Goal: Task Accomplishment & Management: Complete application form

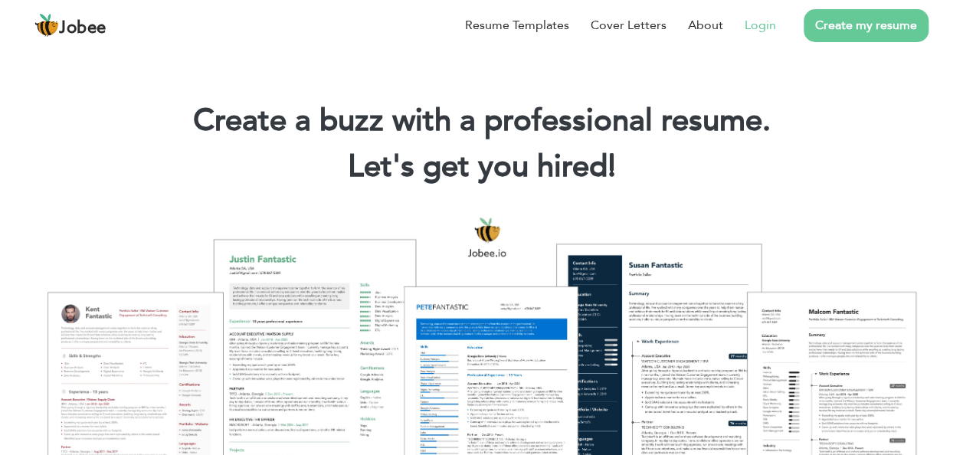
click at [767, 21] on link "Login" at bounding box center [760, 25] width 31 height 18
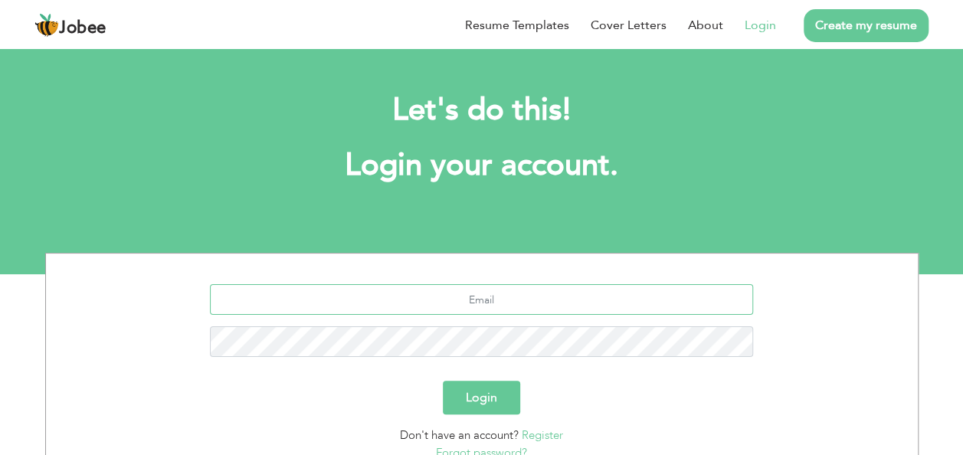
click at [537, 296] on input "text" at bounding box center [481, 299] width 543 height 31
type input "hafeez.rehman381@gmail.com"
click at [443, 381] on button "Login" at bounding box center [481, 398] width 77 height 34
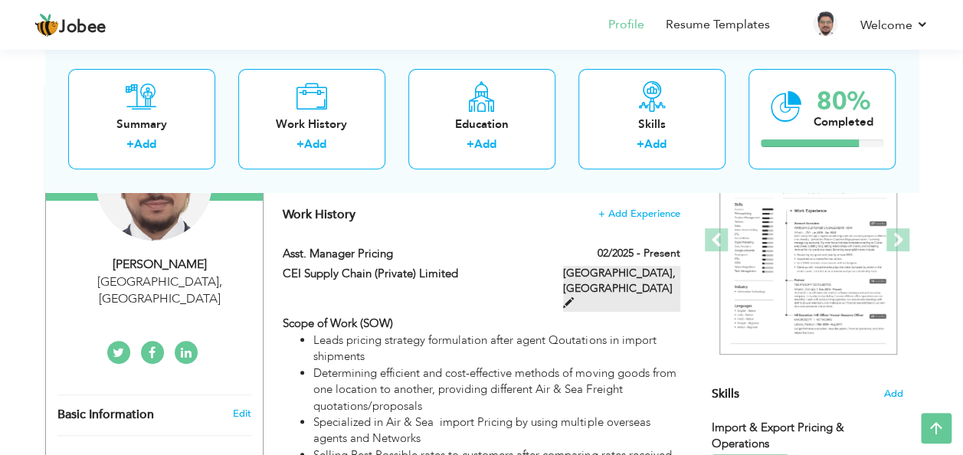
click at [574, 297] on span at bounding box center [568, 302] width 11 height 11
type input "Asst. Manager Pricing"
type input "CEI Supply Chain (Private) Limited"
type input "02/2025"
type input "Pakistan"
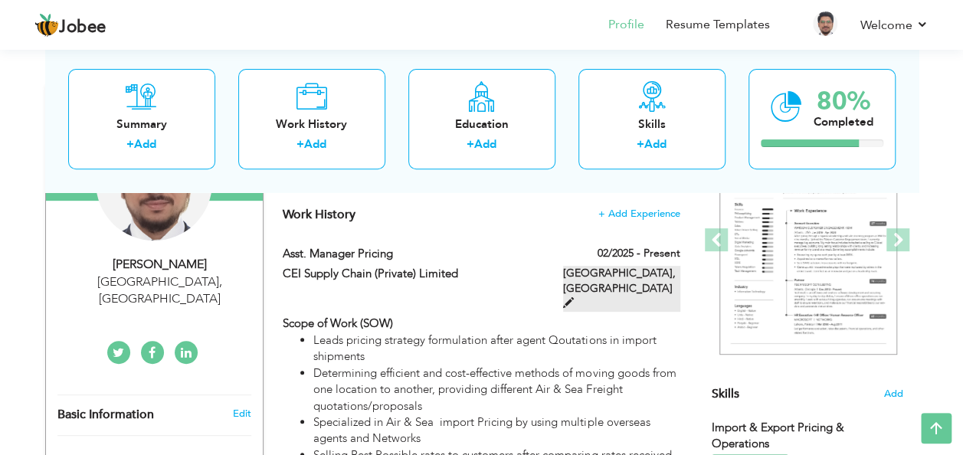
type input "Lahore"
checkbox input "true"
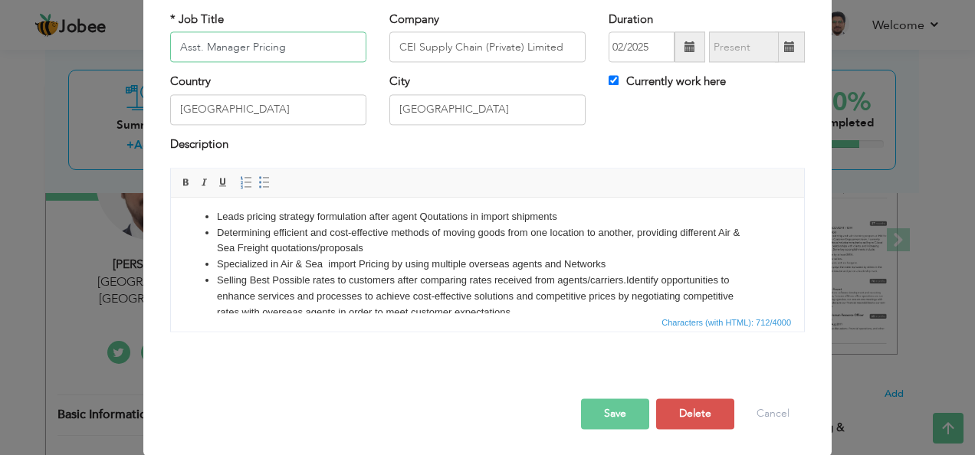
scroll to position [53, 0]
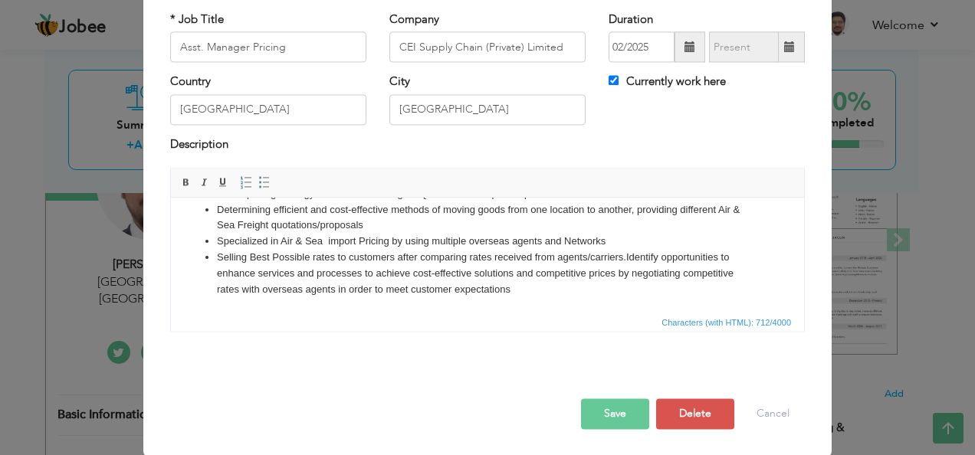
click at [546, 290] on li "Selling Best Possible rates to customers after comparing rates received from ag…" at bounding box center [487, 273] width 541 height 47
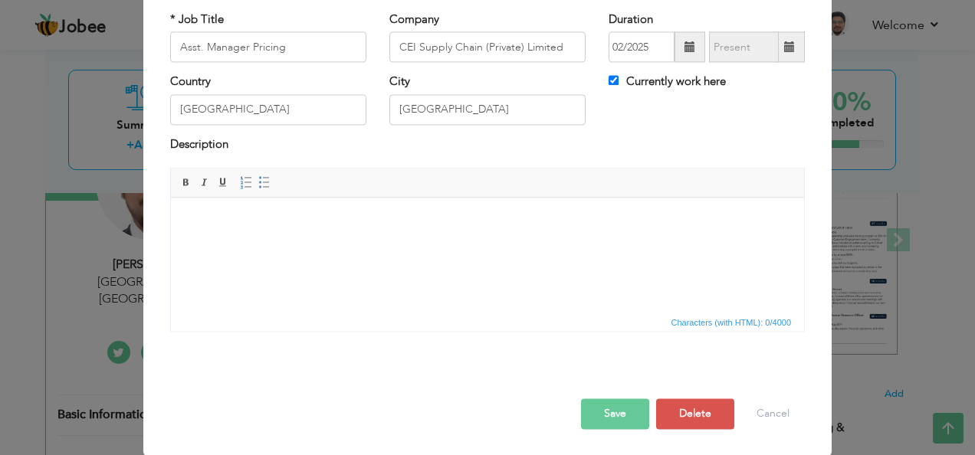
click at [617, 408] on button "Save" at bounding box center [615, 414] width 68 height 31
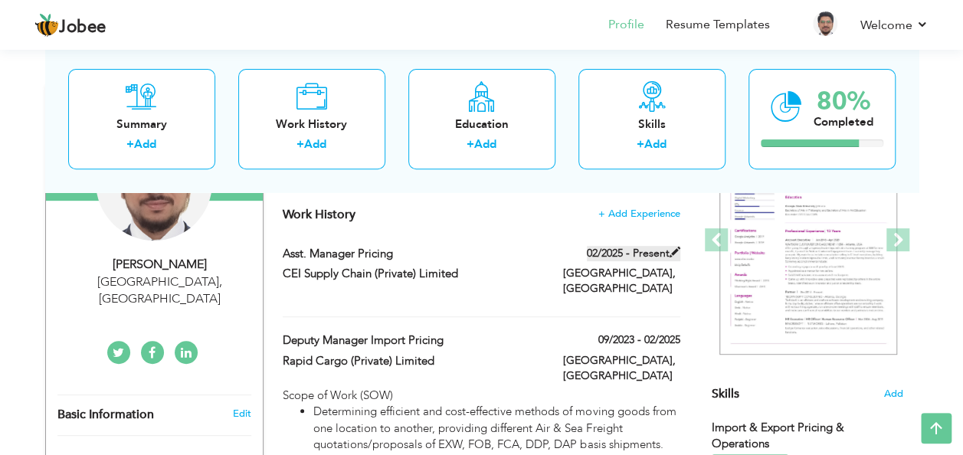
click at [677, 247] on span at bounding box center [675, 252] width 11 height 11
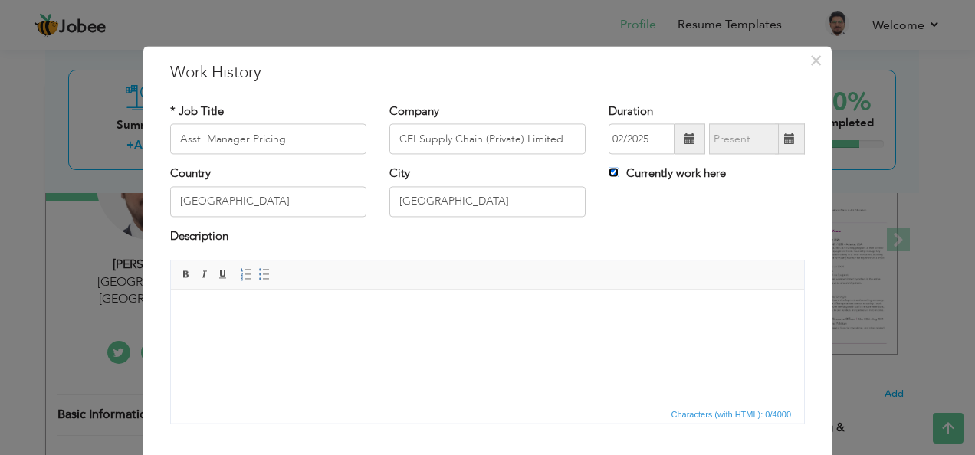
click at [608, 172] on input "Currently work here" at bounding box center [613, 173] width 10 height 10
checkbox input "false"
click at [786, 139] on span at bounding box center [789, 138] width 11 height 11
type input "09/2025"
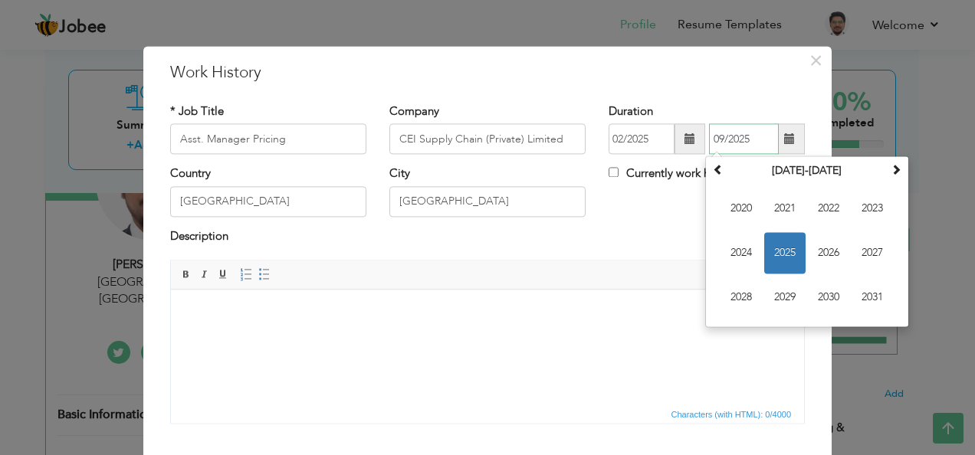
click at [781, 257] on span "2025" at bounding box center [784, 253] width 41 height 41
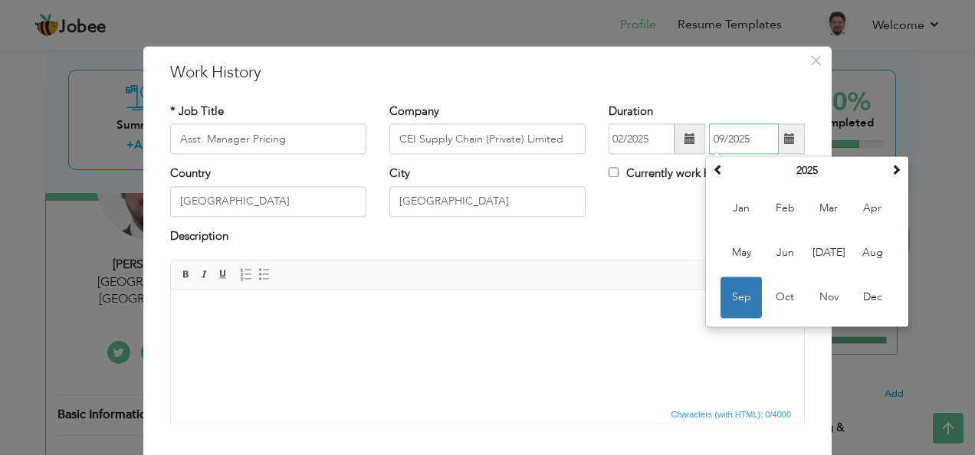
click at [738, 300] on span "Sep" at bounding box center [740, 297] width 41 height 41
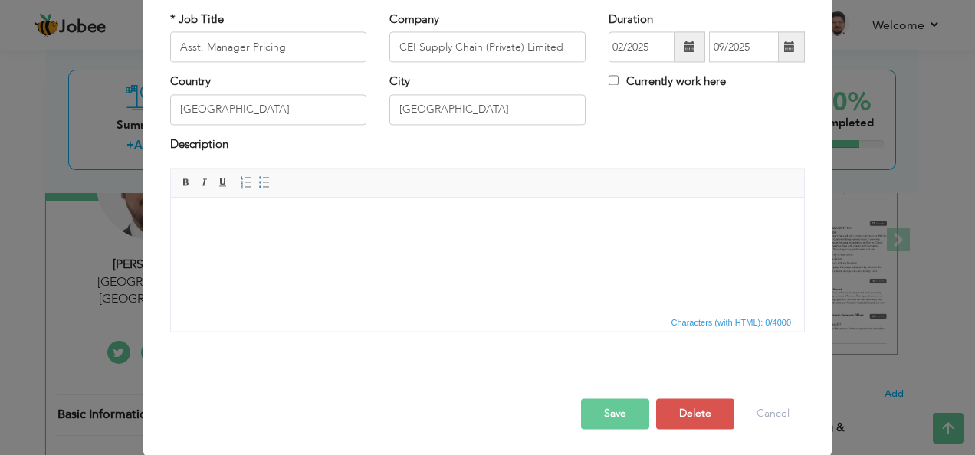
scroll to position [92, 0]
click at [596, 423] on button "Save" at bounding box center [615, 414] width 68 height 31
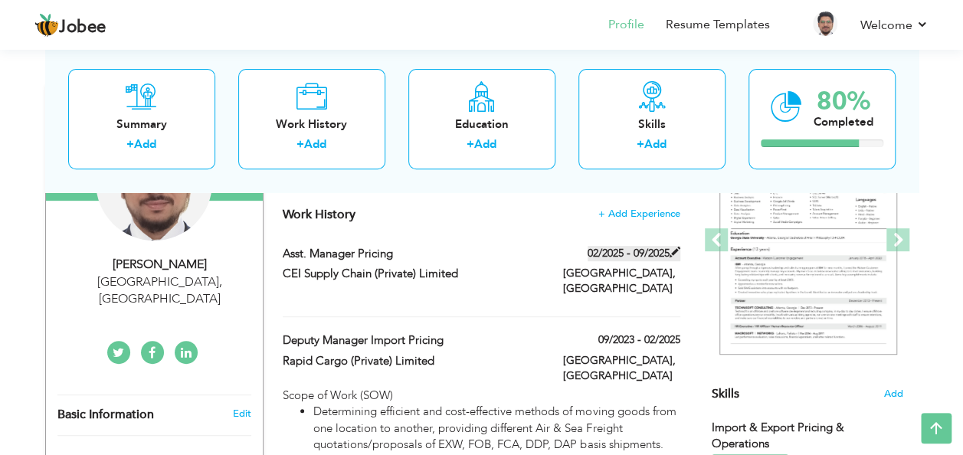
click at [676, 250] on span at bounding box center [675, 252] width 11 height 11
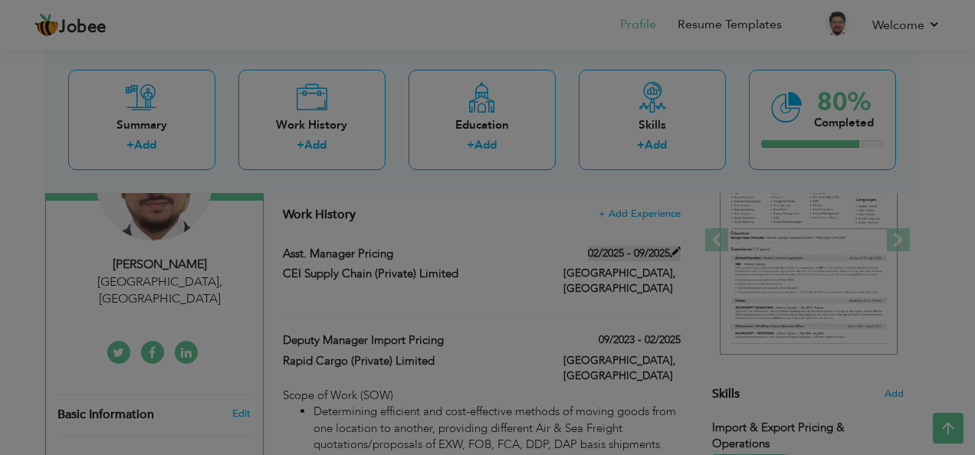
scroll to position [0, 0]
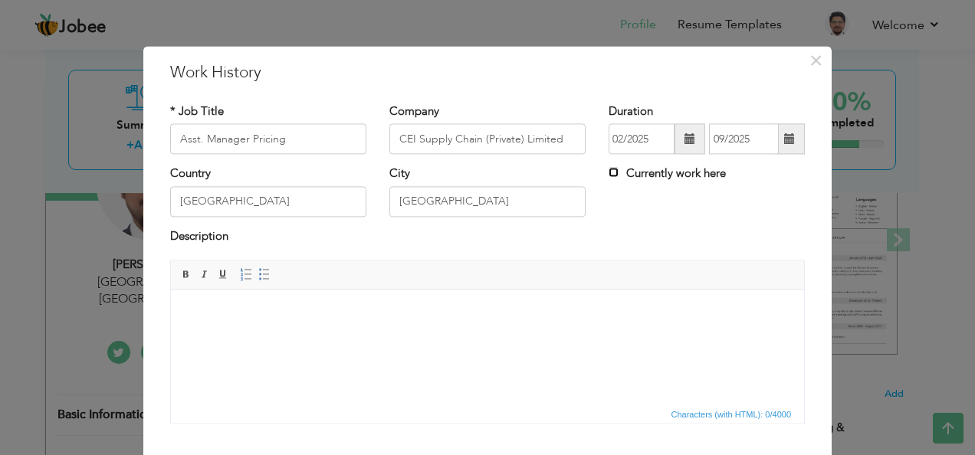
drag, startPoint x: 610, startPoint y: 175, endPoint x: 682, endPoint y: 218, distance: 83.4
click at [611, 175] on input "Currently work here" at bounding box center [613, 173] width 10 height 10
checkbox input "true"
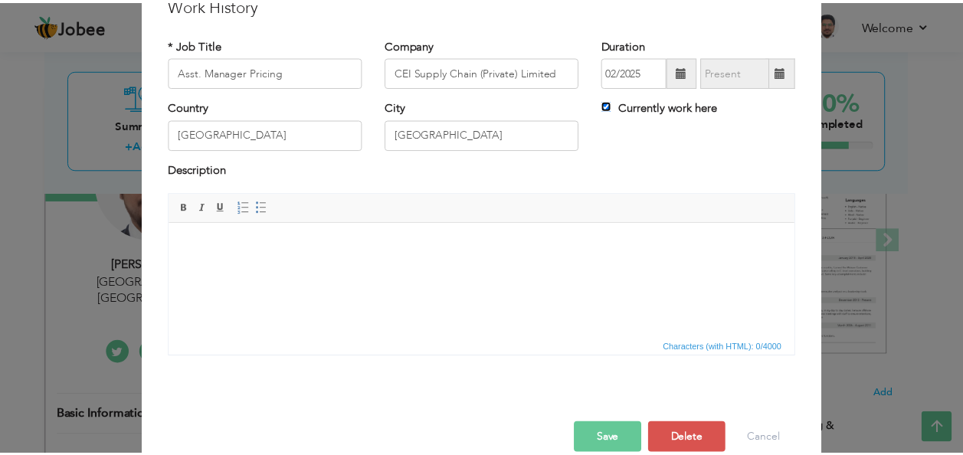
scroll to position [92, 0]
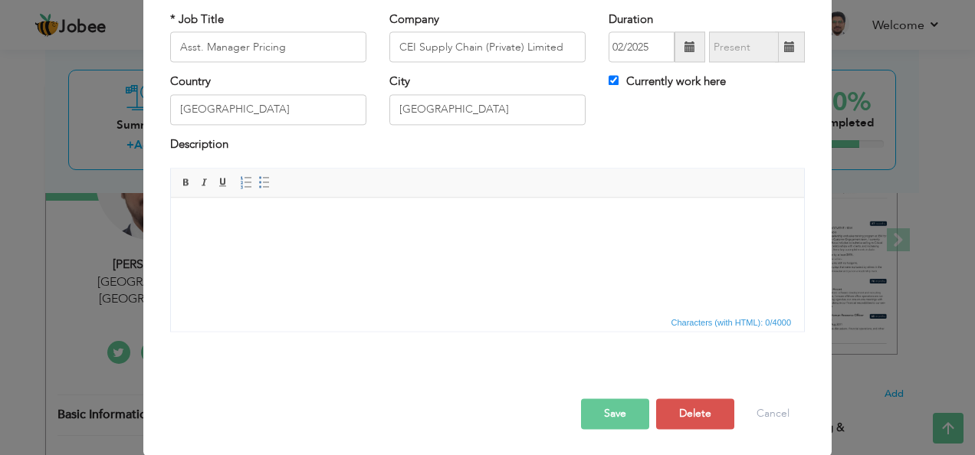
click at [624, 412] on button "Save" at bounding box center [615, 414] width 68 height 31
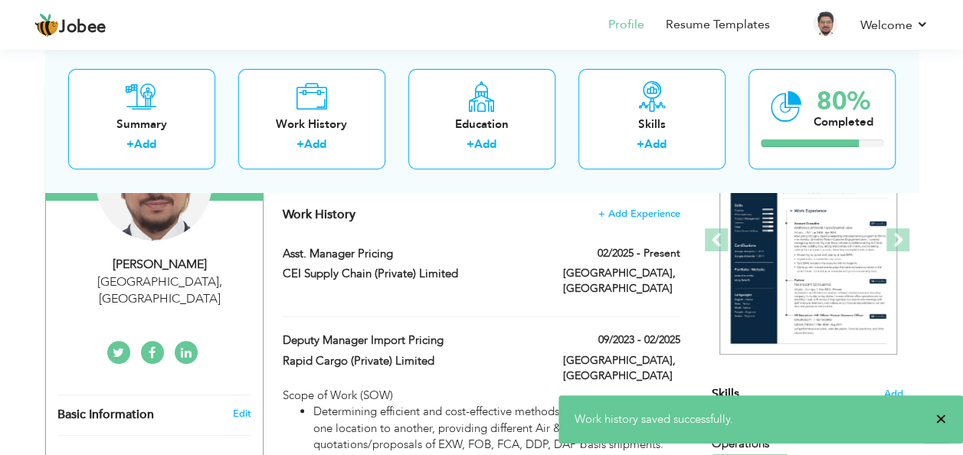
click at [945, 421] on span "×" at bounding box center [940, 418] width 11 height 15
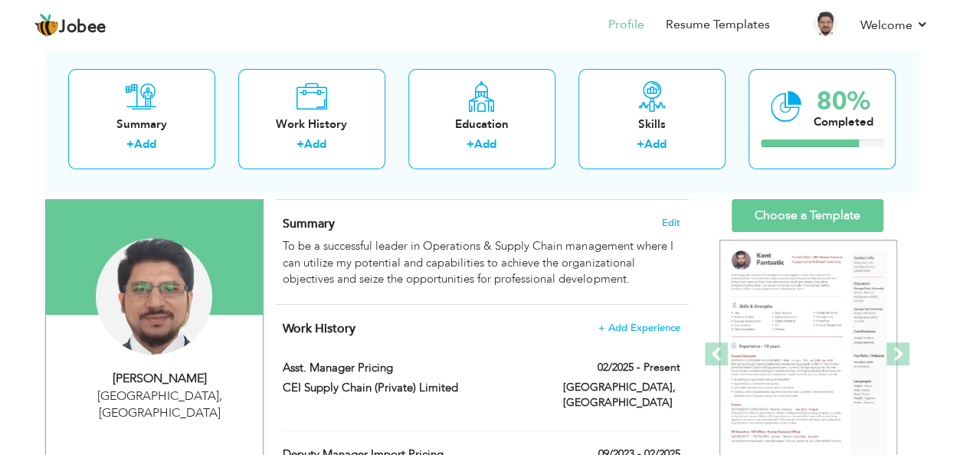
scroll to position [102, 0]
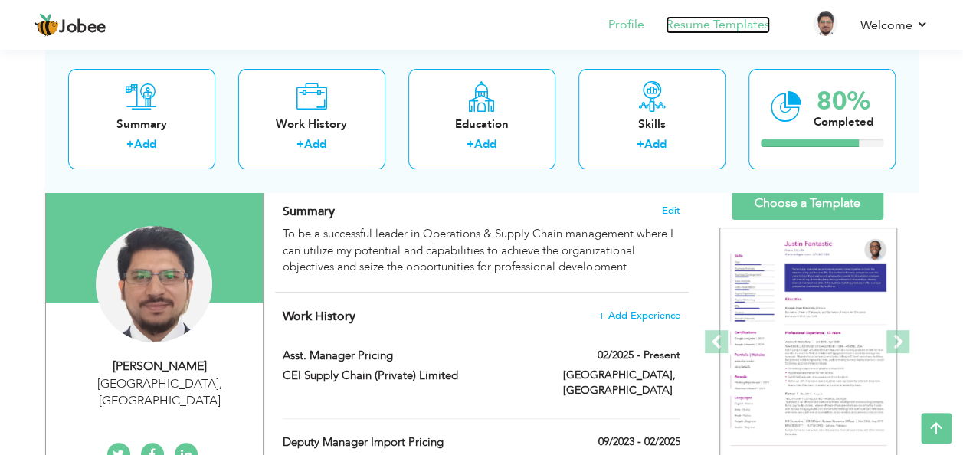
click at [702, 28] on link "Resume Templates" at bounding box center [718, 25] width 104 height 18
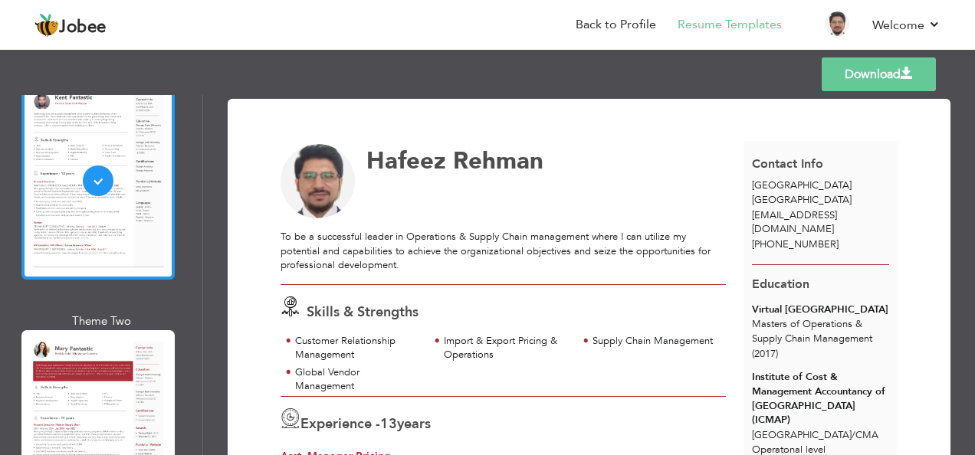
scroll to position [204, 0]
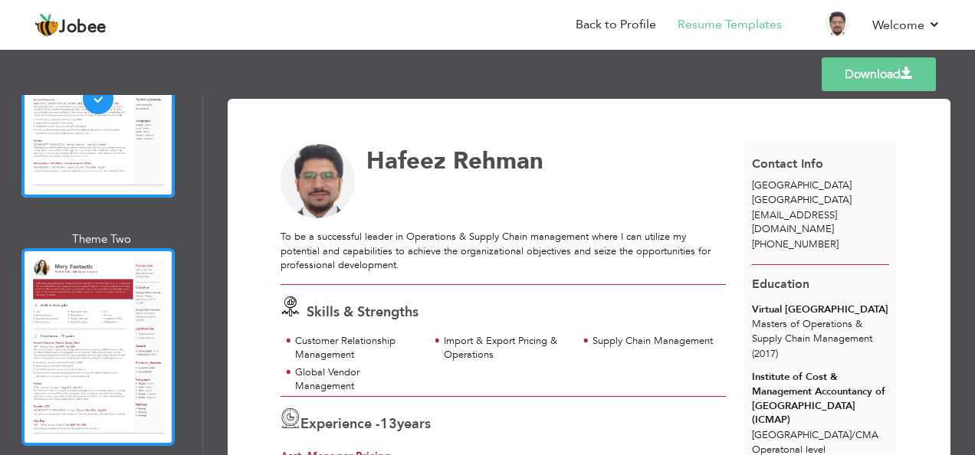
click at [126, 293] on div at bounding box center [97, 347] width 153 height 198
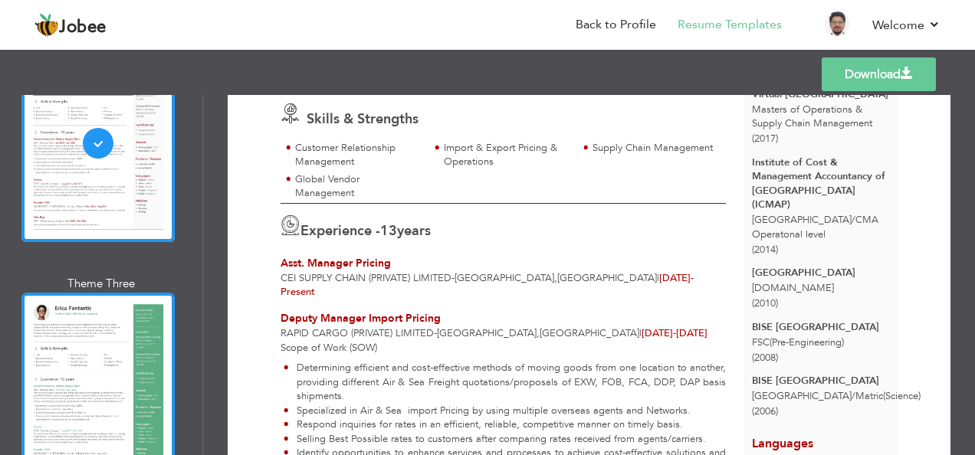
scroll to position [408, 0]
click at [101, 322] on div at bounding box center [97, 391] width 153 height 198
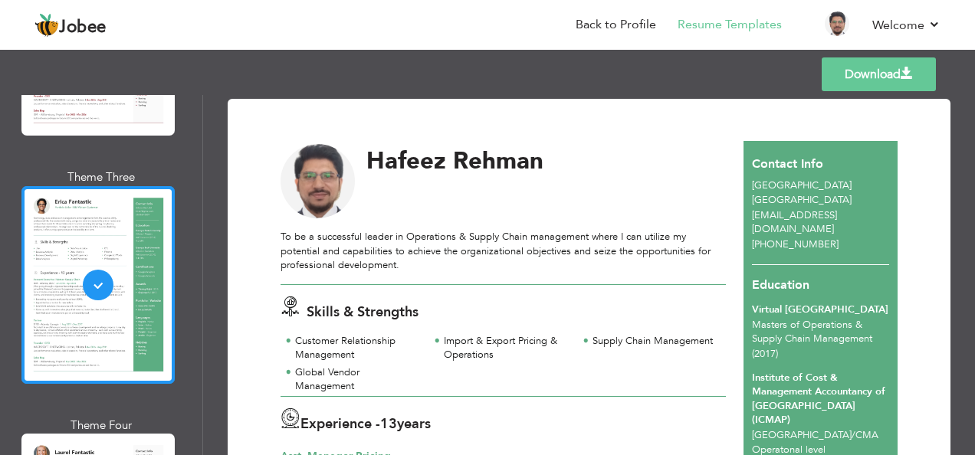
scroll to position [613, 0]
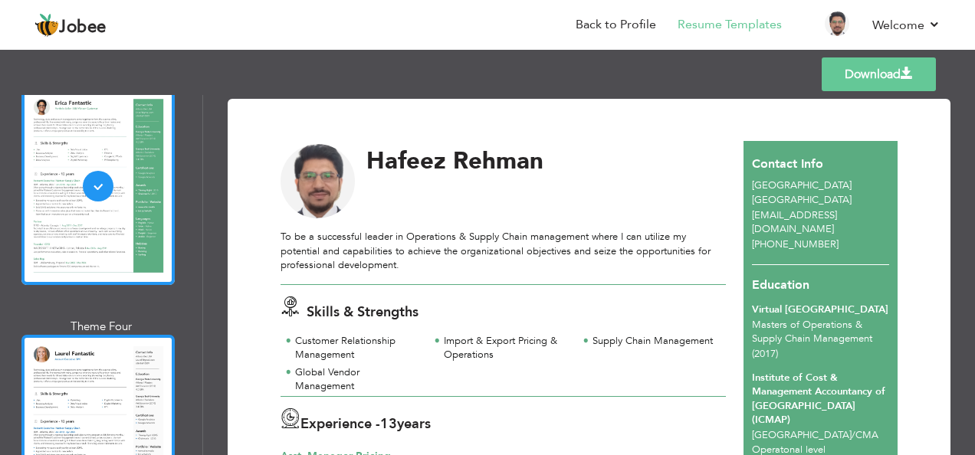
click at [106, 337] on div at bounding box center [97, 434] width 153 height 198
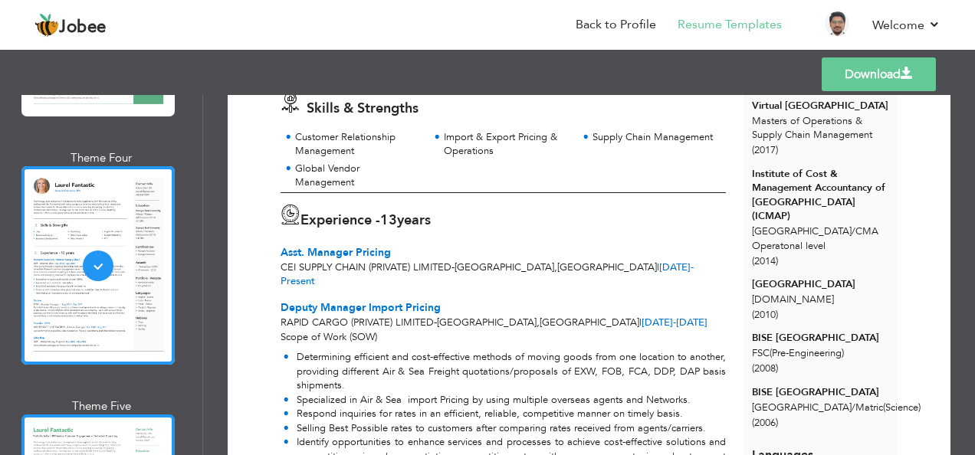
scroll to position [919, 0]
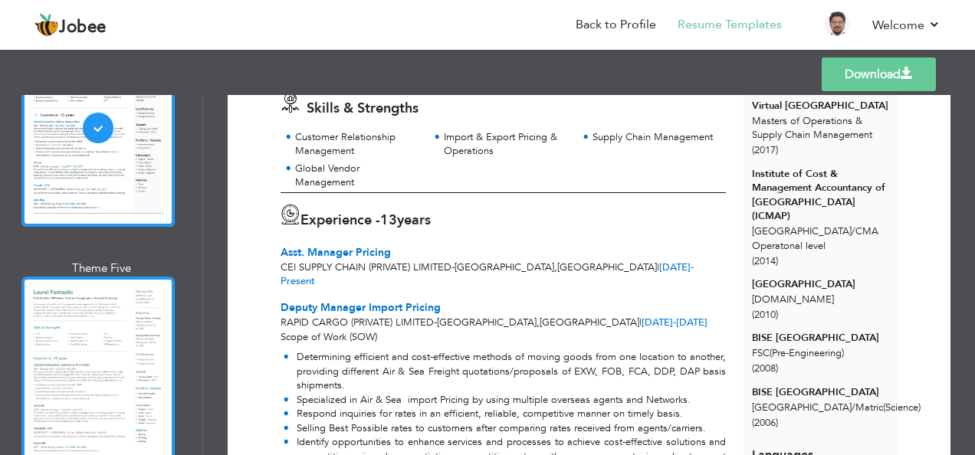
click at [118, 317] on div at bounding box center [97, 376] width 153 height 198
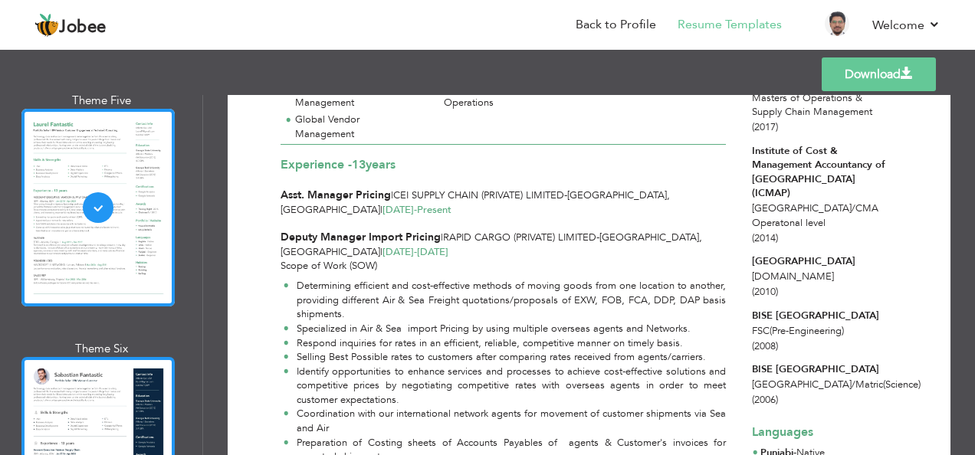
scroll to position [1226, 0]
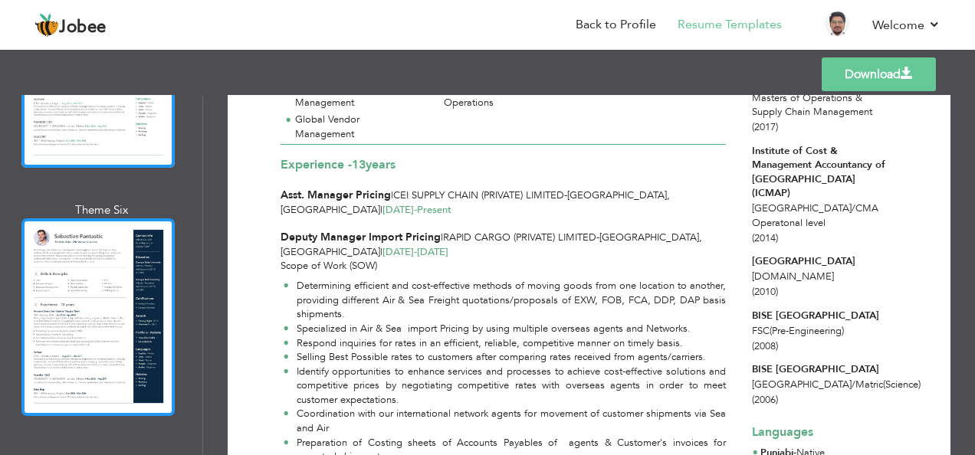
click at [84, 282] on div at bounding box center [97, 317] width 153 height 198
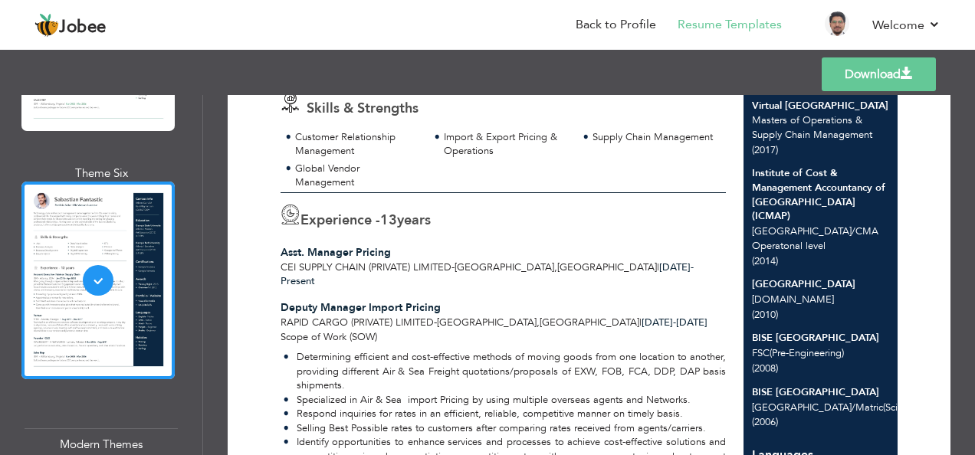
scroll to position [1430, 0]
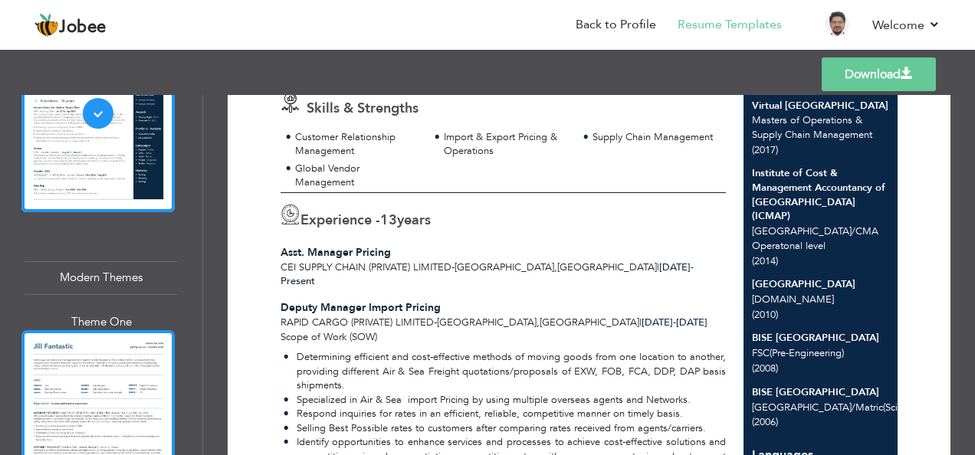
click at [118, 330] on div at bounding box center [97, 429] width 153 height 198
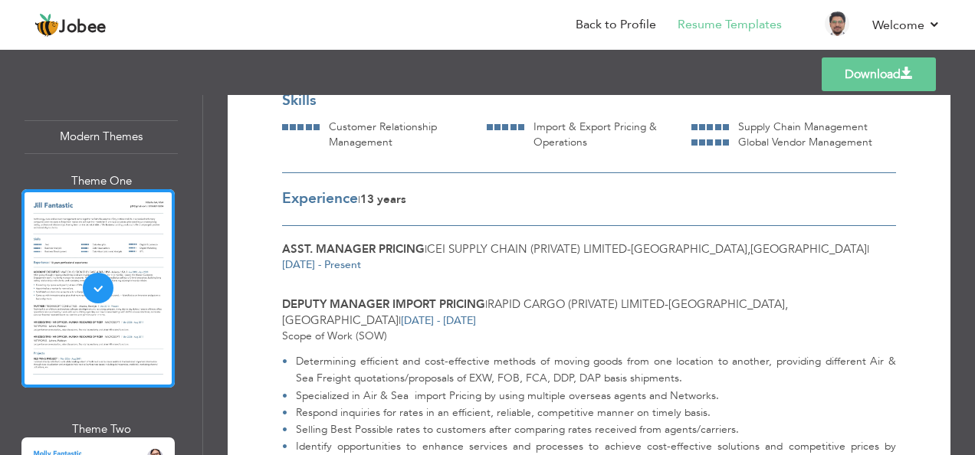
scroll to position [1634, 0]
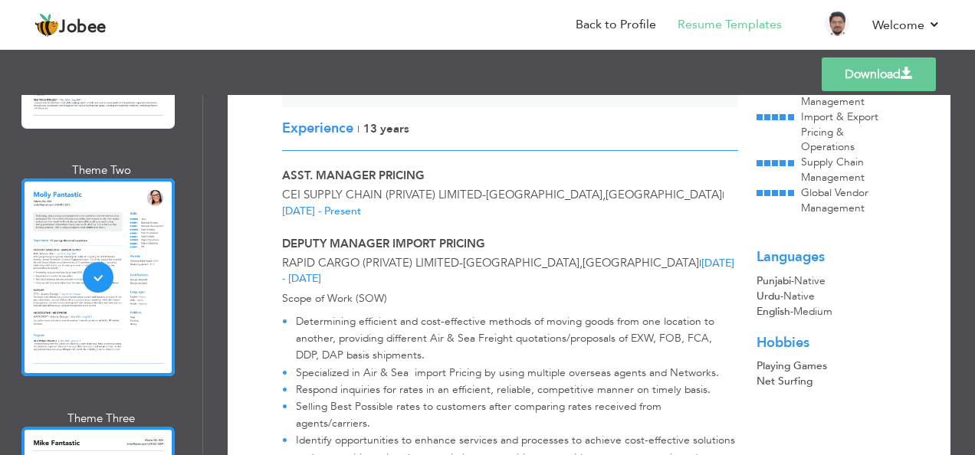
scroll to position [1941, 0]
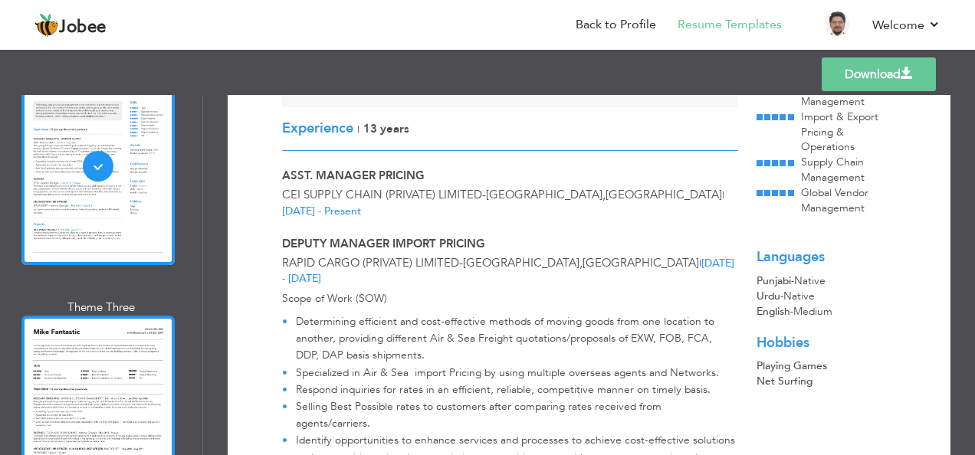
click at [115, 349] on div at bounding box center [97, 415] width 153 height 198
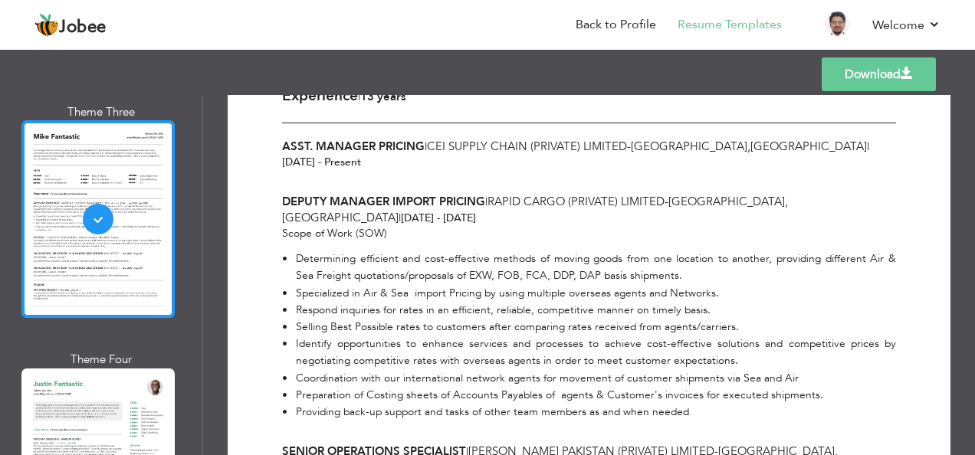
scroll to position [2247, 0]
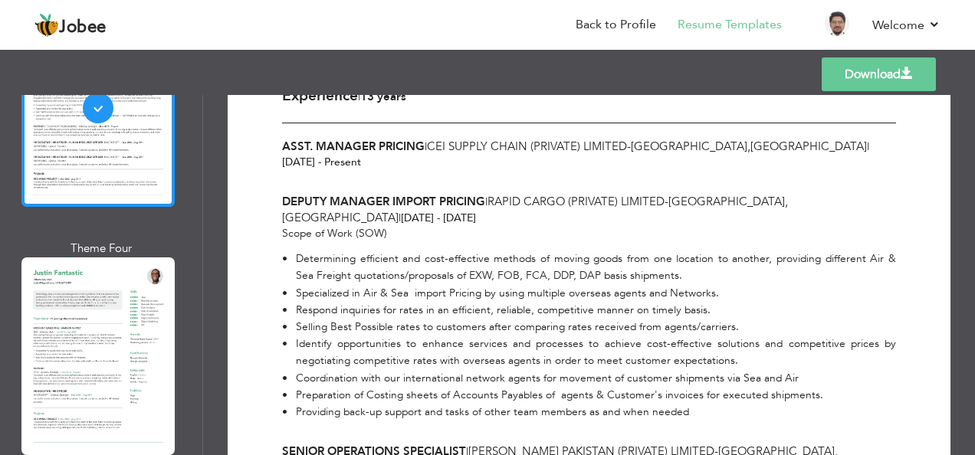
click at [103, 300] on div at bounding box center [97, 356] width 153 height 198
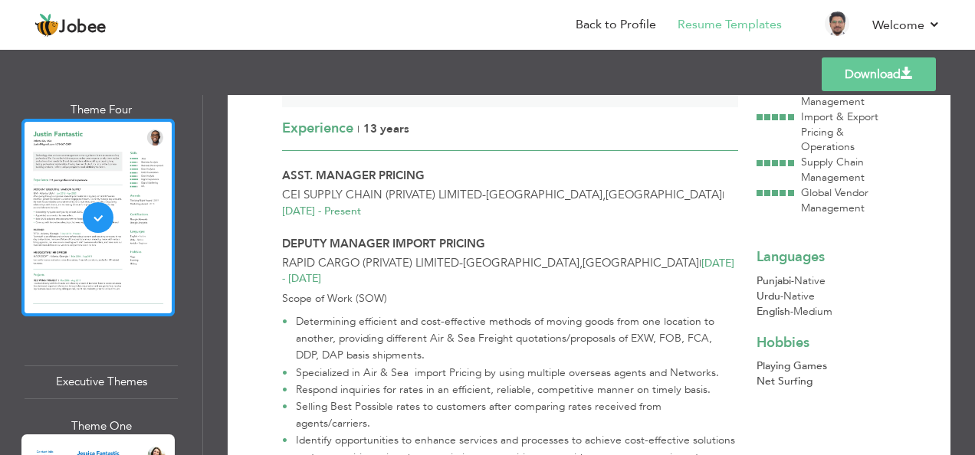
scroll to position [2452, 0]
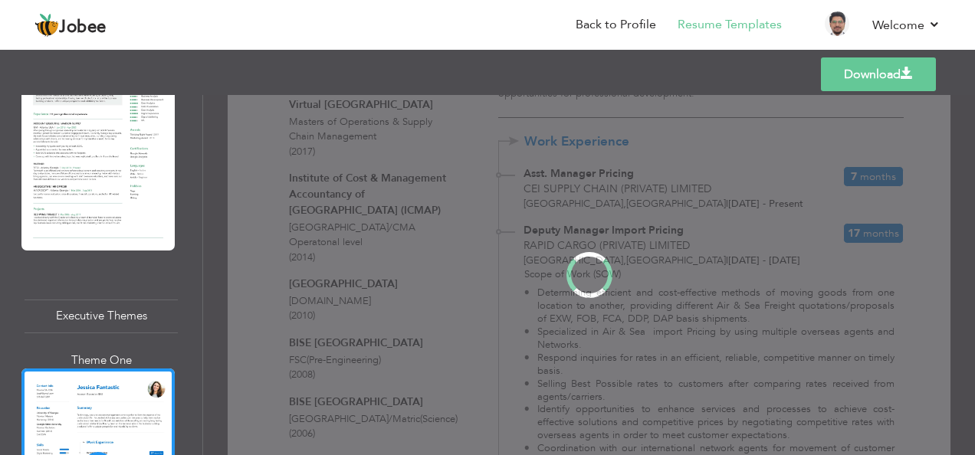
scroll to position [0, 0]
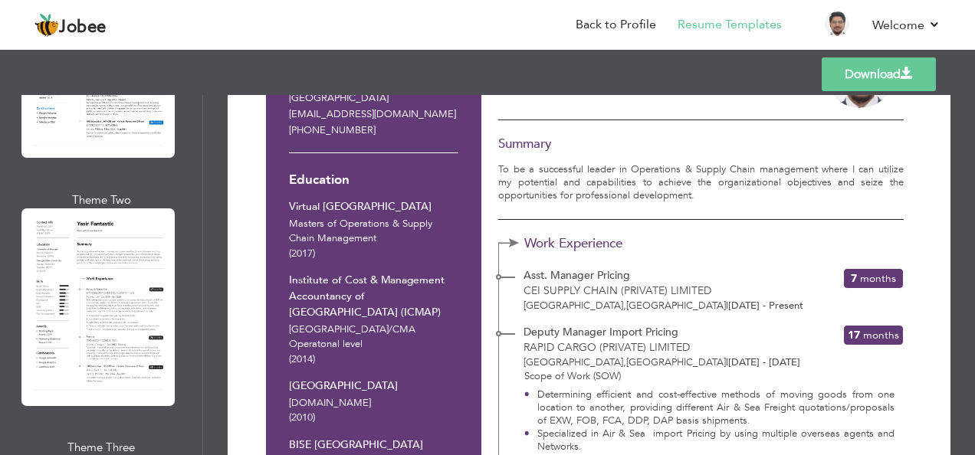
drag, startPoint x: 676, startPoint y: 302, endPoint x: 702, endPoint y: 302, distance: 25.3
click at [702, 302] on div "Asst. Manager Pricing CEI Supply Chain (Private) Limited Lahore , Pakistan | Fe…" at bounding box center [670, 290] width 303 height 45
drag, startPoint x: 702, startPoint y: 302, endPoint x: 665, endPoint y: 259, distance: 56.5
click at [670, 259] on div "Work Experience Asst. Manager Pricing CEI Supply Chain (Private) Limited Lahore…" at bounding box center [700, 277] width 405 height 71
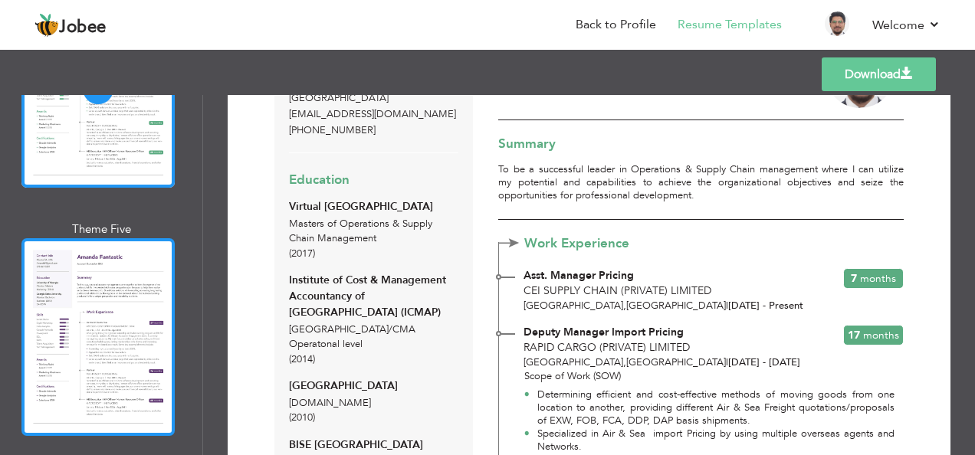
click at [95, 274] on div at bounding box center [97, 337] width 153 height 198
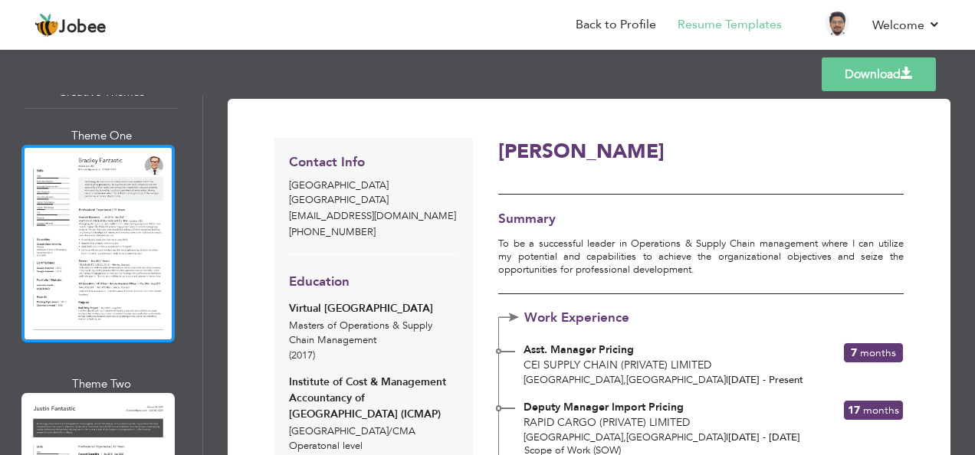
click at [104, 202] on div at bounding box center [97, 244] width 153 height 198
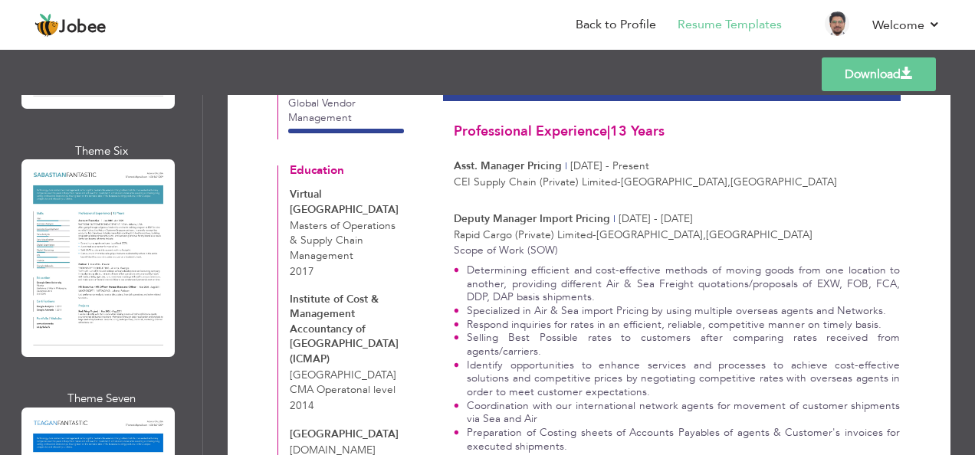
scroll to position [5720, 0]
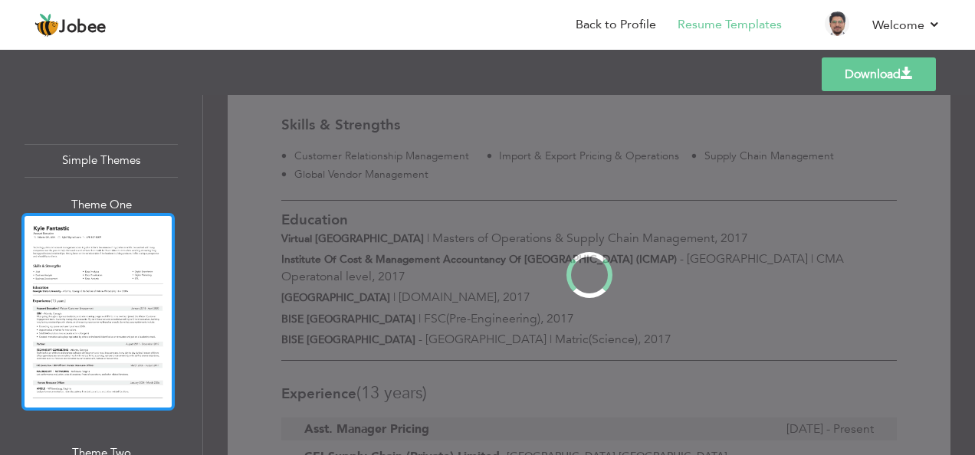
scroll to position [0, 0]
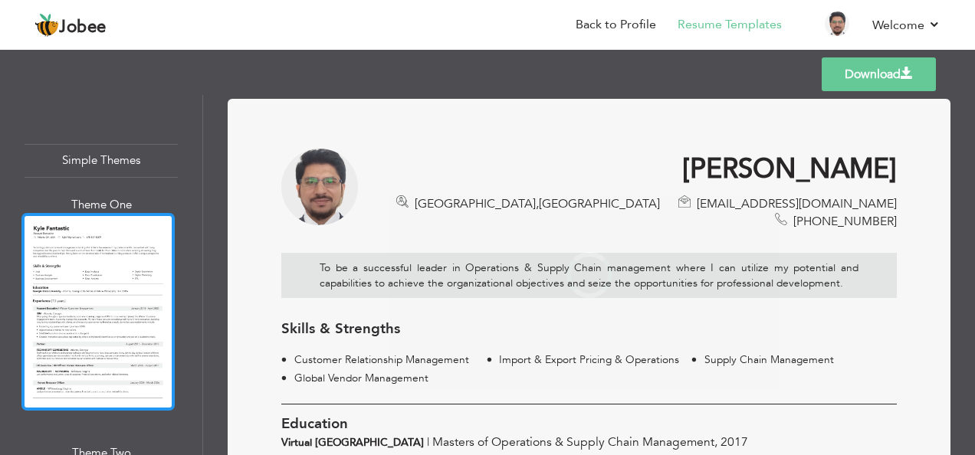
click at [128, 213] on div at bounding box center [97, 312] width 153 height 198
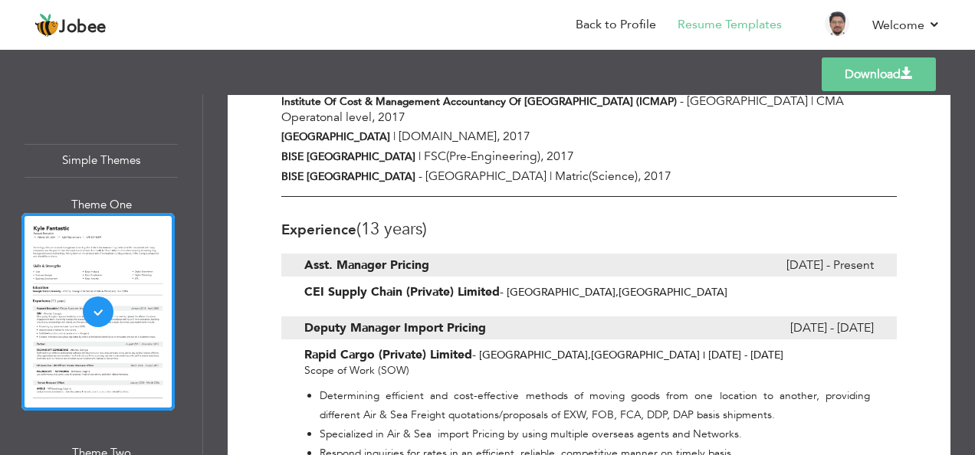
scroll to position [359, 0]
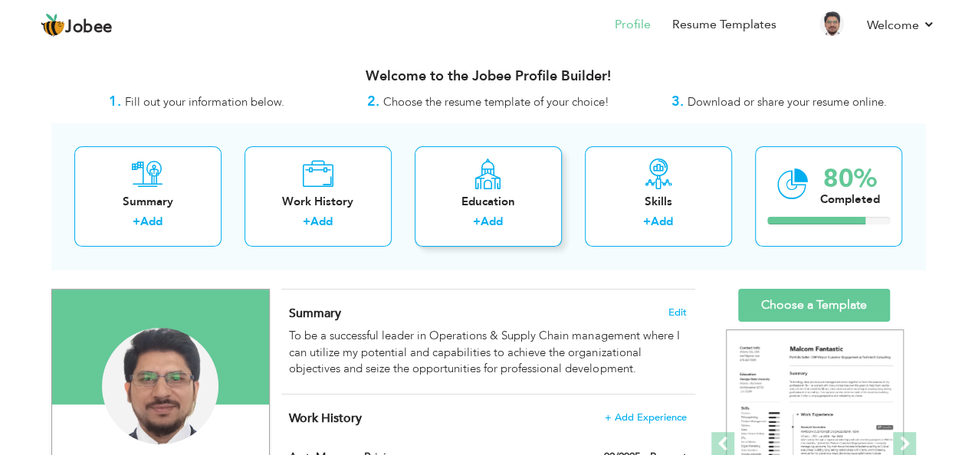
scroll to position [204, 0]
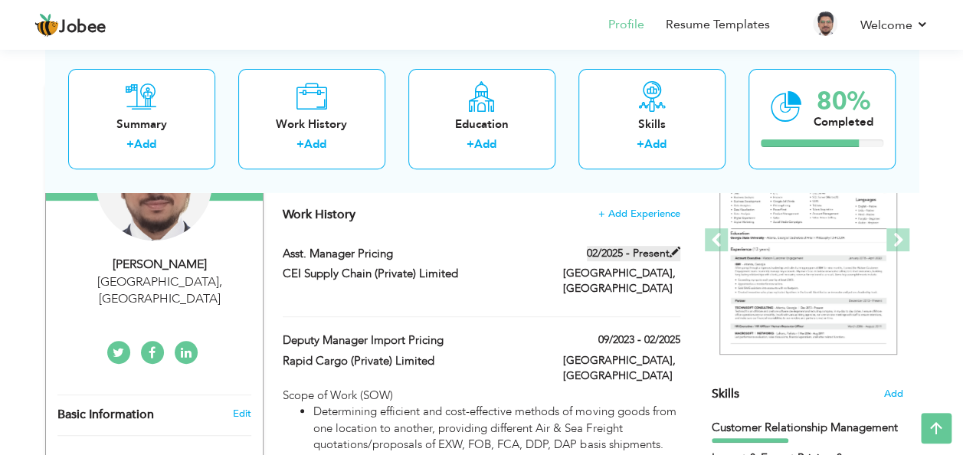
click at [670, 247] on span at bounding box center [675, 252] width 11 height 11
type input "Asst. Manager Pricing"
type input "CEI Supply Chain (Private) Limited"
type input "02/2025"
type input "[GEOGRAPHIC_DATA]"
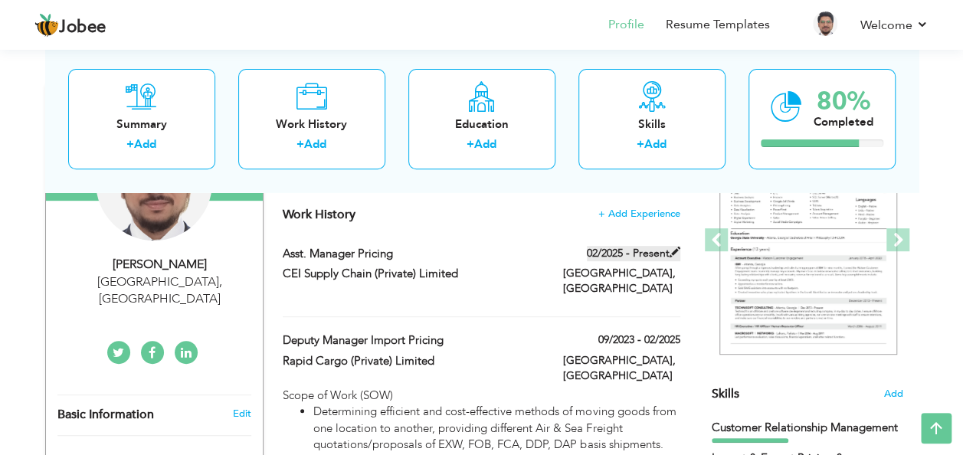
type input "[GEOGRAPHIC_DATA]"
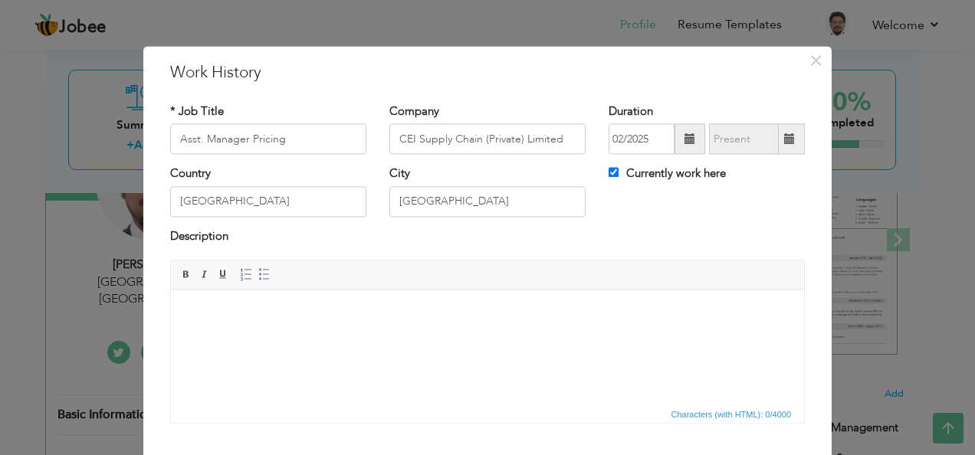
click at [325, 326] on html at bounding box center [487, 313] width 633 height 47
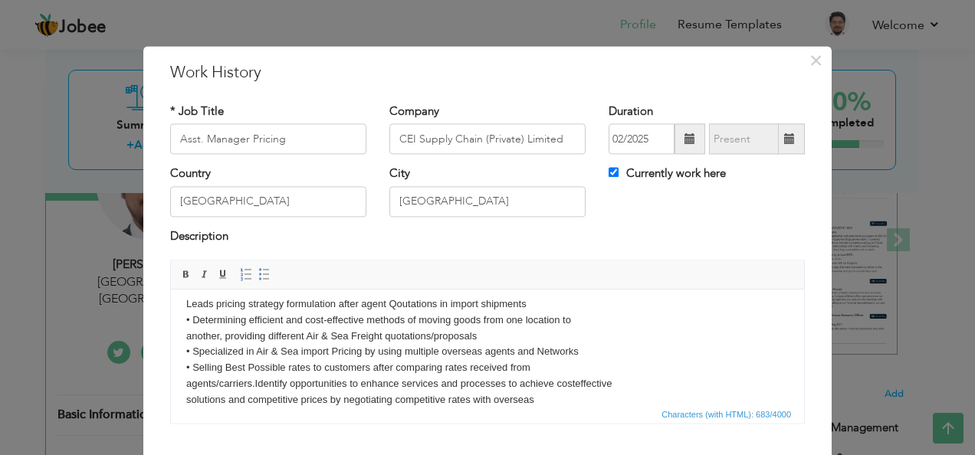
scroll to position [0, 0]
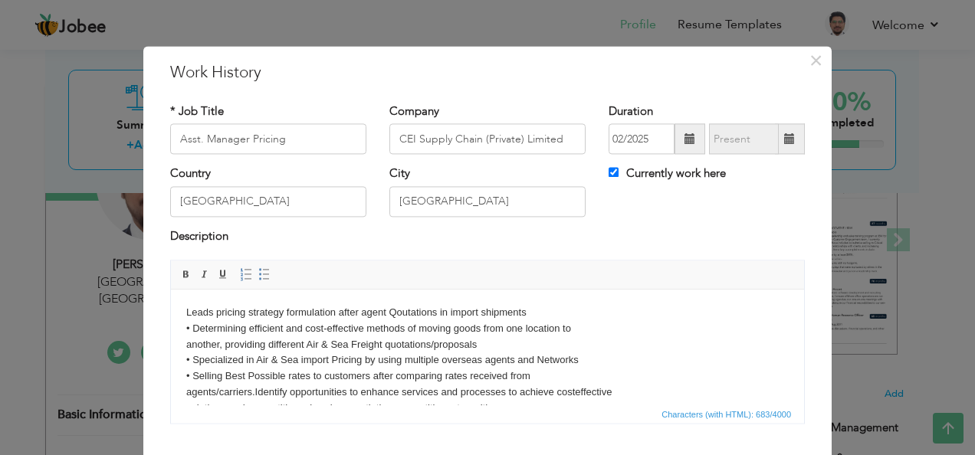
click at [188, 310] on body "Leads pricing strategy formulation after agent Qoutations in import shipments •…" at bounding box center [487, 368] width 602 height 127
click at [240, 273] on span at bounding box center [246, 275] width 12 height 12
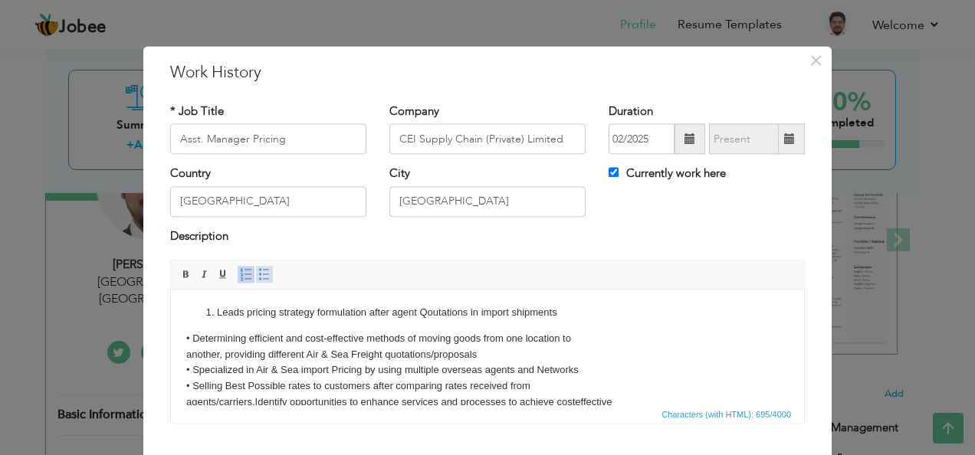
click at [258, 279] on span at bounding box center [264, 275] width 12 height 12
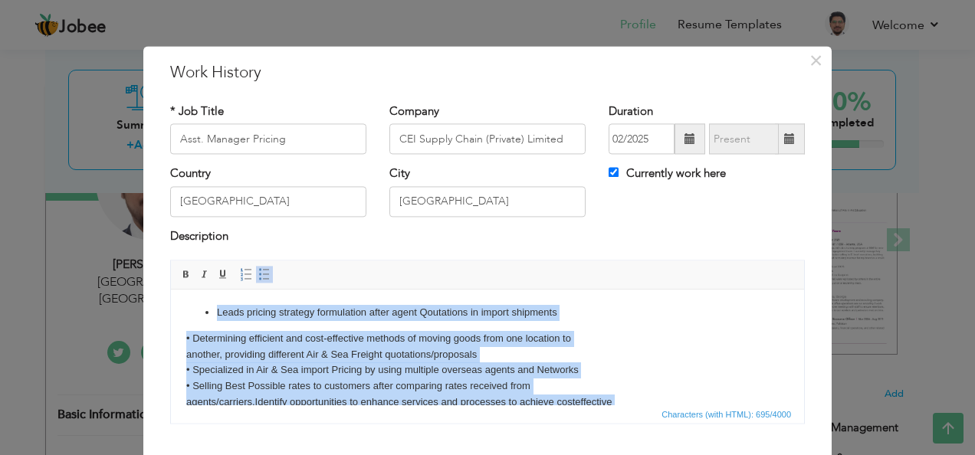
drag, startPoint x: 454, startPoint y: 375, endPoint x: 182, endPoint y: 312, distance: 280.1
click at [182, 312] on html "Leads pricing strategy formulation after agent Qoutations in import shipments •…" at bounding box center [487, 374] width 633 height 168
click at [198, 274] on span at bounding box center [204, 275] width 12 height 12
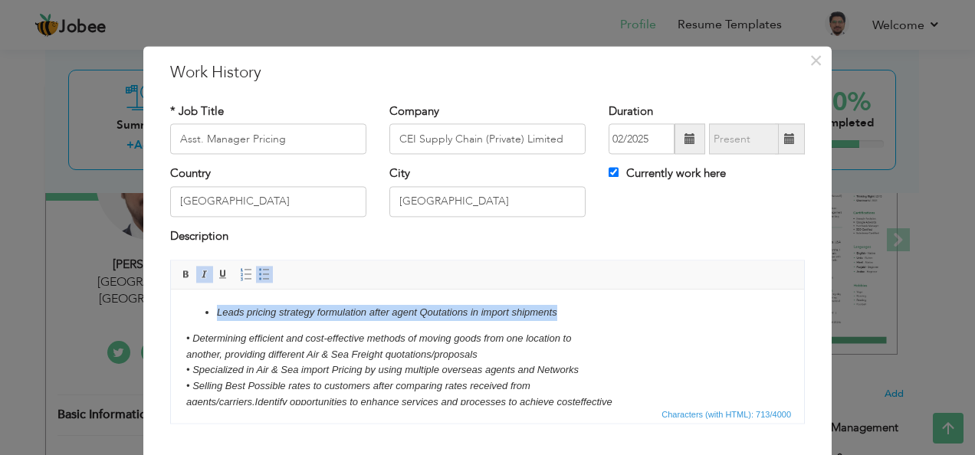
click at [198, 274] on span at bounding box center [204, 275] width 12 height 12
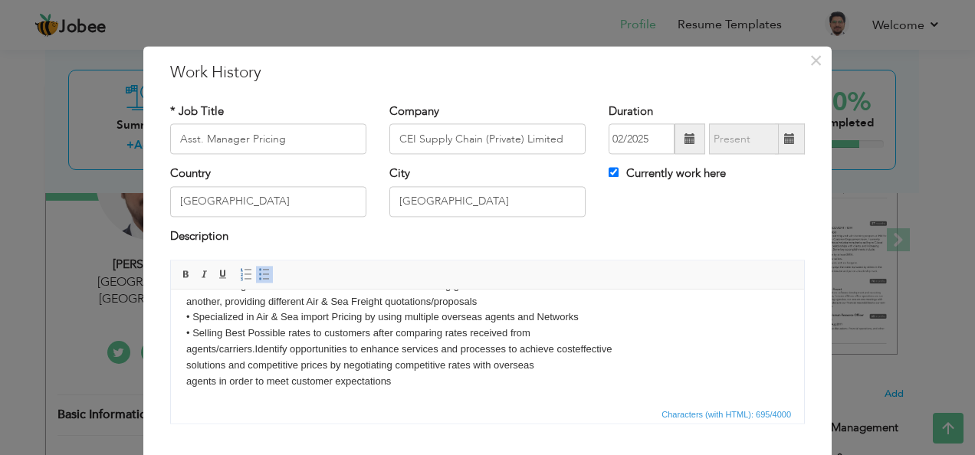
click at [516, 389] on html "Leads pricing strategy formulation after agent Qoutations in import shipments •…" at bounding box center [487, 321] width 633 height 168
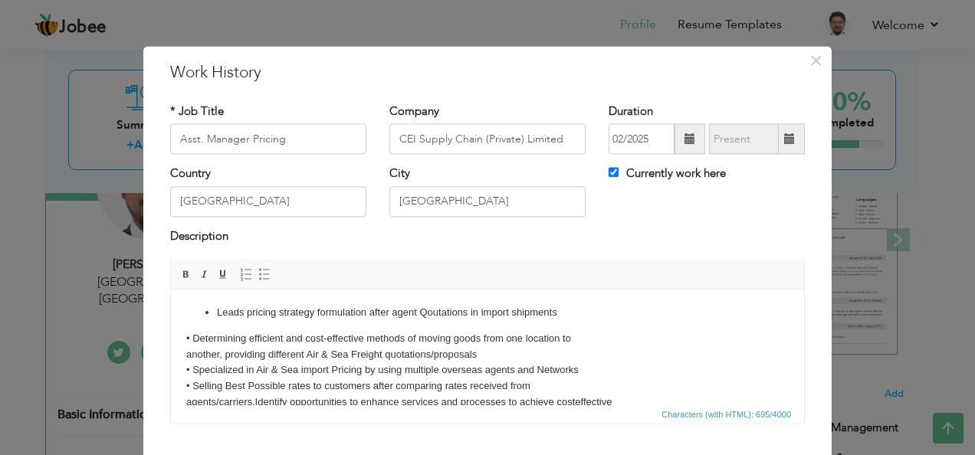
click at [217, 306] on li "Leads pricing strategy formulation after agent Qoutations in import shipments" at bounding box center [487, 313] width 541 height 16
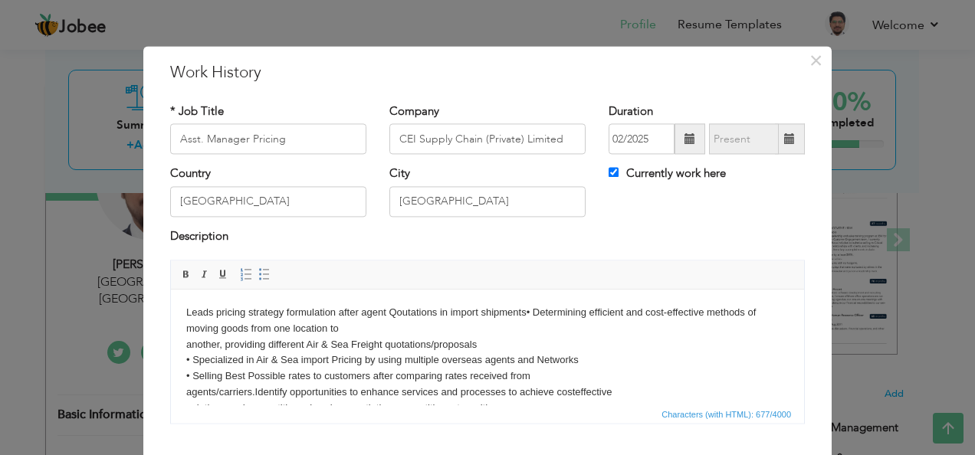
click at [184, 343] on html "Leads pricing strategy formulation after agent Qoutations in import shipments •…" at bounding box center [487, 369] width 633 height 158
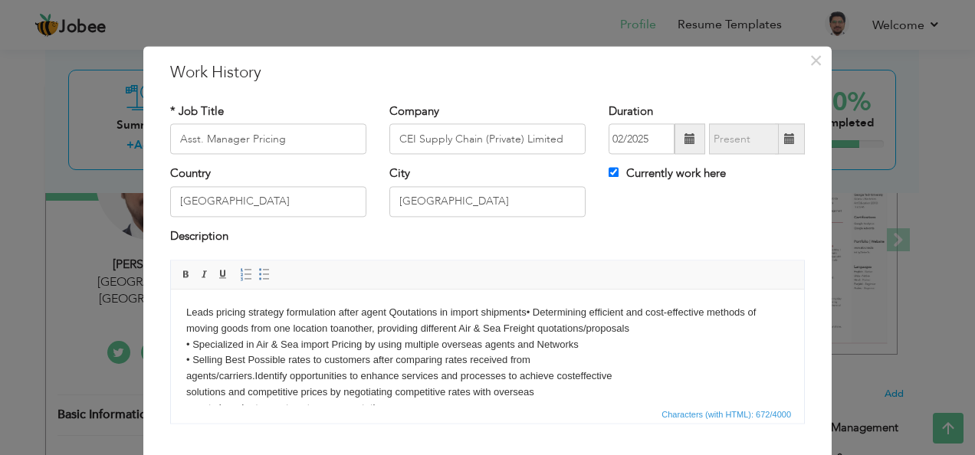
click at [186, 309] on body "Leads pricing strategy formulation after agent Qoutations in import shipments •…" at bounding box center [487, 361] width 602 height 112
drag, startPoint x: 256, startPoint y: 270, endPoint x: 268, endPoint y: 280, distance: 16.3
click at [258, 270] on span at bounding box center [264, 275] width 12 height 12
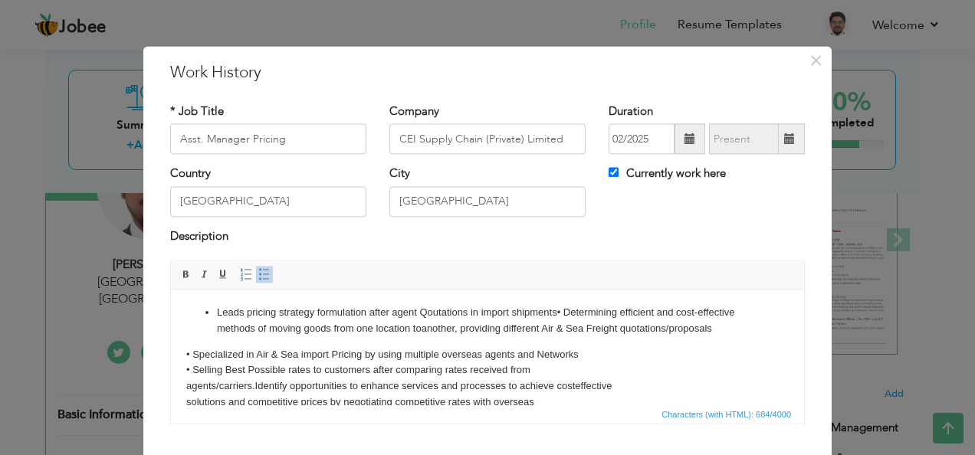
click at [186, 351] on body "Leads pricing strategy formulation after agent Qoutations in import shipments •…" at bounding box center [487, 366] width 602 height 122
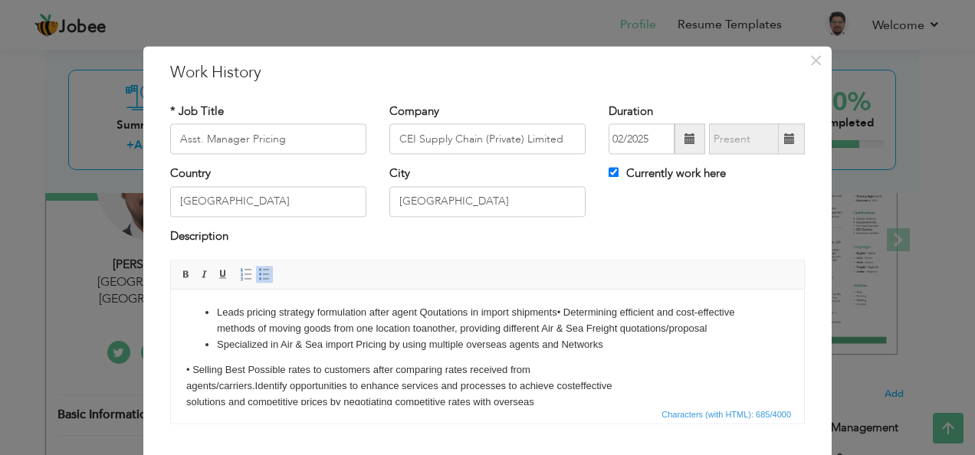
drag, startPoint x: 194, startPoint y: 365, endPoint x: 241, endPoint y: 371, distance: 47.8
click at [194, 365] on body "Leads pricing strategy formulation after agent Qoutations in import shipments •…" at bounding box center [487, 366] width 602 height 122
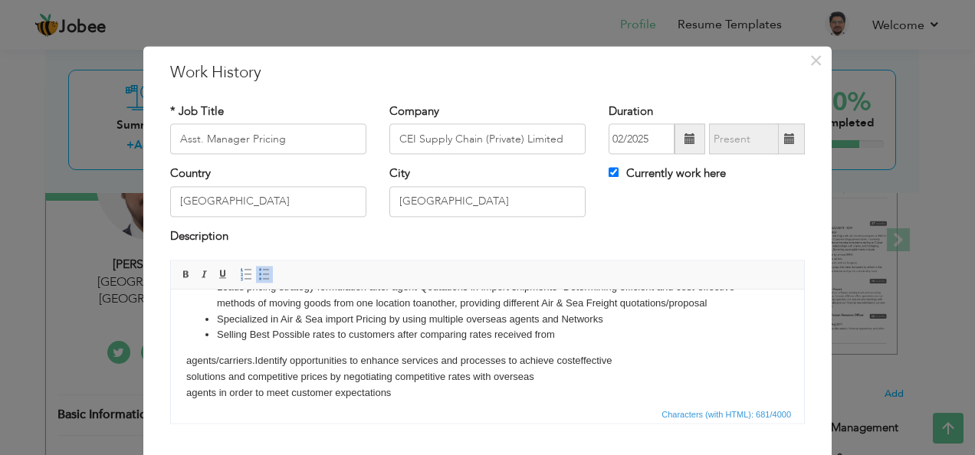
scroll to position [37, 0]
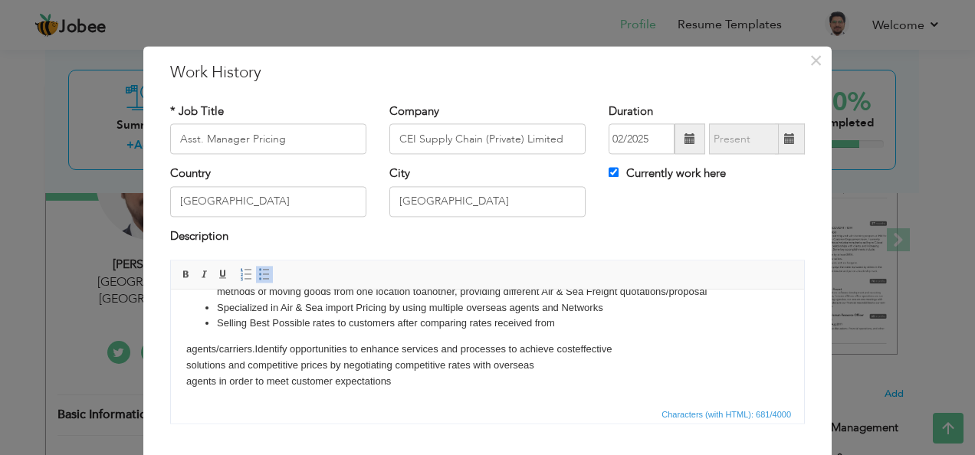
click at [184, 345] on html "Leads pricing strategy formulation after agent Qoutations in import shipments •…" at bounding box center [487, 329] width 633 height 152
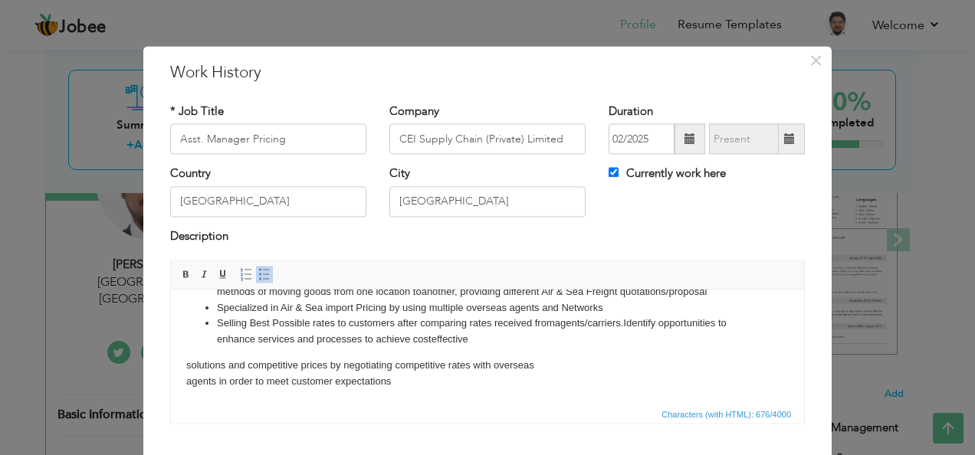
drag, startPoint x: 183, startPoint y: 368, endPoint x: 194, endPoint y: 366, distance: 10.8
click at [183, 368] on html "Leads pricing strategy formulation after agent Qoutations in import shipments •…" at bounding box center [487, 329] width 633 height 152
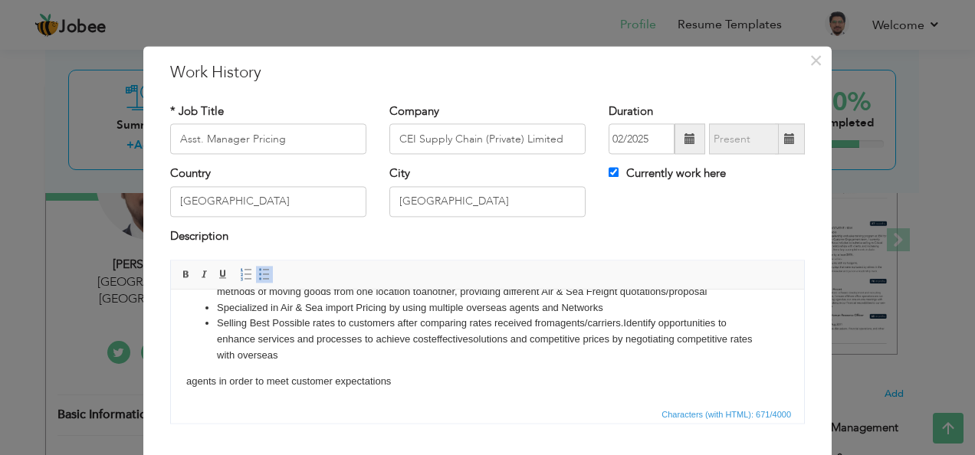
click at [188, 388] on body "Leads pricing strategy formulation after agent Qoutations in import shipments •…" at bounding box center [487, 329] width 602 height 122
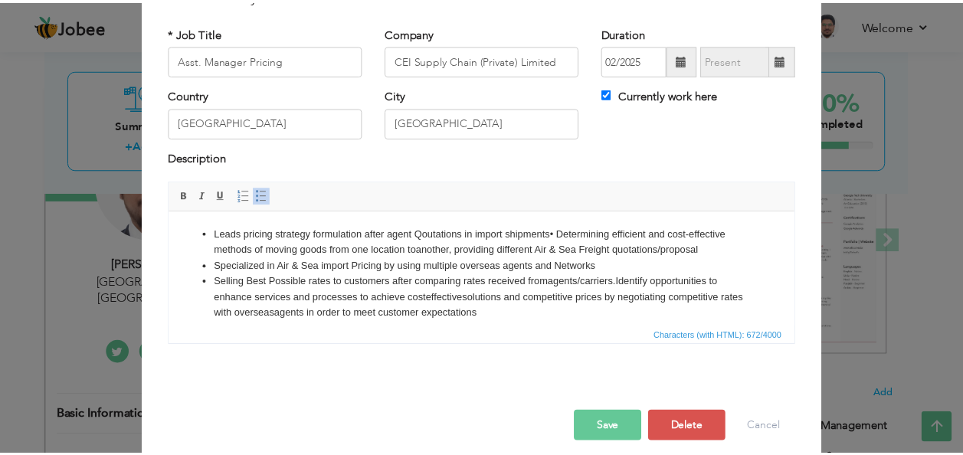
scroll to position [92, 0]
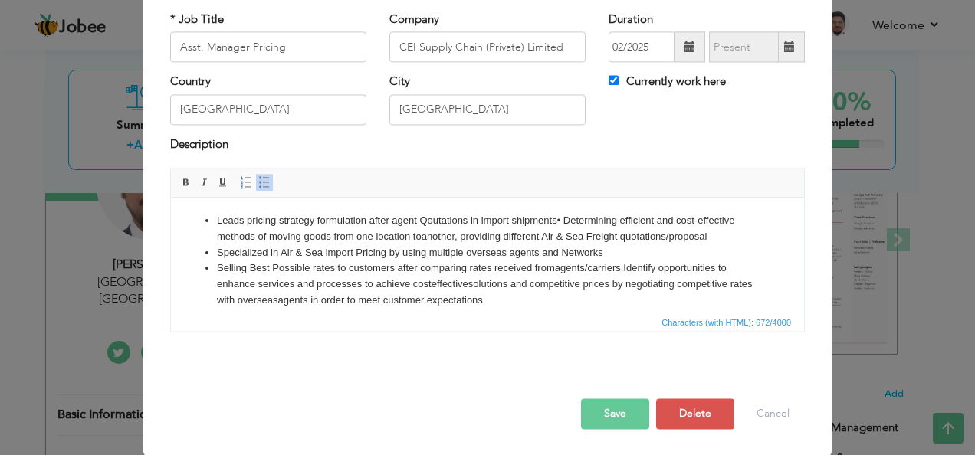
click at [613, 421] on button "Save" at bounding box center [615, 414] width 68 height 31
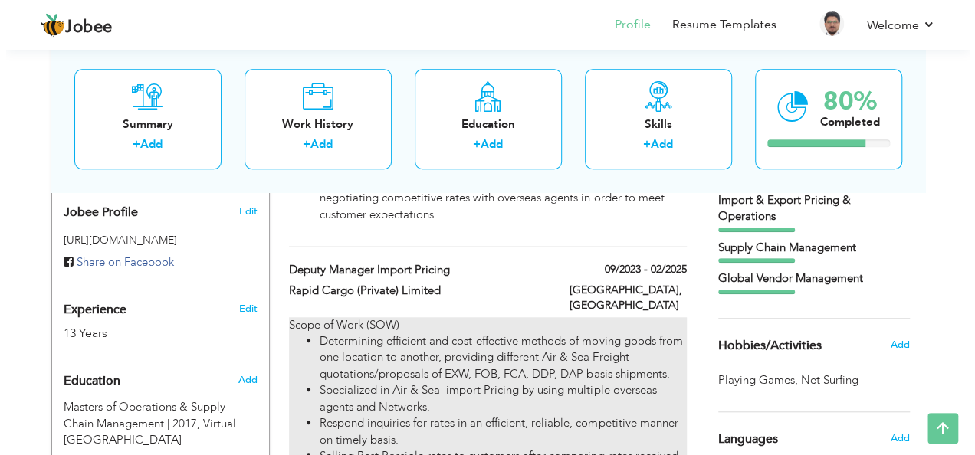
scroll to position [408, 0]
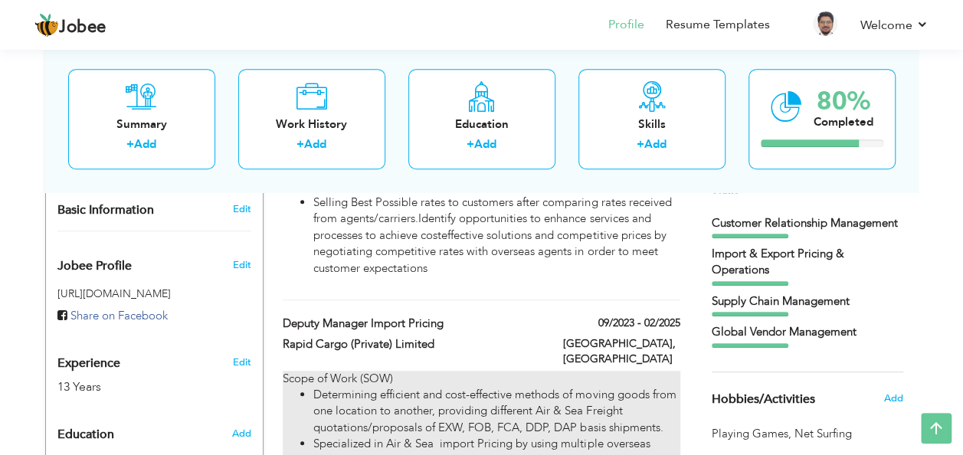
type input "Deputy Manager Import Pricing"
type input "Rapid Cargo (Private) Limited"
type input "09/2023"
type input "02/2025"
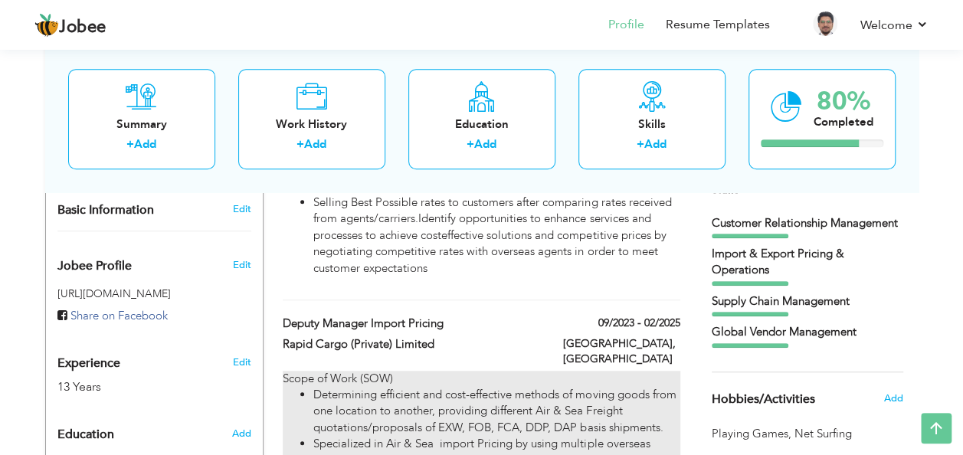
checkbox input "false"
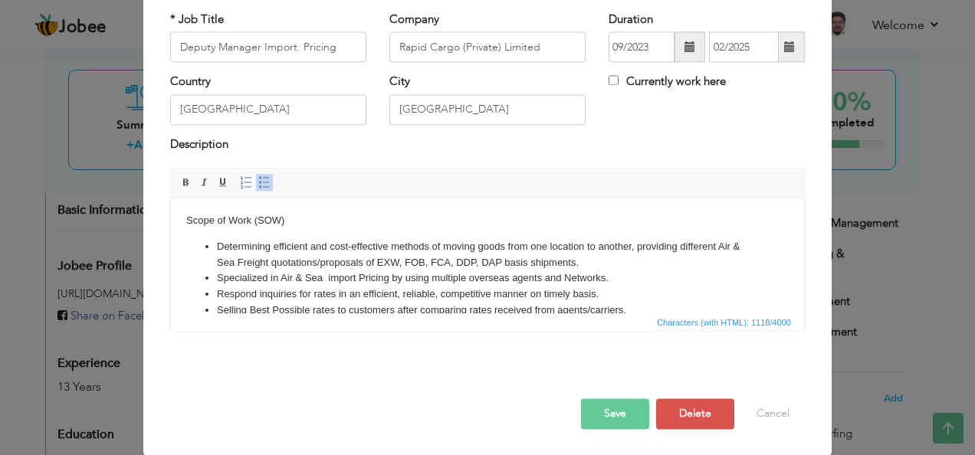
scroll to position [0, 0]
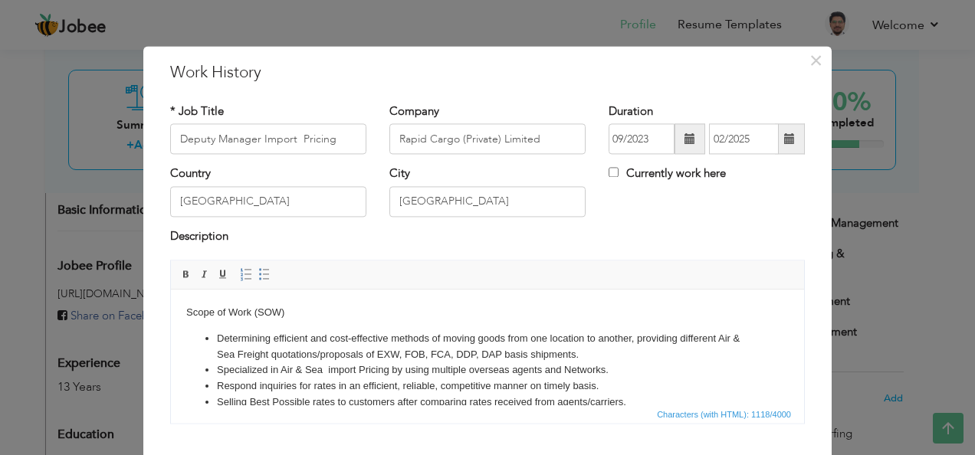
drag, startPoint x: 295, startPoint y: 309, endPoint x: 174, endPoint y: 311, distance: 121.1
click at [174, 311] on html "Scope of Work (SOW) Determining efficient and cost-effective methods of moving …" at bounding box center [487, 398] width 633 height 216
copy body "Scope of Work (SOW)"
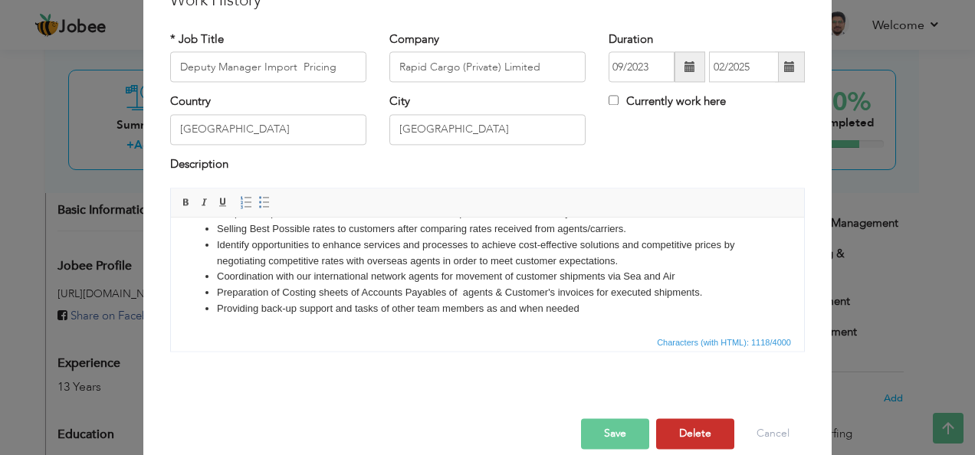
scroll to position [92, 0]
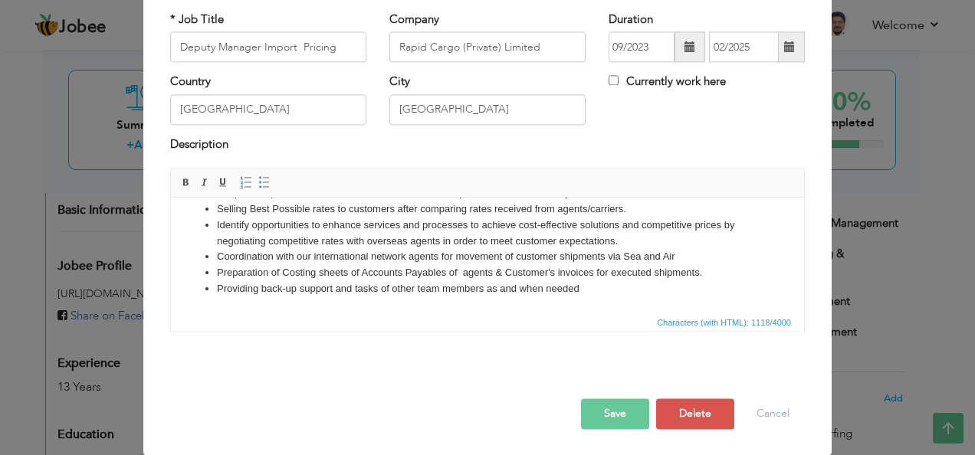
click at [620, 409] on button "Save" at bounding box center [615, 414] width 68 height 31
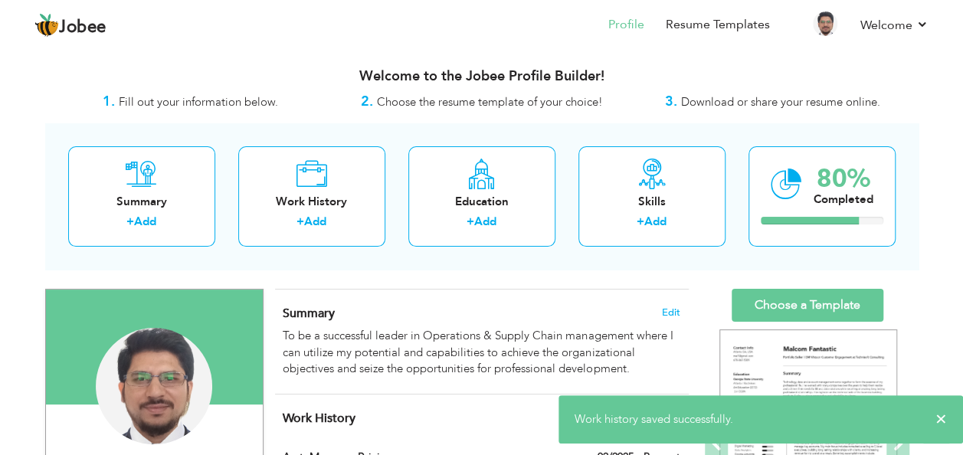
scroll to position [0, 0]
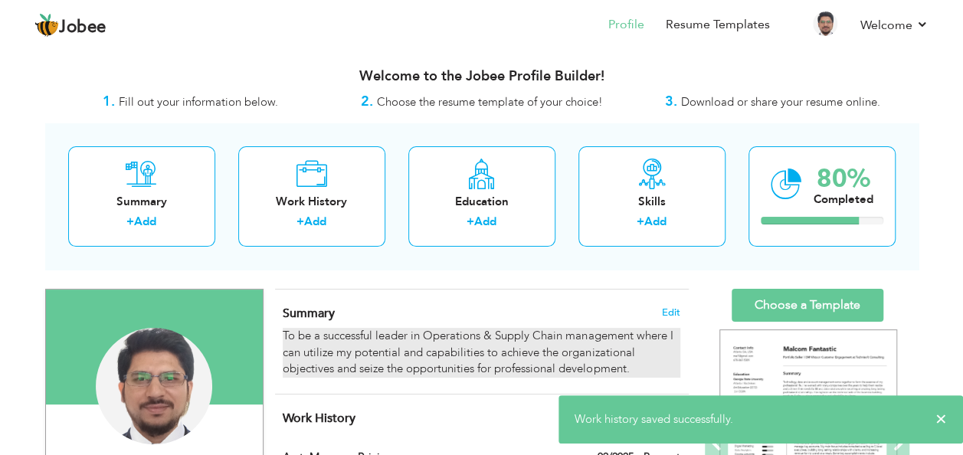
click at [460, 336] on div "To be a successful leader in Operations & Supply Chain management where I can u…" at bounding box center [481, 352] width 397 height 49
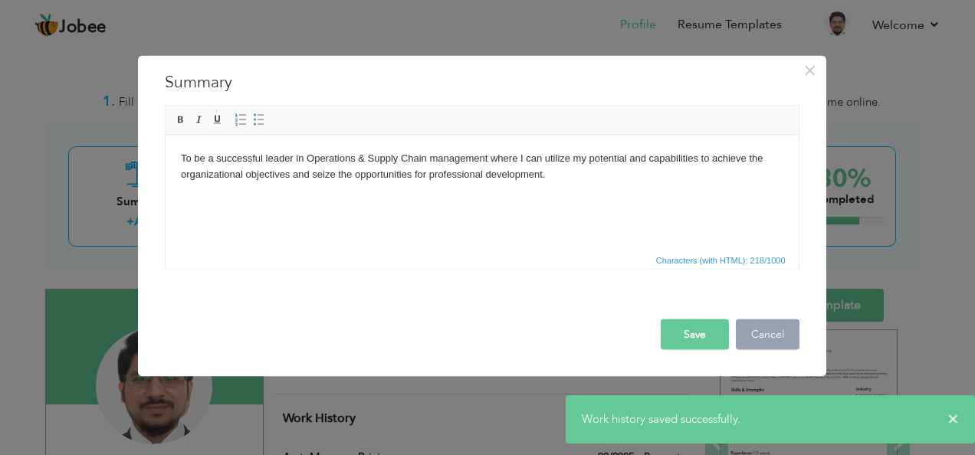
click at [783, 329] on button "Cancel" at bounding box center [767, 334] width 64 height 31
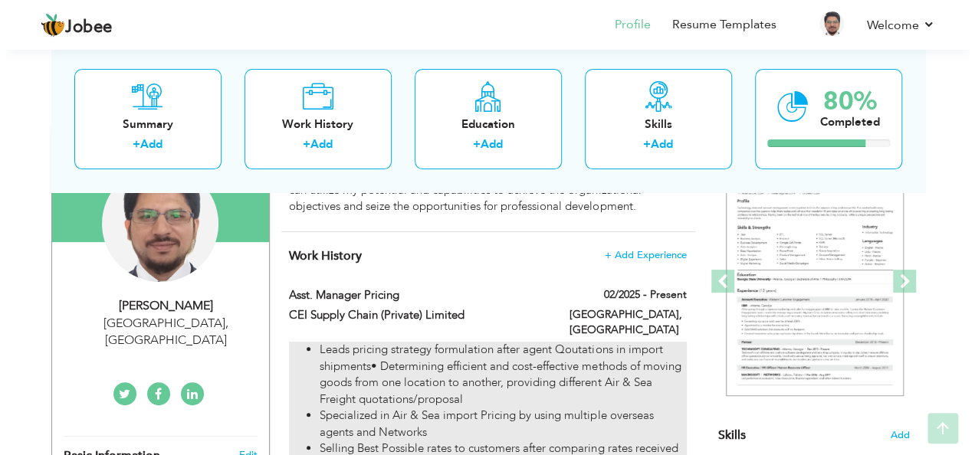
scroll to position [204, 0]
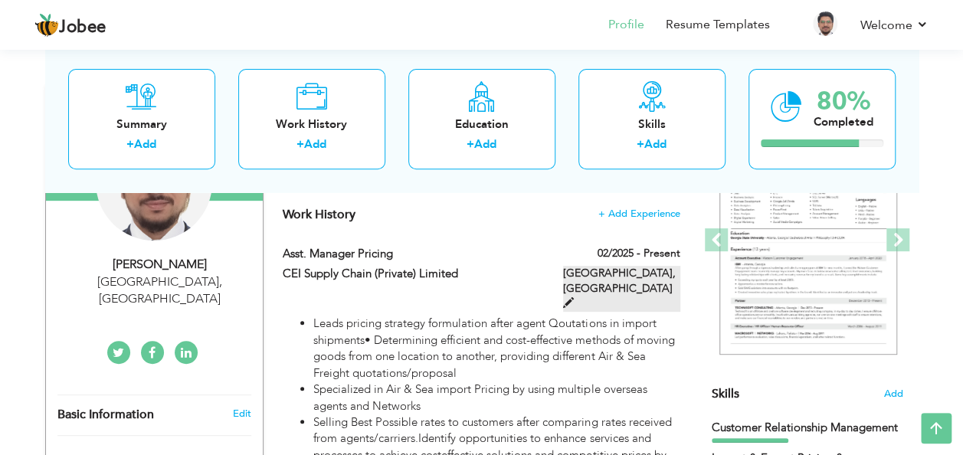
click at [642, 273] on label "[GEOGRAPHIC_DATA], [GEOGRAPHIC_DATA]" at bounding box center [621, 289] width 117 height 46
type input "Asst. Manager Pricing"
type input "CEI Supply Chain (Private) Limited"
type input "02/2025"
checkbox input "true"
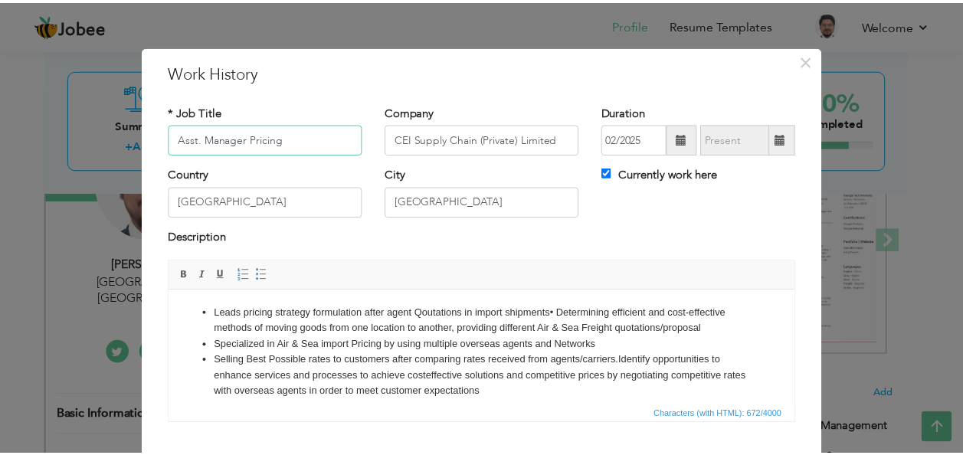
scroll to position [92, 0]
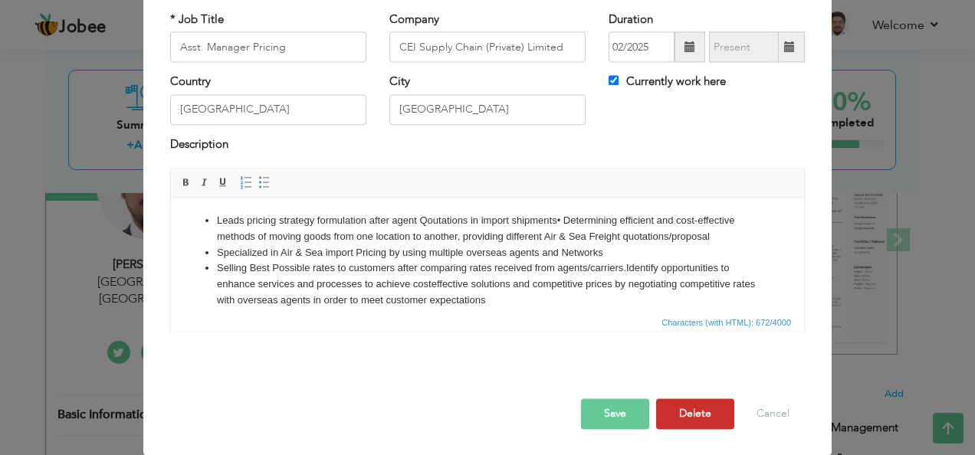
click at [670, 400] on button "Delete" at bounding box center [695, 414] width 78 height 31
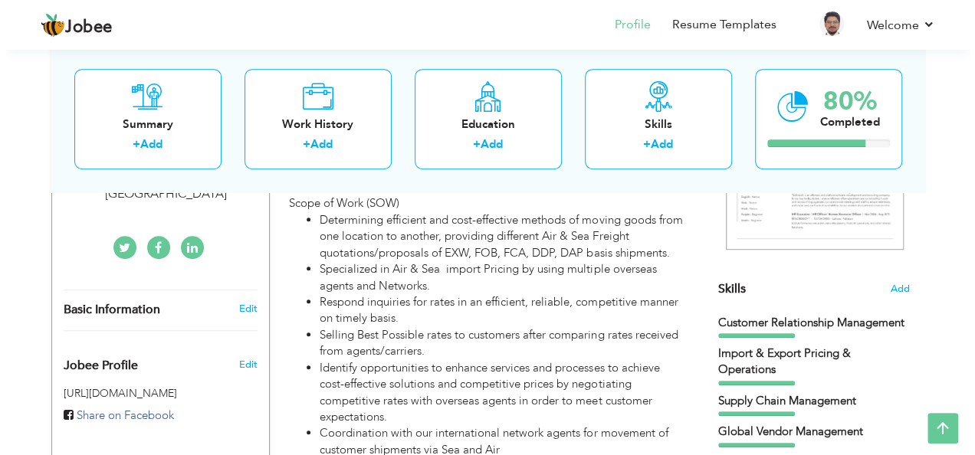
scroll to position [204, 0]
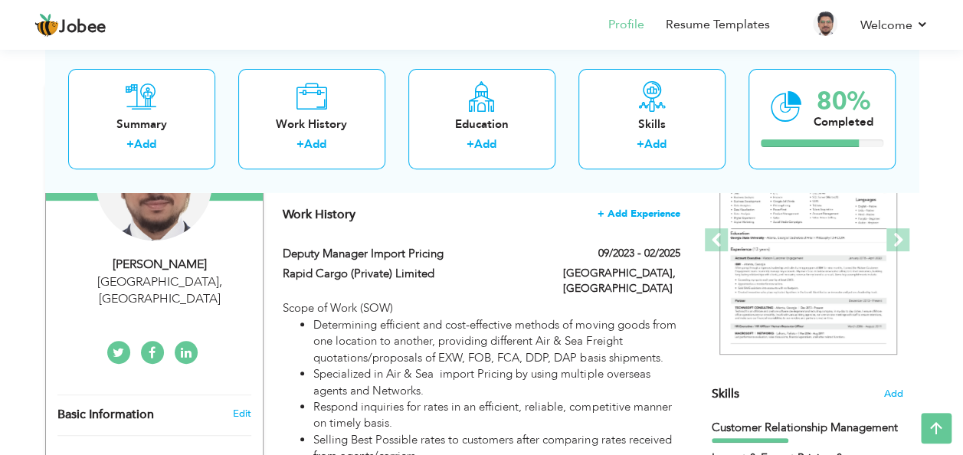
click at [644, 211] on span "+ Add Experience" at bounding box center [639, 213] width 83 height 11
checkbox input "false"
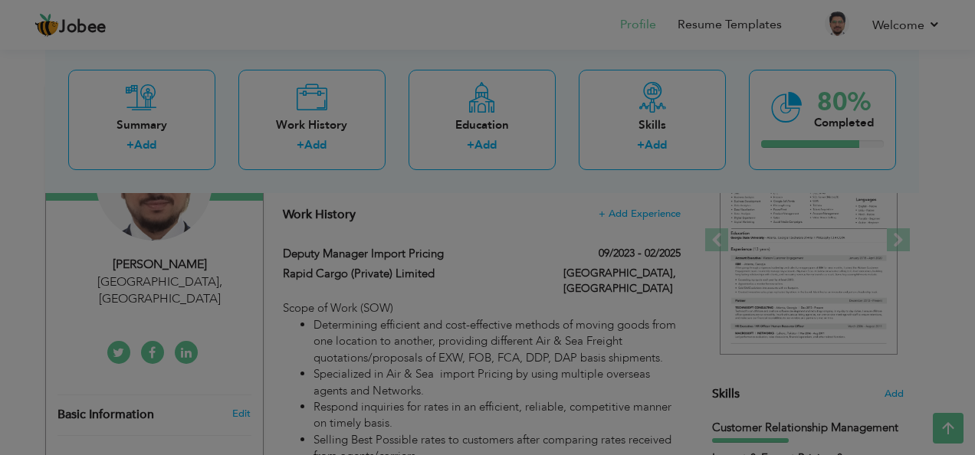
scroll to position [0, 0]
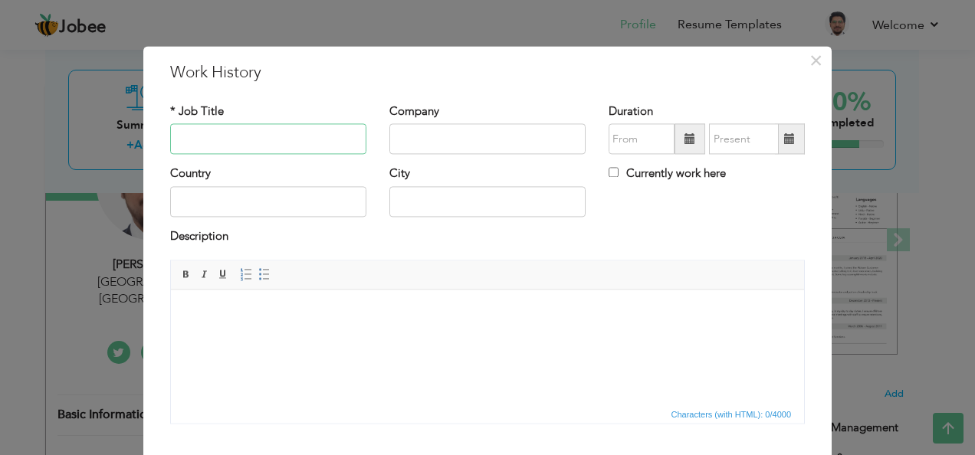
click at [299, 142] on input "text" at bounding box center [268, 139] width 196 height 31
type input "s"
type input "Asst. Manager Pricing"
click at [418, 143] on input "text" at bounding box center [487, 139] width 196 height 31
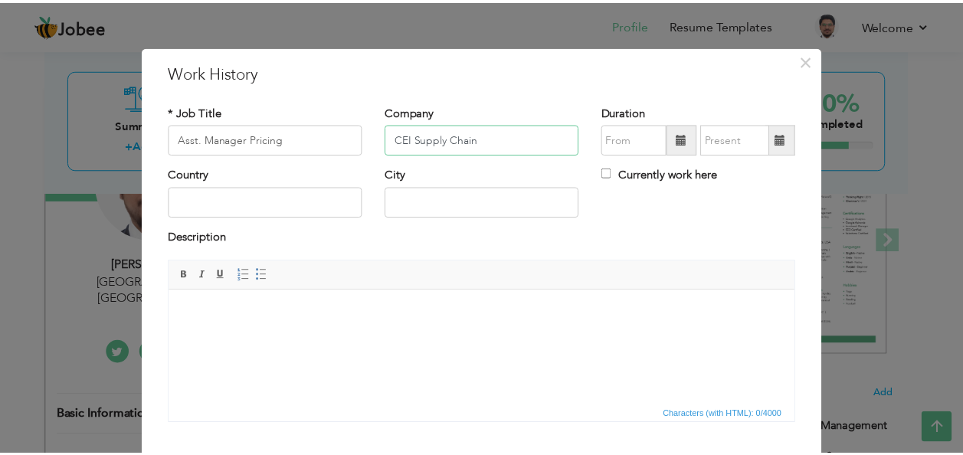
scroll to position [92, 0]
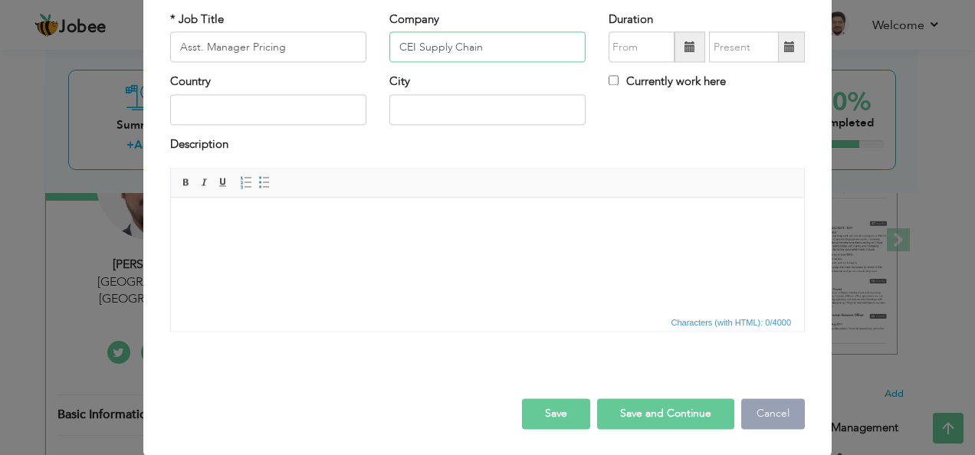
type input "CEI Supply Chain"
click at [781, 411] on button "Cancel" at bounding box center [773, 414] width 64 height 31
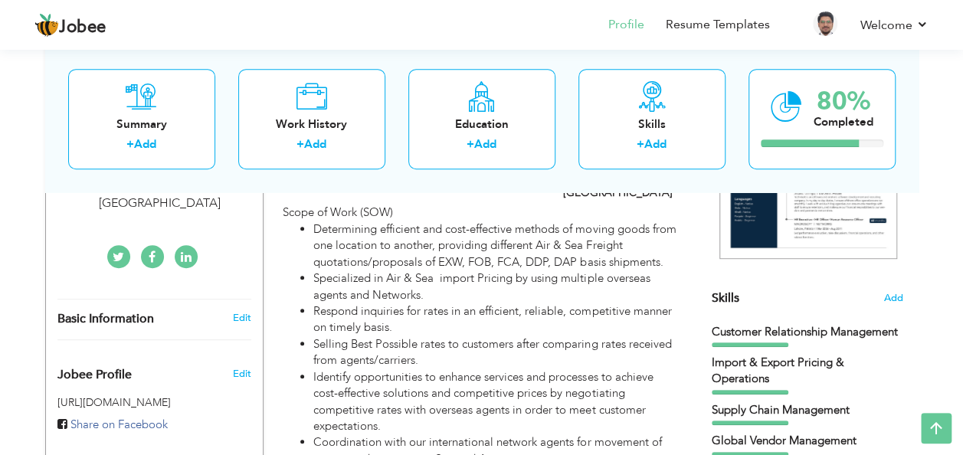
scroll to position [0, 0]
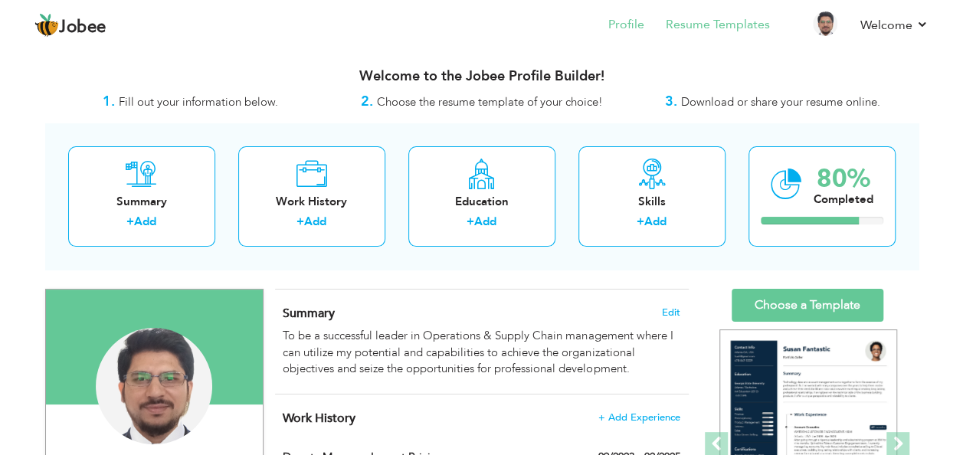
click at [706, 35] on li "Resume Templates" at bounding box center [707, 25] width 126 height 41
click at [726, 26] on link "Resume Templates" at bounding box center [718, 25] width 104 height 18
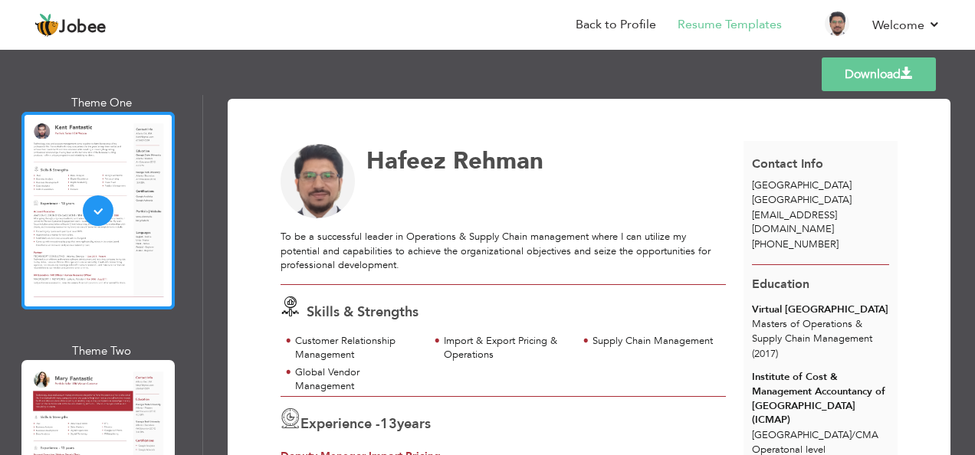
scroll to position [204, 0]
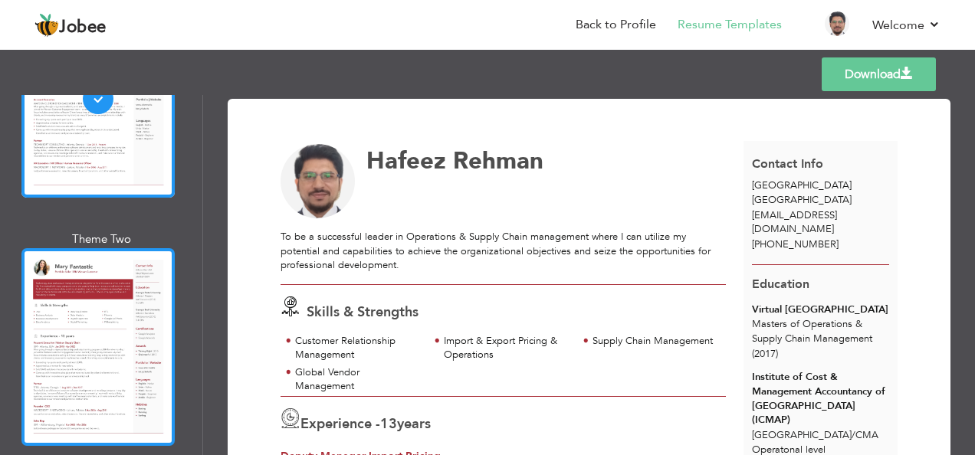
click at [96, 301] on div at bounding box center [97, 347] width 153 height 198
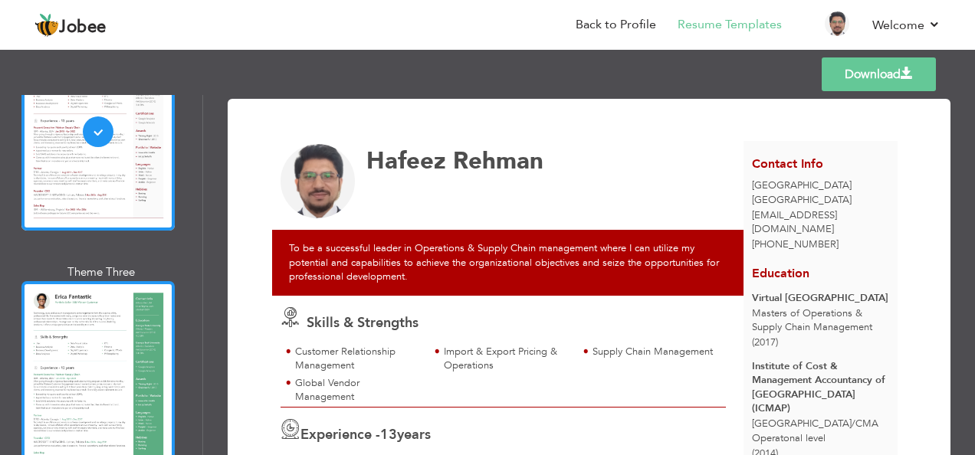
scroll to position [613, 0]
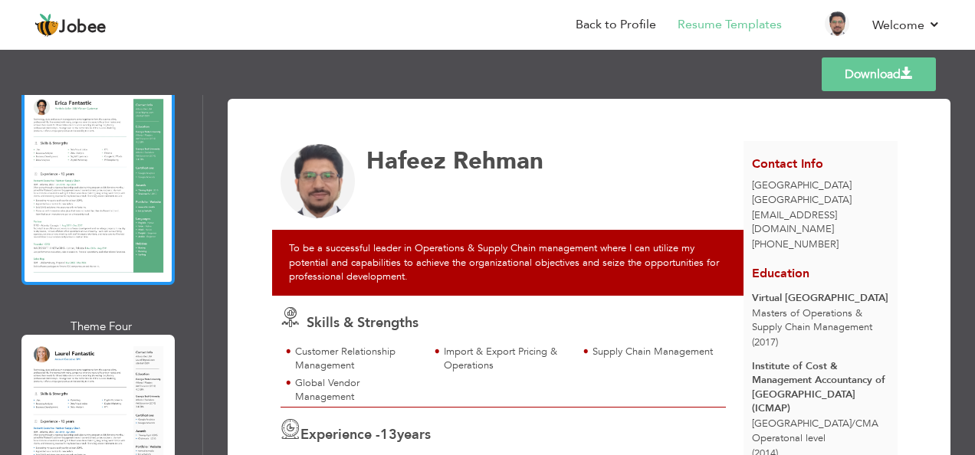
click at [104, 212] on div at bounding box center [97, 186] width 153 height 198
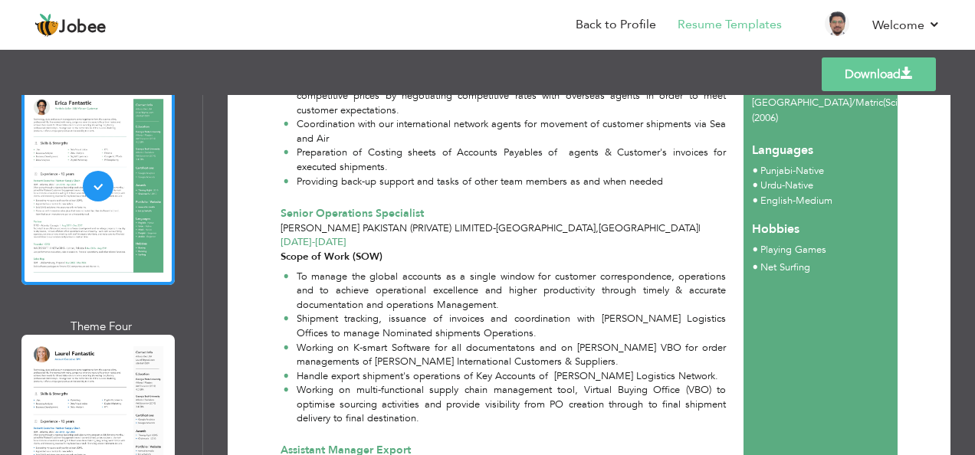
scroll to position [510, 0]
drag, startPoint x: 671, startPoint y: 221, endPoint x: 578, endPoint y: 224, distance: 93.5
click at [578, 224] on div "[PERSON_NAME] Pakistan (Private) Limited - [GEOGRAPHIC_DATA] , [GEOGRAPHIC_DATA…" at bounding box center [503, 234] width 446 height 28
drag, startPoint x: 578, startPoint y: 224, endPoint x: 591, endPoint y: 268, distance: 46.3
click at [596, 268] on li "To manage the global accounts as a single window for customer correspondence, o…" at bounding box center [504, 289] width 443 height 43
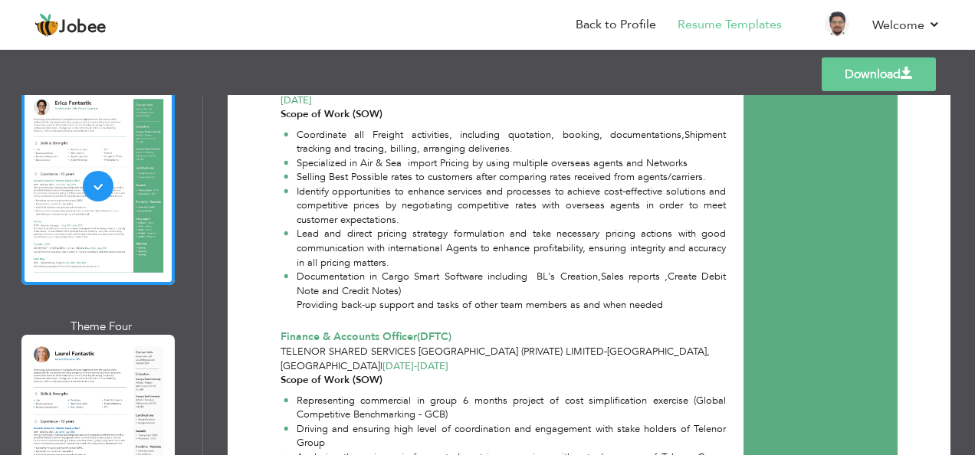
scroll to position [1226, 0]
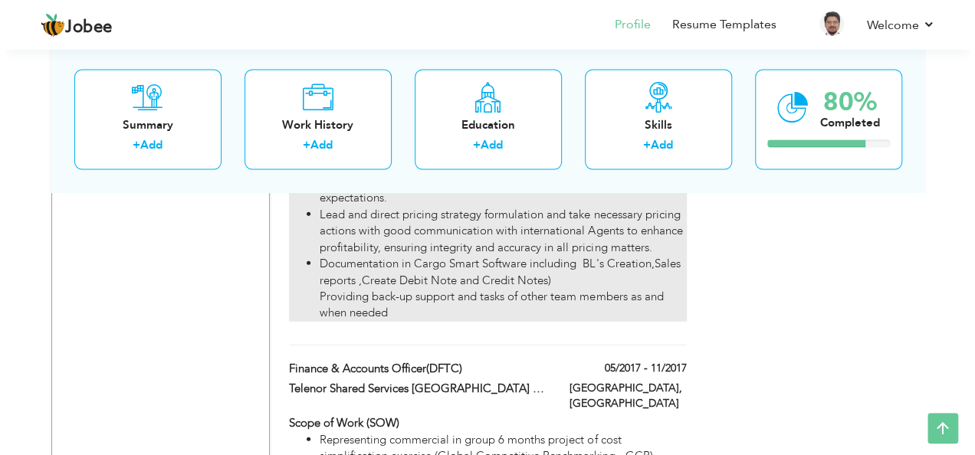
scroll to position [1634, 0]
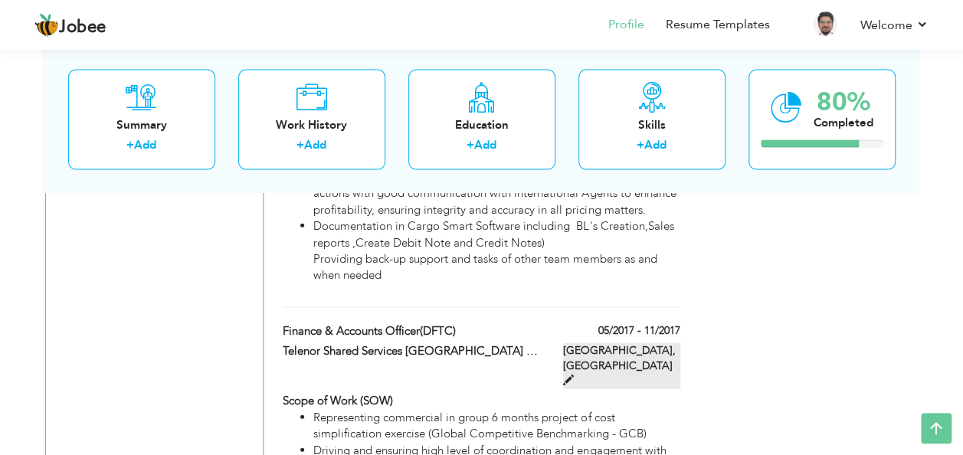
click at [574, 375] on span at bounding box center [568, 380] width 11 height 11
type input "Finance & Accounts Officer(DFTC)"
type input "Telenor Shared Services [GEOGRAPHIC_DATA] (Private) Limited"
type input "05/2017"
type input "11/2017"
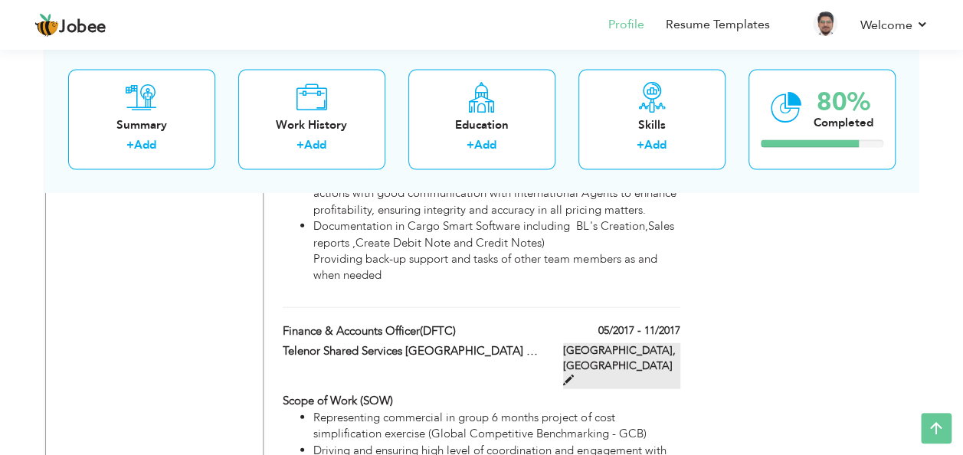
type input "[GEOGRAPHIC_DATA]"
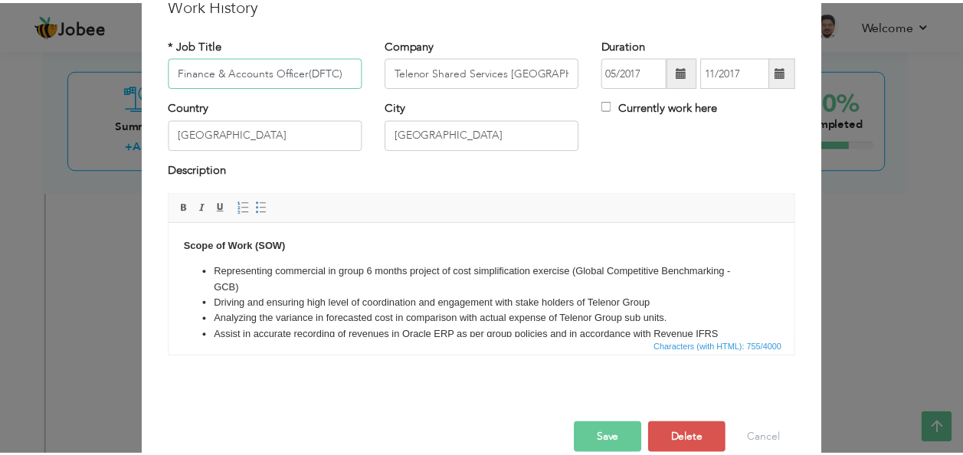
scroll to position [92, 0]
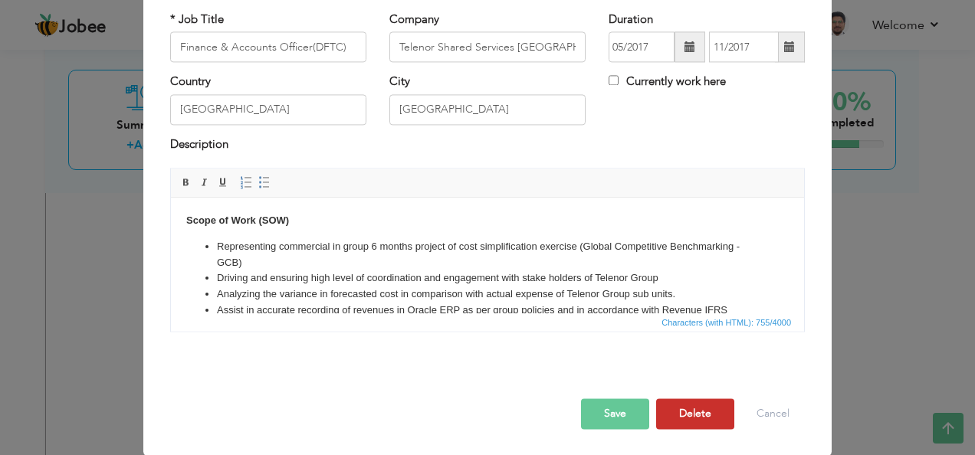
click at [669, 408] on button "Delete" at bounding box center [695, 414] width 78 height 31
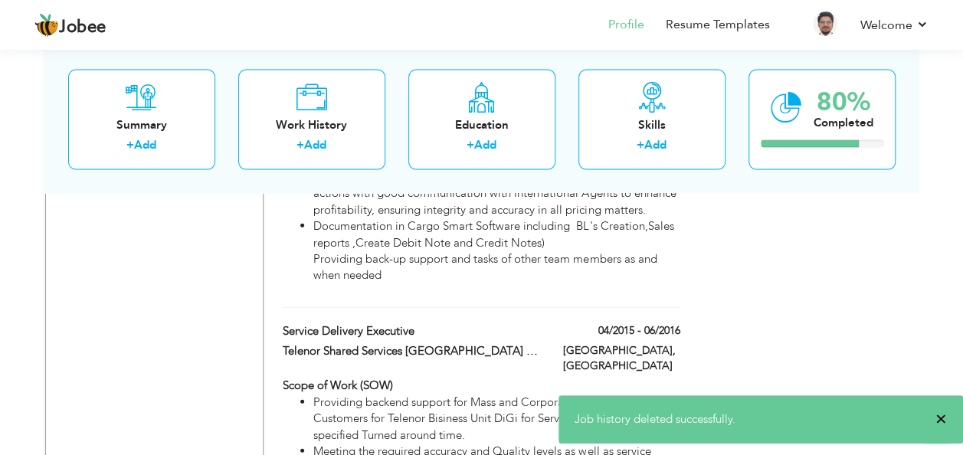
click at [945, 421] on span "×" at bounding box center [940, 418] width 11 height 15
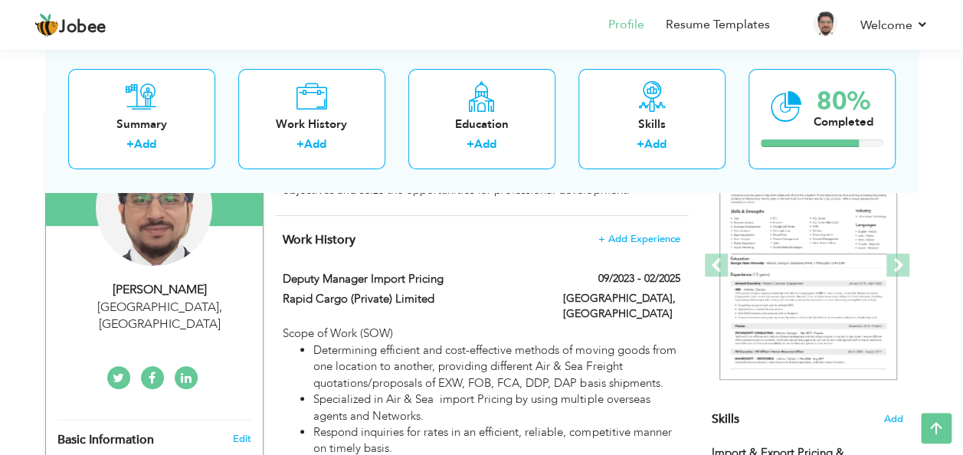
scroll to position [0, 0]
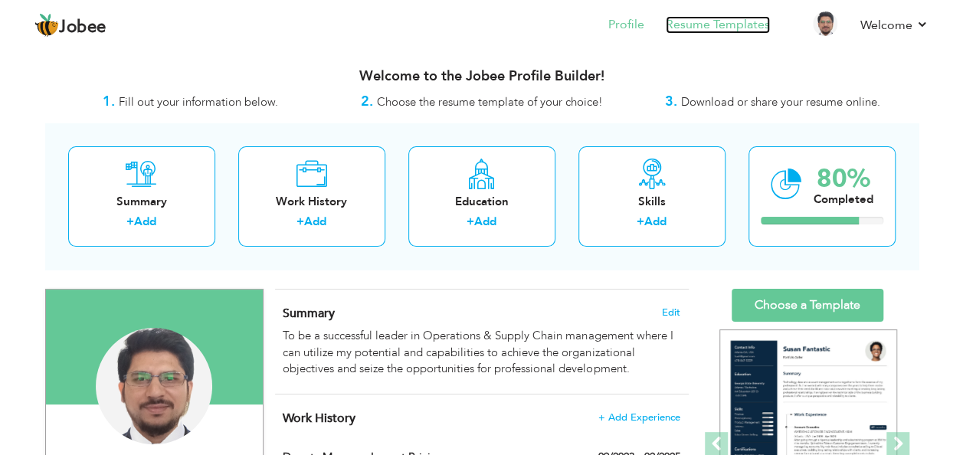
click at [714, 31] on link "Resume Templates" at bounding box center [718, 25] width 104 height 18
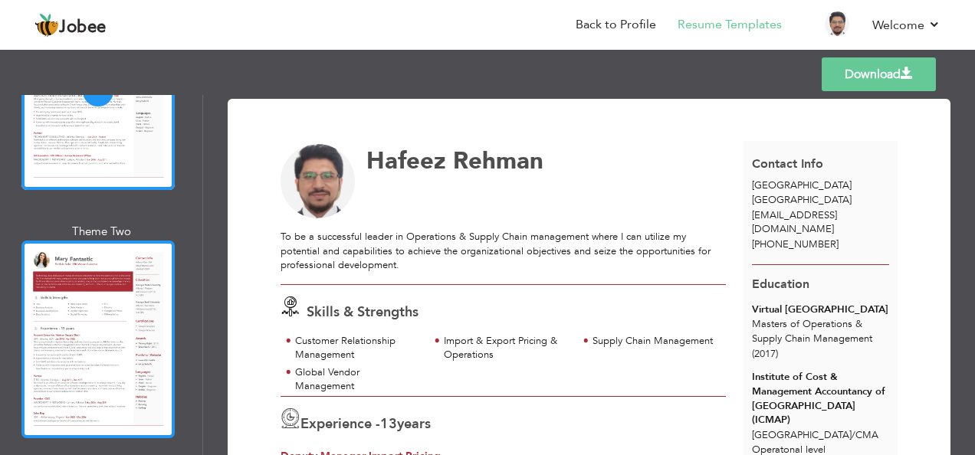
scroll to position [306, 0]
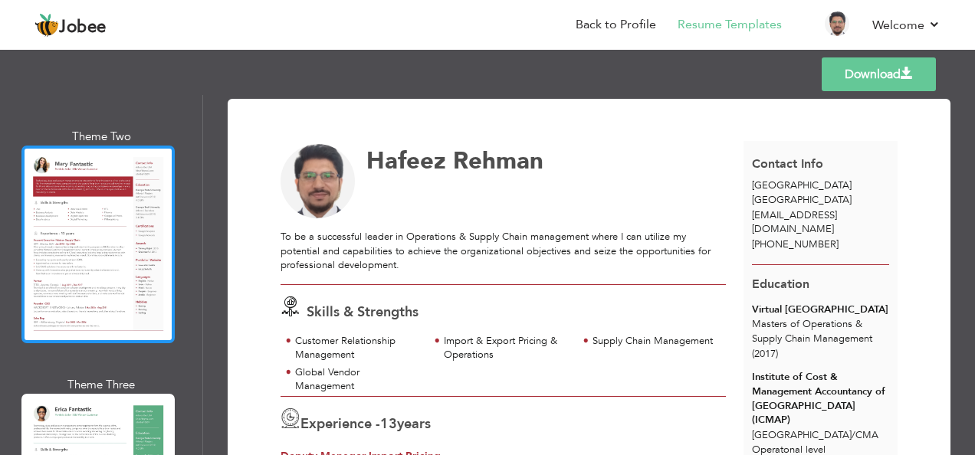
click at [93, 257] on div at bounding box center [97, 245] width 153 height 198
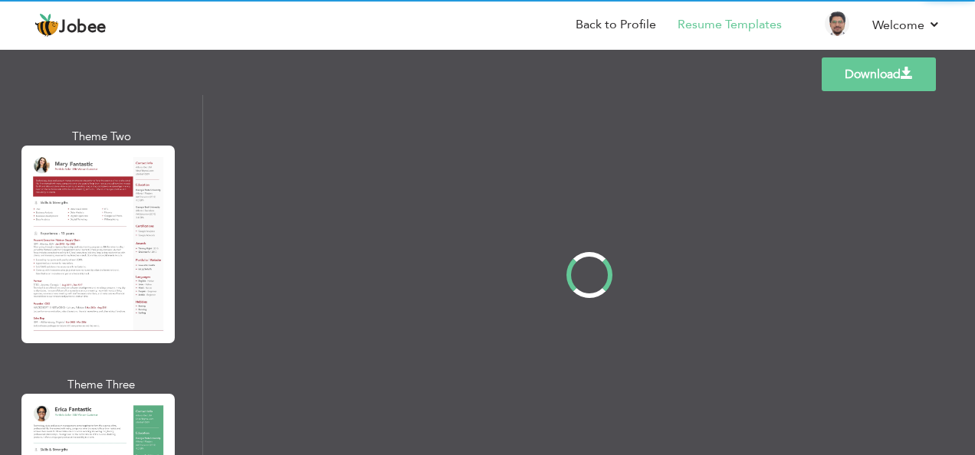
click at [118, 403] on div "Professional Themes Theme One Theme Two Theme Three Theme Four" at bounding box center [487, 275] width 975 height 360
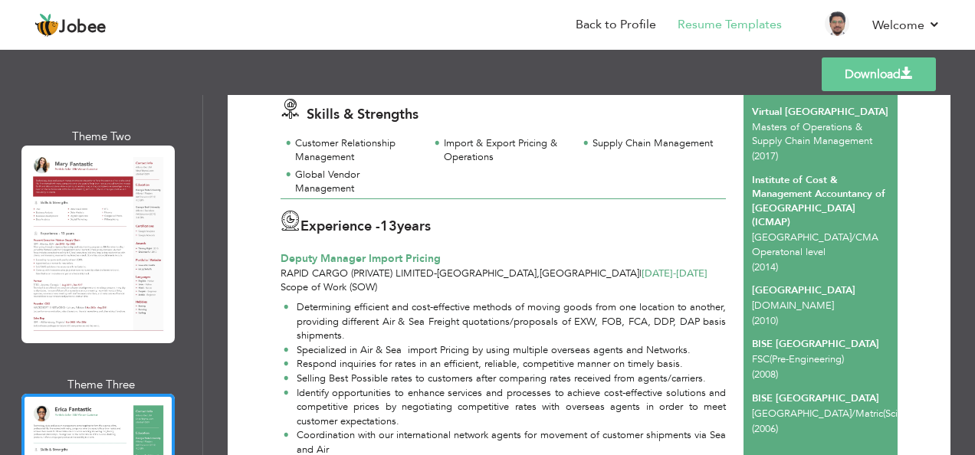
scroll to position [0, 0]
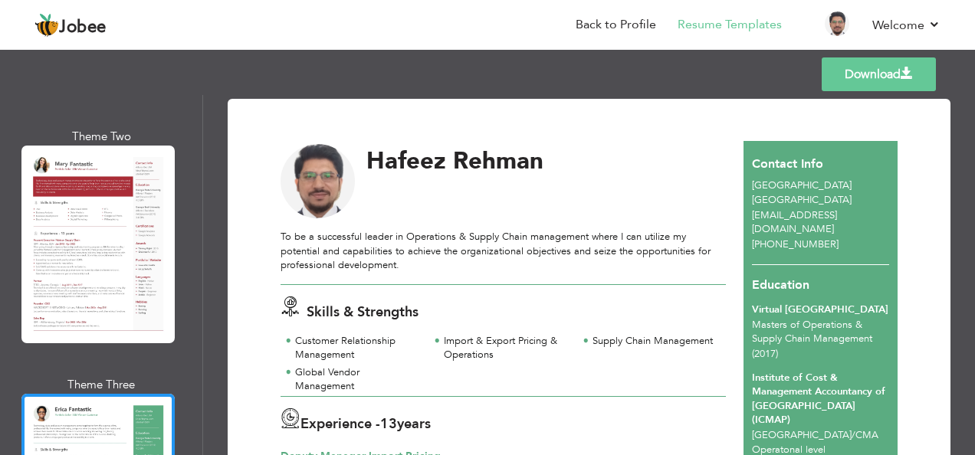
drag, startPoint x: 845, startPoint y: 105, endPoint x: 974, endPoint y: 103, distance: 128.7
click at [845, 105] on link "Log off" at bounding box center [871, 111] width 138 height 33
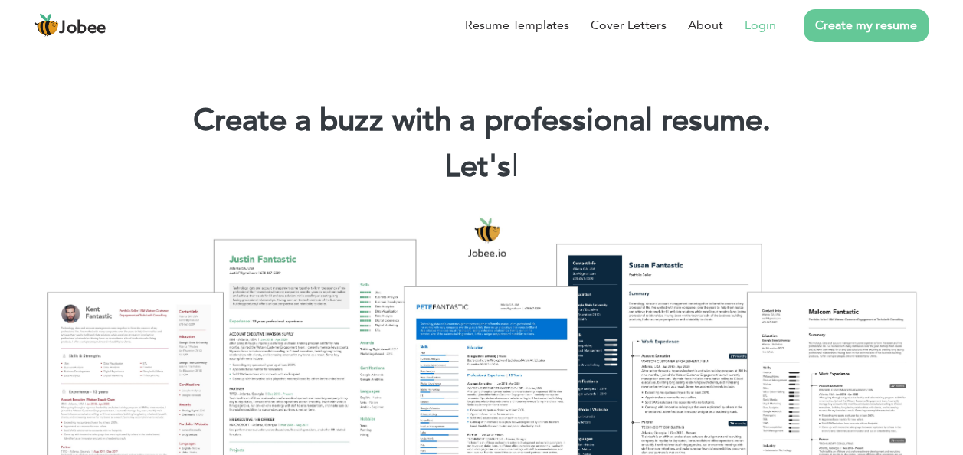
click at [760, 19] on link "Login" at bounding box center [760, 25] width 31 height 18
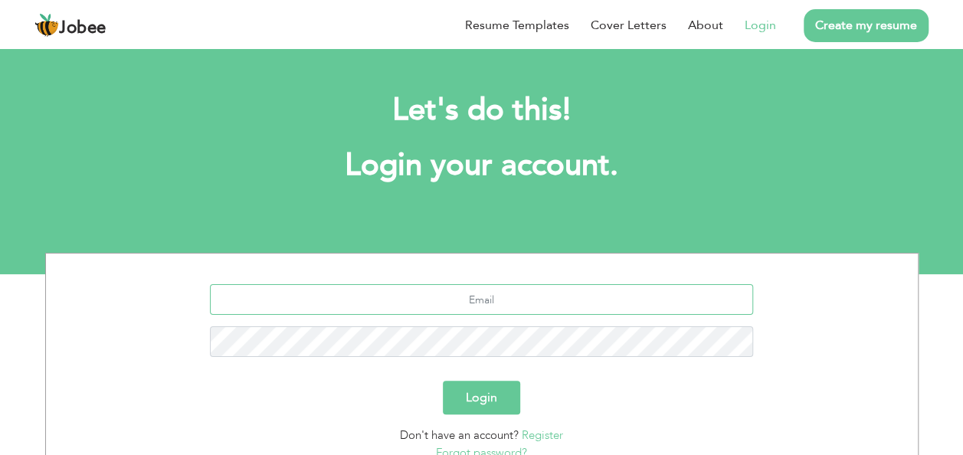
click at [471, 293] on input "text" at bounding box center [481, 299] width 543 height 31
type input "[EMAIL_ADDRESS][DOMAIN_NAME]"
click at [443, 381] on button "Login" at bounding box center [481, 398] width 77 height 34
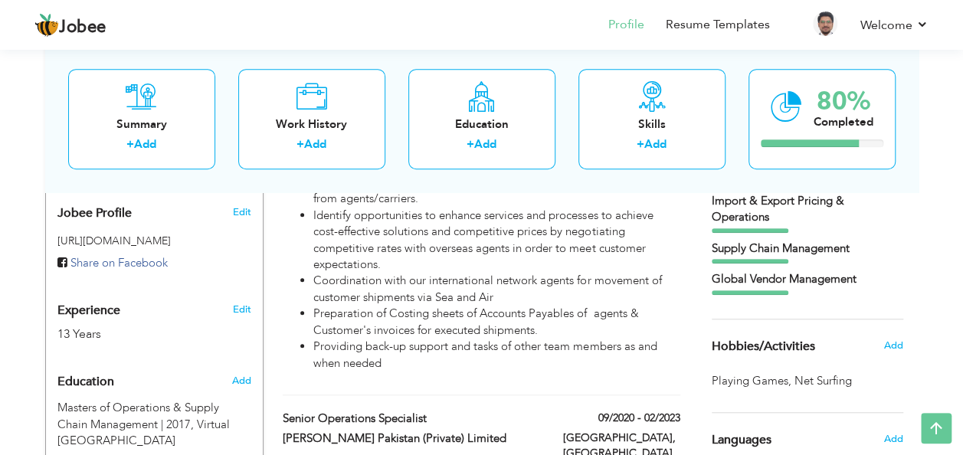
scroll to position [633, 0]
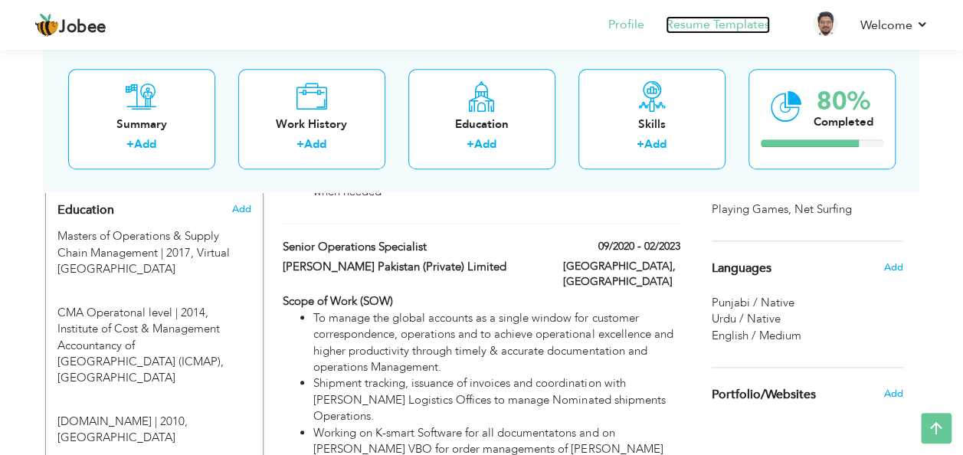
click at [726, 31] on link "Resume Templates" at bounding box center [718, 25] width 104 height 18
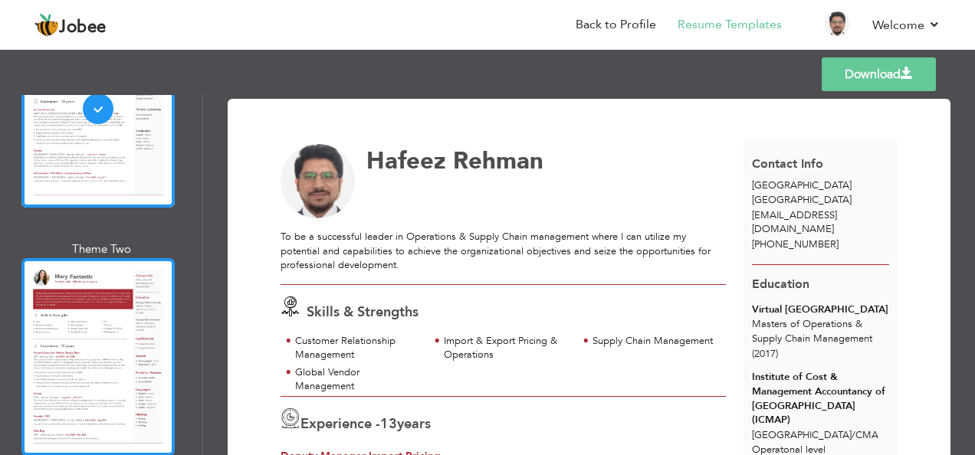
scroll to position [204, 0]
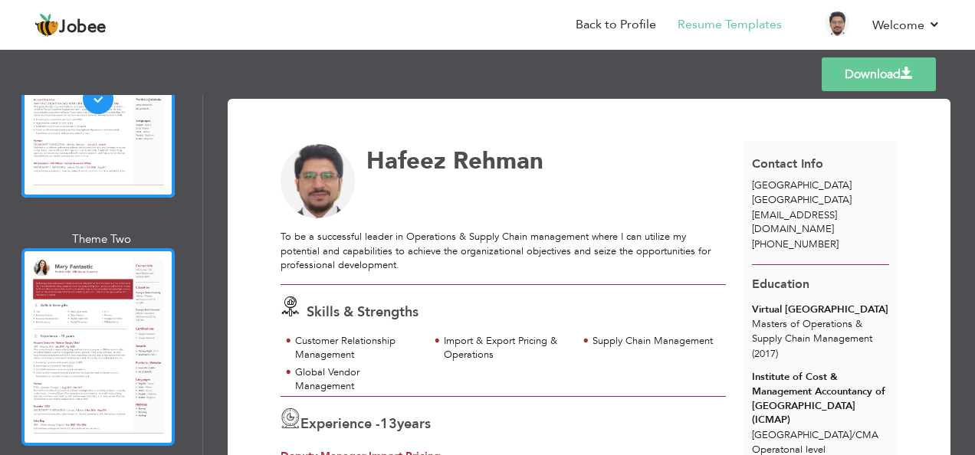
click at [110, 329] on div at bounding box center [97, 347] width 153 height 198
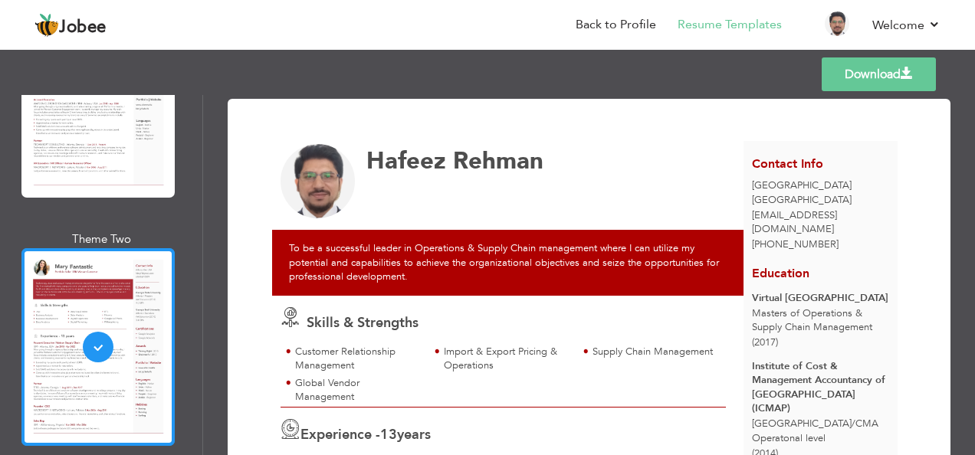
scroll to position [408, 0]
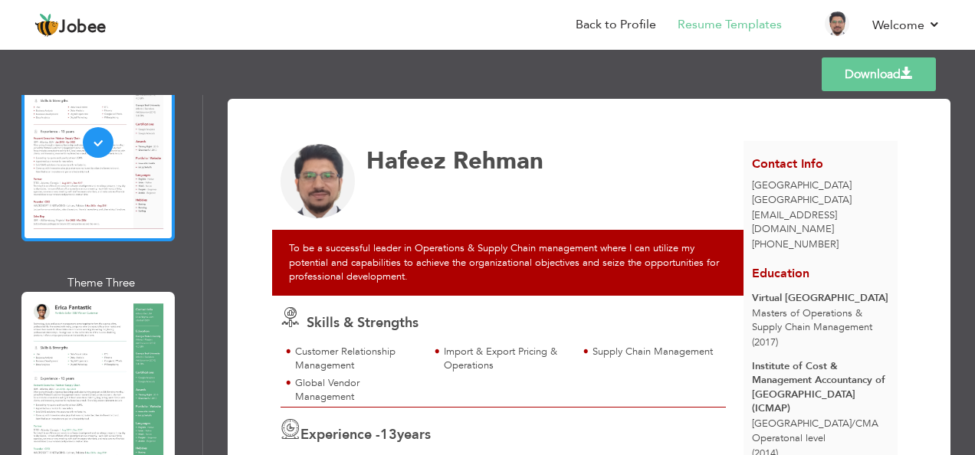
click at [123, 323] on div at bounding box center [97, 391] width 153 height 198
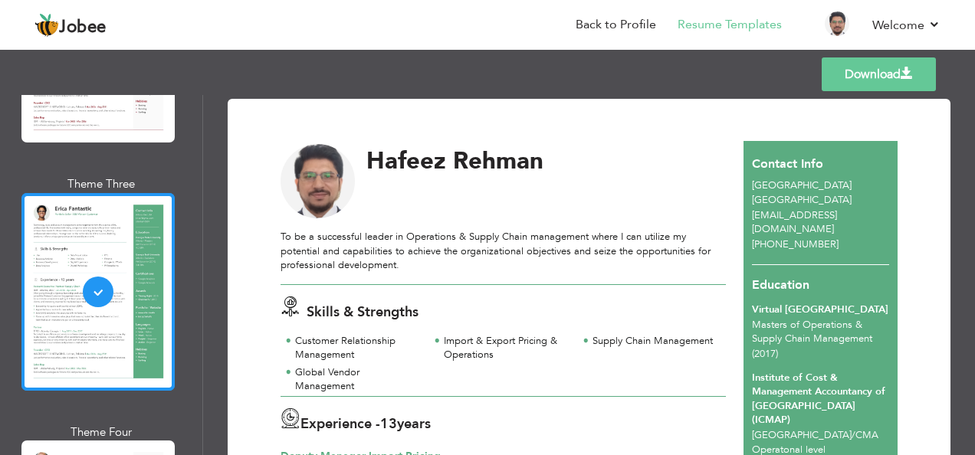
scroll to position [613, 0]
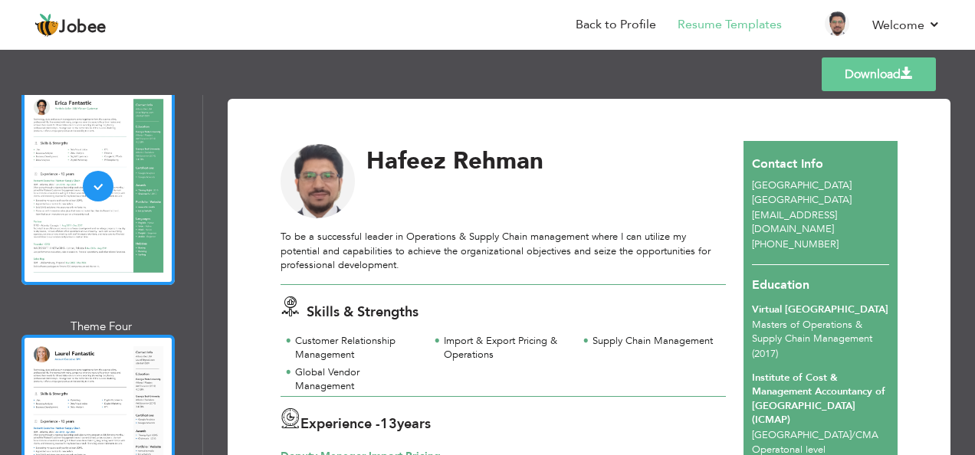
click at [112, 381] on div at bounding box center [97, 434] width 153 height 198
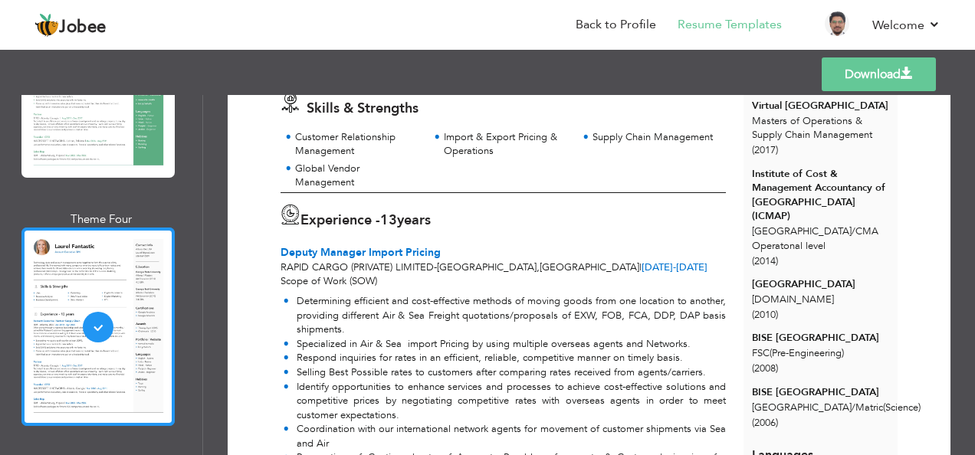
scroll to position [919, 0]
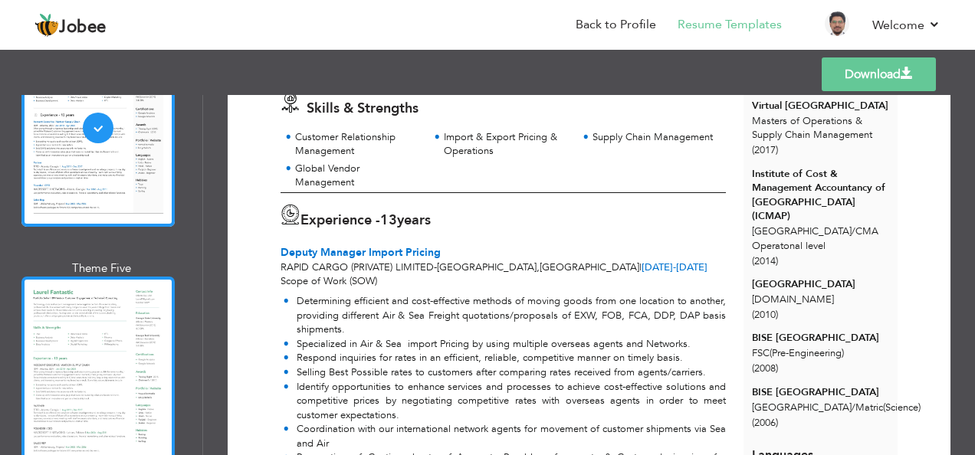
click at [113, 348] on div at bounding box center [97, 376] width 153 height 198
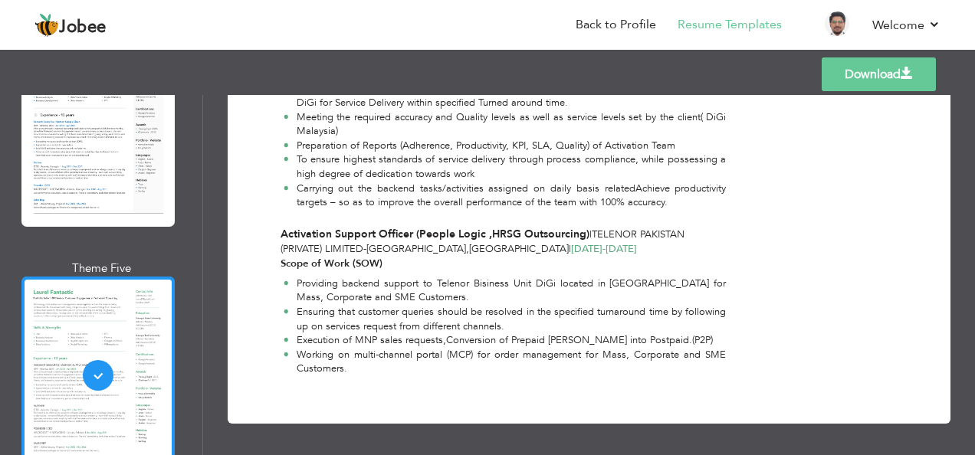
scroll to position [1226, 0]
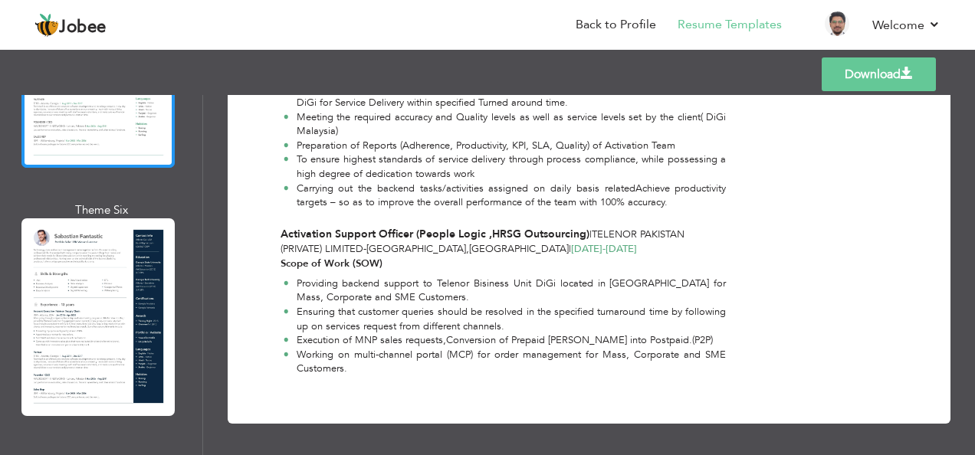
click at [84, 288] on div at bounding box center [97, 317] width 153 height 198
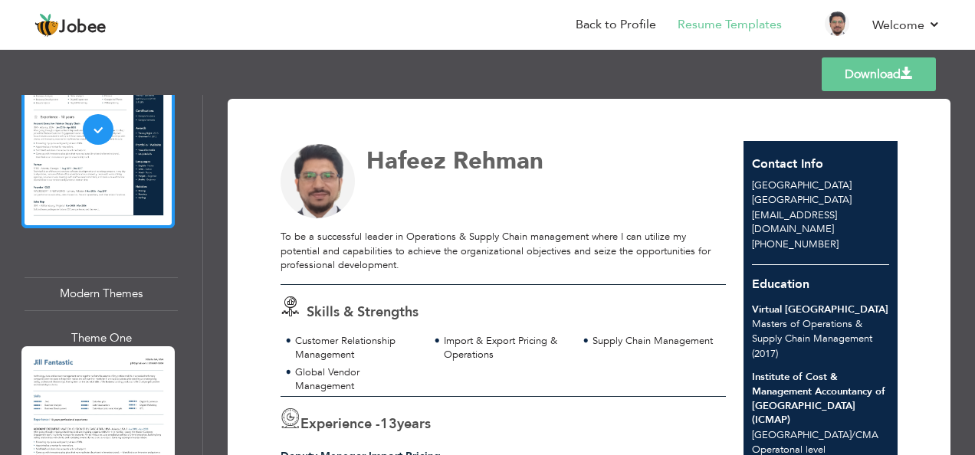
scroll to position [1532, 0]
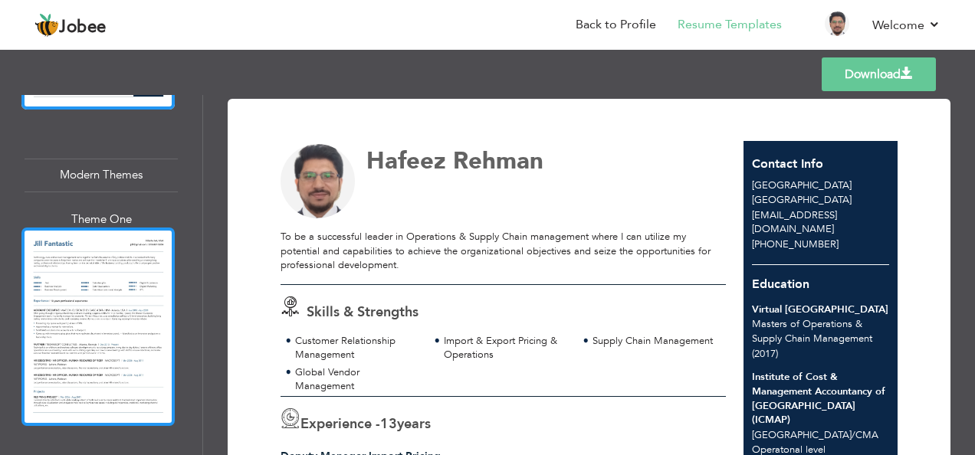
click at [67, 273] on div at bounding box center [97, 327] width 153 height 198
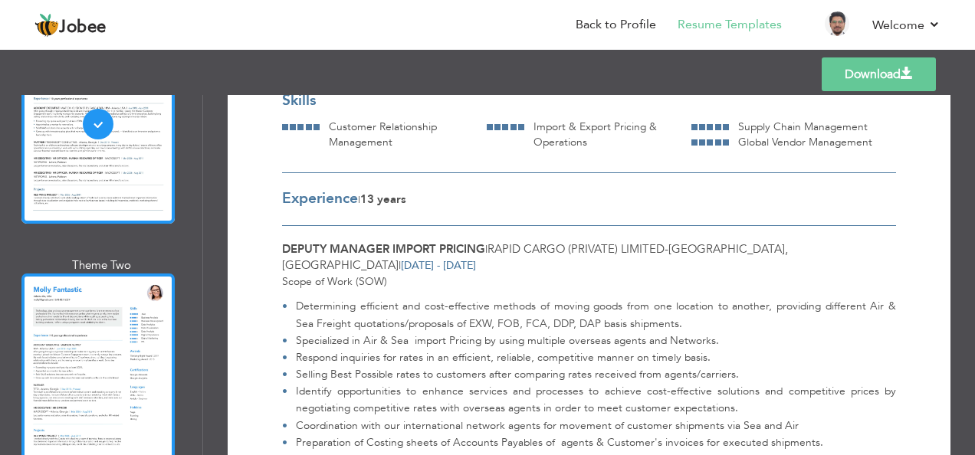
scroll to position [1736, 0]
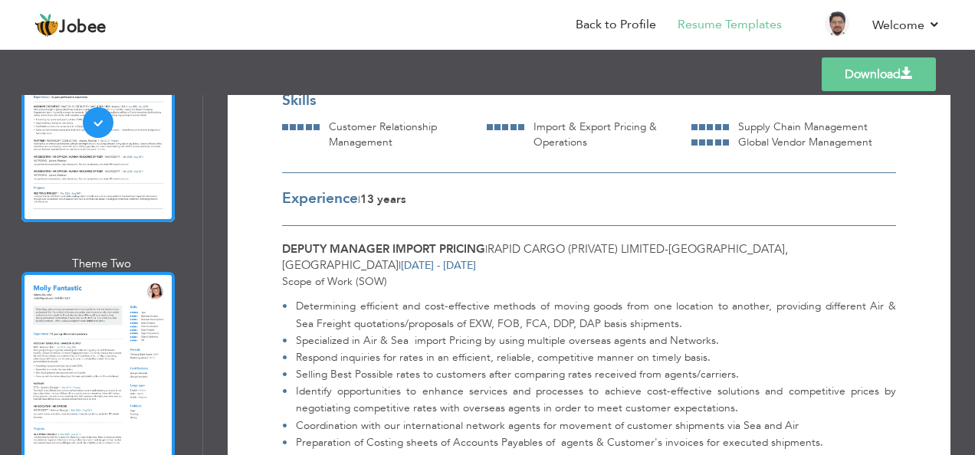
click at [101, 345] on div at bounding box center [97, 371] width 153 height 198
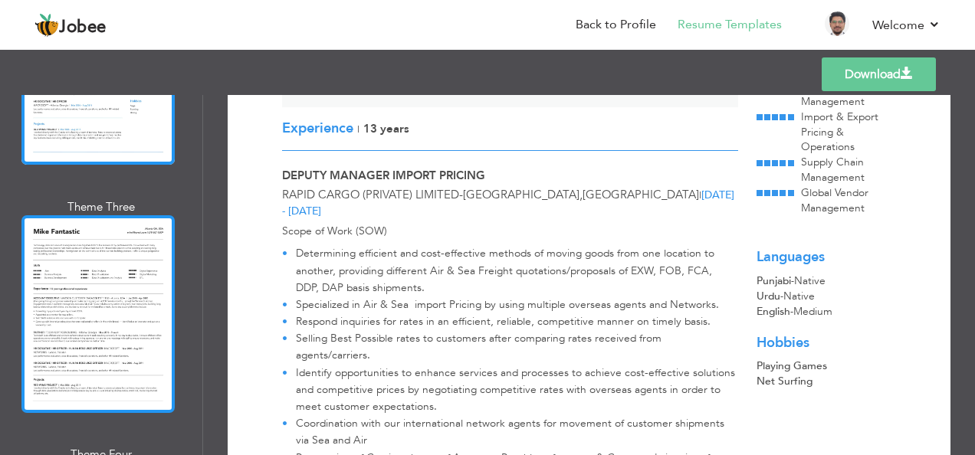
scroll to position [2042, 0]
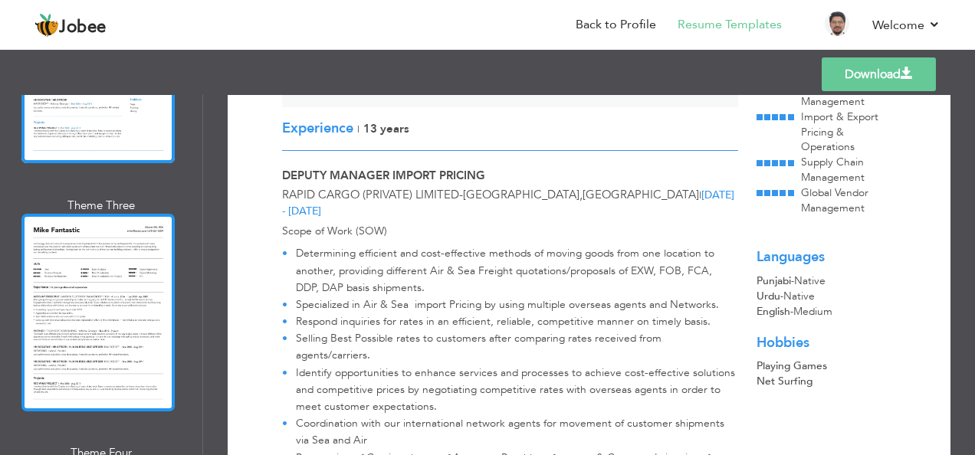
click at [97, 297] on div at bounding box center [97, 313] width 153 height 198
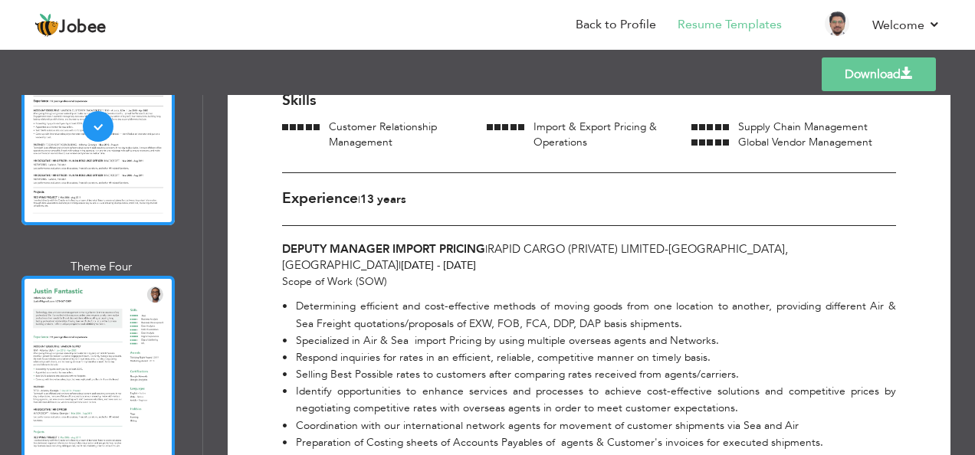
scroll to position [2247, 0]
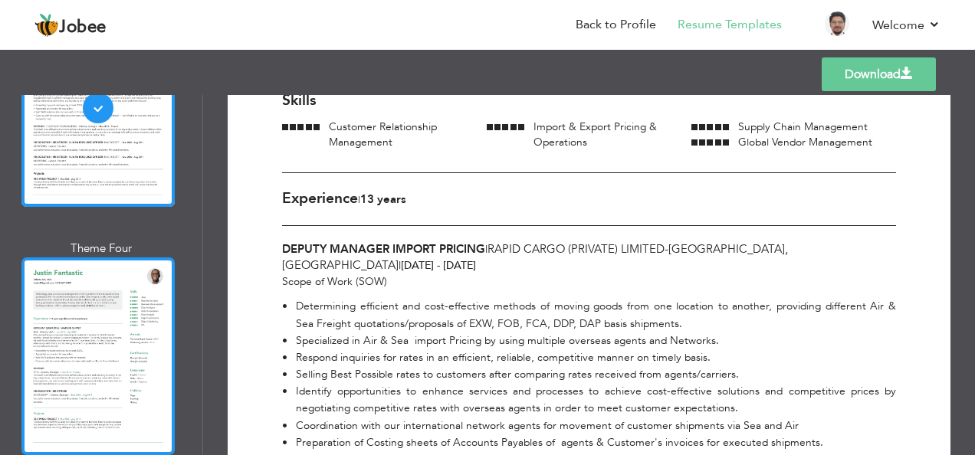
click at [112, 325] on div at bounding box center [97, 356] width 153 height 198
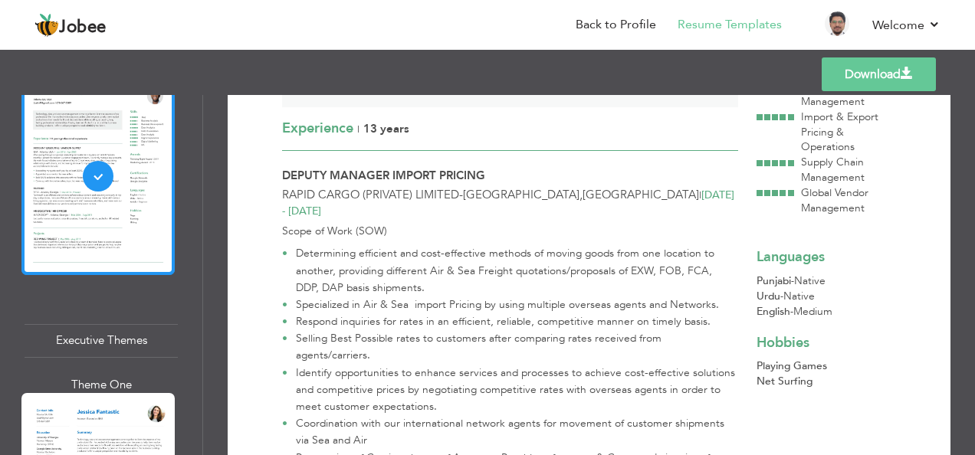
scroll to position [2452, 0]
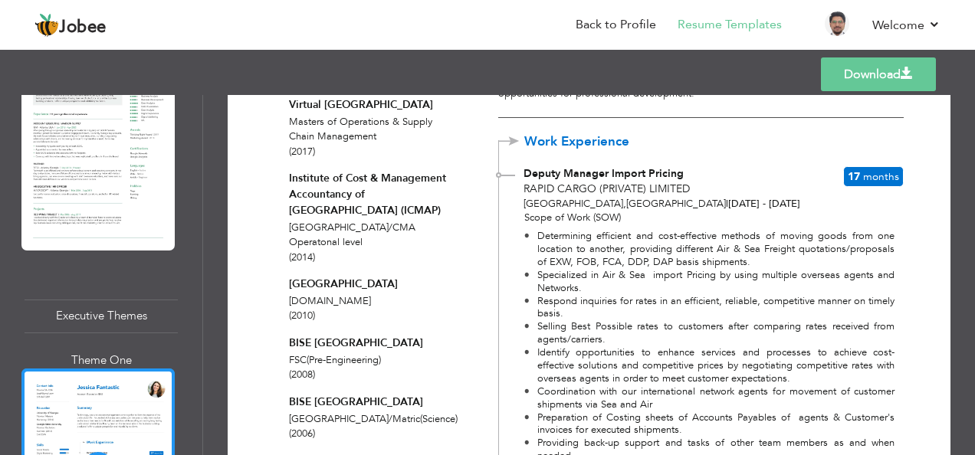
scroll to position [2655, 0]
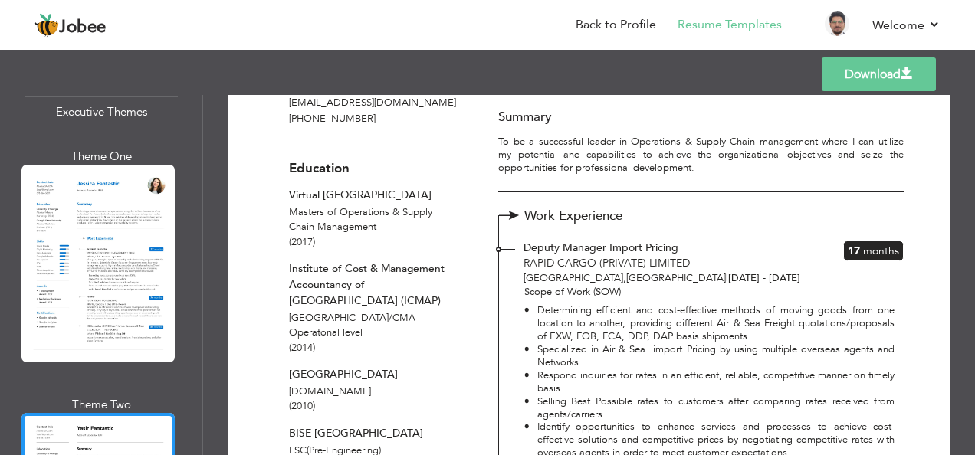
scroll to position [0, 0]
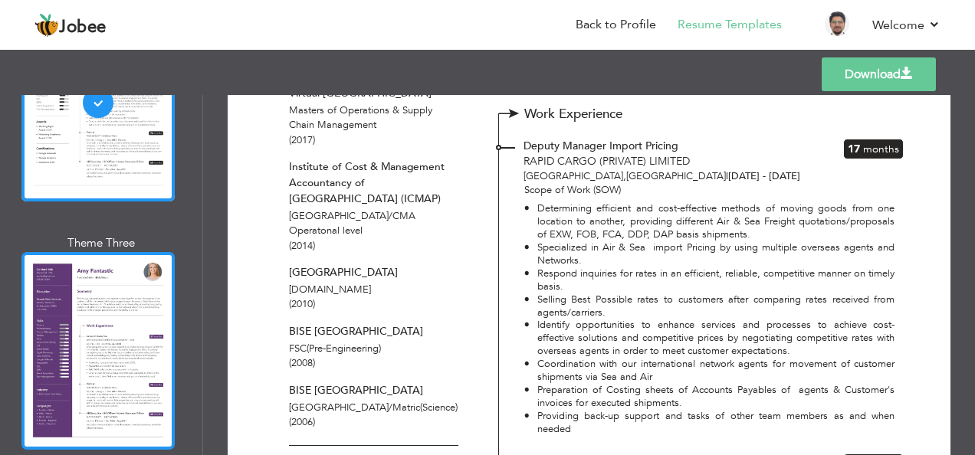
click at [121, 302] on div at bounding box center [97, 351] width 153 height 198
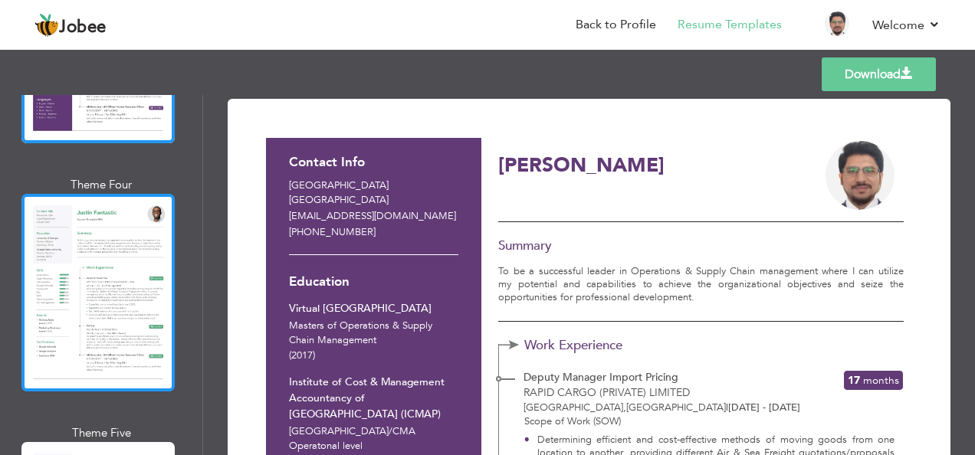
click at [102, 253] on div at bounding box center [97, 293] width 153 height 198
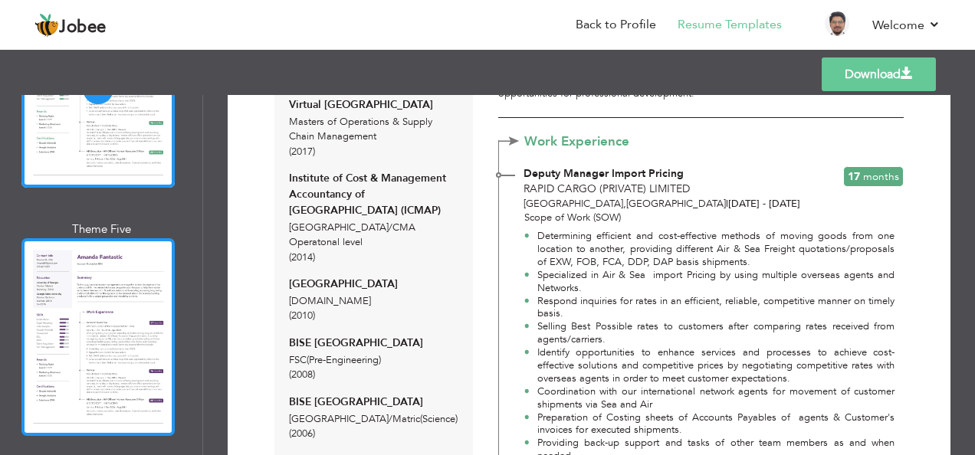
click at [126, 257] on div at bounding box center [97, 337] width 153 height 198
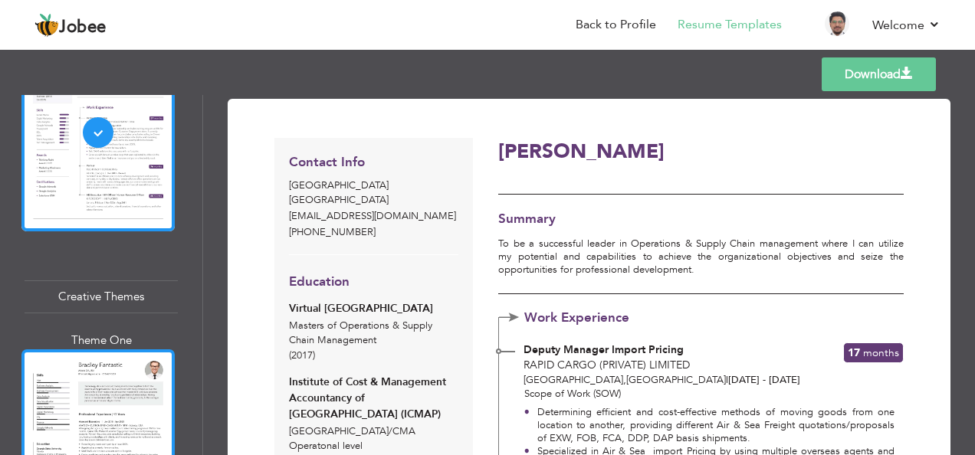
click at [109, 349] on div at bounding box center [97, 448] width 153 height 198
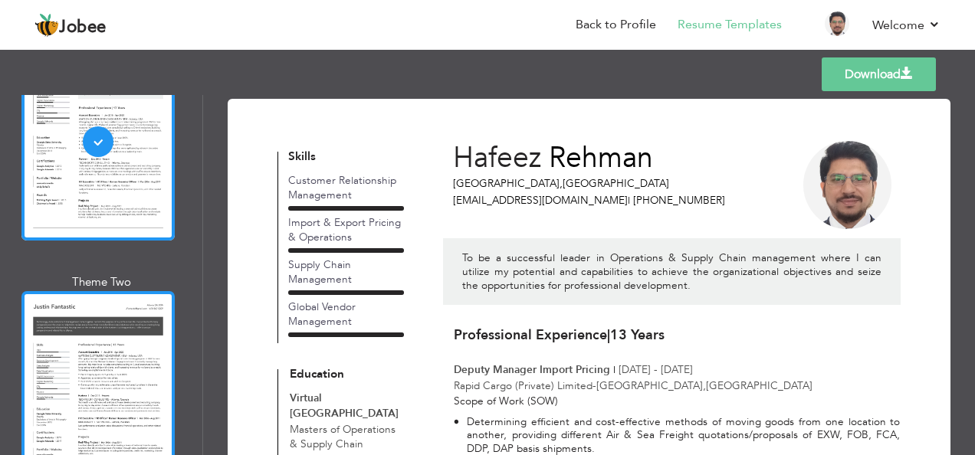
click at [109, 291] on div at bounding box center [97, 390] width 153 height 198
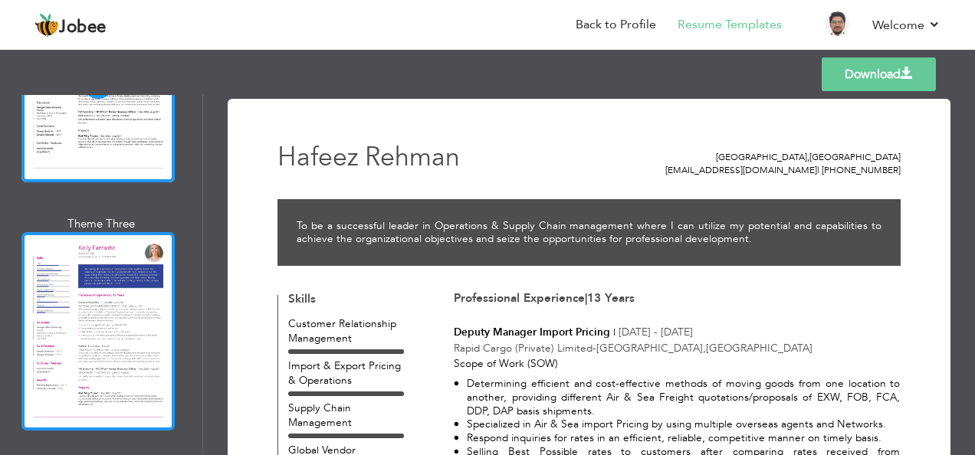
click at [88, 274] on div at bounding box center [97, 331] width 153 height 198
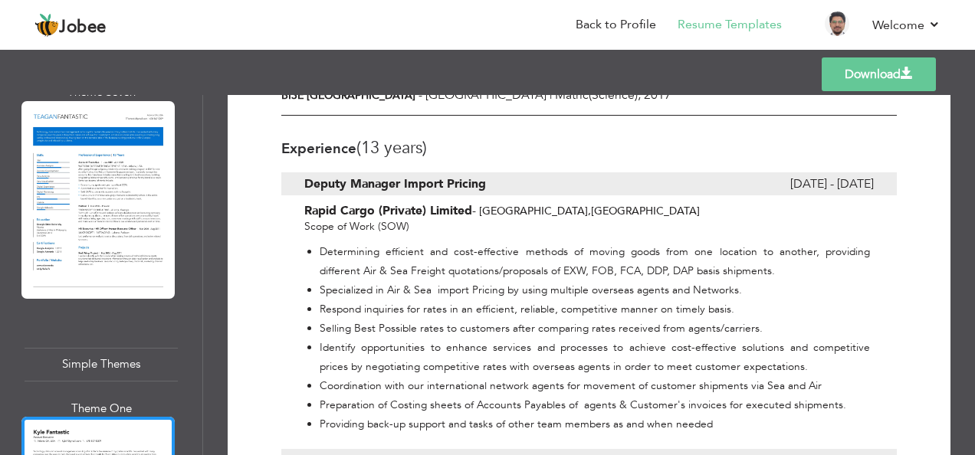
scroll to position [408, 0]
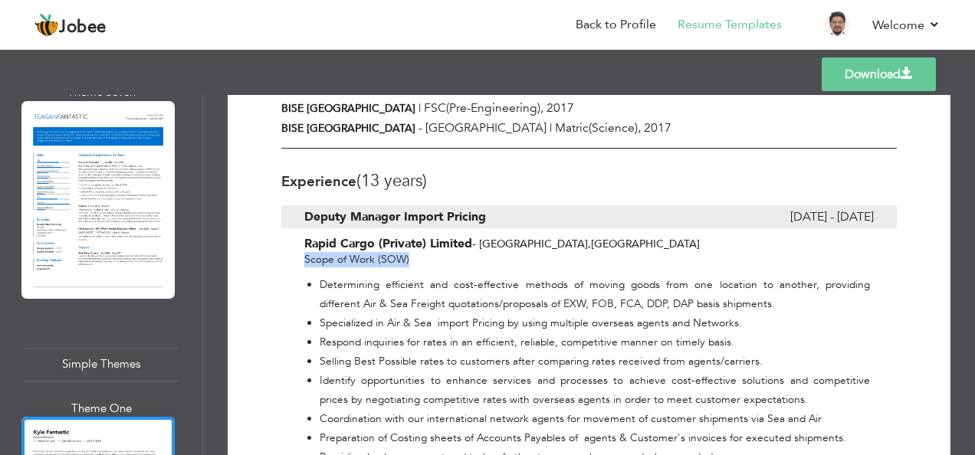
drag, startPoint x: 307, startPoint y: 221, endPoint x: 406, endPoint y: 221, distance: 98.8
click at [406, 252] on div "Scope of Work (SOW) Determining efficient and cost-effective methods of moving …" at bounding box center [588, 359] width 615 height 215
drag, startPoint x: 406, startPoint y: 221, endPoint x: 469, endPoint y: 220, distance: 62.8
click at [469, 252] on div "Scope of Work (SOW) Determining efficient and cost-effective methods of moving …" at bounding box center [588, 359] width 615 height 215
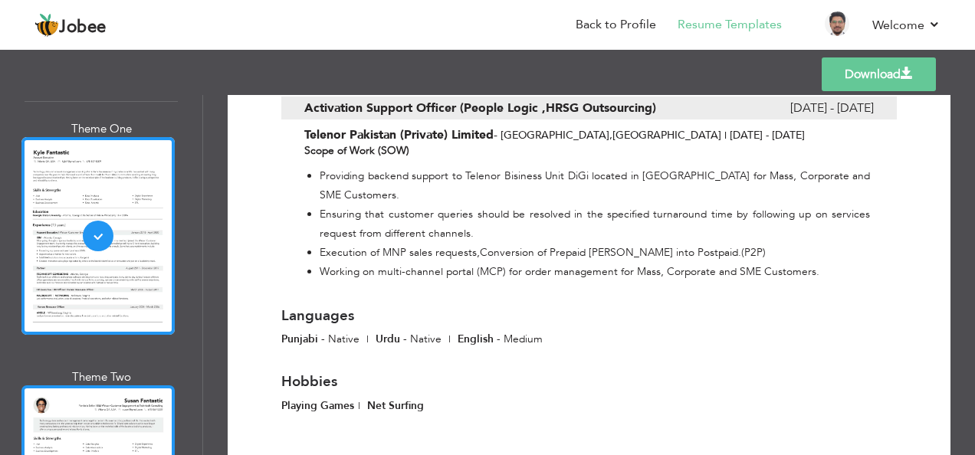
scroll to position [5823, 0]
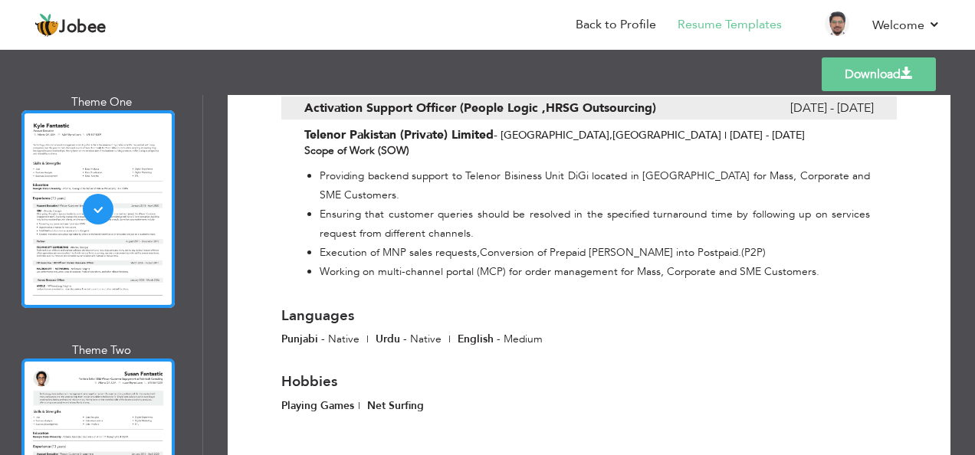
click at [112, 359] on div at bounding box center [97, 458] width 153 height 198
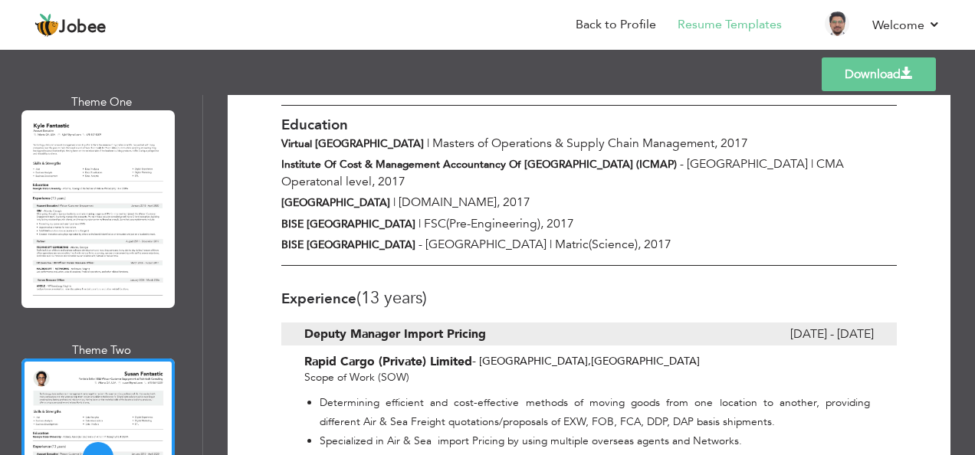
scroll to position [306, 0]
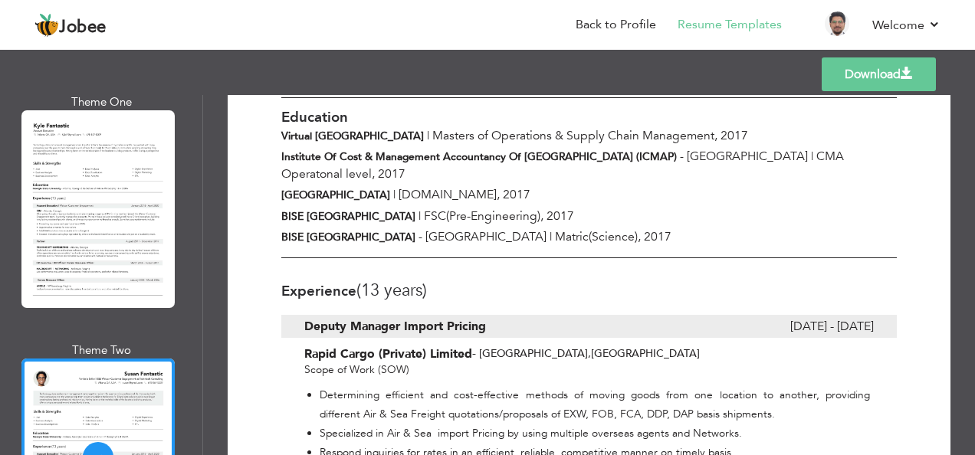
click at [379, 279] on span "(13 Years)" at bounding box center [391, 290] width 70 height 23
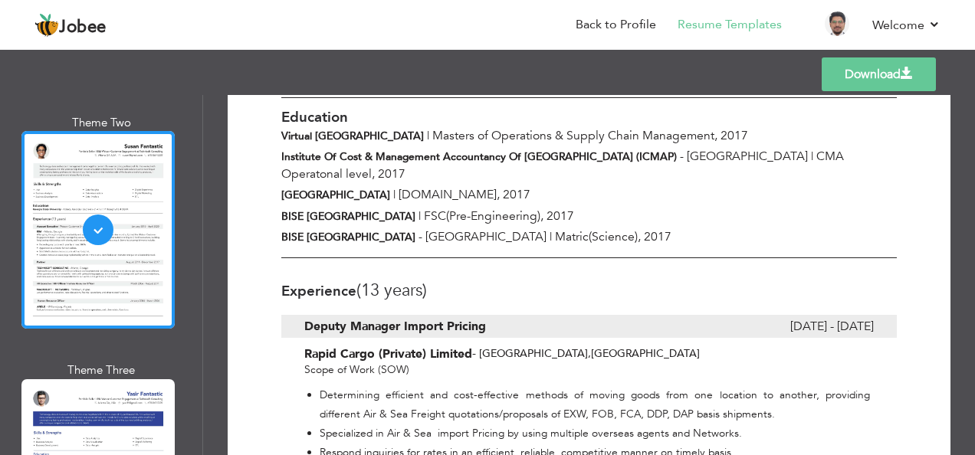
scroll to position [6129, 0]
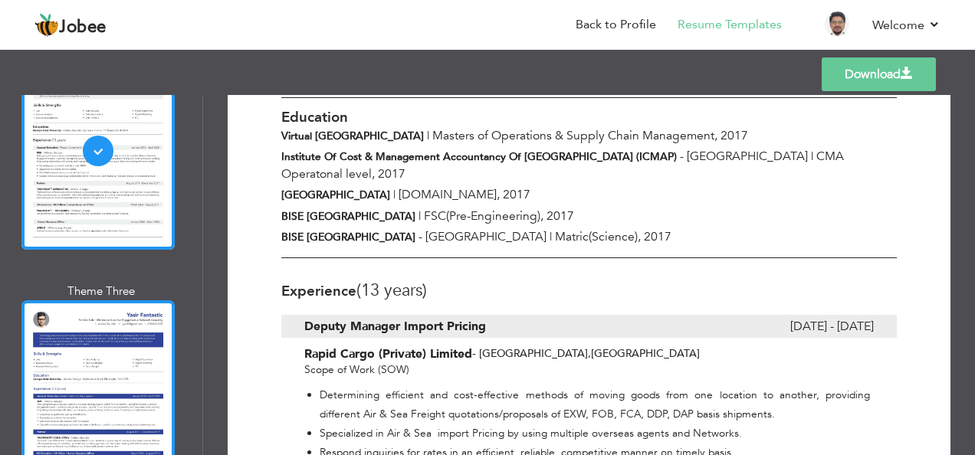
click at [101, 300] on div at bounding box center [97, 399] width 153 height 198
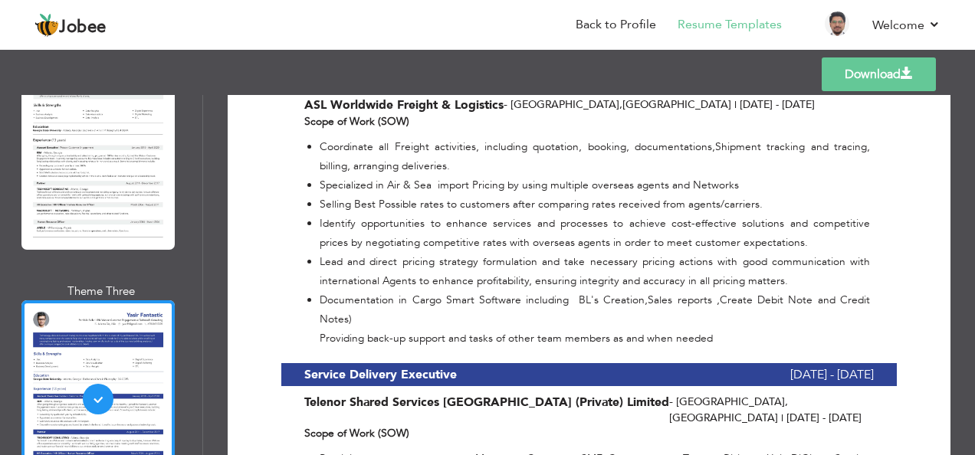
scroll to position [1430, 0]
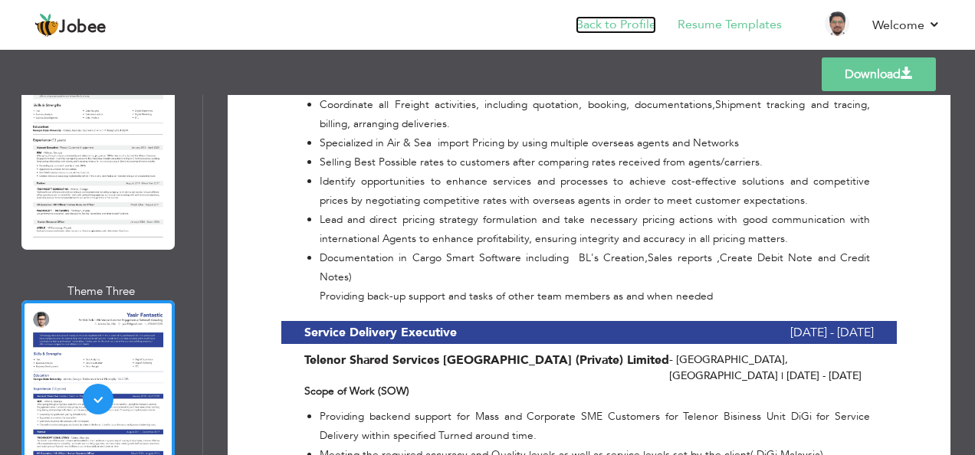
click at [613, 31] on link "Back to Profile" at bounding box center [615, 25] width 80 height 18
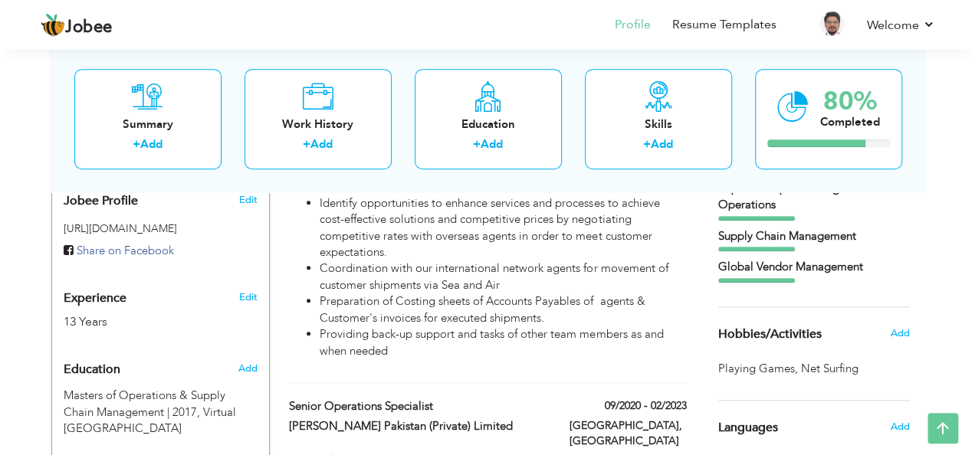
scroll to position [510, 0]
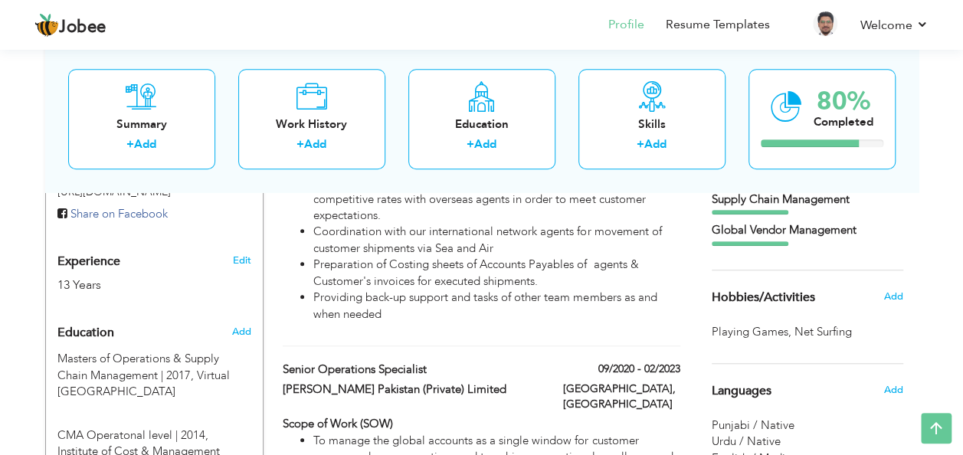
click at [232, 254] on h3 "Edit" at bounding box center [241, 261] width 18 height 14
type input "Hafeez"
type input "Rehman"
type input "[PHONE_NUMBER]"
select select "number:166"
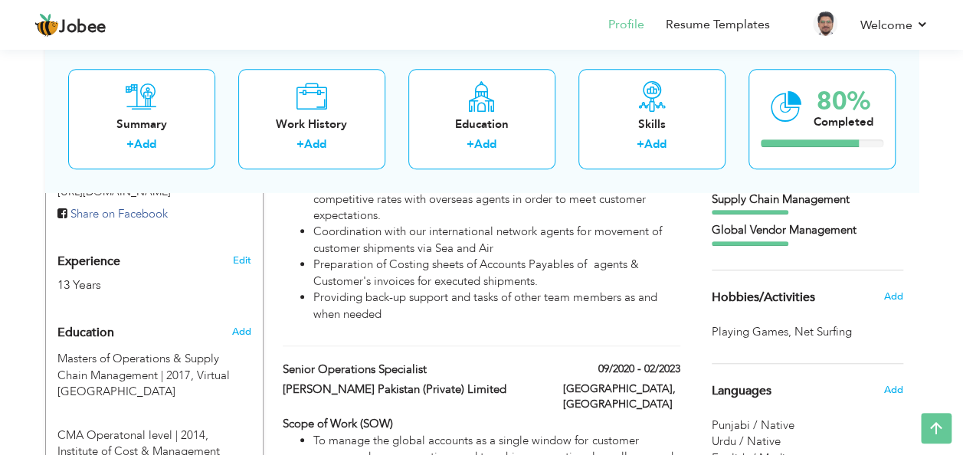
type input "[GEOGRAPHIC_DATA]"
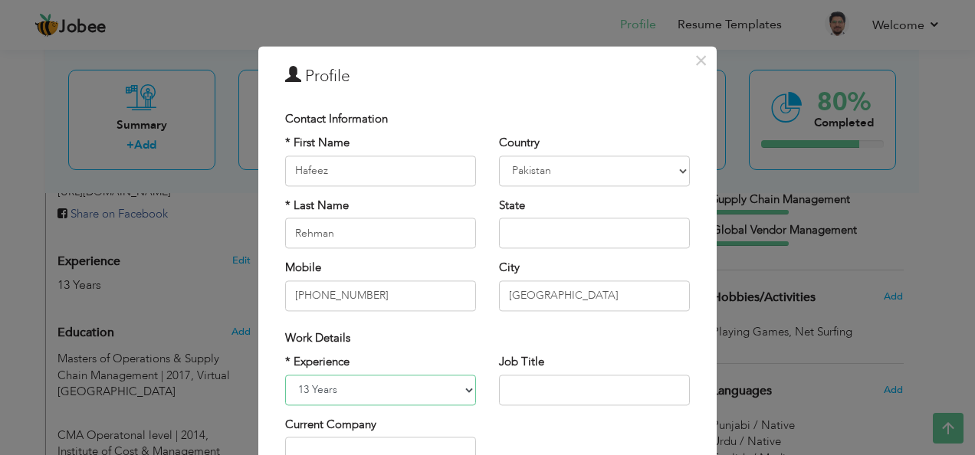
click at [449, 380] on select "Entry Level Less than 1 Year 1 Year 2 Years 3 Years 4 Years 5 Years 6 Years 7 Y…" at bounding box center [380, 390] width 191 height 31
click at [285, 375] on select "Entry Level Less than 1 Year 1 Year 2 Years 3 Years 4 Years 5 Years 6 Years 7 Y…" at bounding box center [380, 390] width 191 height 31
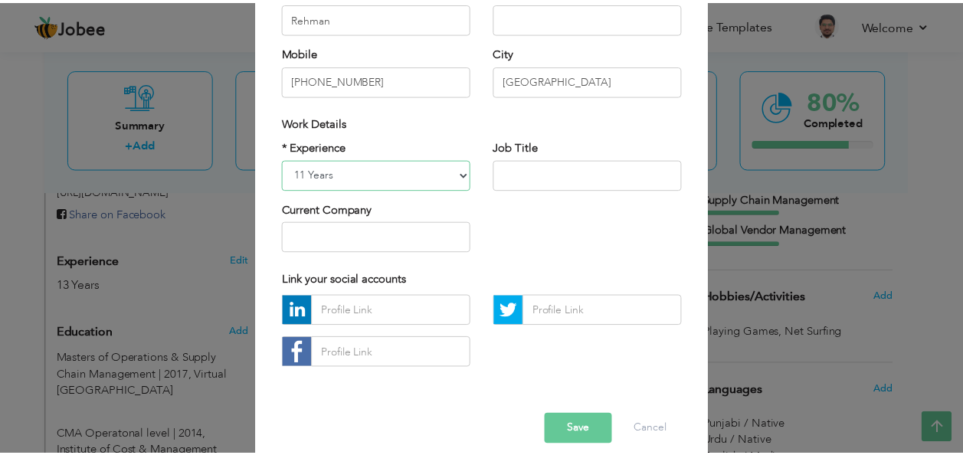
scroll to position [232, 0]
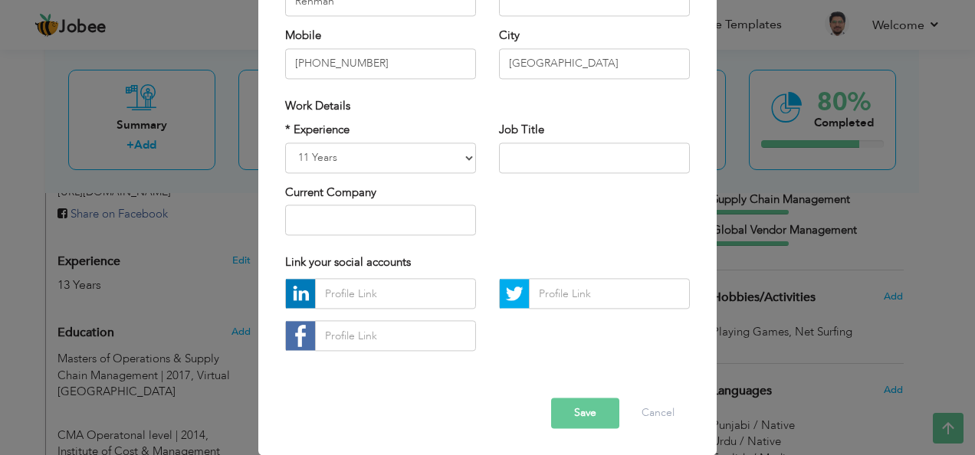
click at [577, 414] on button "Save" at bounding box center [585, 413] width 68 height 31
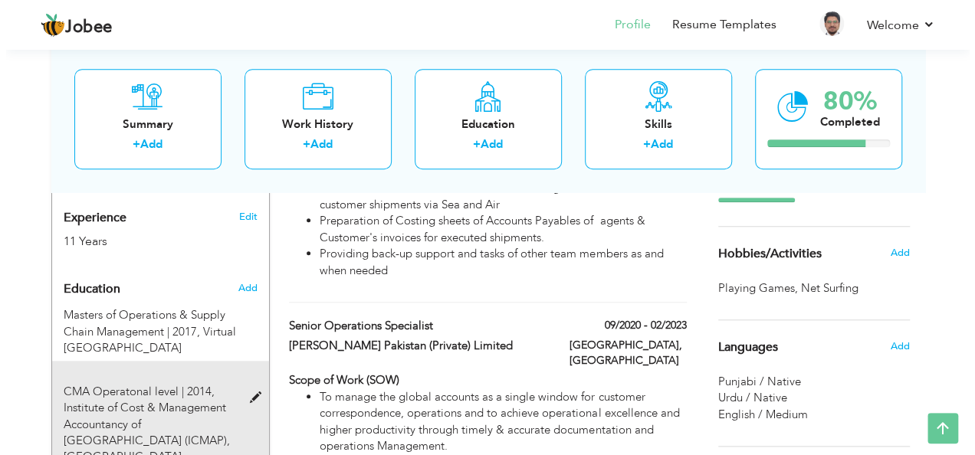
scroll to position [531, 0]
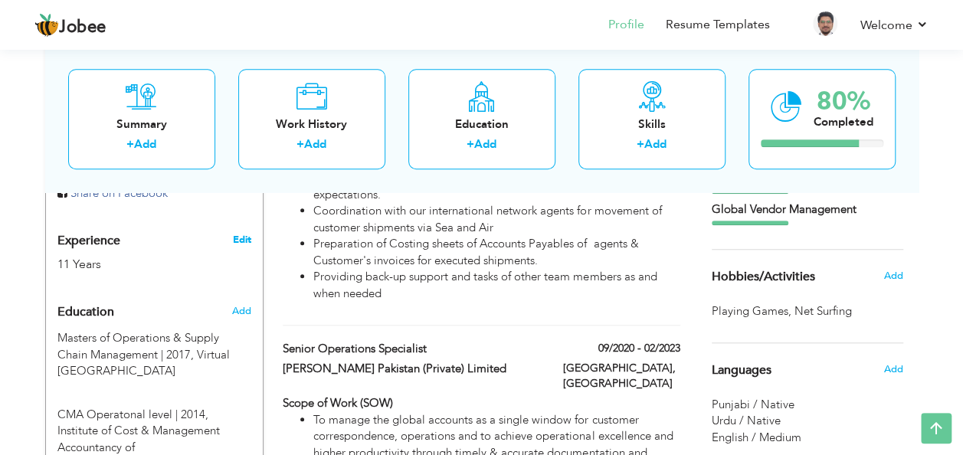
click at [244, 233] on link "Edit" at bounding box center [241, 240] width 18 height 14
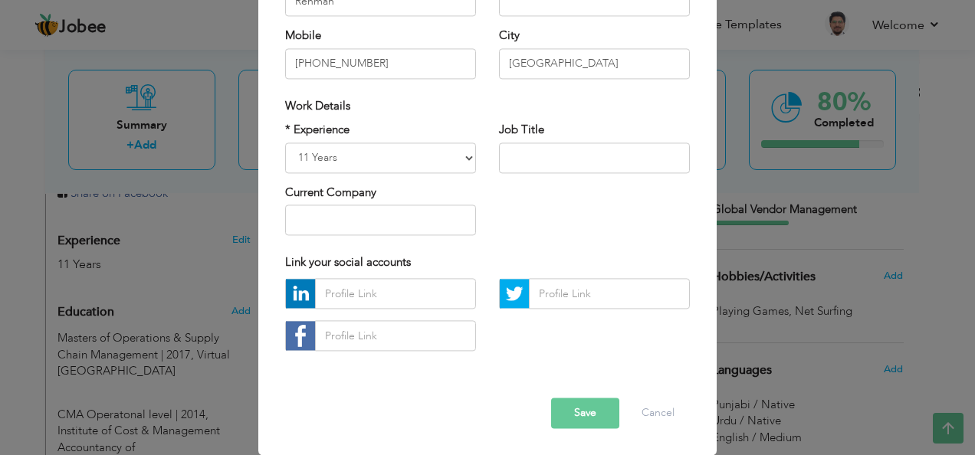
scroll to position [0, 0]
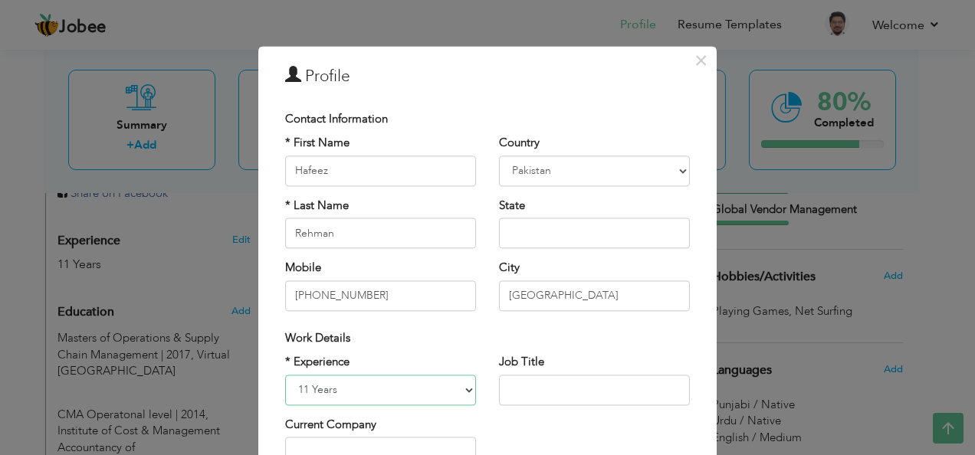
click at [428, 391] on select "Entry Level Less than 1 Year 1 Year 2 Years 3 Years 4 Years 5 Years 6 Years 7 Y…" at bounding box center [380, 390] width 191 height 31
select select "number:15"
click at [285, 375] on select "Entry Level Less than 1 Year 1 Year 2 Years 3 Years 4 Years 5 Years 6 Years 7 Y…" at bounding box center [380, 390] width 191 height 31
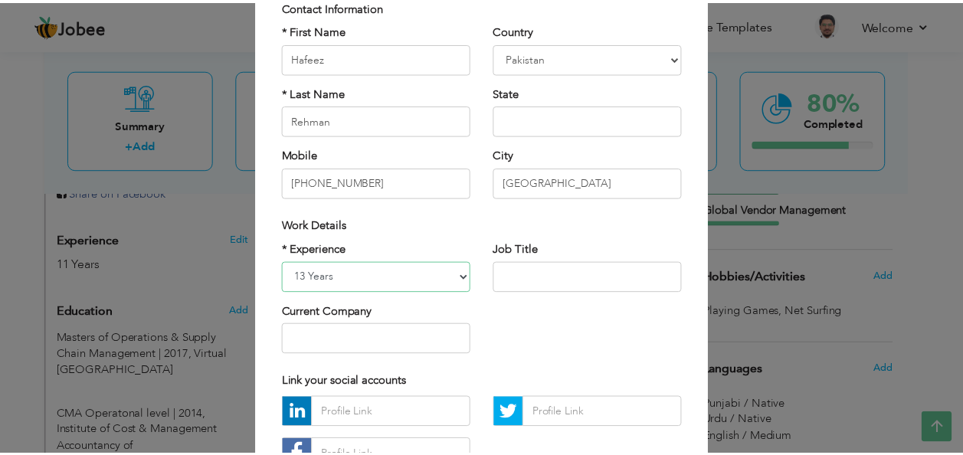
scroll to position [204, 0]
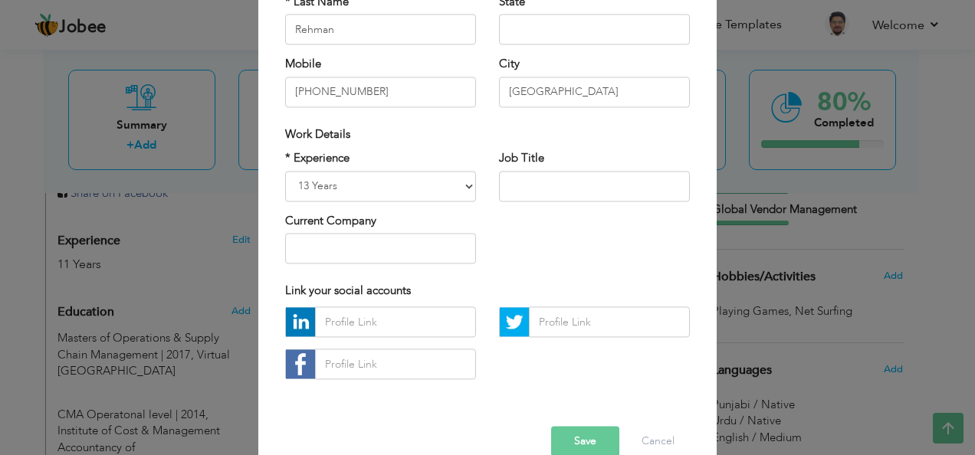
click at [574, 438] on button "Save" at bounding box center [585, 442] width 68 height 31
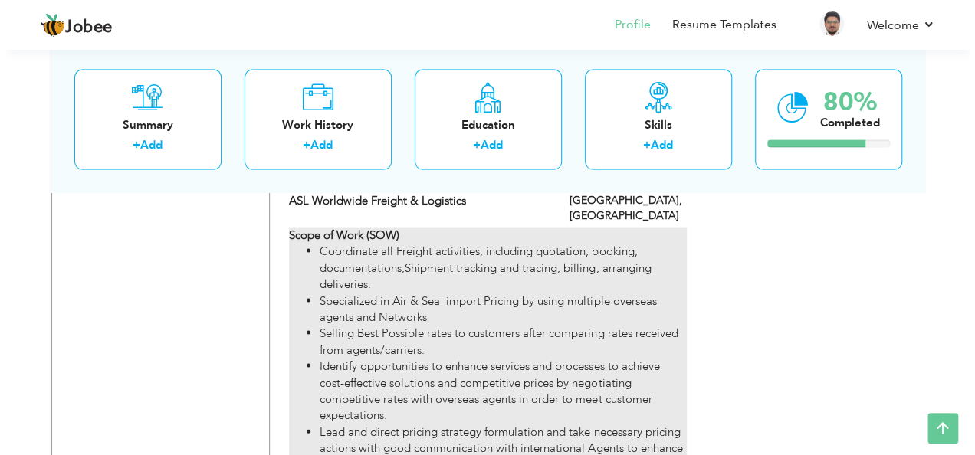
scroll to position [1450, 0]
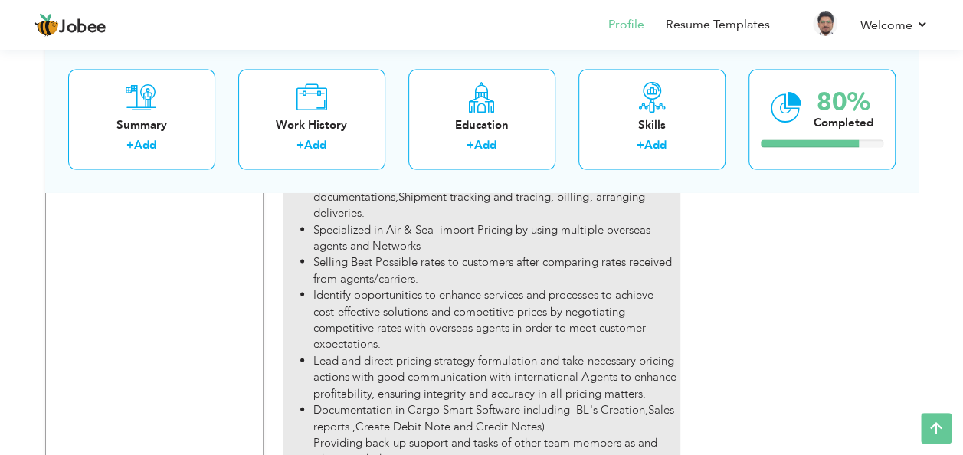
click at [549, 287] on li "Identify opportunities to enhance services and processes to achieve cost-effect…" at bounding box center [496, 320] width 366 height 66
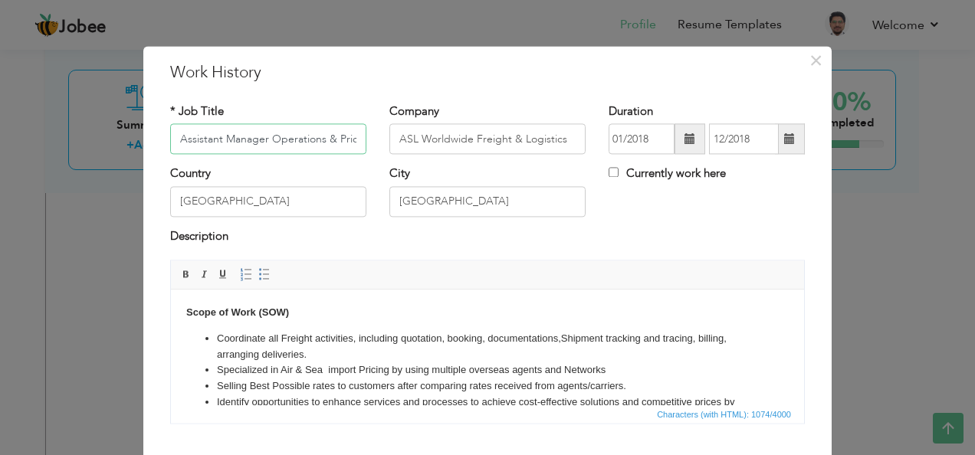
scroll to position [0, 13]
click at [812, 58] on span "×" at bounding box center [815, 61] width 13 height 28
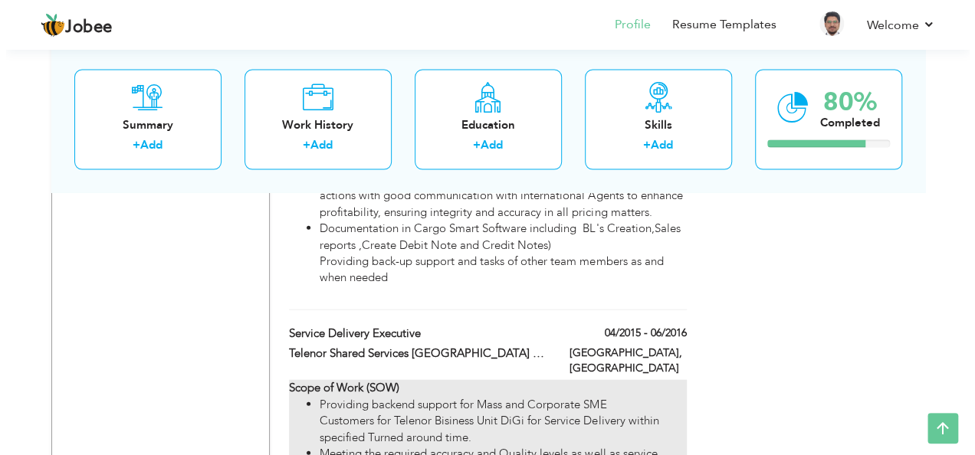
scroll to position [1655, 0]
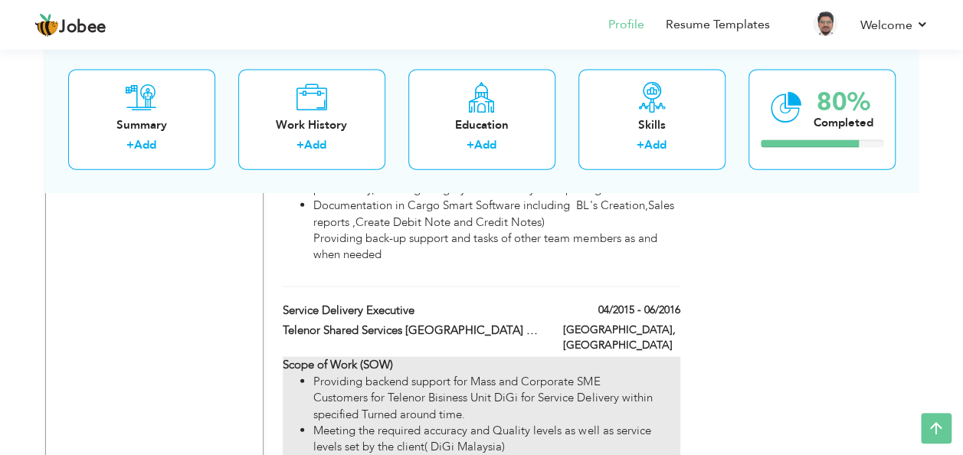
click at [502, 423] on li "Meeting the required accuracy and Quality levels as well as service levels set …" at bounding box center [496, 439] width 366 height 33
type input "Service Delivery Executive"
type input "Telenor Shared Services [GEOGRAPHIC_DATA] (Private) Limited"
type input "04/2015"
type input "06/2016"
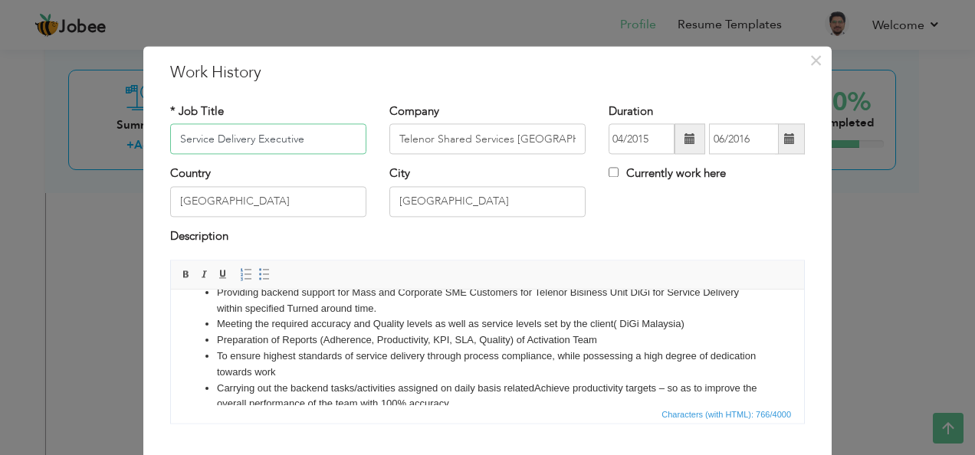
scroll to position [69, 0]
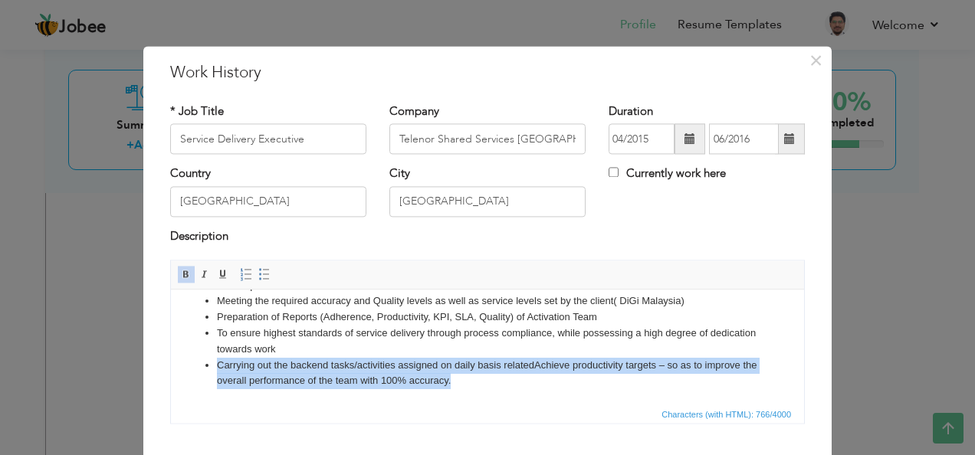
drag, startPoint x: 212, startPoint y: 363, endPoint x: 525, endPoint y: 380, distance: 313.0
click at [525, 380] on ul "Providing backend support for Mass and Corporate SME Customers for Telenor Bisi…" at bounding box center [487, 325] width 602 height 127
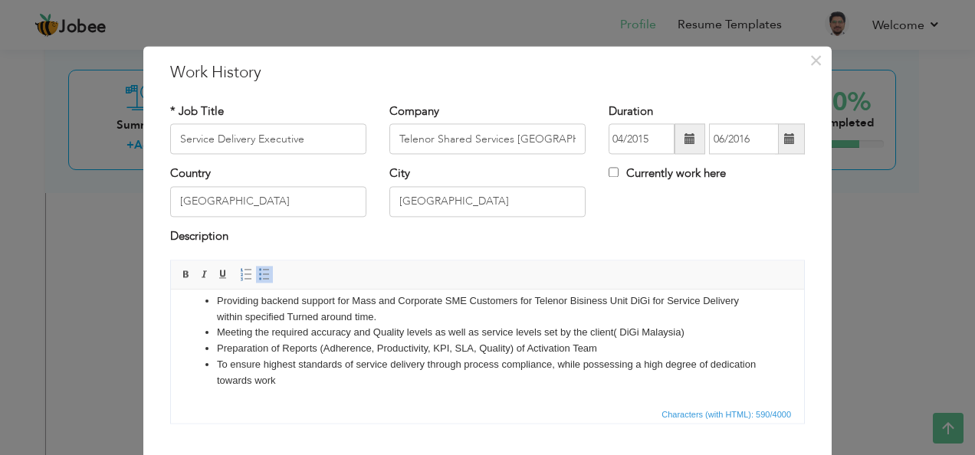
scroll to position [37, 0]
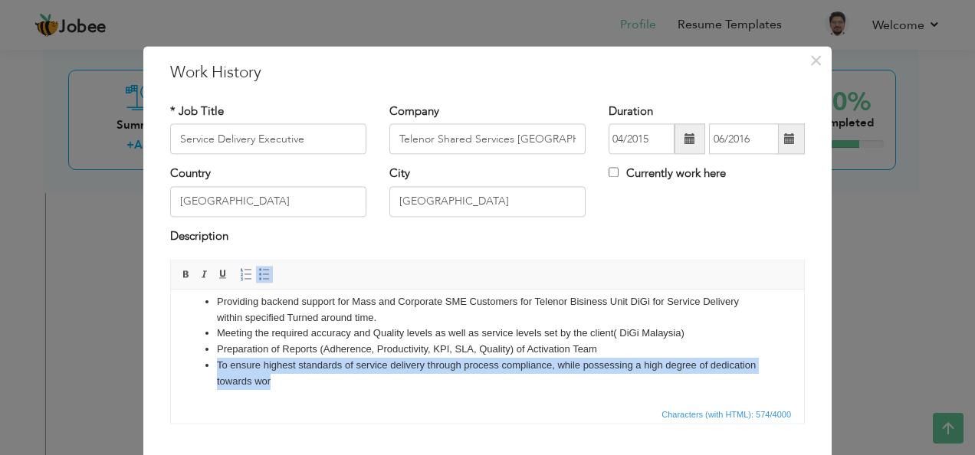
drag, startPoint x: 352, startPoint y: 383, endPoint x: 200, endPoint y: 366, distance: 153.4
click at [200, 366] on ul "Providing backend support for Mass and Corporate SME Customers for Telenor Bisi…" at bounding box center [487, 342] width 602 height 96
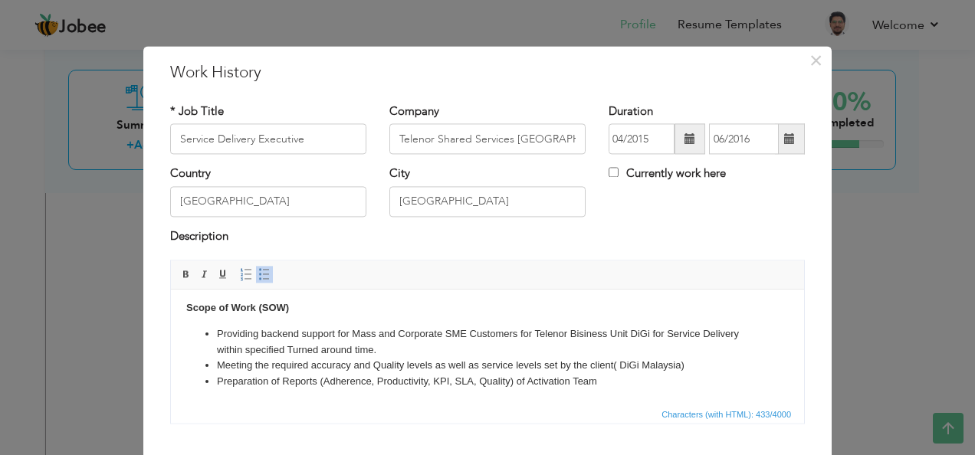
scroll to position [92, 0]
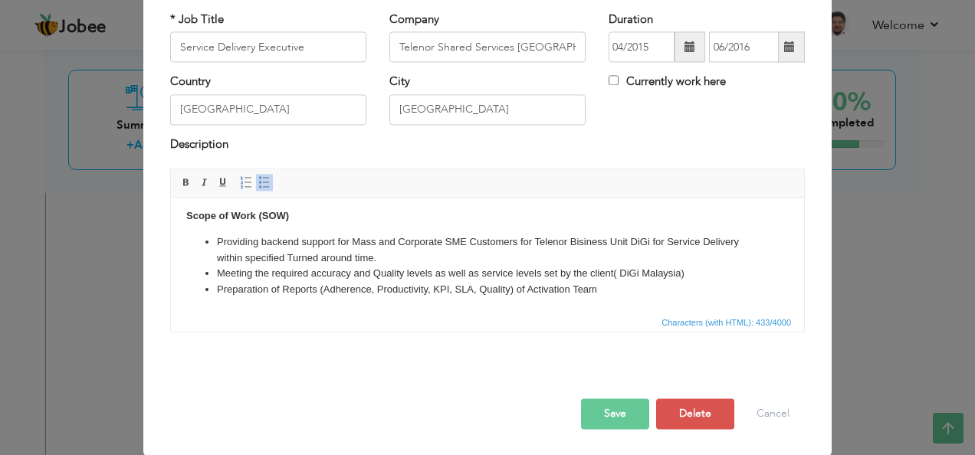
click at [624, 415] on button "Save" at bounding box center [615, 414] width 68 height 31
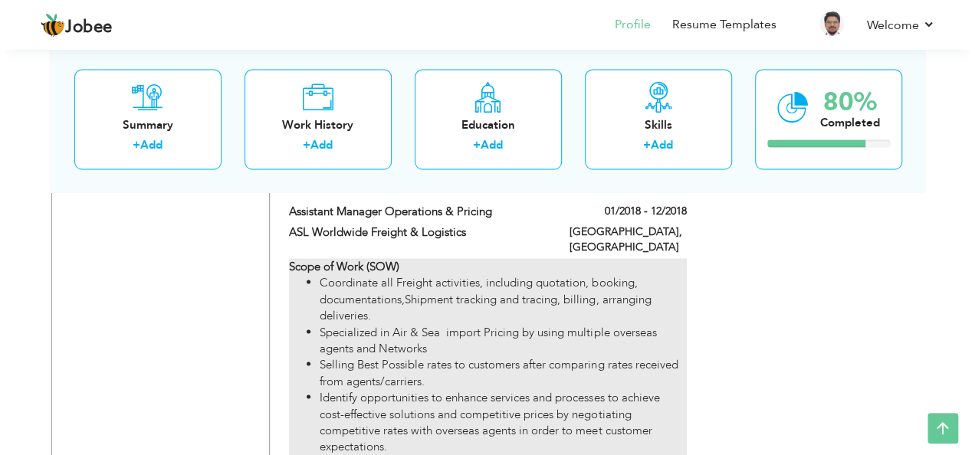
scroll to position [1246, 0]
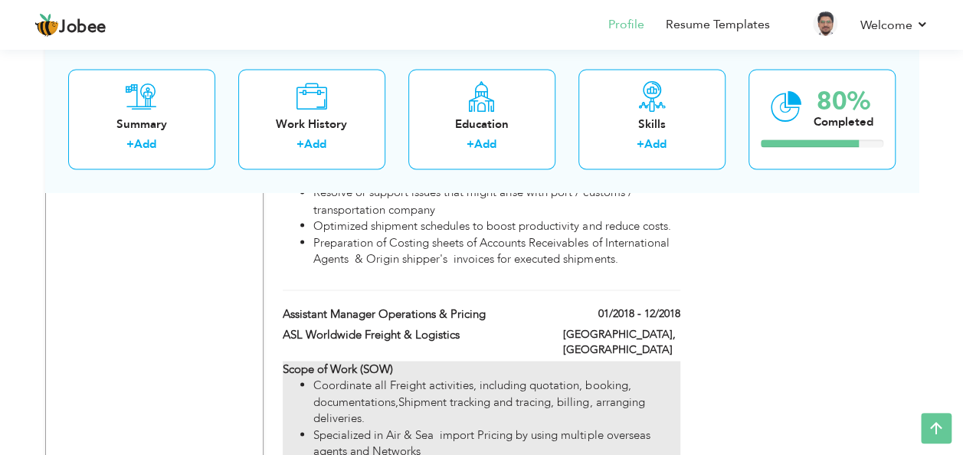
click at [538, 377] on li "Coordinate all Freight activities, including quotation, booking, documentations…" at bounding box center [496, 401] width 366 height 49
type input "Assistant Manager Operations & Pricing"
type input "ASL Worldwide Freight & Logistics"
type input "01/2018"
type input "12/2018"
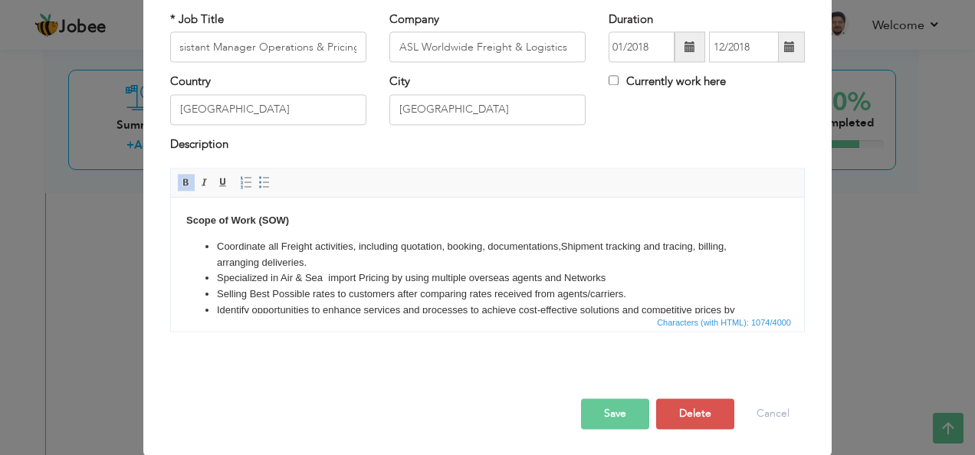
scroll to position [0, 0]
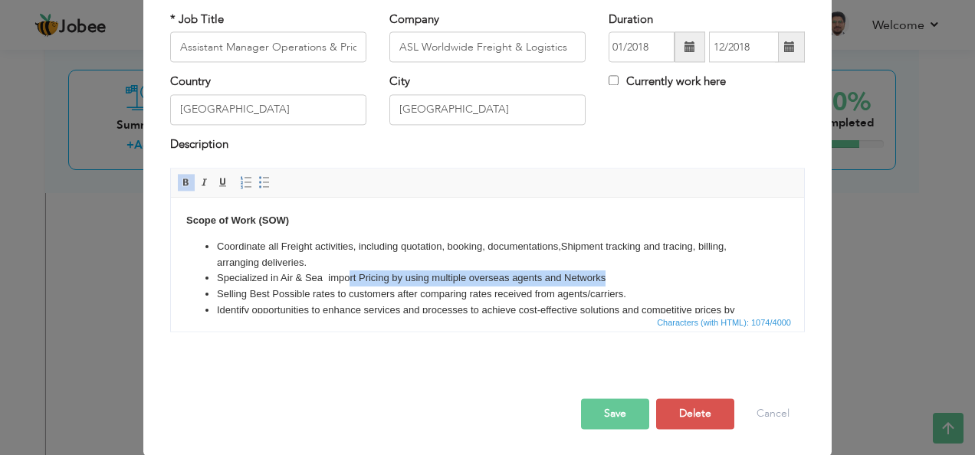
drag, startPoint x: 624, startPoint y: 276, endPoint x: 349, endPoint y: 273, distance: 275.1
click at [349, 273] on li "Specialized in Air & Sea import Pricing by using multiple overseas agents and N…" at bounding box center [487, 278] width 541 height 16
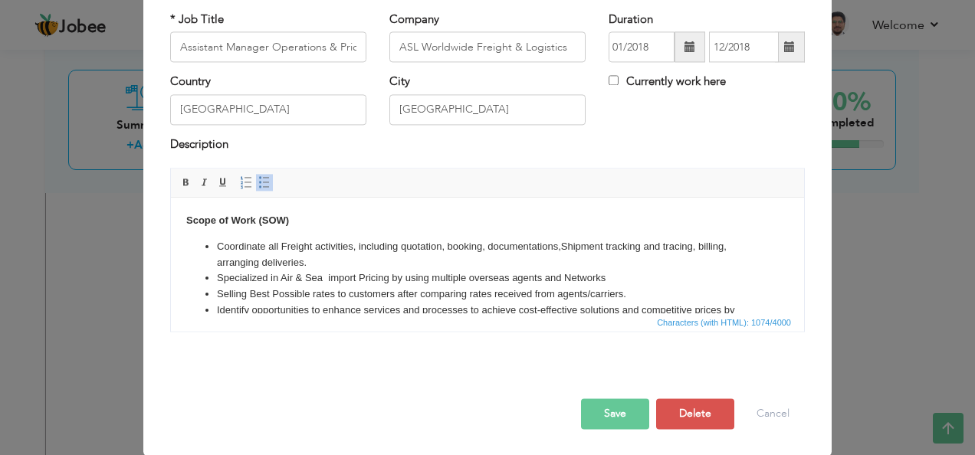
click at [337, 260] on li "Coordinate all Freight activities, including quotation, booking, documentations…" at bounding box center [487, 255] width 541 height 32
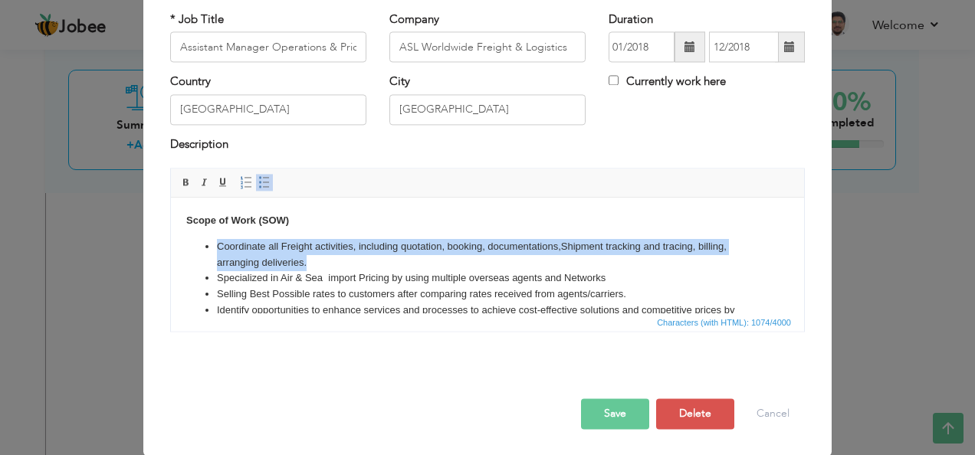
drag, startPoint x: 321, startPoint y: 259, endPoint x: 211, endPoint y: 241, distance: 111.0
click at [211, 241] on ul "Coordinate all Freight activities, including quotation, booking, documentations…" at bounding box center [487, 318] width 602 height 159
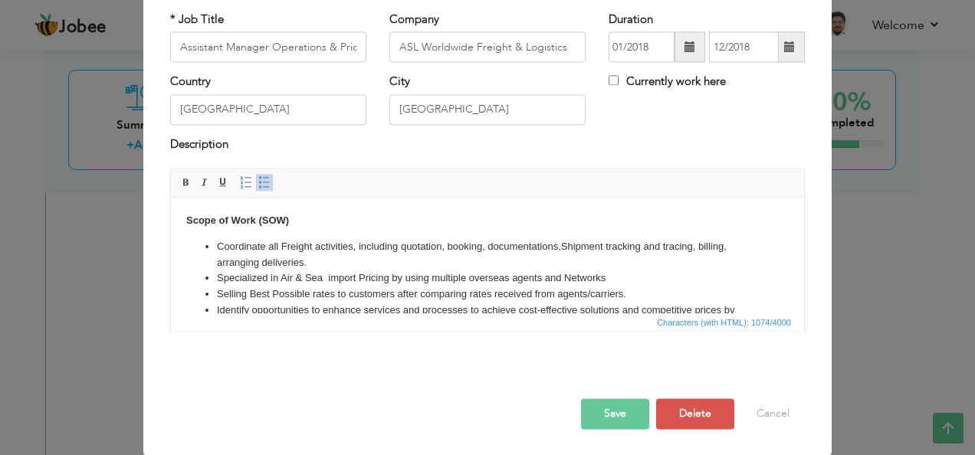
drag, startPoint x: 395, startPoint y: 273, endPoint x: 610, endPoint y: 283, distance: 215.5
click at [395, 273] on li "Specialized in Air & Sea import Pricing by using multiple overseas agents and N…" at bounding box center [487, 278] width 541 height 16
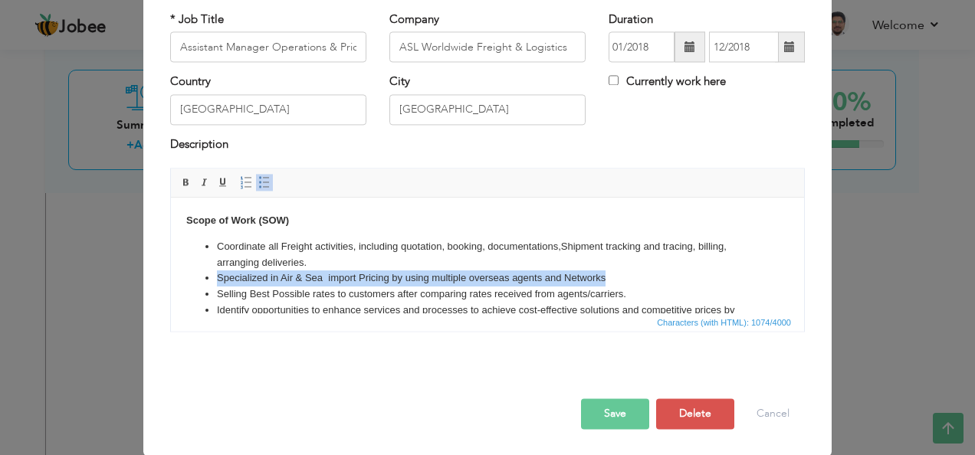
drag, startPoint x: 627, startPoint y: 274, endPoint x: 209, endPoint y: 277, distance: 418.3
click at [217, 277] on li "Specialized in Air & Sea import Pricing by using multiple overseas agents and N…" at bounding box center [487, 278] width 541 height 16
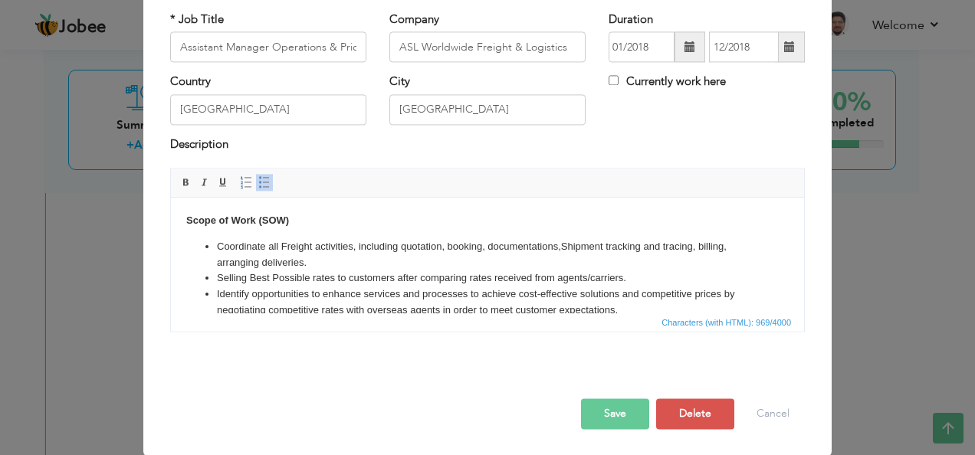
scroll to position [84, 0]
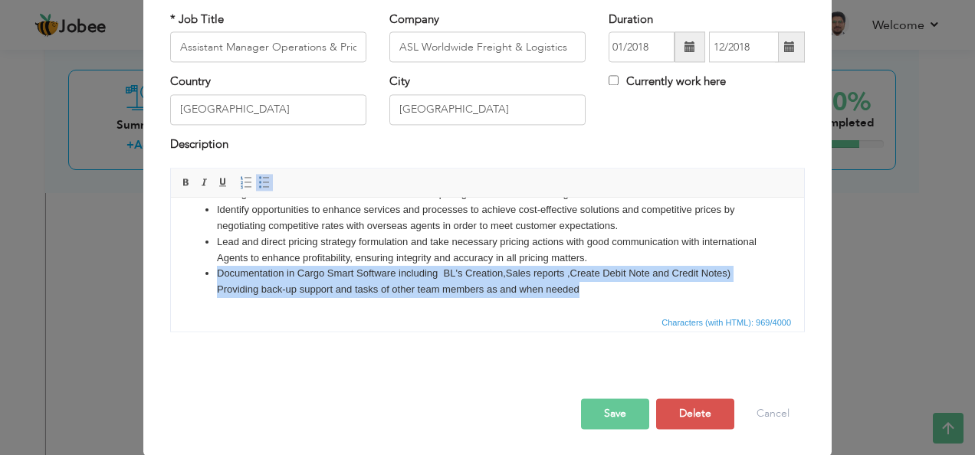
drag, startPoint x: 573, startPoint y: 291, endPoint x: 201, endPoint y: 277, distance: 371.9
click at [201, 277] on ul "Coordinate all Freight activities, including quotation, booking, documentations…" at bounding box center [487, 226] width 602 height 143
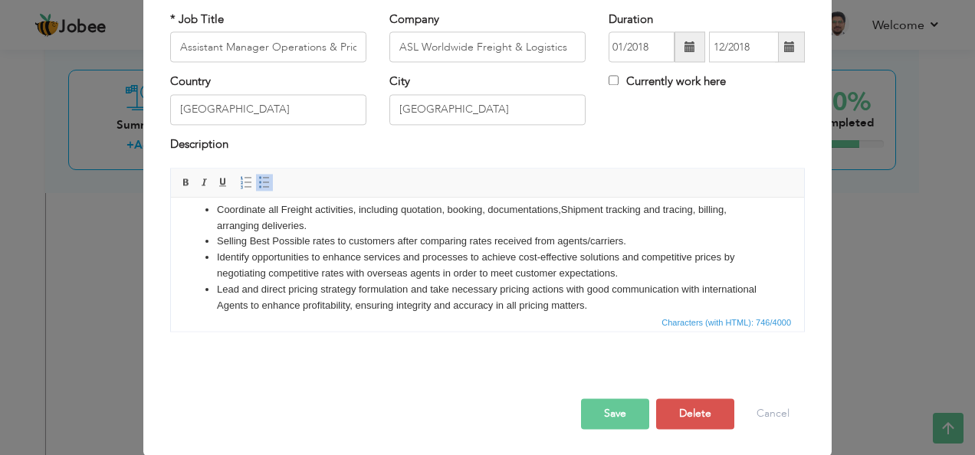
scroll to position [53, 0]
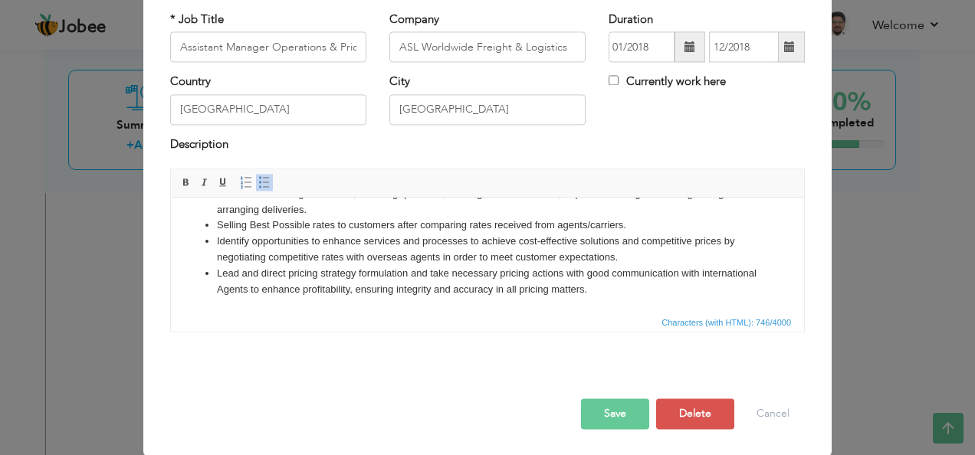
click at [618, 410] on button "Save" at bounding box center [615, 414] width 68 height 31
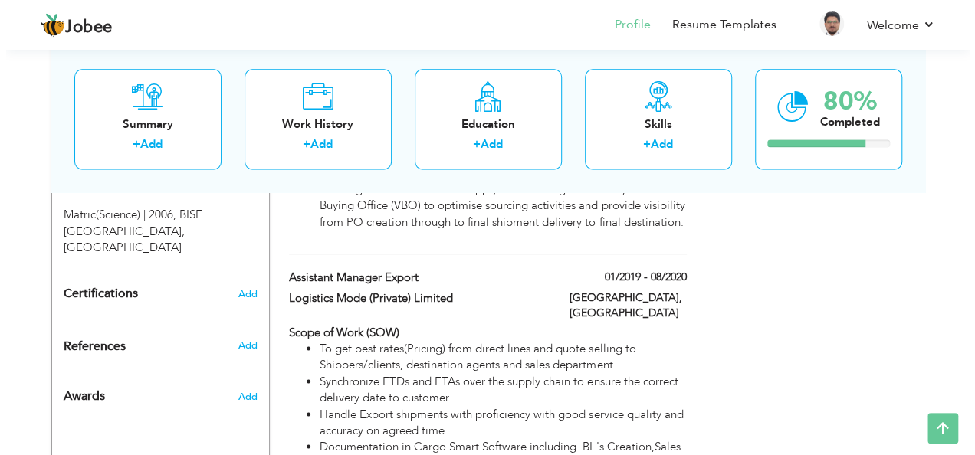
scroll to position [939, 0]
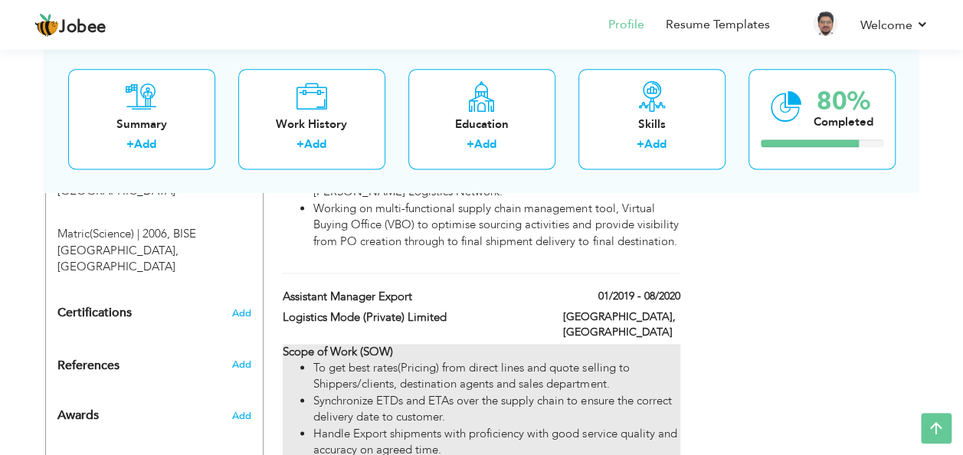
click at [464, 360] on li "To get best rates(Pricing) from direct lines and quote selling to Shippers/clie…" at bounding box center [496, 376] width 366 height 33
type input "Assistant Manager Export"
type input "Logistics Mode (Private) Limited"
type input "01/2019"
type input "08/2020"
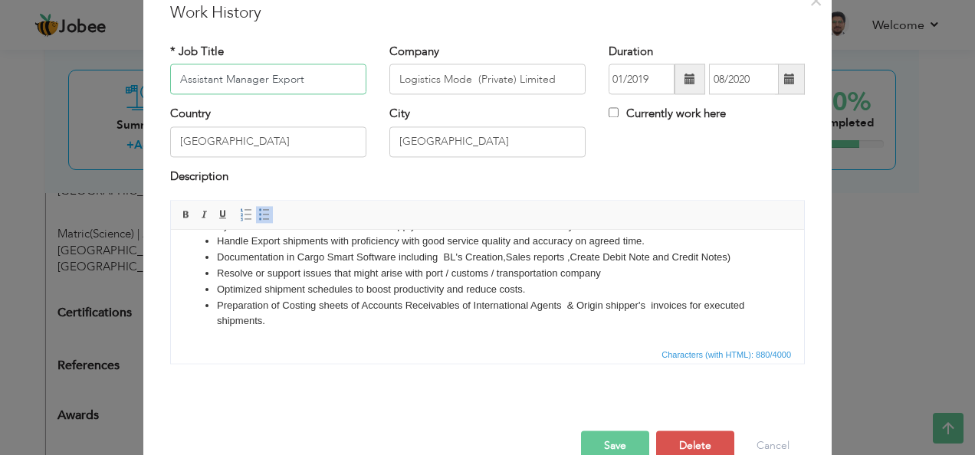
scroll to position [92, 0]
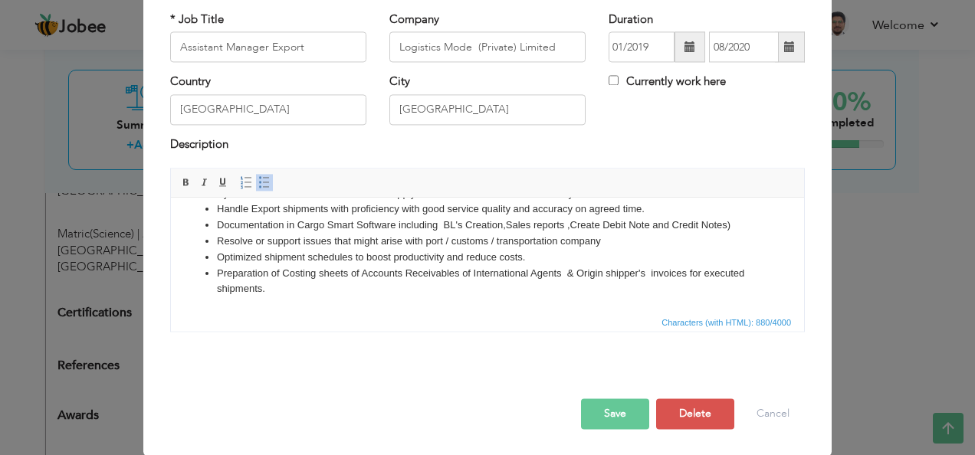
click at [613, 404] on button "Save" at bounding box center [615, 414] width 68 height 31
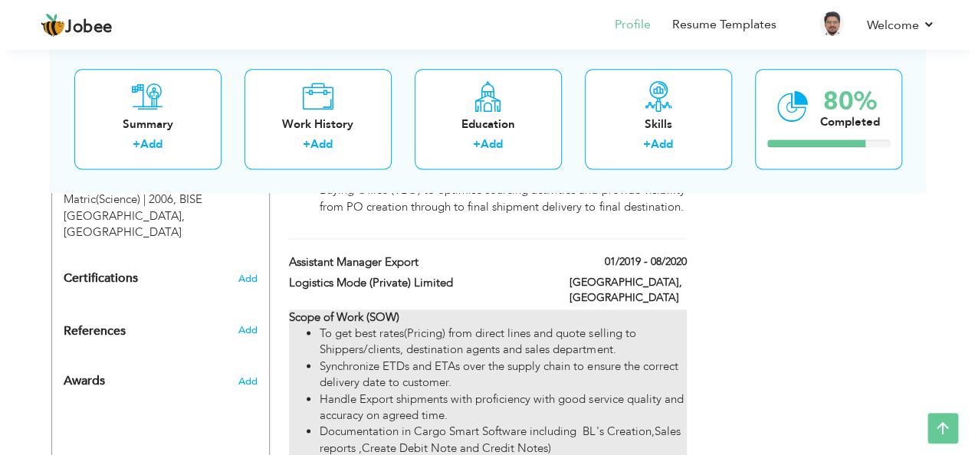
scroll to position [1042, 0]
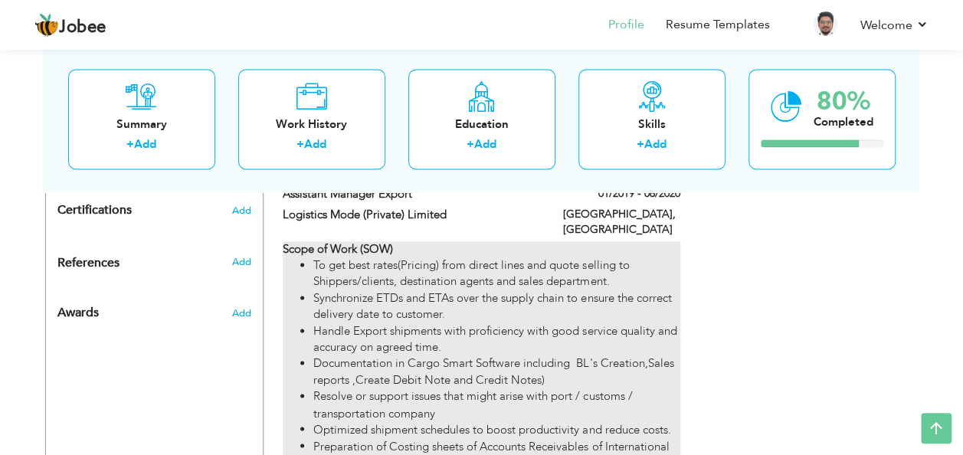
click at [564, 290] on li "Synchronize ETDs and ETAs over the supply chain to ensure the correct delivery …" at bounding box center [496, 306] width 366 height 33
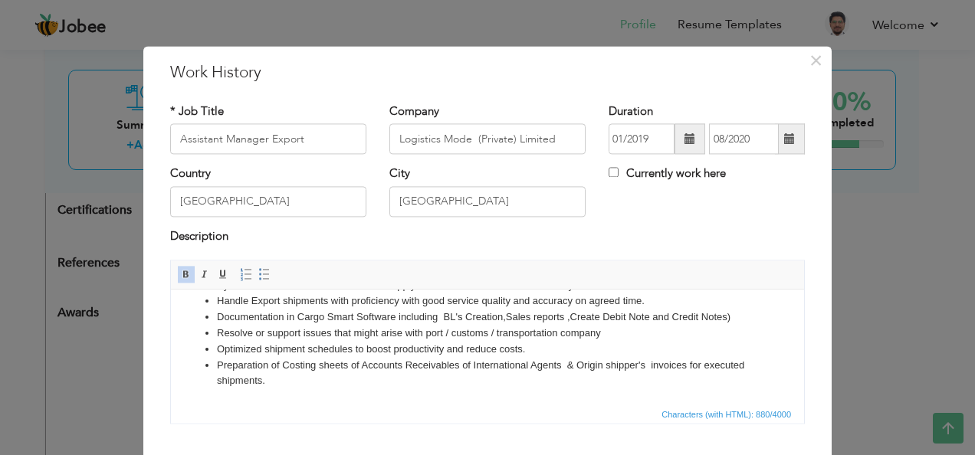
scroll to position [84, 0]
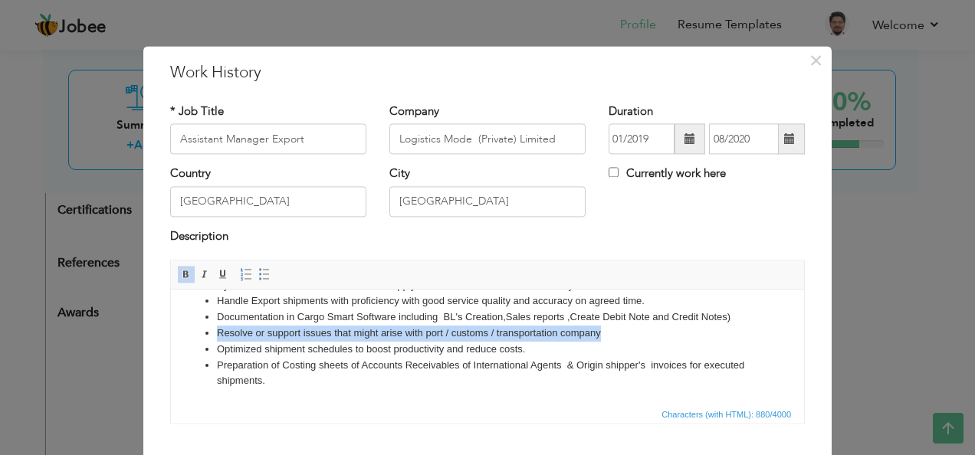
drag, startPoint x: 616, startPoint y: 333, endPoint x: 202, endPoint y: 339, distance: 413.7
click at [202, 339] on ul "To get best rates(Pricing) from direct lines and quote selling to Shippers/clie…" at bounding box center [487, 325] width 602 height 127
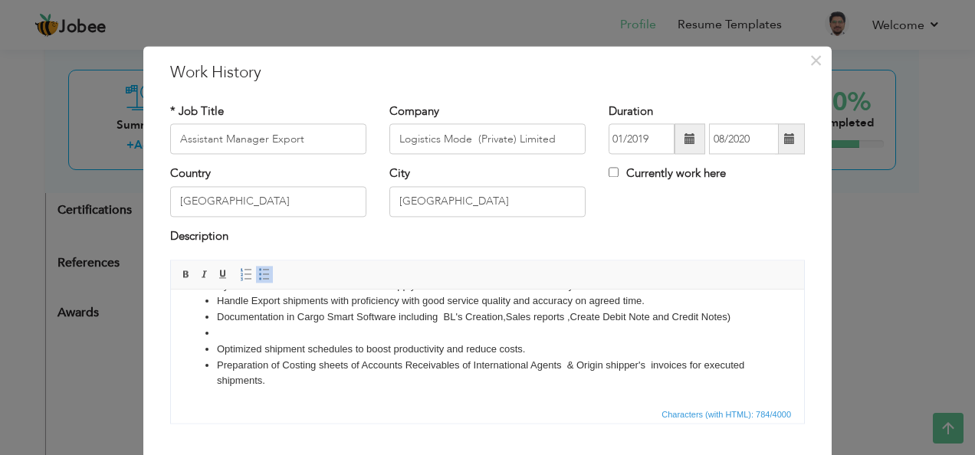
scroll to position [69, 0]
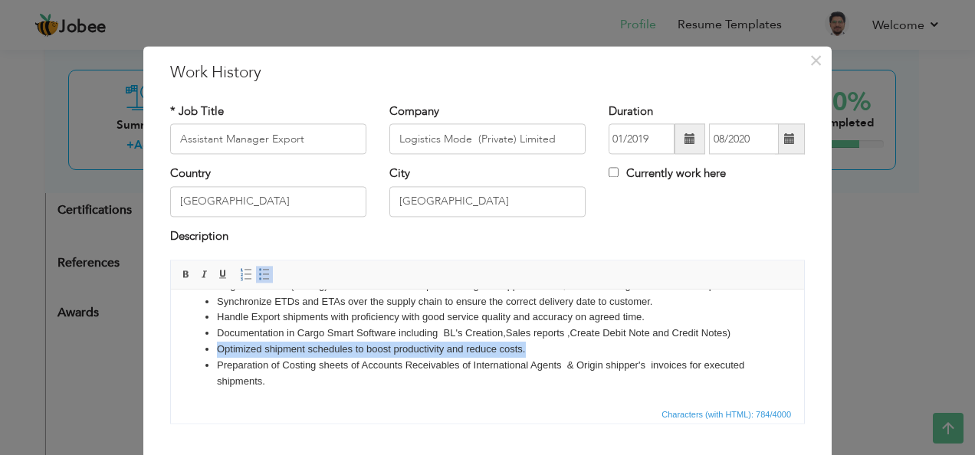
drag, startPoint x: 550, startPoint y: 349, endPoint x: 211, endPoint y: 347, distance: 339.4
click at [211, 347] on ul "To get best rates(Pricing) from direct lines and quote selling to Shippers/clie…" at bounding box center [487, 334] width 602 height 112
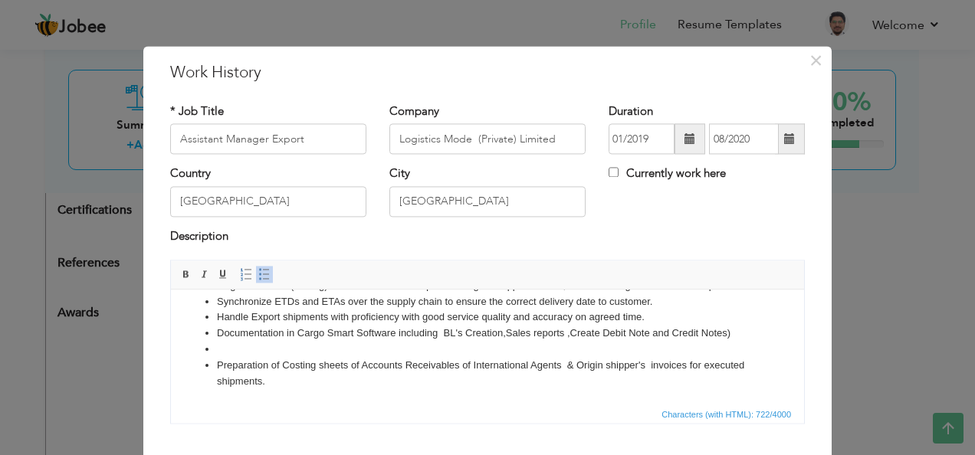
scroll to position [53, 0]
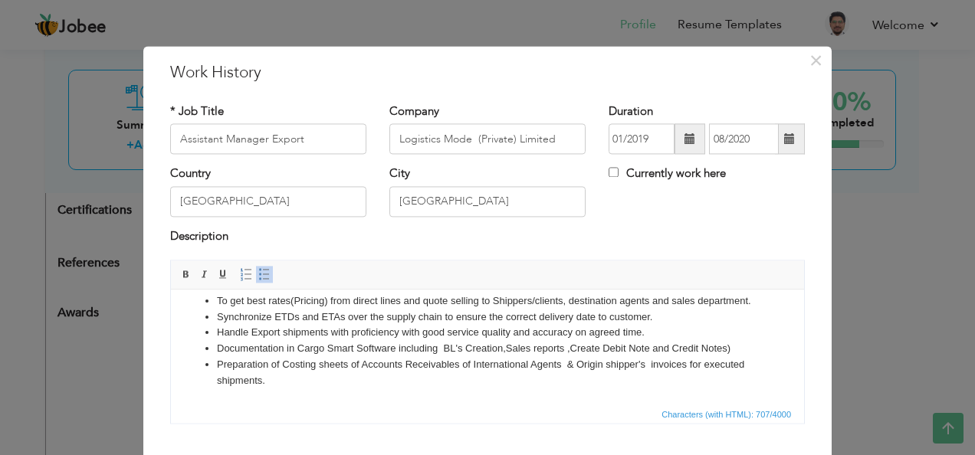
click at [373, 372] on li "Preparation of Costing sheets of Accounts Receivables of International Agents &…" at bounding box center [487, 373] width 541 height 32
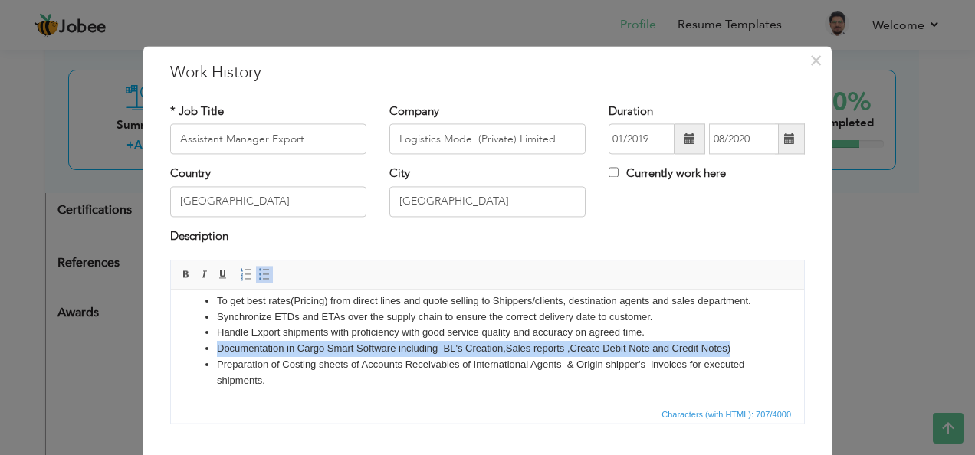
drag, startPoint x: 749, startPoint y: 344, endPoint x: 215, endPoint y: 344, distance: 533.2
click at [215, 344] on ul "To get best rates(Pricing) from direct lines and quote selling to Shippers/clie…" at bounding box center [487, 341] width 602 height 96
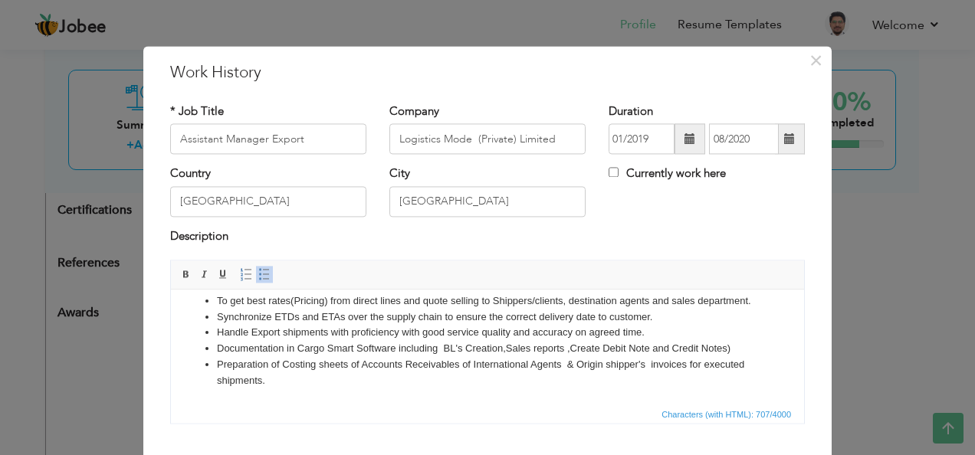
click at [337, 378] on li "Preparation of Costing sheets of Accounts Receivables of International Agents &…" at bounding box center [487, 373] width 541 height 32
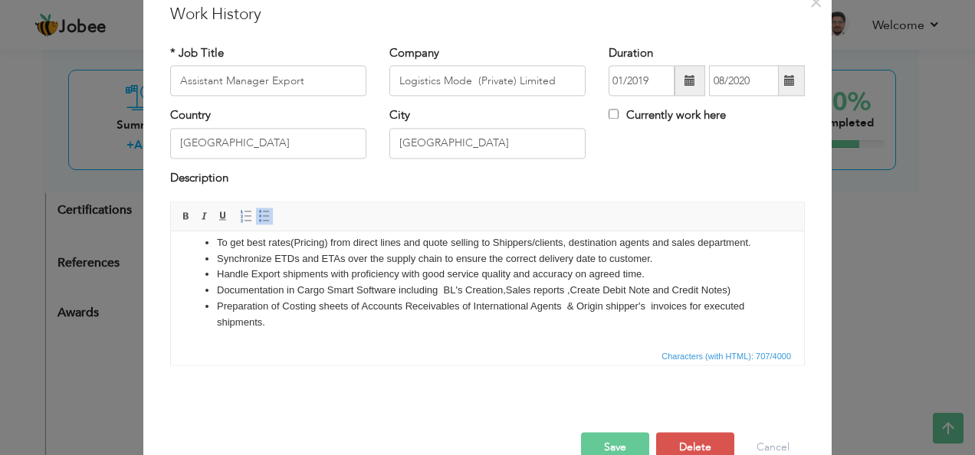
scroll to position [92, 0]
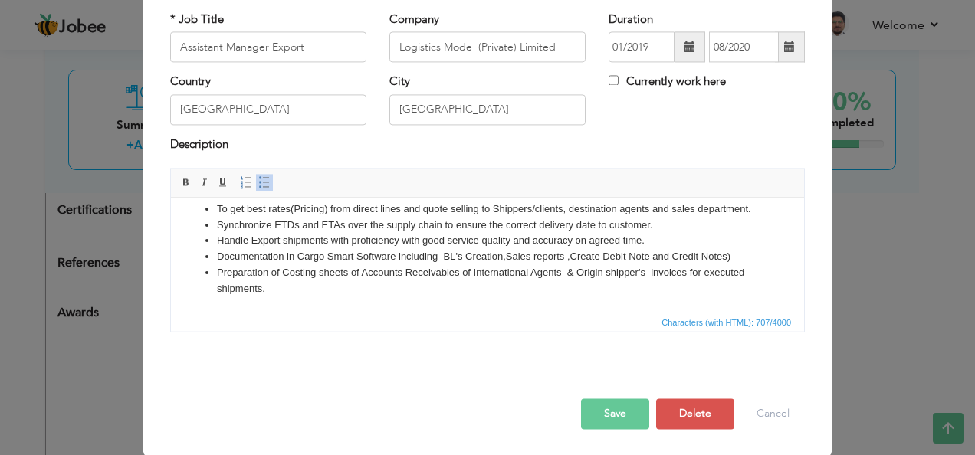
click at [619, 411] on button "Save" at bounding box center [615, 414] width 68 height 31
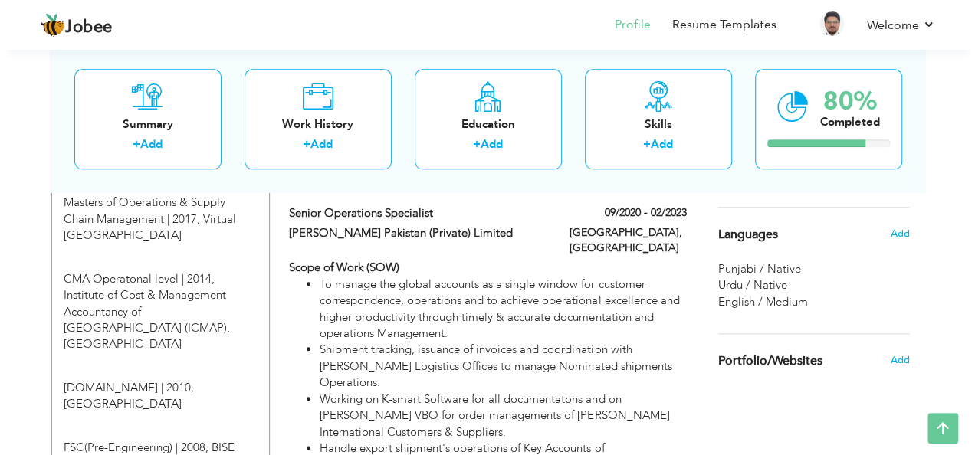
scroll to position [633, 0]
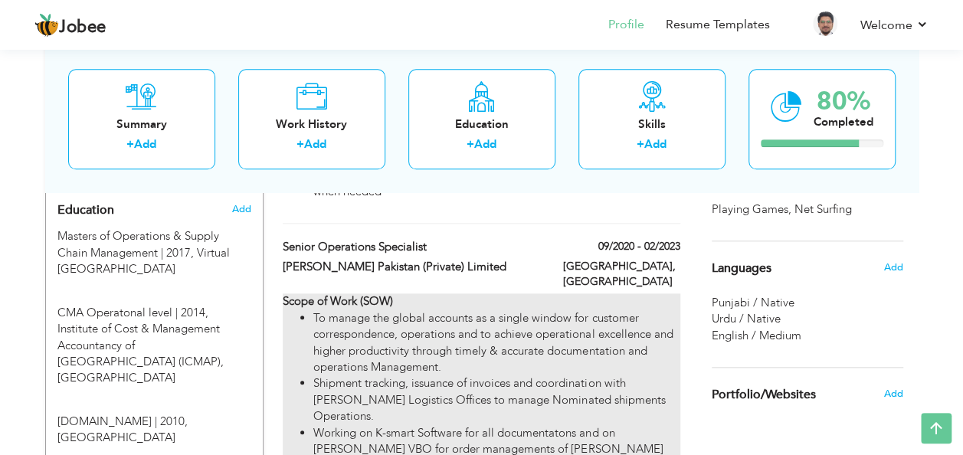
click at [640, 293] on div "Scope of Work (SOW) To manage the global accounts as a single window for custom…" at bounding box center [481, 424] width 397 height 263
type input "Senior Operations Specialist"
type input "[PERSON_NAME] Pakistan (Private) Limited"
type input "09/2020"
type input "02/2023"
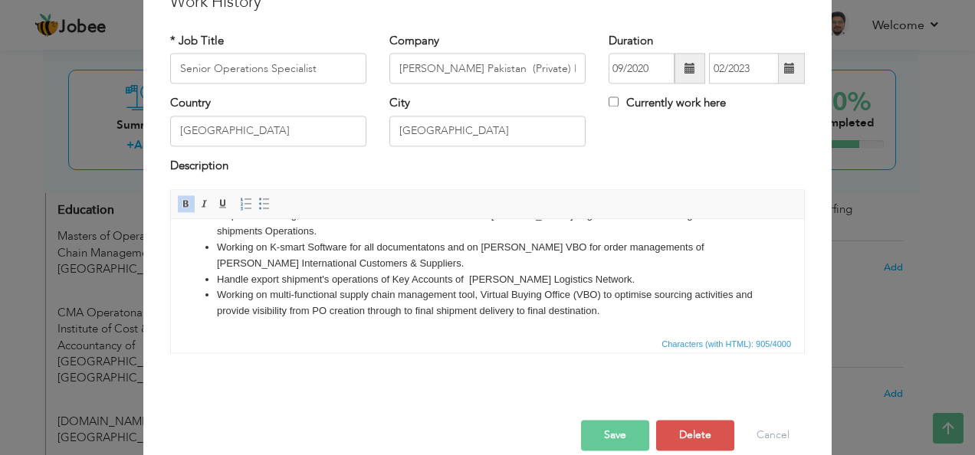
scroll to position [92, 0]
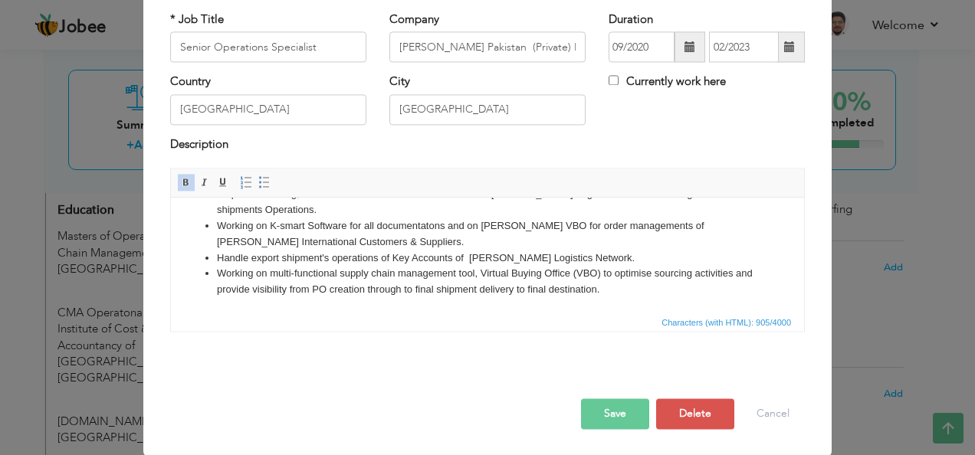
click at [616, 406] on button "Save" at bounding box center [615, 414] width 68 height 31
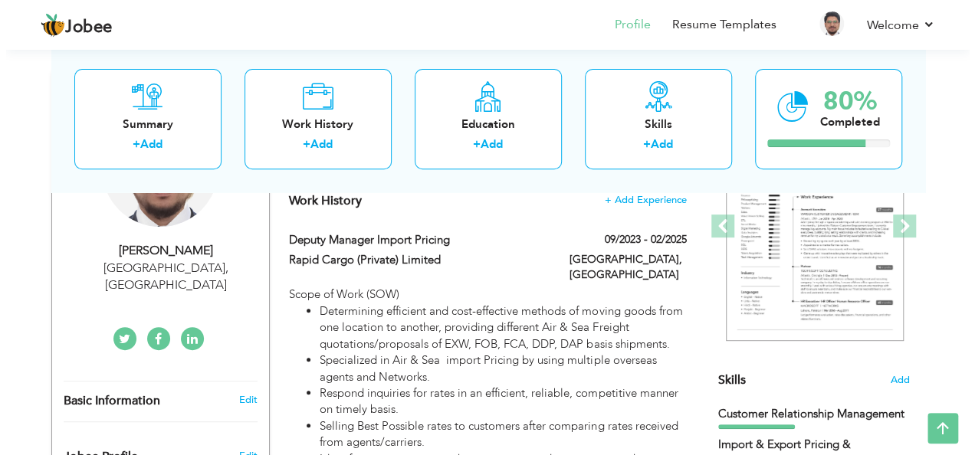
scroll to position [326, 0]
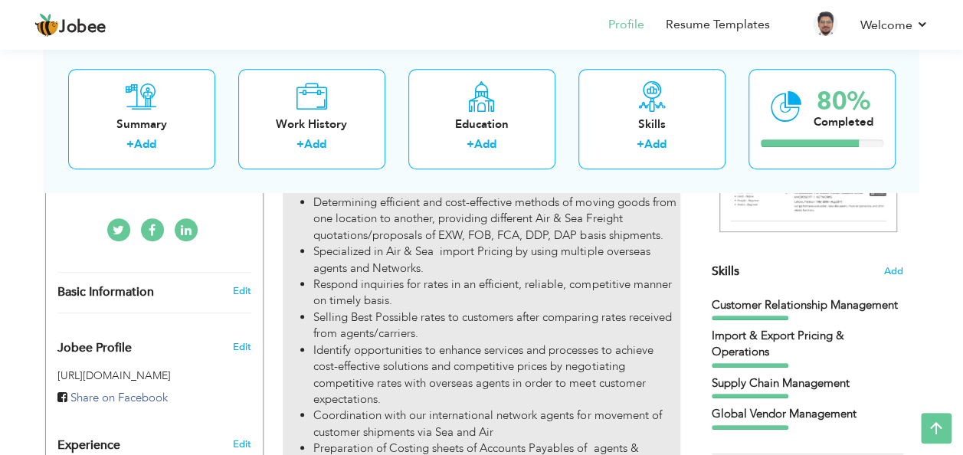
click at [475, 277] on li "Respond inquiries for rates in an efficient, reliable, competitive manner on ti…" at bounding box center [496, 293] width 366 height 33
type input "Deputy Manager Import Pricing"
type input "Rapid Cargo (Private) Limited"
type input "09/2023"
type input "02/2025"
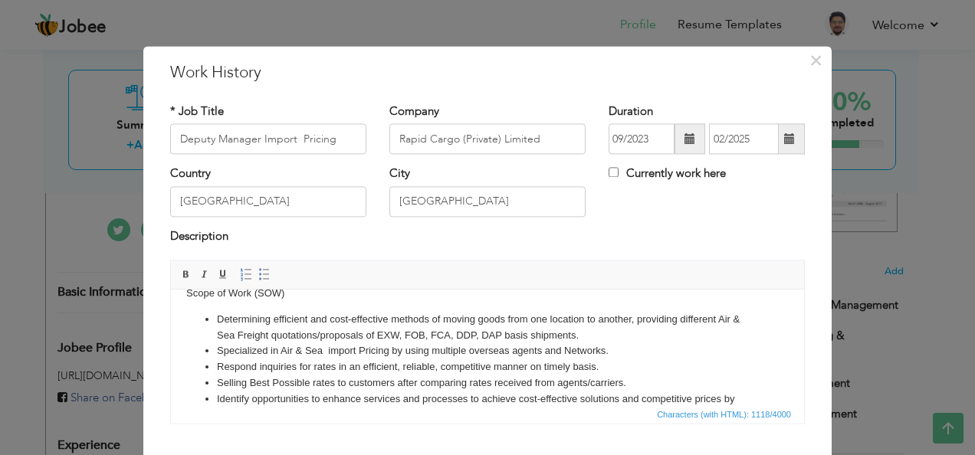
scroll to position [21, 0]
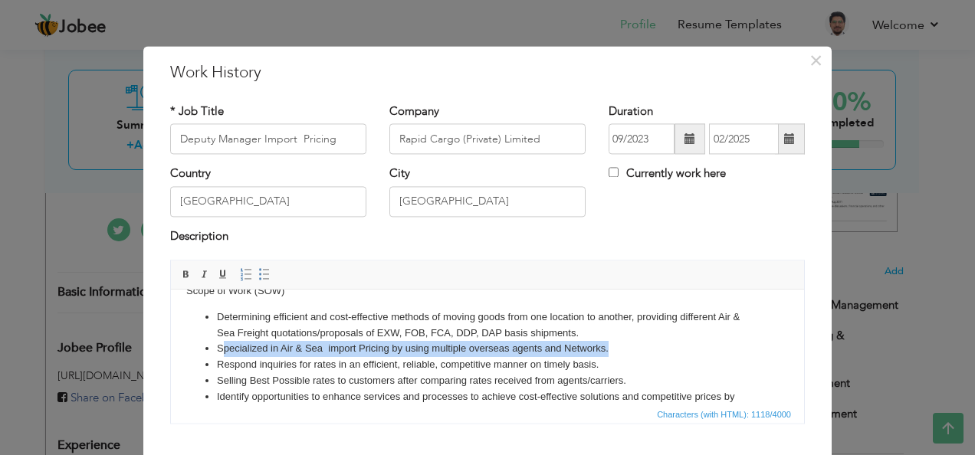
drag, startPoint x: 618, startPoint y: 347, endPoint x: 223, endPoint y: 345, distance: 395.3
click at [223, 345] on li "Specialized in Air & Sea import Pricing by using multiple overseas agents and N…" at bounding box center [487, 349] width 541 height 16
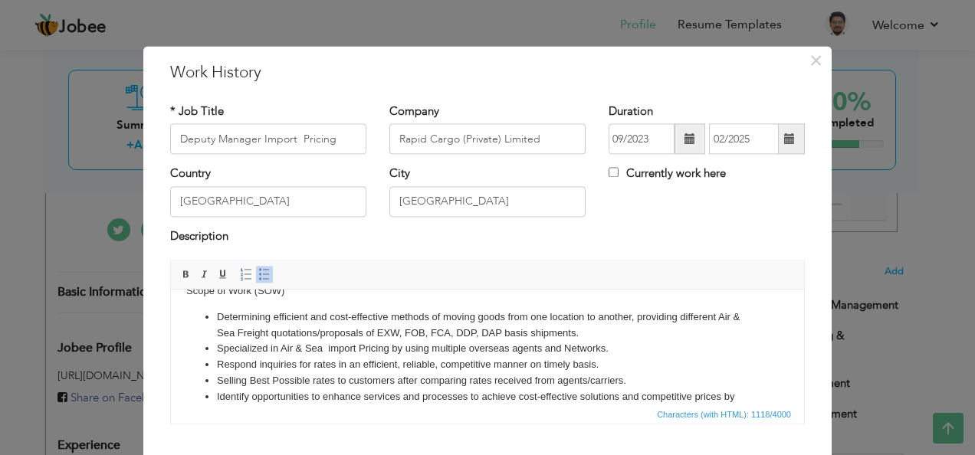
click at [613, 363] on li "Respond inquiries for rates in an efficient, reliable, competitive manner on ti…" at bounding box center [487, 365] width 541 height 16
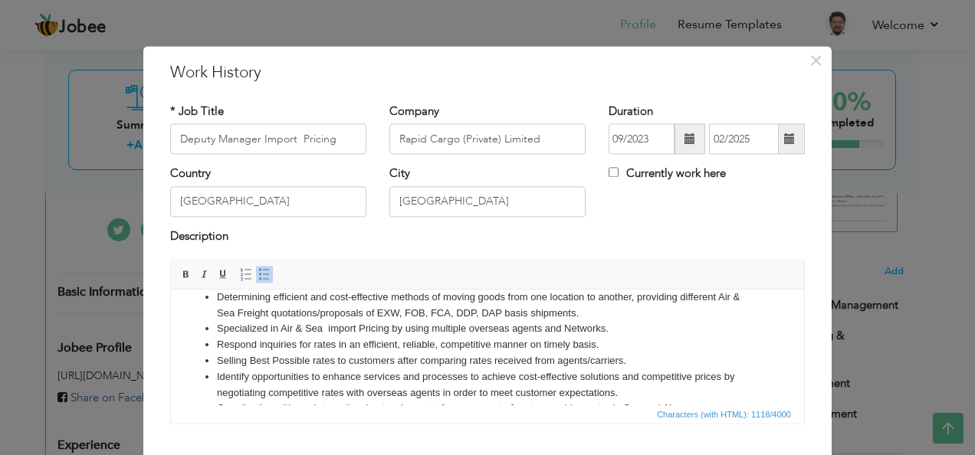
scroll to position [55, 0]
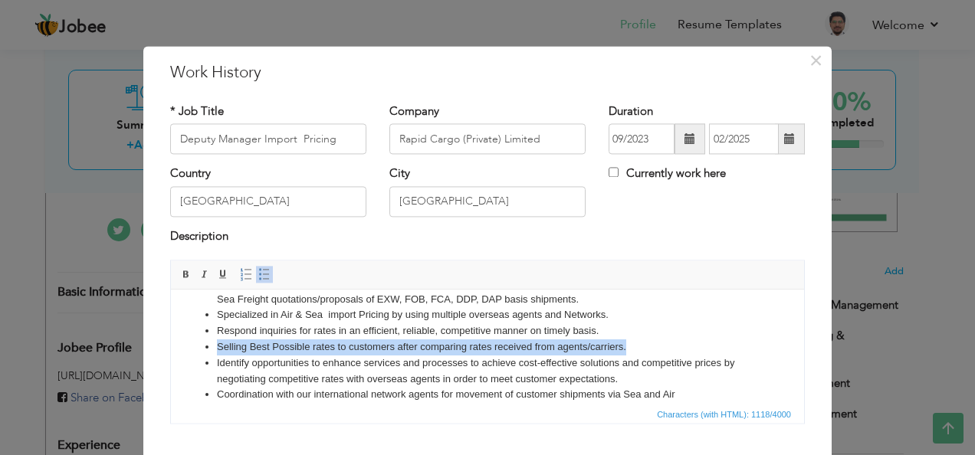
drag, startPoint x: 644, startPoint y: 348, endPoint x: 218, endPoint y: 342, distance: 426.0
click at [218, 342] on li "Selling Best Possible rates to customers after comparing rates received from ag…" at bounding box center [487, 347] width 541 height 16
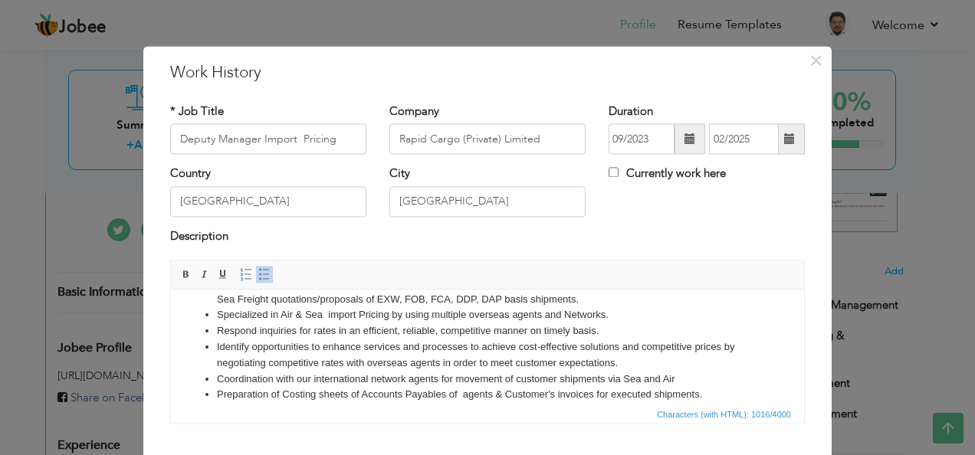
scroll to position [84, 0]
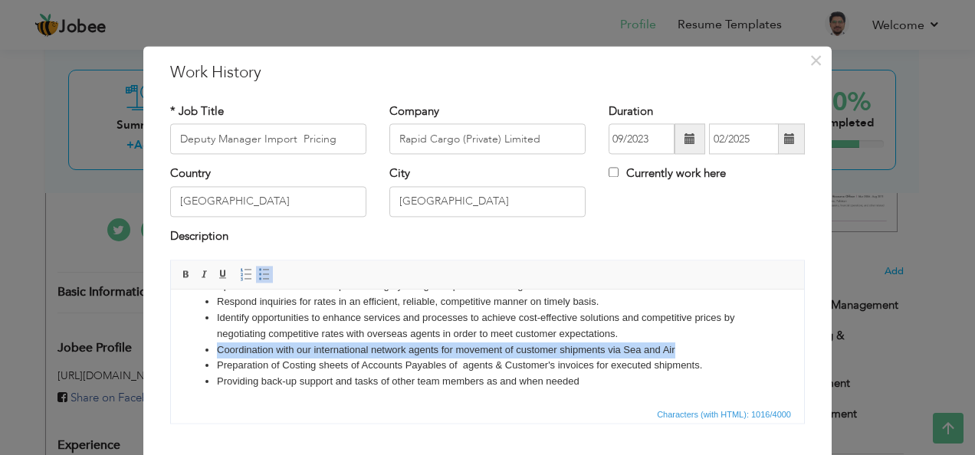
drag, startPoint x: 624, startPoint y: 348, endPoint x: 211, endPoint y: 346, distance: 412.9
click at [211, 346] on ul "Determining efficient and cost-effective methods of moving goods from one locat…" at bounding box center [487, 318] width 602 height 143
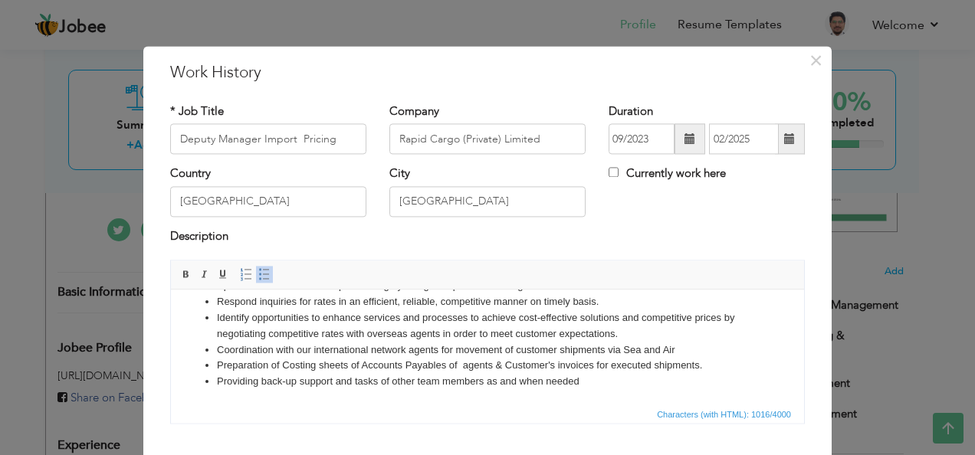
click at [591, 382] on li "Providing back-up support and tasks of other team members as and when needed" at bounding box center [487, 382] width 541 height 16
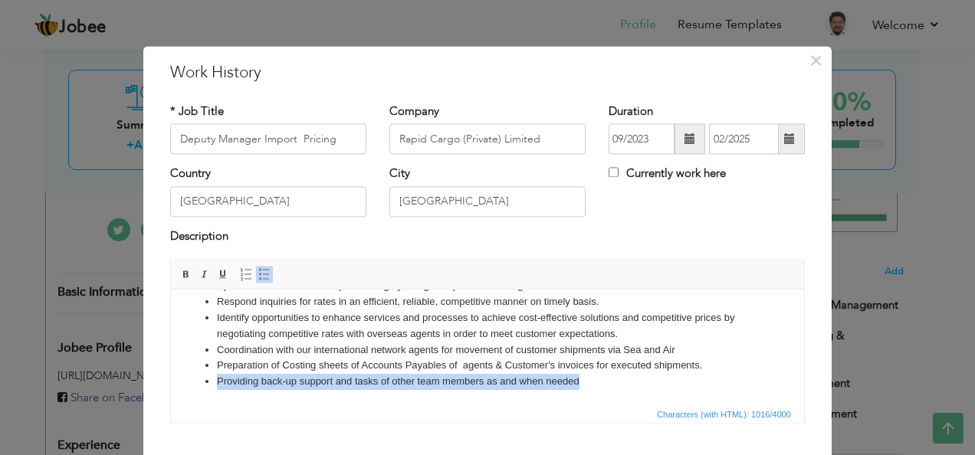
drag, startPoint x: 596, startPoint y: 378, endPoint x: 192, endPoint y: 380, distance: 403.7
click at [192, 380] on ul "Determining efficient and cost-effective methods of moving goods from one locat…" at bounding box center [487, 318] width 602 height 143
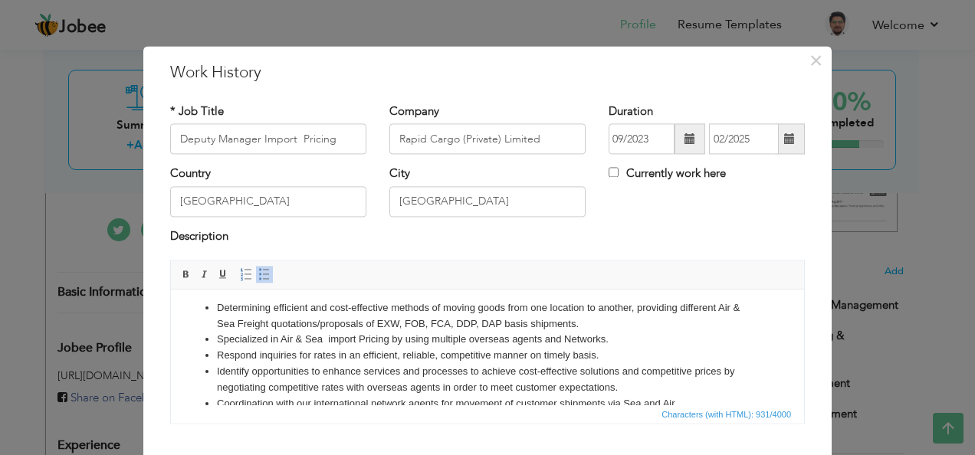
scroll to position [0, 0]
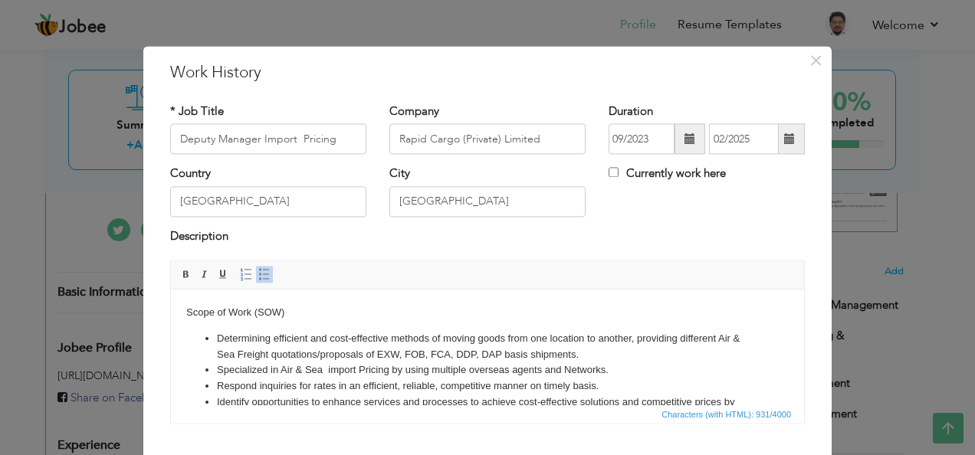
drag, startPoint x: 299, startPoint y: 315, endPoint x: 161, endPoint y: 294, distance: 139.4
click at [171, 294] on html "Scope of Work (SOW) Determining efficient and cost-effective methods of moving …" at bounding box center [487, 382] width 633 height 184
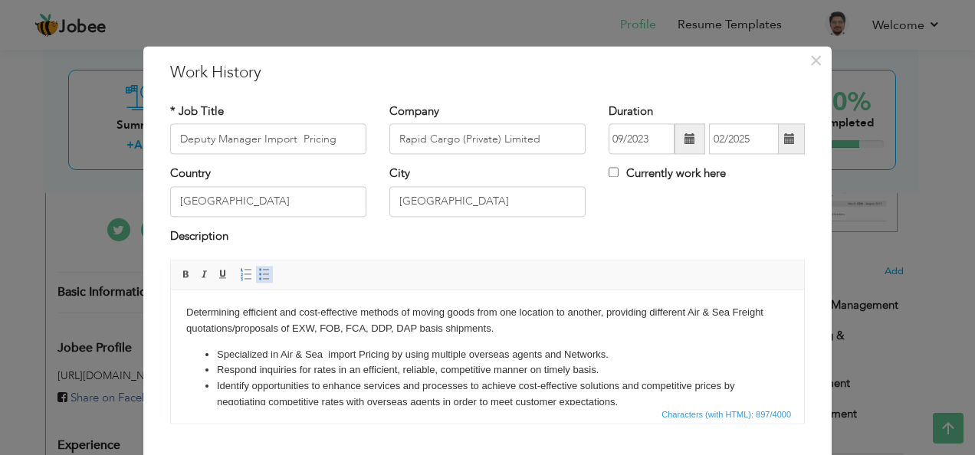
click at [258, 270] on span at bounding box center [264, 275] width 12 height 12
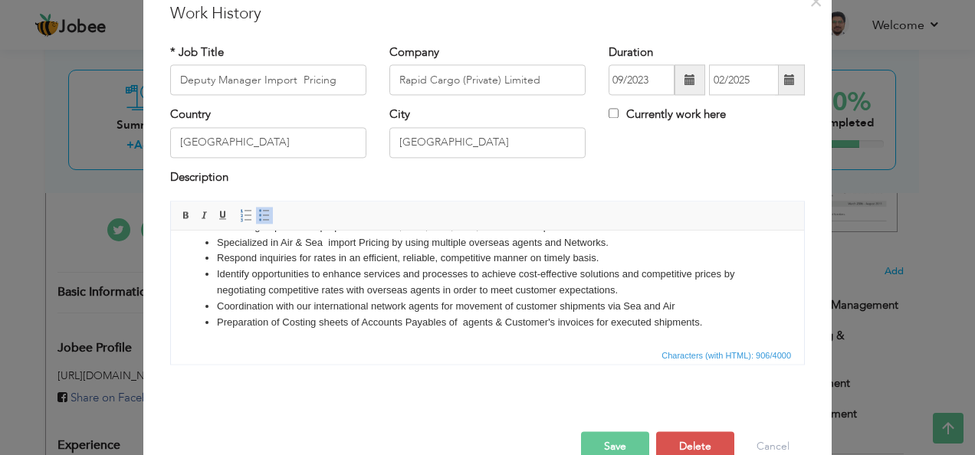
scroll to position [92, 0]
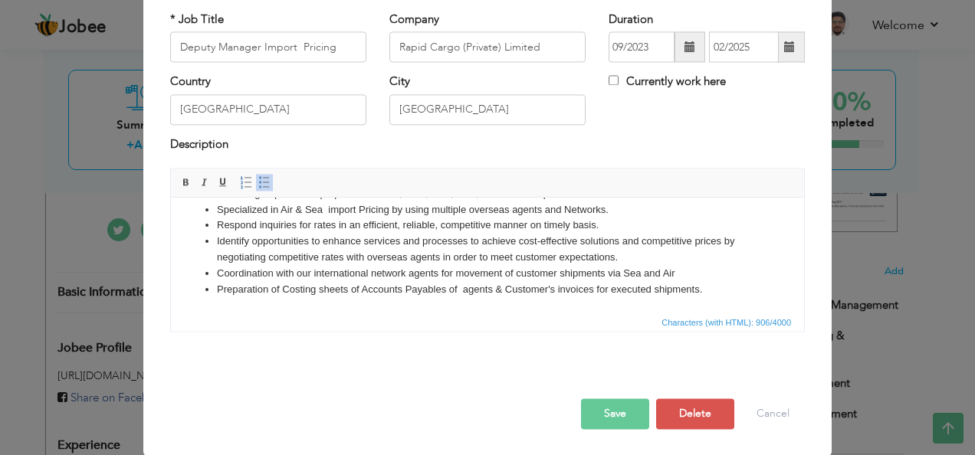
click at [628, 403] on button "Save" at bounding box center [615, 414] width 68 height 31
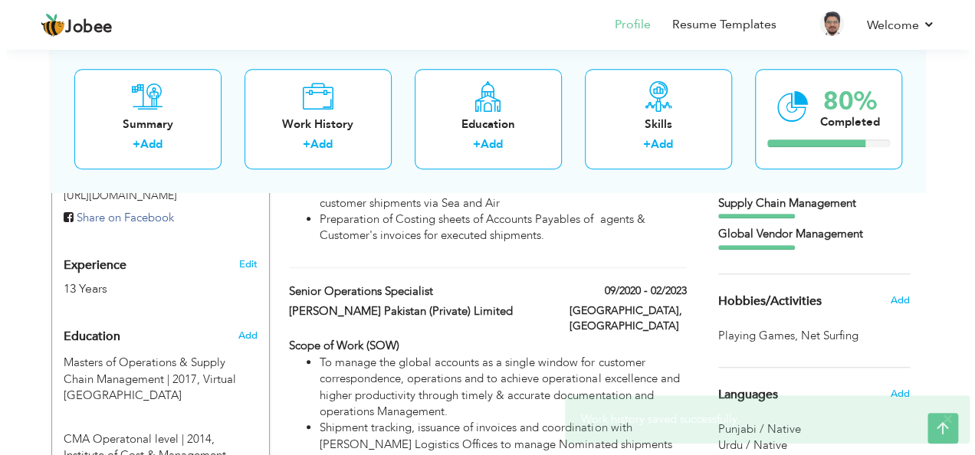
scroll to position [531, 0]
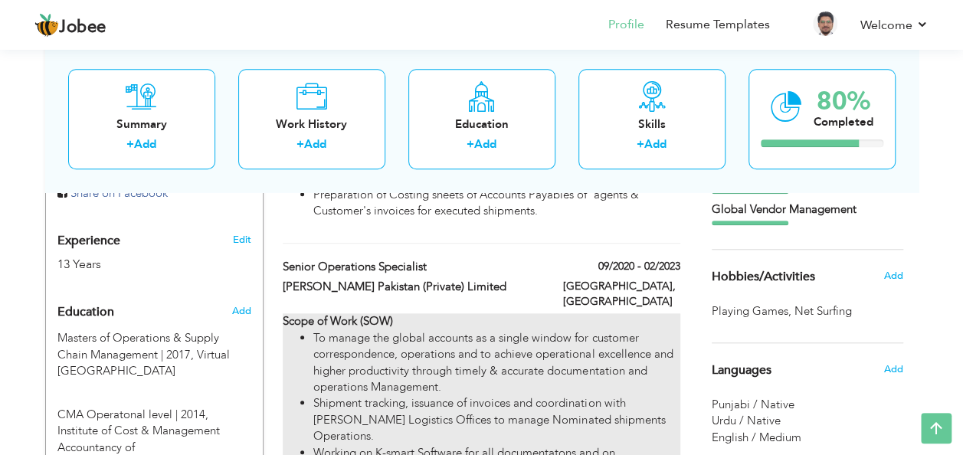
click at [648, 313] on div "Scope of Work (SOW) To manage the global accounts as a single window for custom…" at bounding box center [481, 444] width 397 height 263
type input "Senior Operations Specialist"
type input "[PERSON_NAME] Pakistan (Private) Limited"
type input "09/2020"
type input "02/2023"
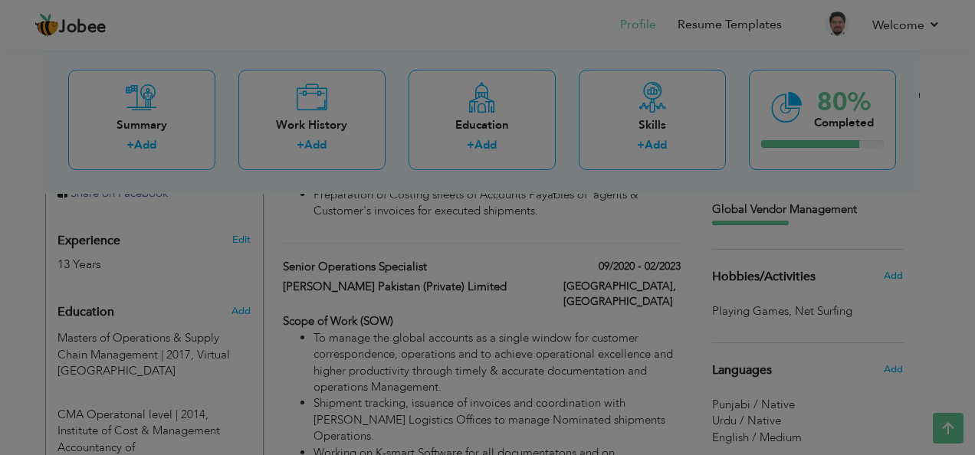
scroll to position [0, 0]
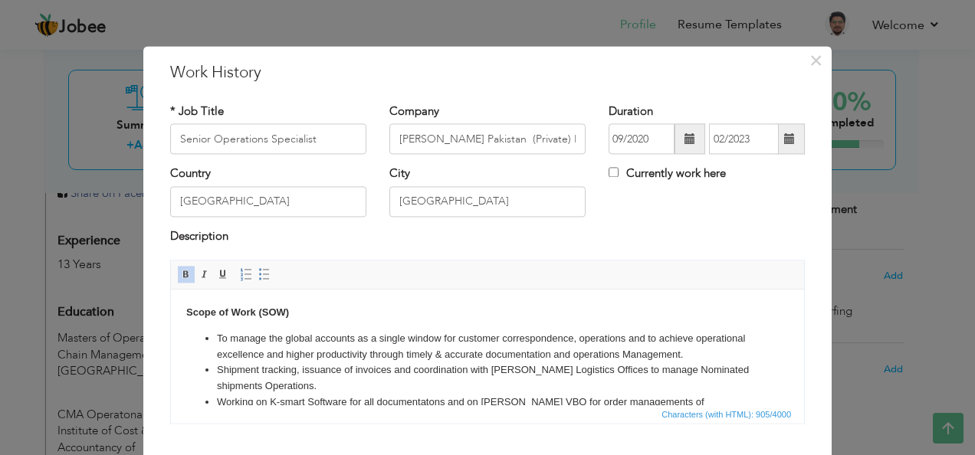
drag, startPoint x: 295, startPoint y: 312, endPoint x: 167, endPoint y: 311, distance: 127.9
click at [171, 311] on html "Scope of Work (SOW) To manage the global accounts as a single window for custom…" at bounding box center [487, 390] width 633 height 200
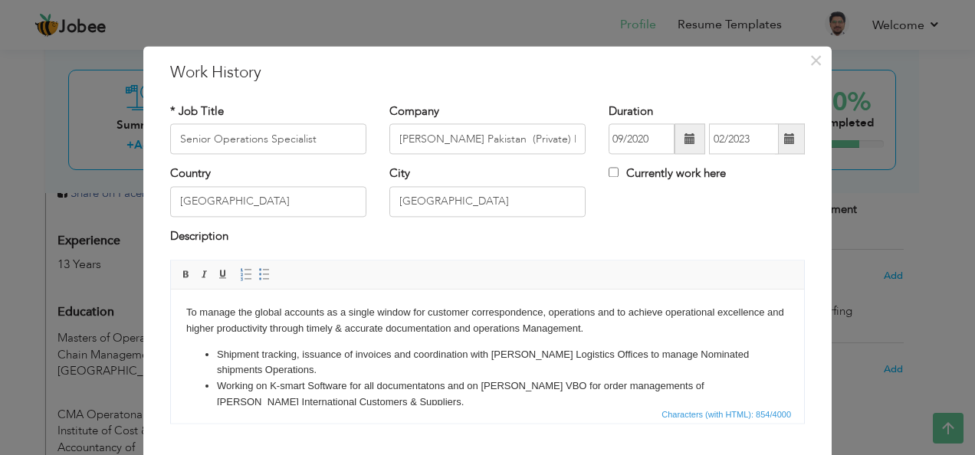
click at [265, 271] on span "Paragraph Insert/Remove Numbered List Insert/Remove Bulleted List" at bounding box center [257, 277] width 41 height 22
click at [264, 271] on span "Paragraph Insert/Remove Numbered List Insert/Remove Bulleted List" at bounding box center [257, 277] width 41 height 22
click at [264, 276] on span "Insert/Remove Numbered List Insert/Remove Bulleted List" at bounding box center [255, 275] width 37 height 18
click at [258, 270] on span at bounding box center [264, 275] width 12 height 12
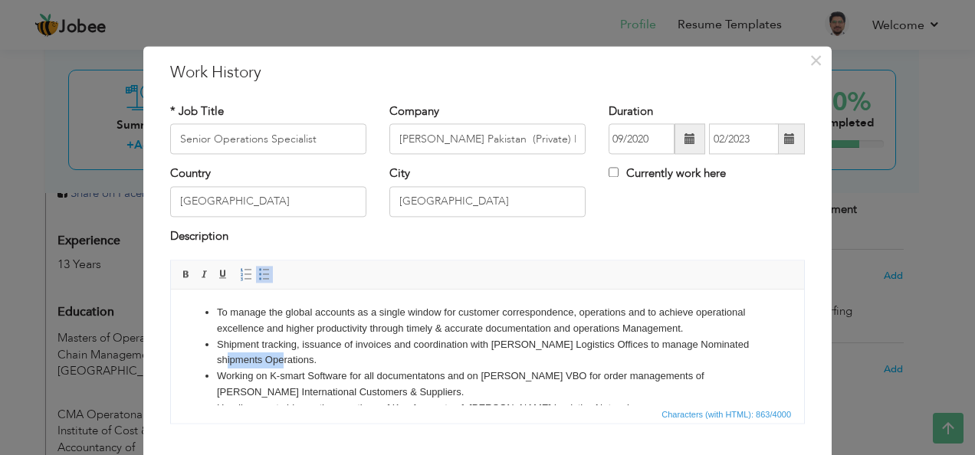
drag, startPoint x: 283, startPoint y: 359, endPoint x: 211, endPoint y: 359, distance: 71.3
click at [211, 359] on ul "To manage the global accounts as a single window for customer correspondence, o…" at bounding box center [487, 376] width 602 height 143
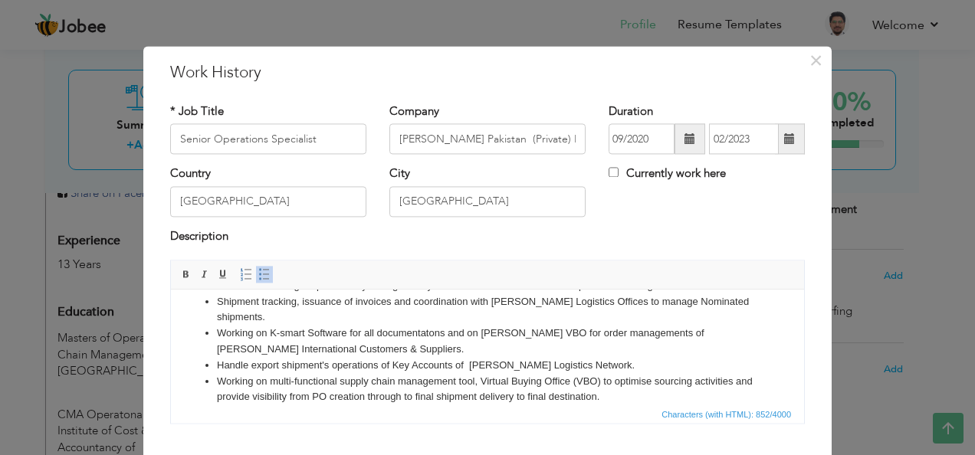
scroll to position [92, 0]
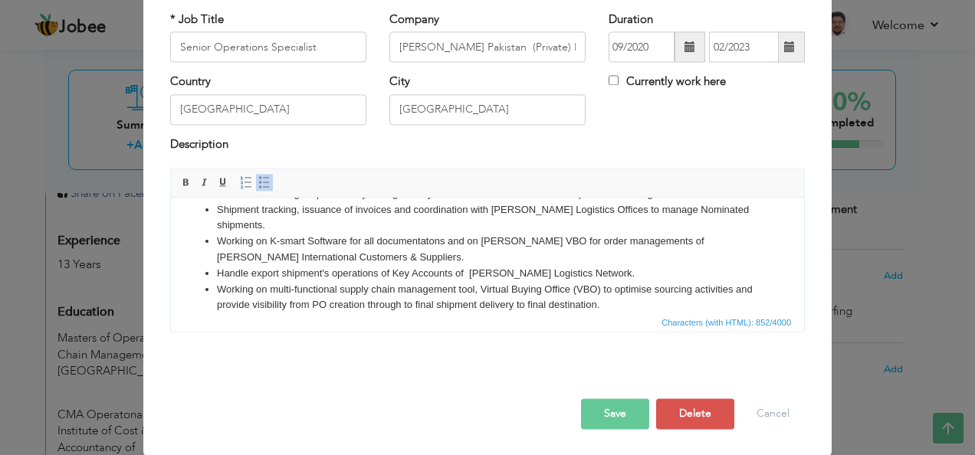
drag, startPoint x: 627, startPoint y: 291, endPoint x: 686, endPoint y: 304, distance: 59.7
click at [631, 292] on li "Working on multi-functional supply chain management tool, Virtual Buying Office…" at bounding box center [487, 298] width 541 height 32
click at [604, 414] on button "Save" at bounding box center [615, 414] width 68 height 31
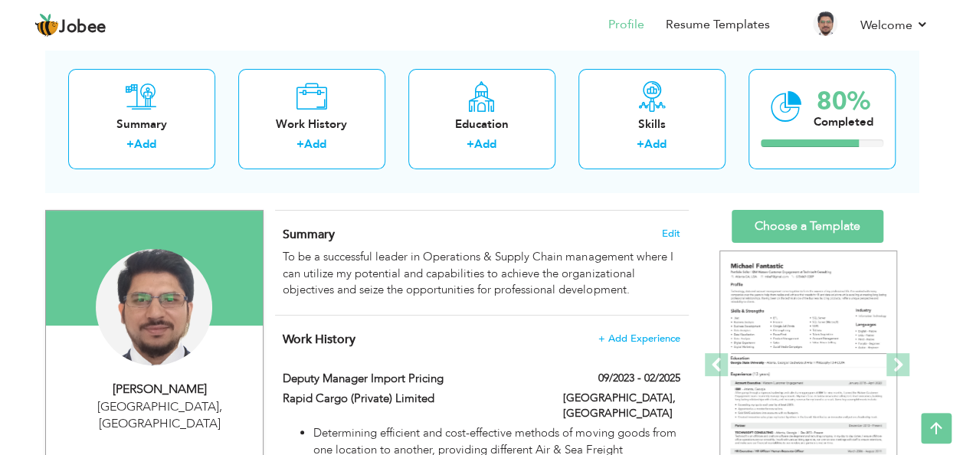
scroll to position [0, 0]
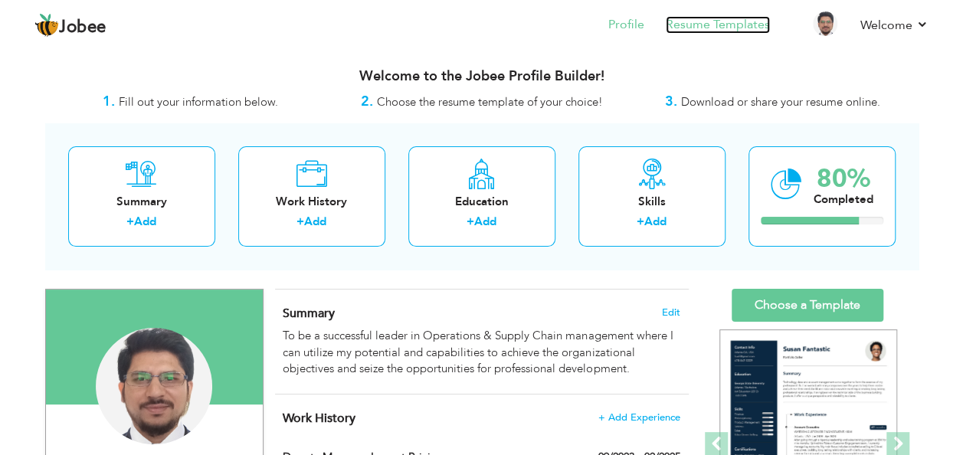
click at [738, 17] on link "Resume Templates" at bounding box center [718, 25] width 104 height 18
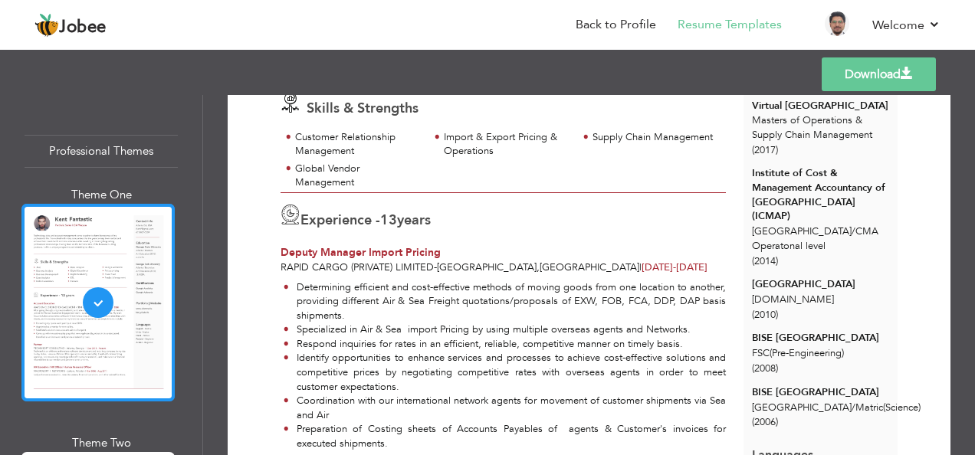
scroll to position [204, 0]
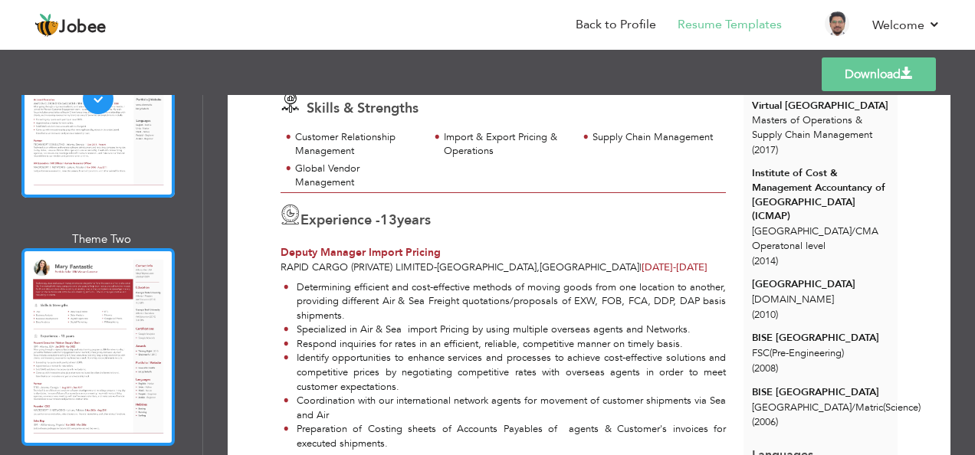
click at [91, 334] on div at bounding box center [97, 347] width 153 height 198
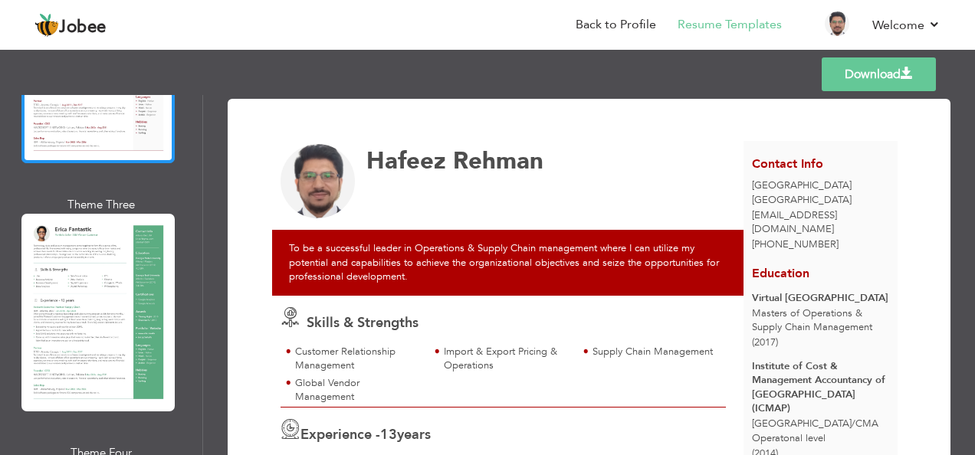
scroll to position [510, 0]
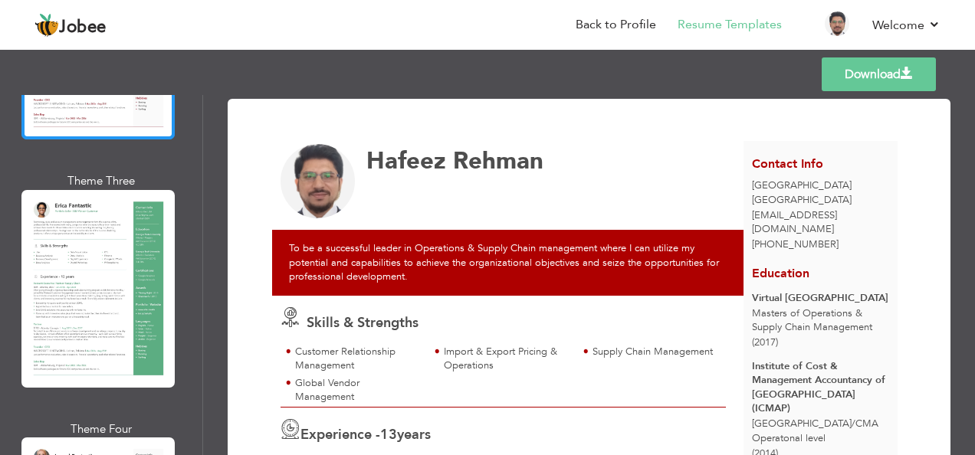
click at [89, 273] on div at bounding box center [97, 289] width 153 height 198
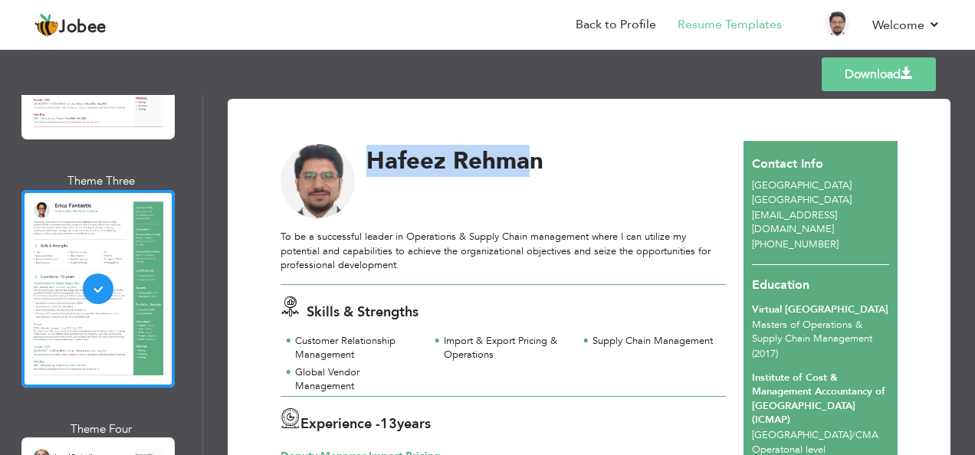
drag, startPoint x: 372, startPoint y: 156, endPoint x: 533, endPoint y: 164, distance: 161.1
click at [533, 164] on div "[PERSON_NAME]" at bounding box center [546, 161] width 360 height 24
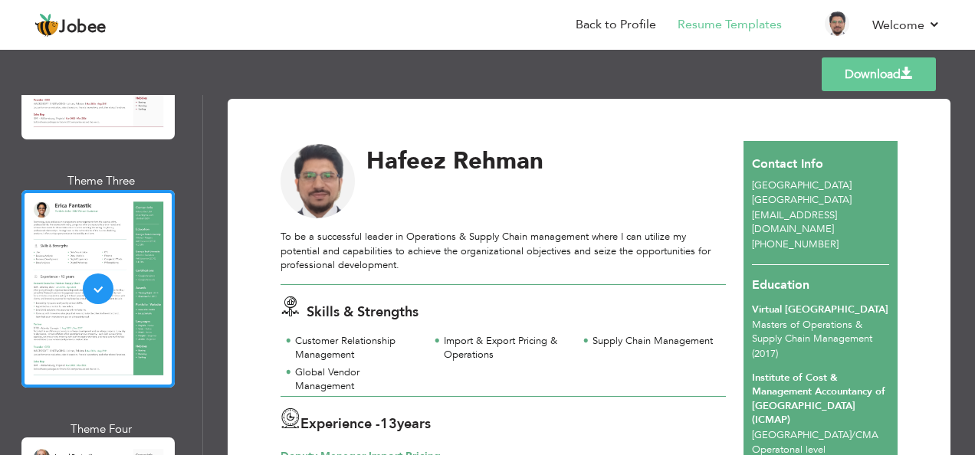
drag, startPoint x: 533, startPoint y: 164, endPoint x: 555, endPoint y: 172, distance: 22.8
click at [555, 172] on div "[PERSON_NAME]" at bounding box center [546, 161] width 360 height 24
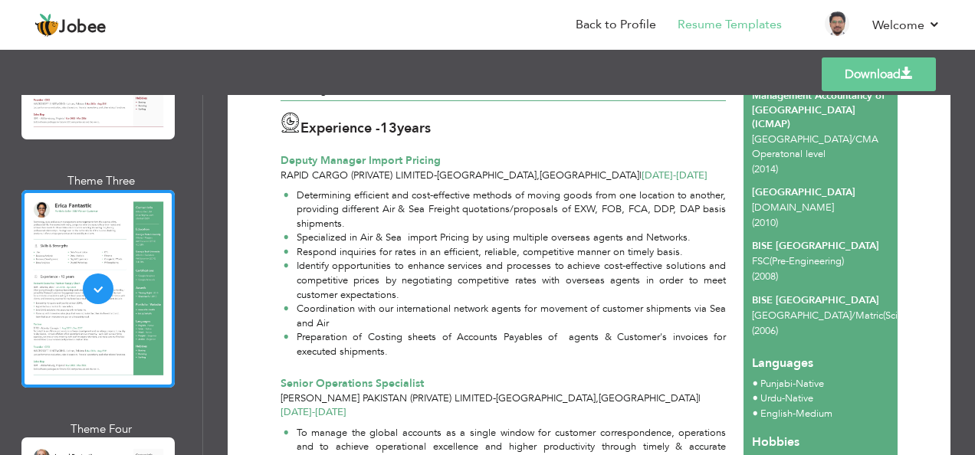
scroll to position [306, 0]
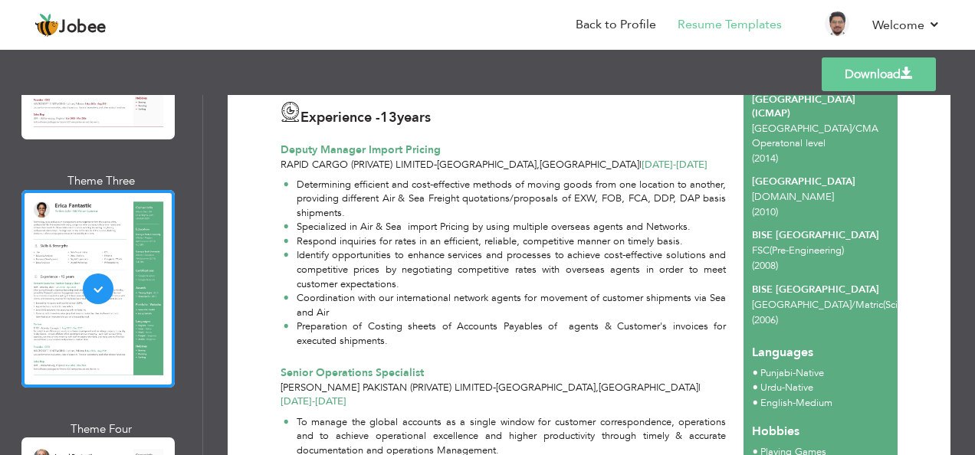
click at [276, 146] on div "Experience - 13 years Deputy Manager Import Pricing Rapid Cargo (Private) Limit…" at bounding box center [503, 130] width 463 height 81
click at [282, 146] on div "Experience - 13 years Deputy Manager Import Pricing Rapid Cargo (Private) Limit…" at bounding box center [503, 130] width 463 height 81
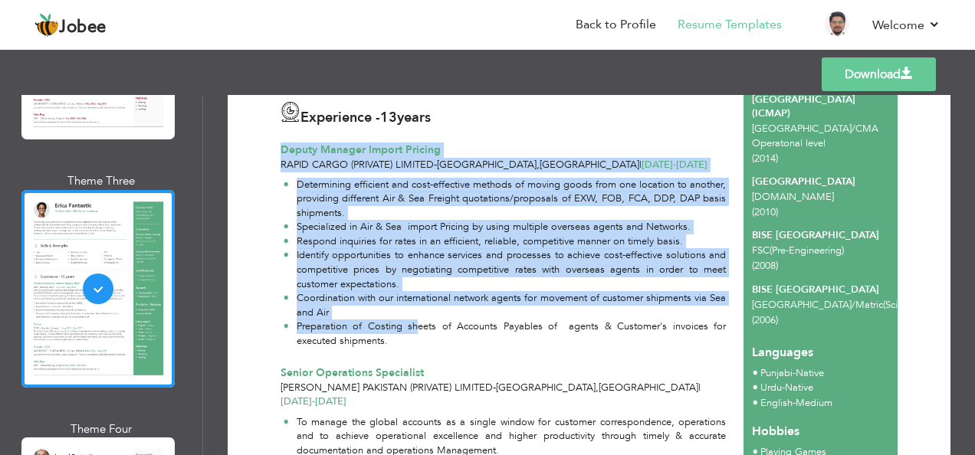
drag, startPoint x: 277, startPoint y: 146, endPoint x: 416, endPoint y: 329, distance: 230.3
click at [416, 329] on div "Experience - 13 years Deputy Manager Import Pricing Rapid Cargo (Private) Limit…" at bounding box center [503, 222] width 463 height 264
drag, startPoint x: 416, startPoint y: 329, endPoint x: 409, endPoint y: 339, distance: 11.5
click at [417, 334] on li "Preparation of Costing sheets of Accounts Payables of agents & Customer's invoi…" at bounding box center [504, 333] width 443 height 28
click at [493, 172] on div "Determining efficient and cost-effective methods of moving goods from one locat…" at bounding box center [503, 263] width 463 height 182
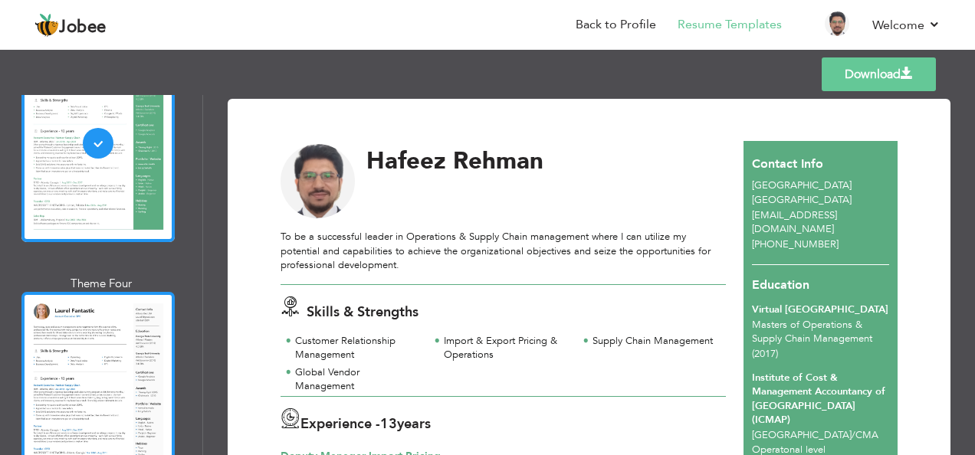
scroll to position [817, 0]
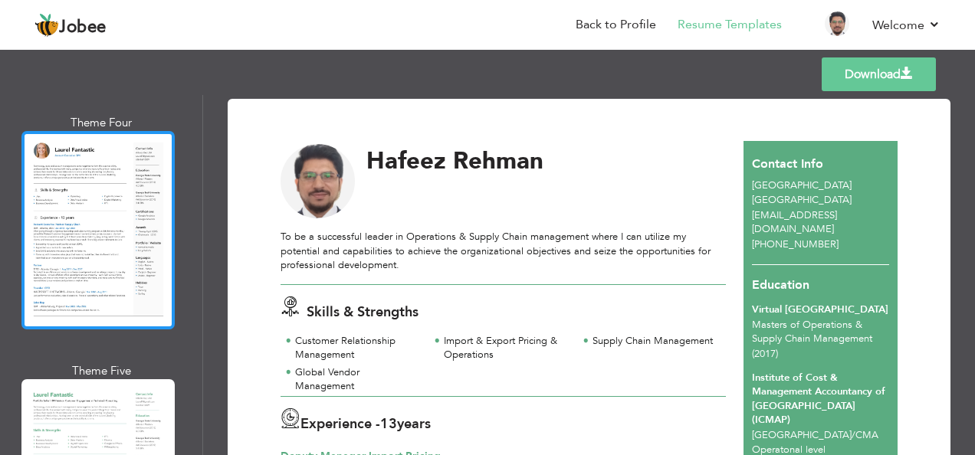
click at [95, 229] on div at bounding box center [97, 230] width 153 height 198
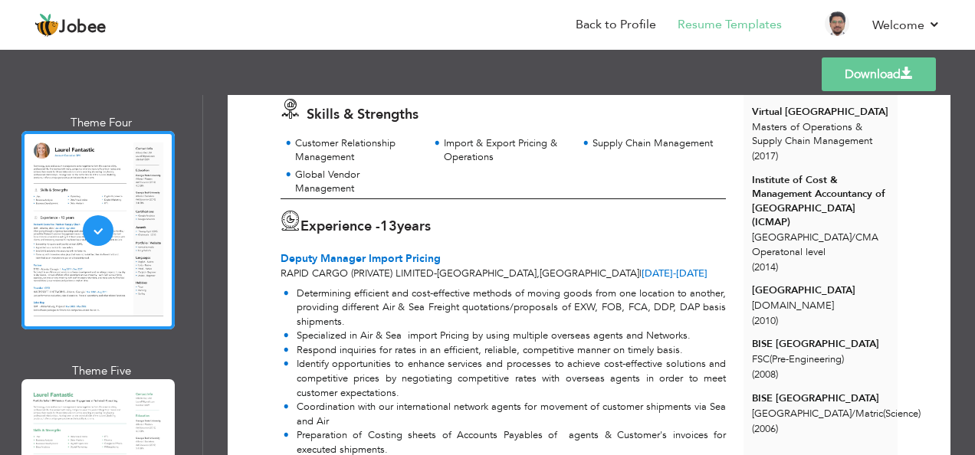
scroll to position [204, 0]
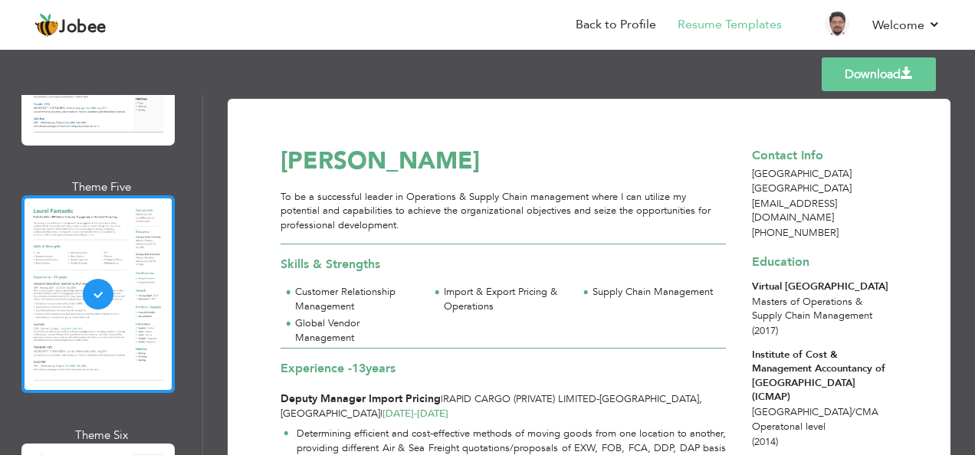
scroll to position [1226, 0]
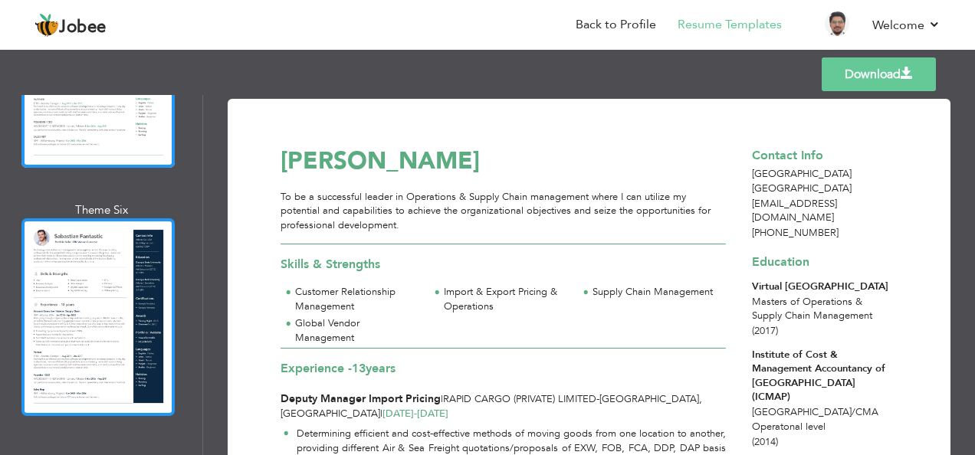
click at [87, 254] on div at bounding box center [97, 317] width 153 height 198
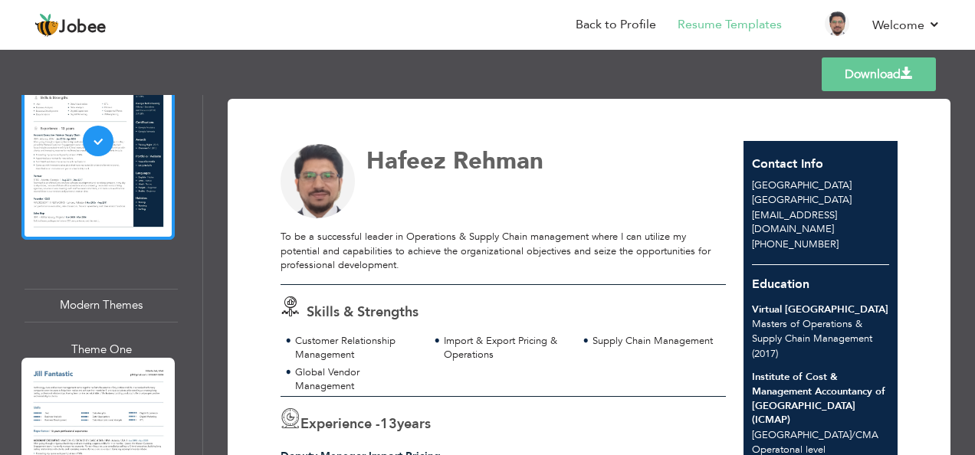
scroll to position [1532, 0]
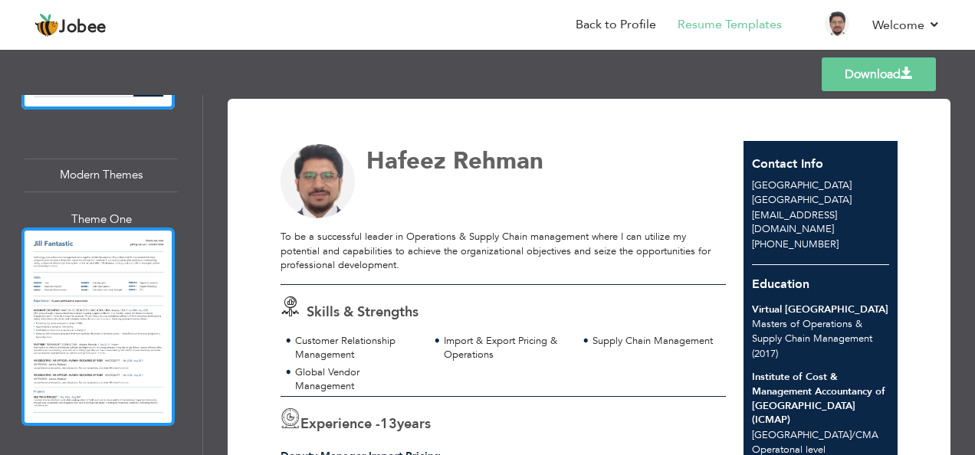
click at [92, 273] on div at bounding box center [97, 327] width 153 height 198
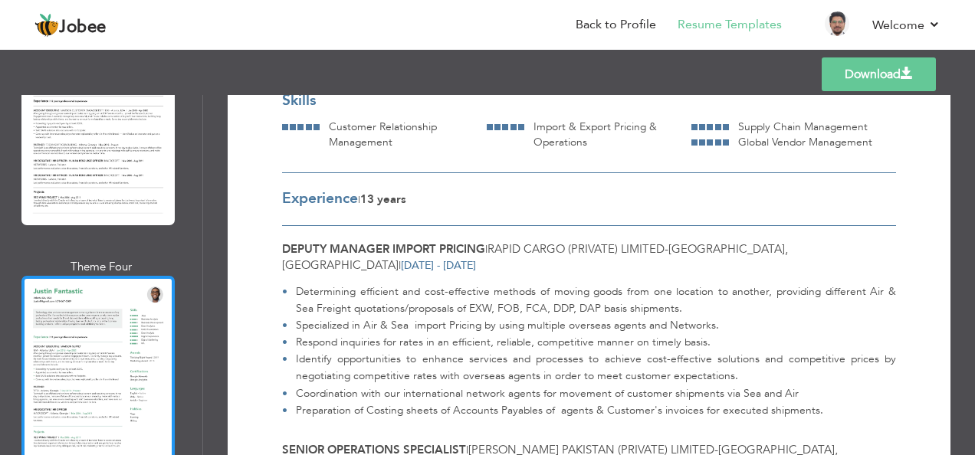
scroll to position [2247, 0]
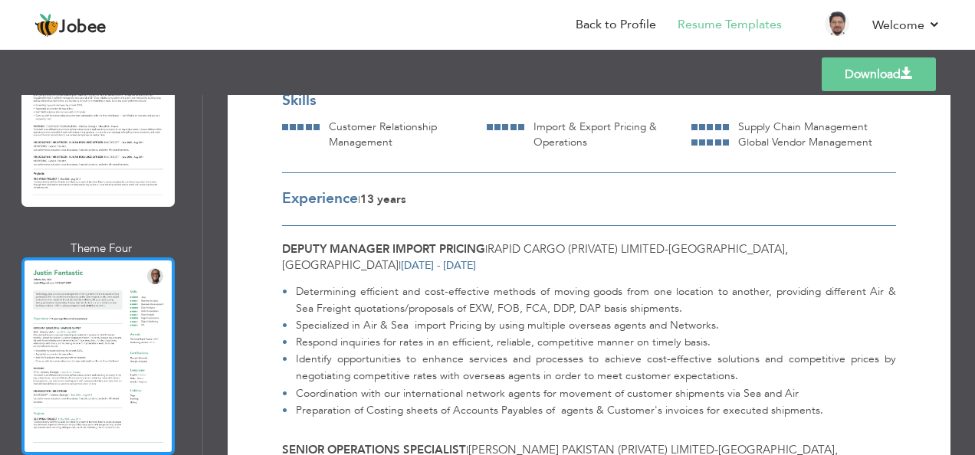
click at [104, 359] on div at bounding box center [97, 356] width 153 height 198
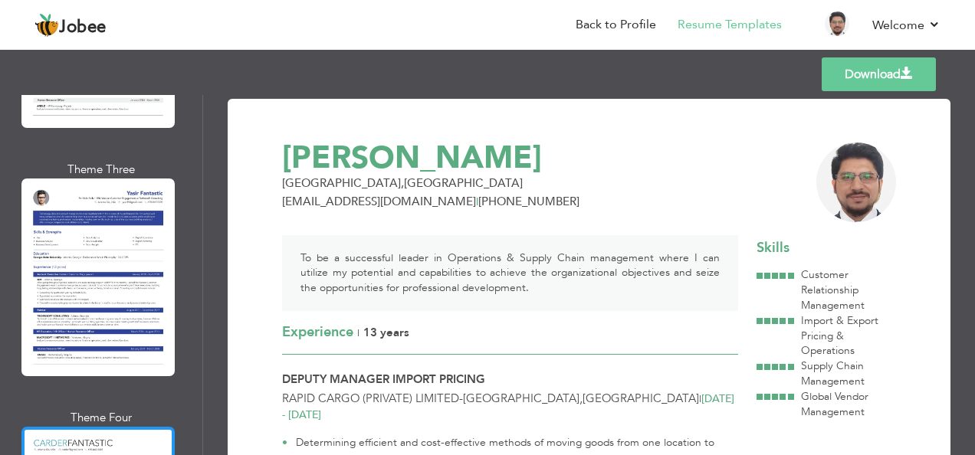
scroll to position [6290, 0]
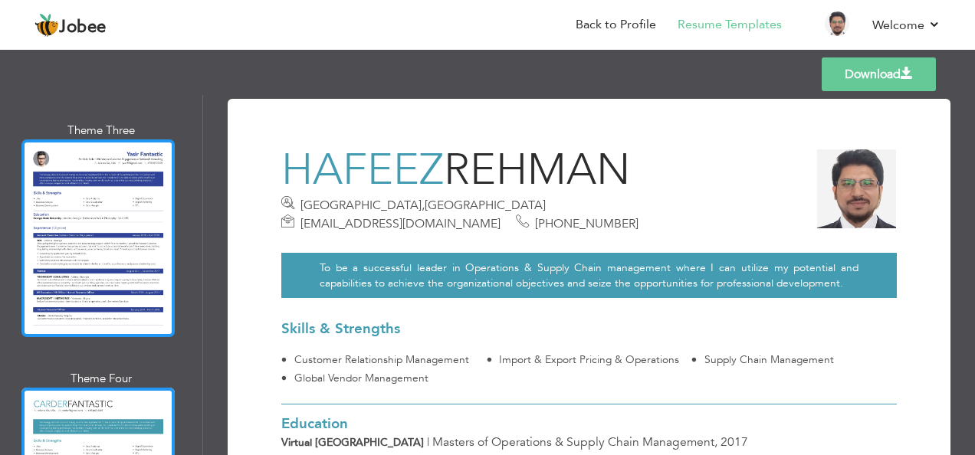
click at [83, 142] on div at bounding box center [97, 238] width 153 height 198
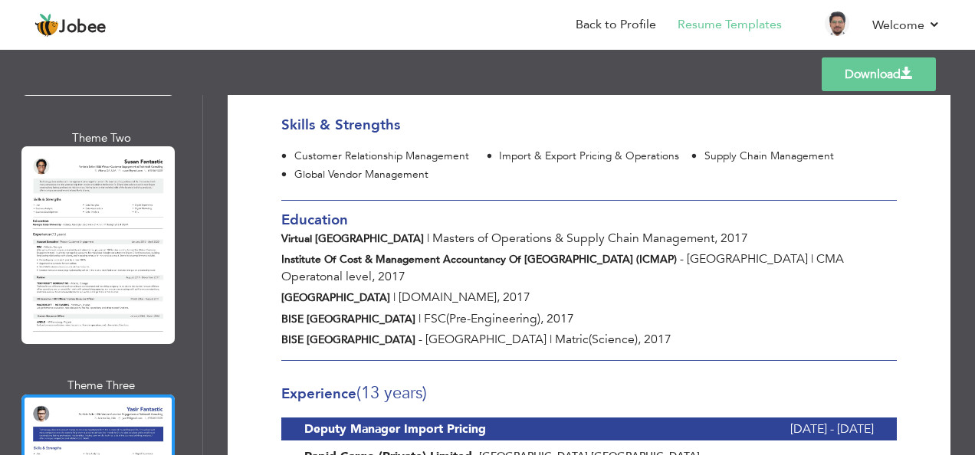
scroll to position [5882, 0]
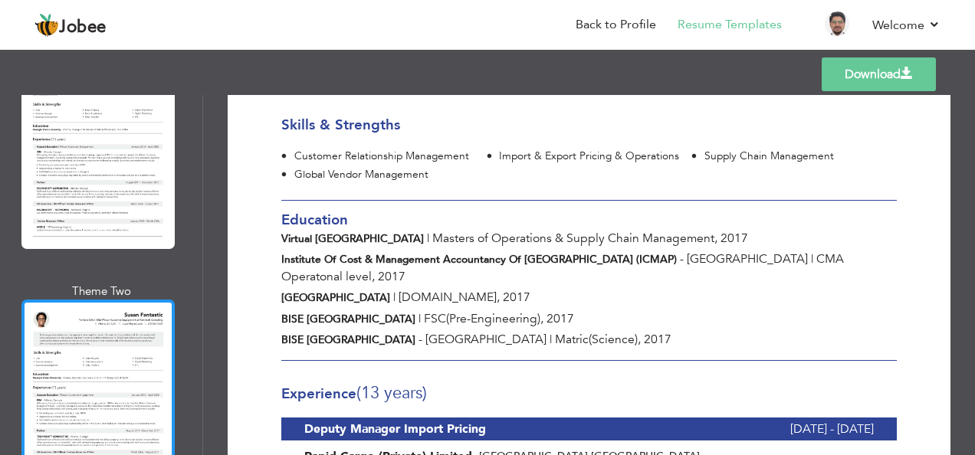
click at [106, 300] on div at bounding box center [97, 399] width 153 height 198
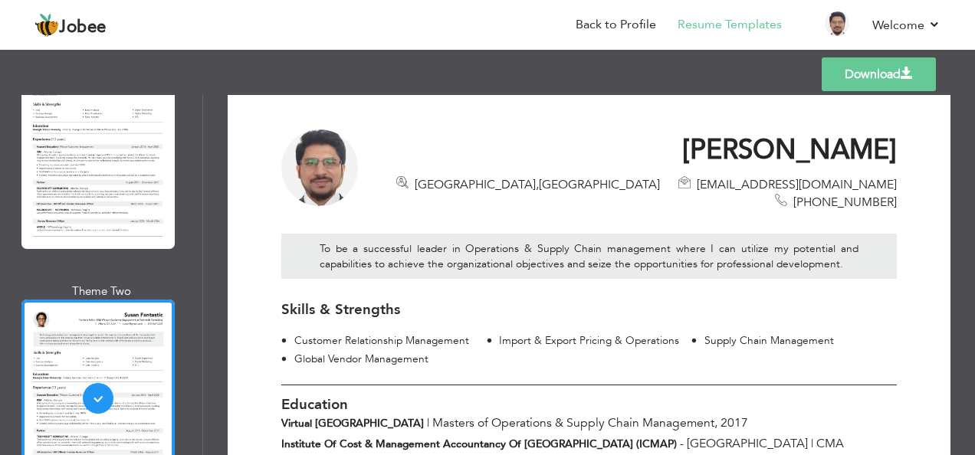
scroll to position [0, 0]
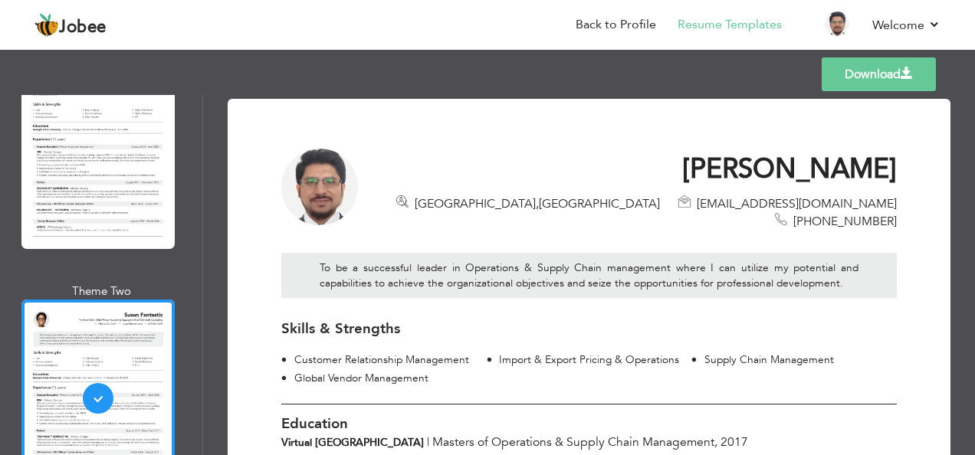
click at [887, 70] on link "Download" at bounding box center [878, 74] width 114 height 34
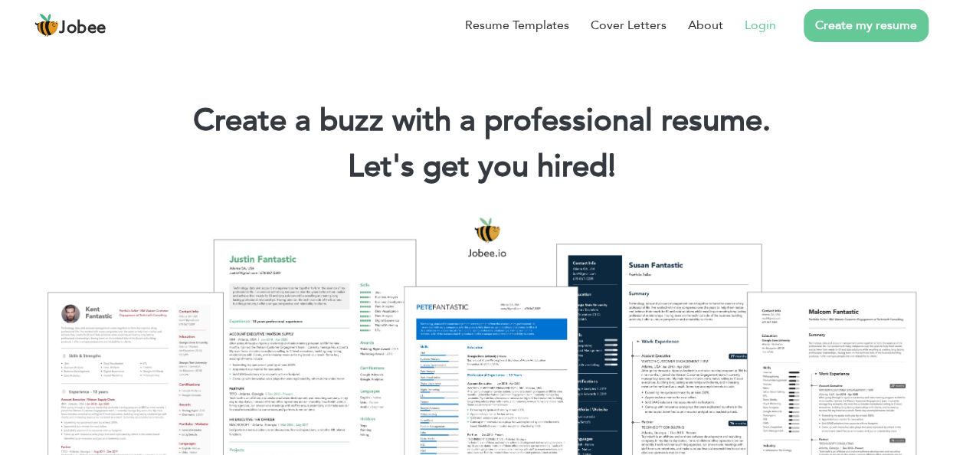
click at [763, 25] on link "Login" at bounding box center [760, 25] width 31 height 18
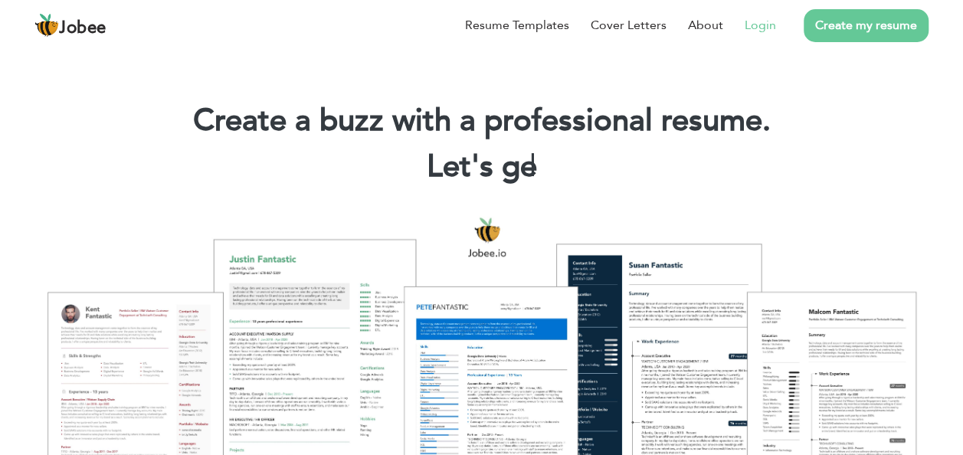
click at [757, 21] on link "Login" at bounding box center [760, 25] width 31 height 18
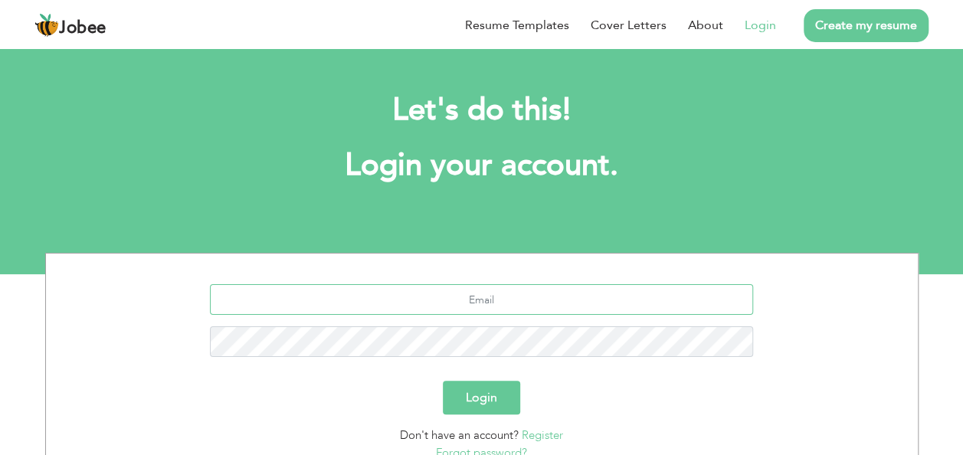
click at [424, 296] on input "text" at bounding box center [481, 299] width 543 height 31
type input "[EMAIL_ADDRESS][DOMAIN_NAME]"
click at [443, 381] on button "Login" at bounding box center [481, 398] width 77 height 34
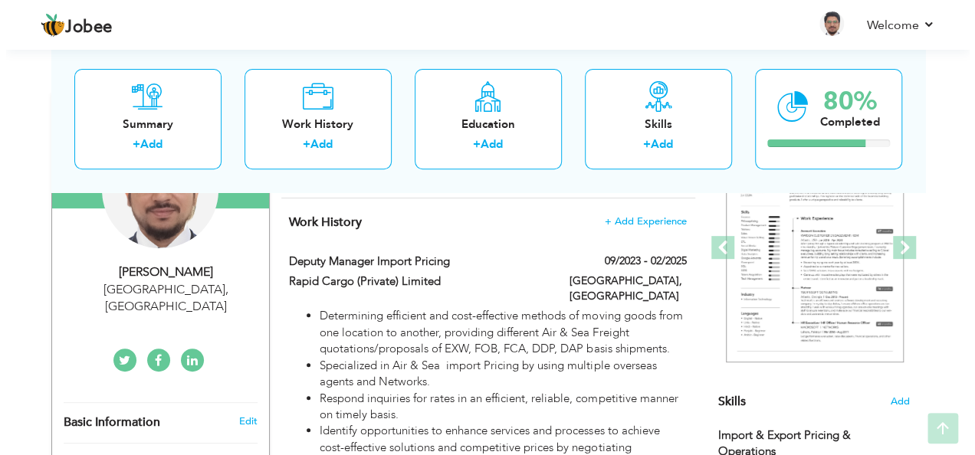
scroll to position [204, 0]
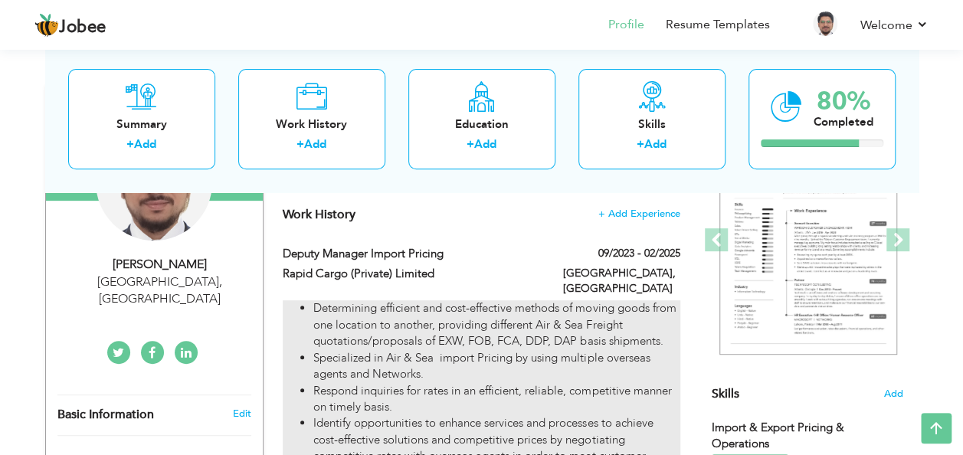
click at [659, 300] on li "Determining efficient and cost-effective methods of moving goods from one locat…" at bounding box center [496, 324] width 366 height 49
type input "Deputy Manager Import Pricing"
type input "Rapid Cargo (Private) Limited"
type input "09/2023"
type input "02/2025"
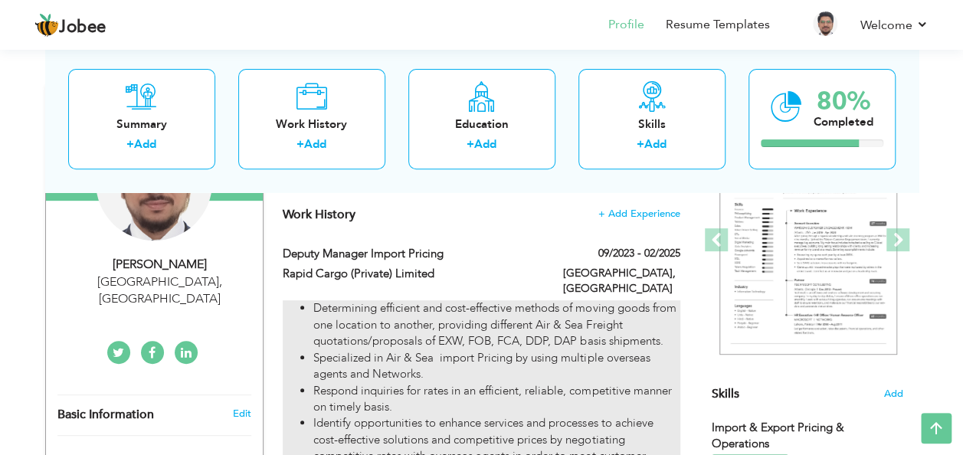
type input "[GEOGRAPHIC_DATA]"
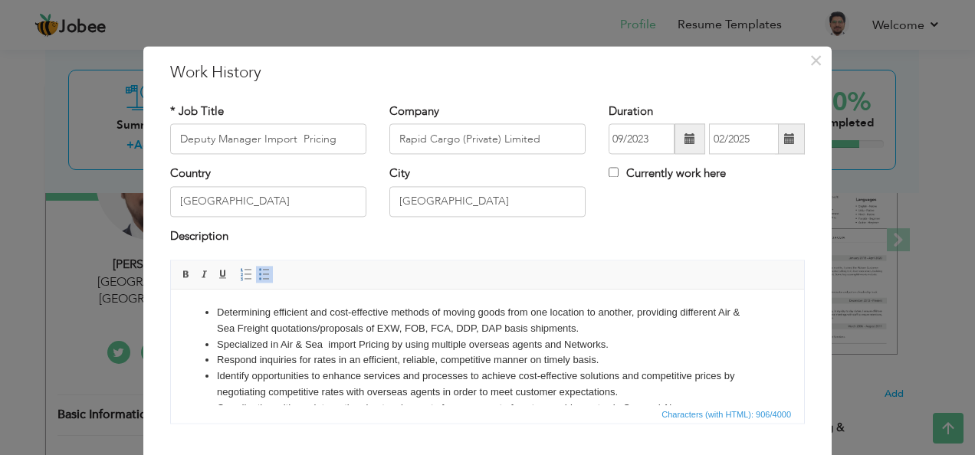
click at [433, 317] on li "Determining efficient and cost-effective methods of moving goods from one locat…" at bounding box center [487, 321] width 541 height 32
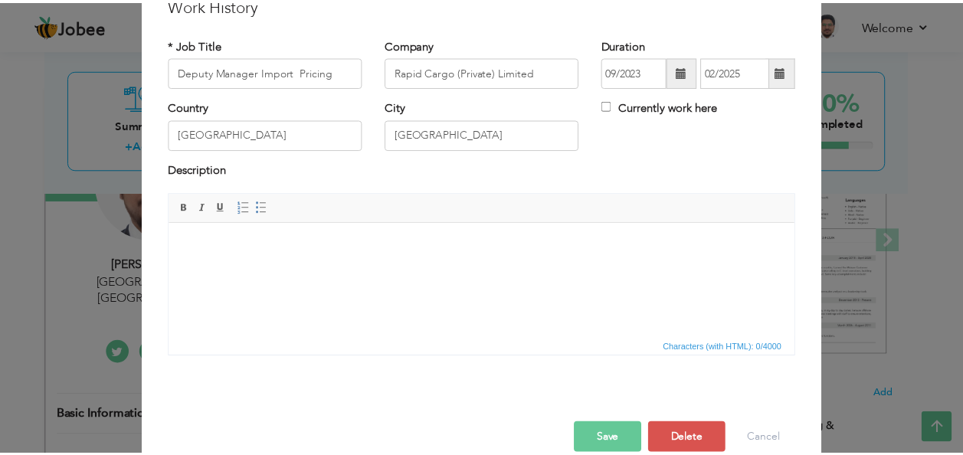
scroll to position [92, 0]
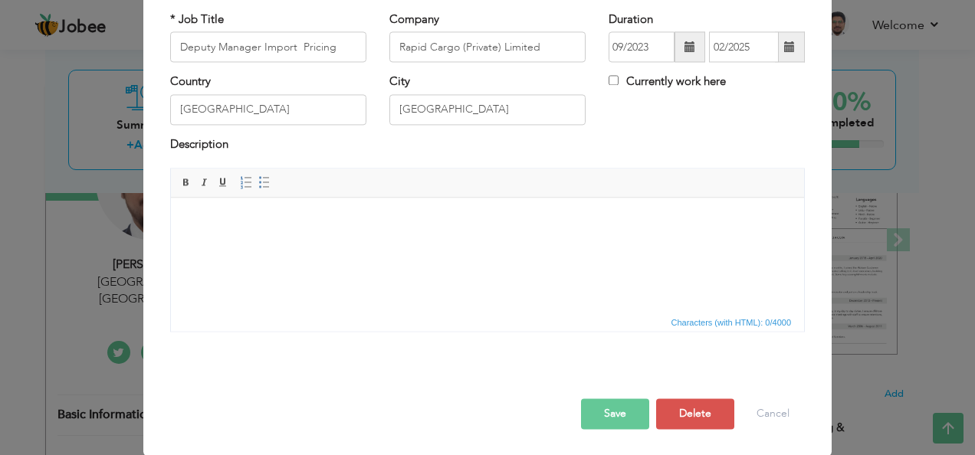
click at [625, 403] on button "Save" at bounding box center [615, 414] width 68 height 31
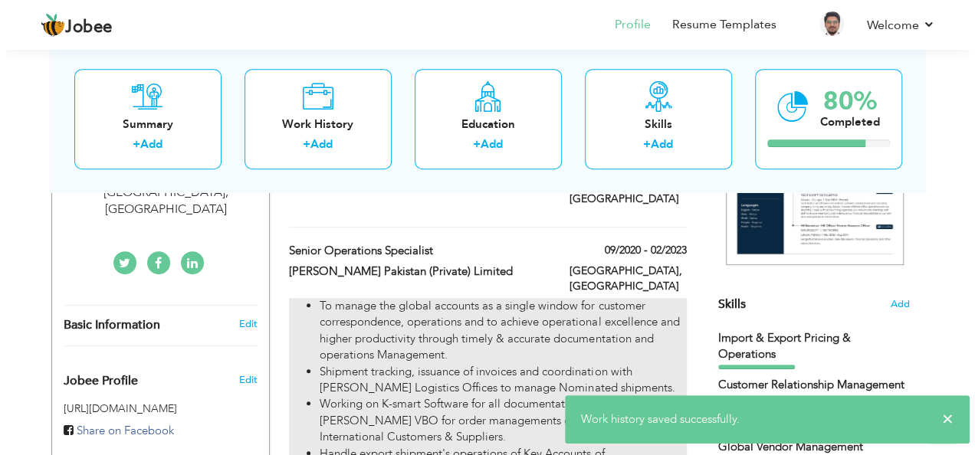
scroll to position [306, 0]
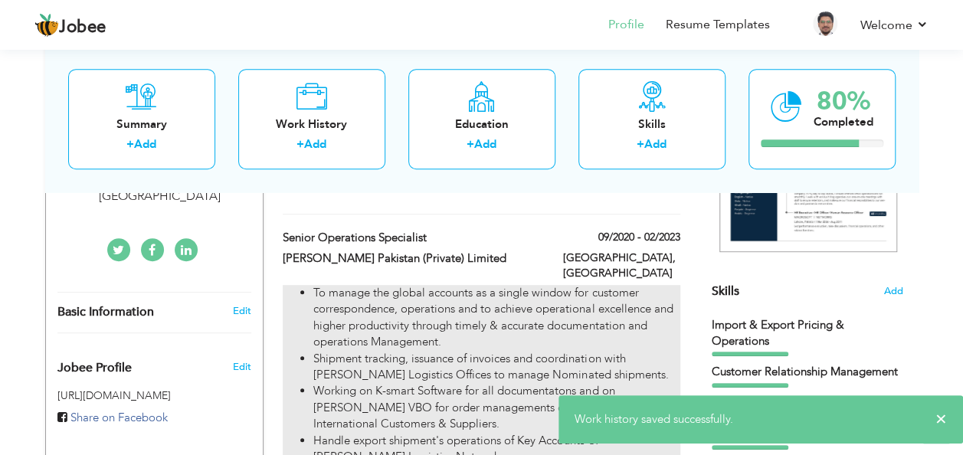
click at [514, 285] on li "To manage the global accounts as a single window for customer correspondence, o…" at bounding box center [496, 318] width 366 height 66
type input "Senior Operations Specialist"
type input "[PERSON_NAME] Pakistan (Private) Limited"
type input "09/2020"
type input "02/2023"
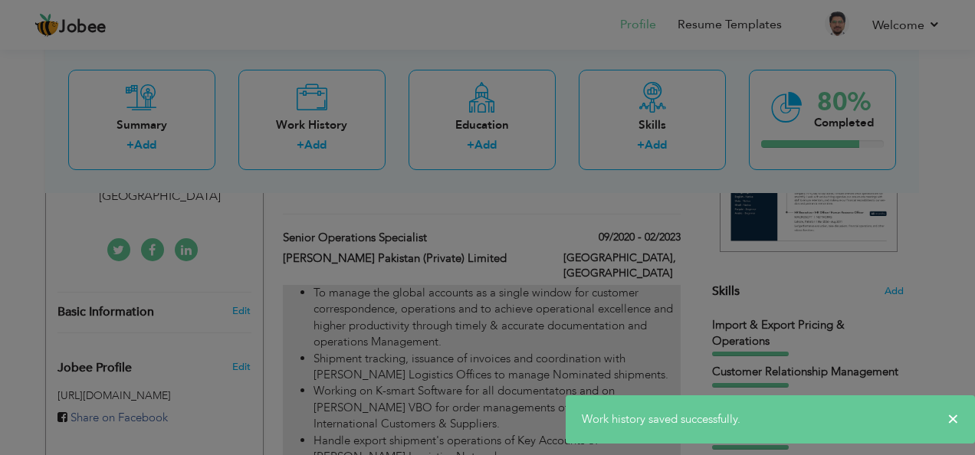
scroll to position [0, 0]
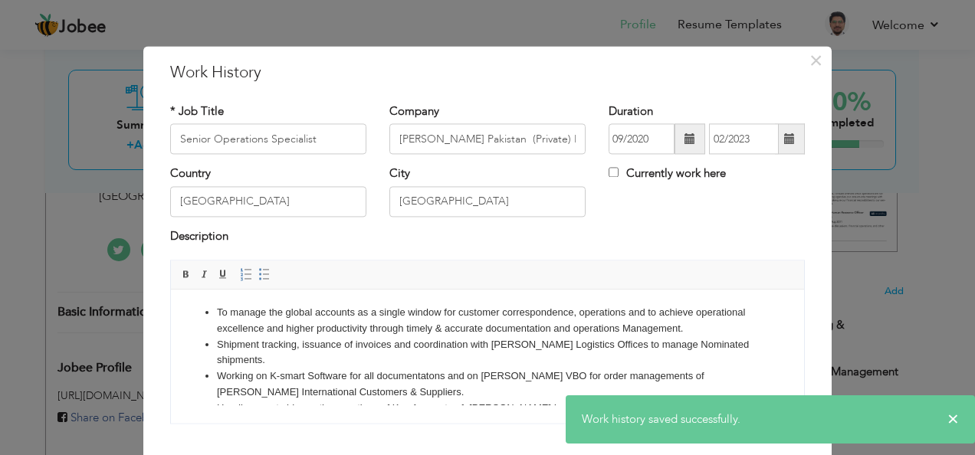
click at [467, 337] on li "Shipment tracking, issuance of invoices and coordination with Kerry Logistics O…" at bounding box center [487, 353] width 541 height 32
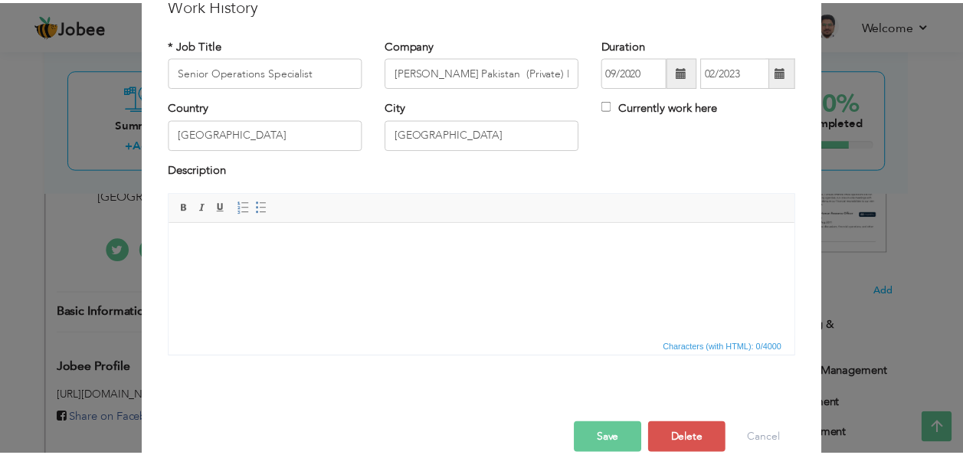
scroll to position [92, 0]
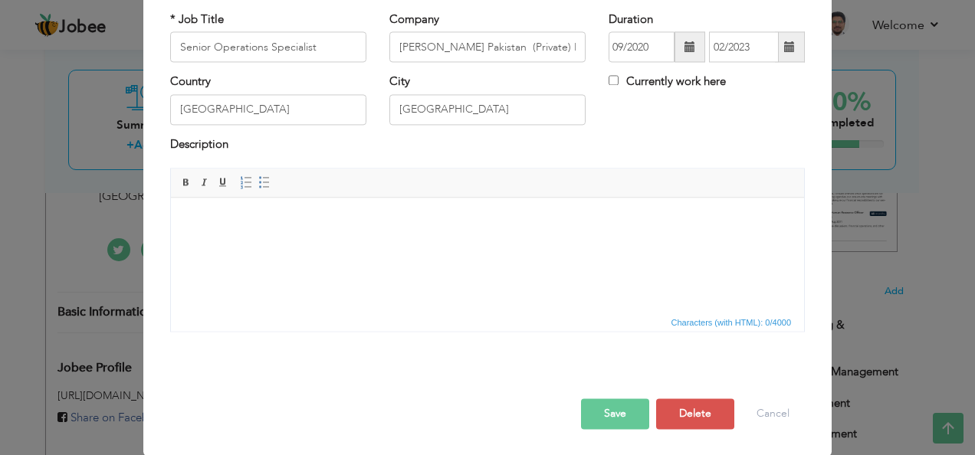
click at [618, 412] on button "Save" at bounding box center [615, 414] width 68 height 31
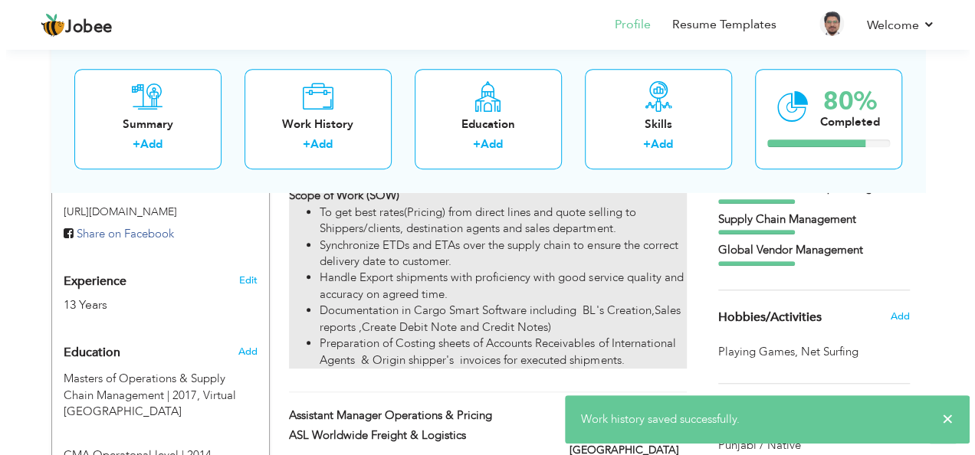
scroll to position [510, 0]
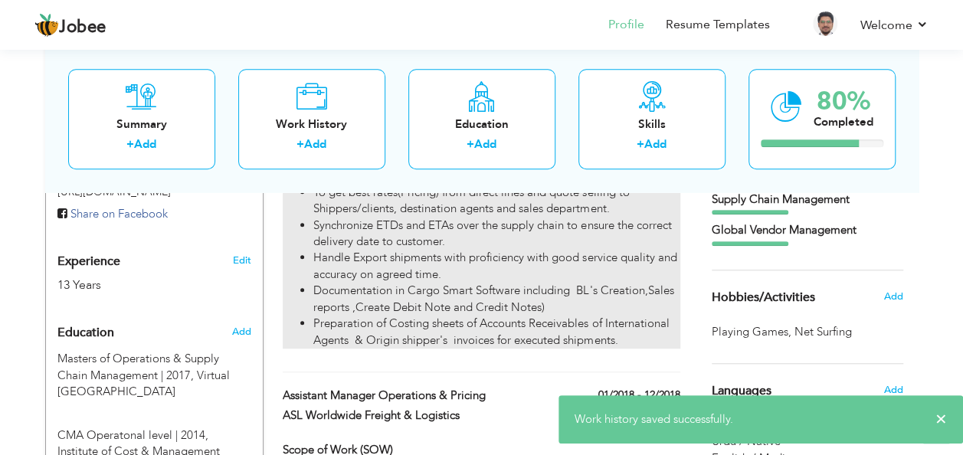
click at [503, 283] on li "Documentation in Cargo Smart Software including BL's Creation,Sales reports ,Cr…" at bounding box center [496, 299] width 366 height 33
type input "Assistant Manager Export"
type input "Logistics Mode (Private) Limited"
type input "01/2019"
type input "08/2020"
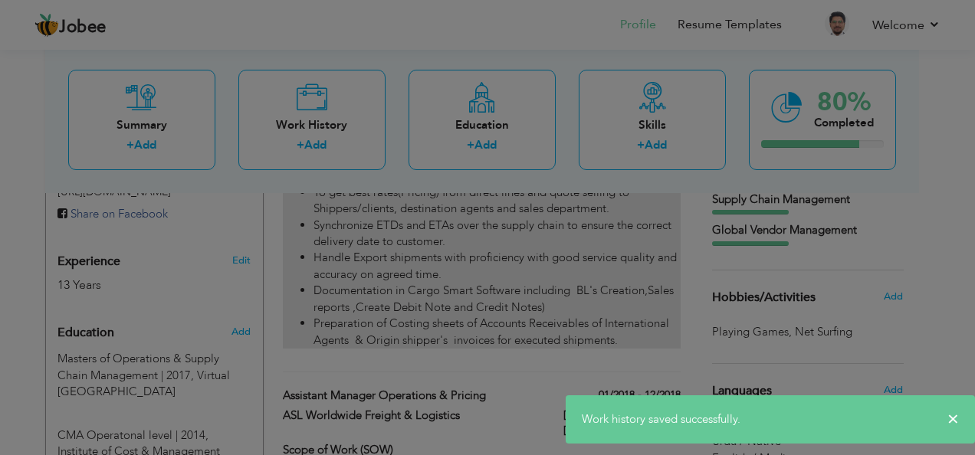
scroll to position [0, 0]
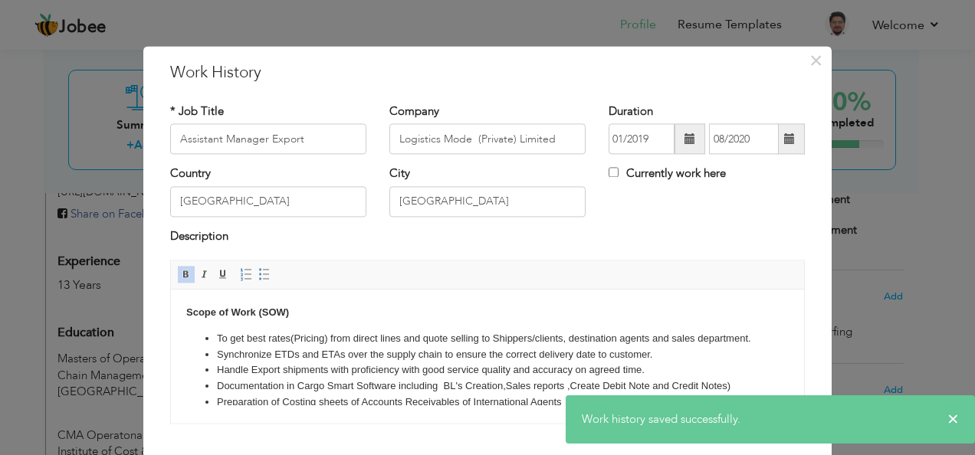
click at [516, 316] on body "Scope of Work (SOW) To get best rates(Pricing) from direct lines and quote sell…" at bounding box center [487, 366] width 602 height 122
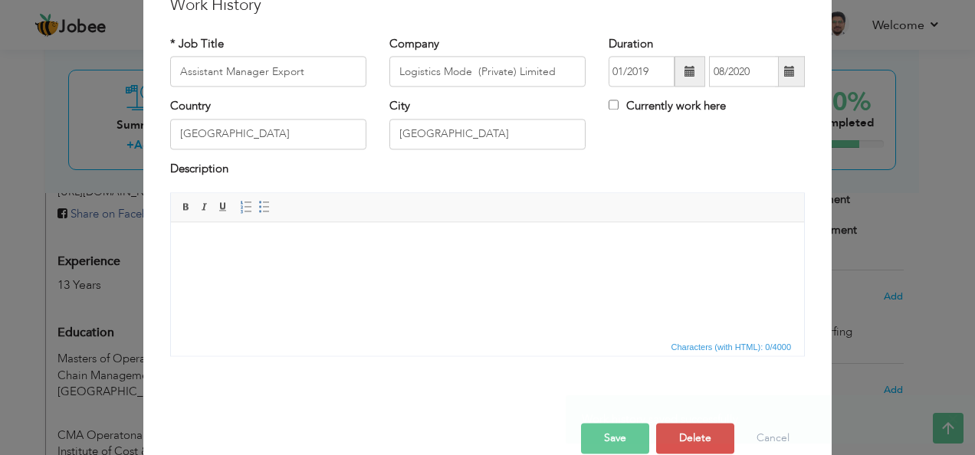
scroll to position [92, 0]
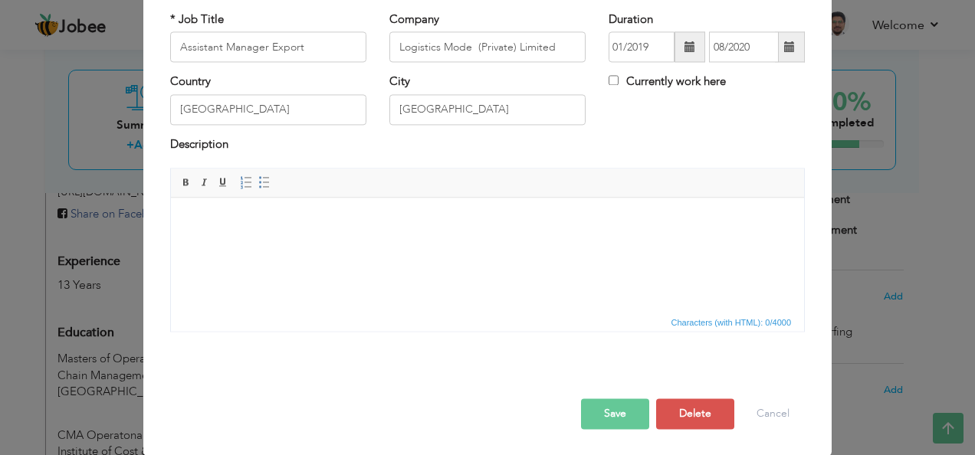
click at [618, 396] on div at bounding box center [487, 383] width 657 height 32
click at [618, 401] on button "Save" at bounding box center [615, 414] width 68 height 31
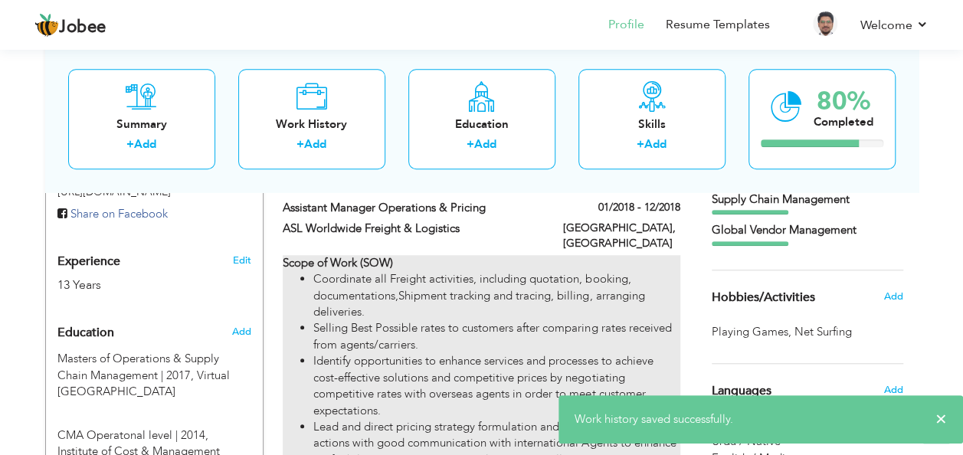
click at [519, 353] on li "Identify opportunities to enhance services and processes to achieve cost-effect…" at bounding box center [496, 386] width 366 height 66
type input "Assistant Manager Operations & Pricing"
type input "ASL Worldwide Freight & Logistics"
type input "01/2018"
type input "12/2018"
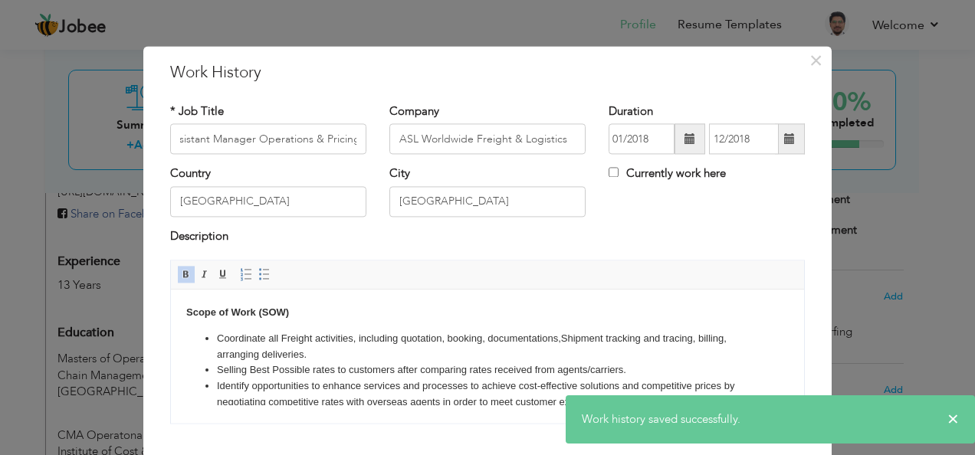
scroll to position [0, 0]
click at [480, 332] on li "Coordinate all Freight activities, including quotation, booking, documentations…" at bounding box center [487, 347] width 541 height 32
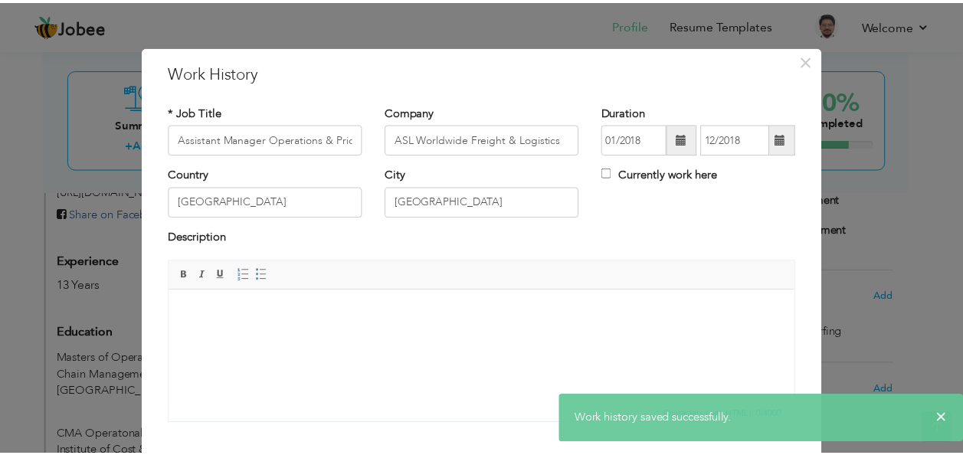
scroll to position [92, 0]
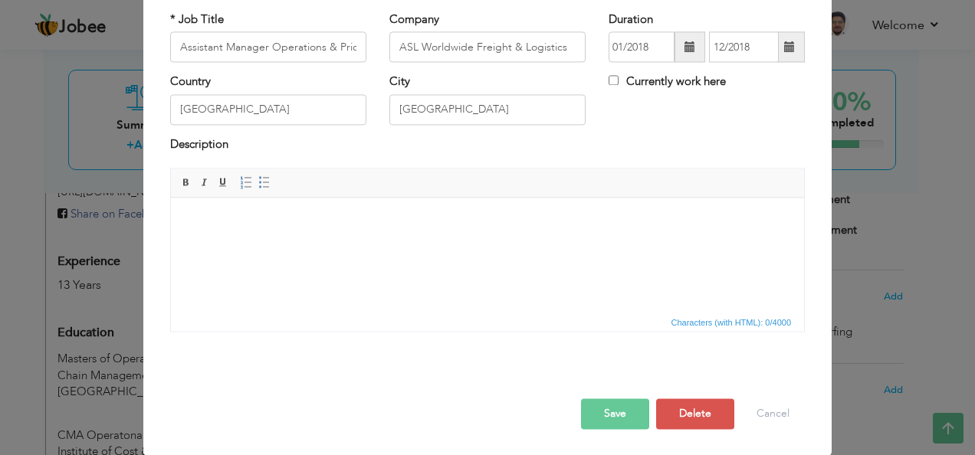
click at [626, 404] on button "Save" at bounding box center [615, 414] width 68 height 31
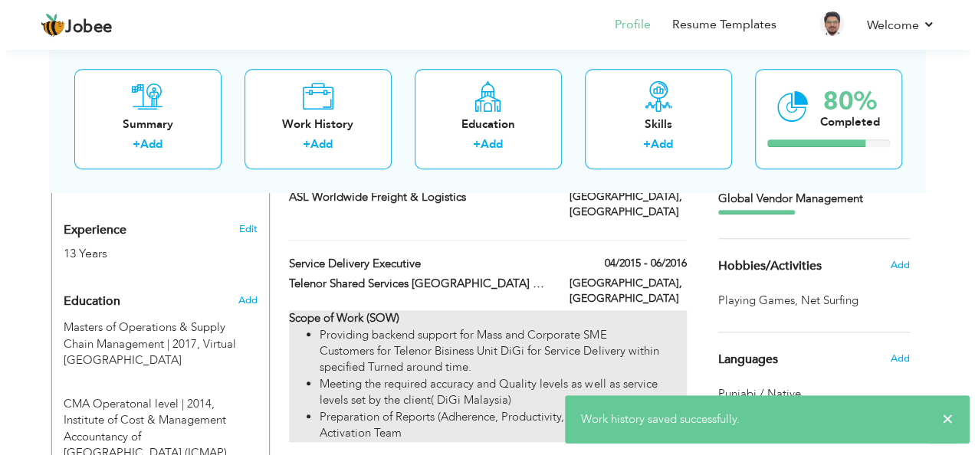
scroll to position [510, 0]
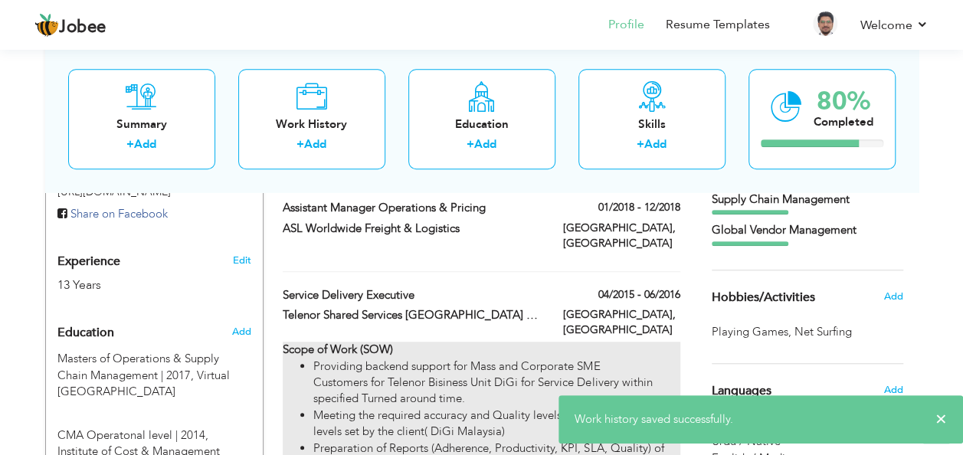
click at [430, 359] on li "Providing backend support for Mass and Corporate SME Customers for Telenor Bisi…" at bounding box center [496, 383] width 366 height 49
type input "Service Delivery Executive"
type input "Telenor Shared Services [GEOGRAPHIC_DATA] (Private) Limited"
type input "04/2015"
type input "06/2016"
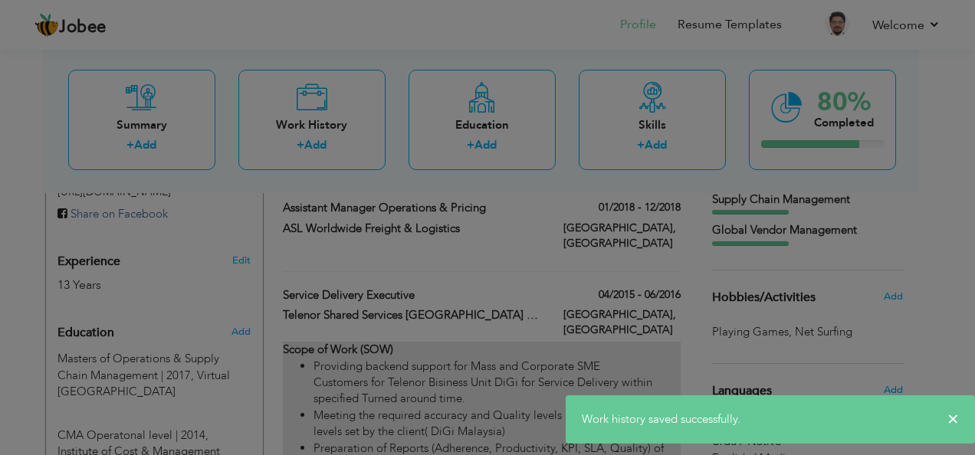
scroll to position [0, 0]
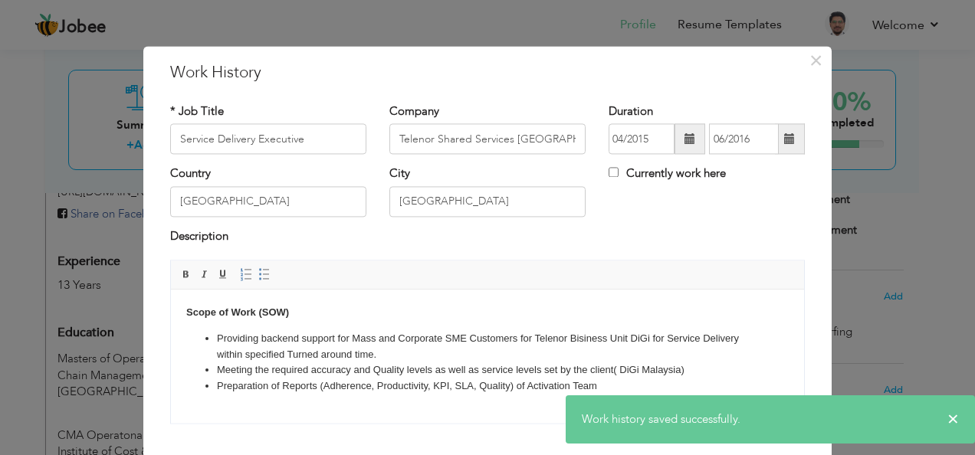
click at [447, 337] on li "Providing backend support for Mass and Corporate SME Customers for Telenor Bisi…" at bounding box center [487, 347] width 541 height 32
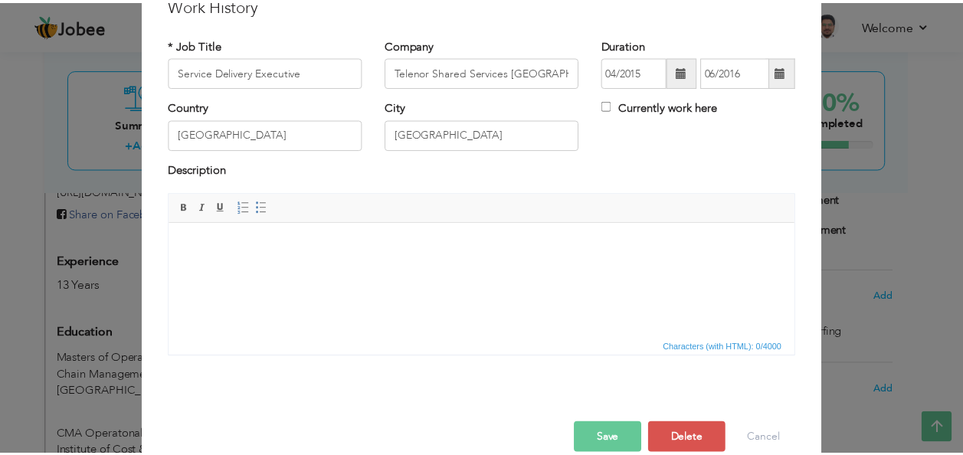
scroll to position [92, 0]
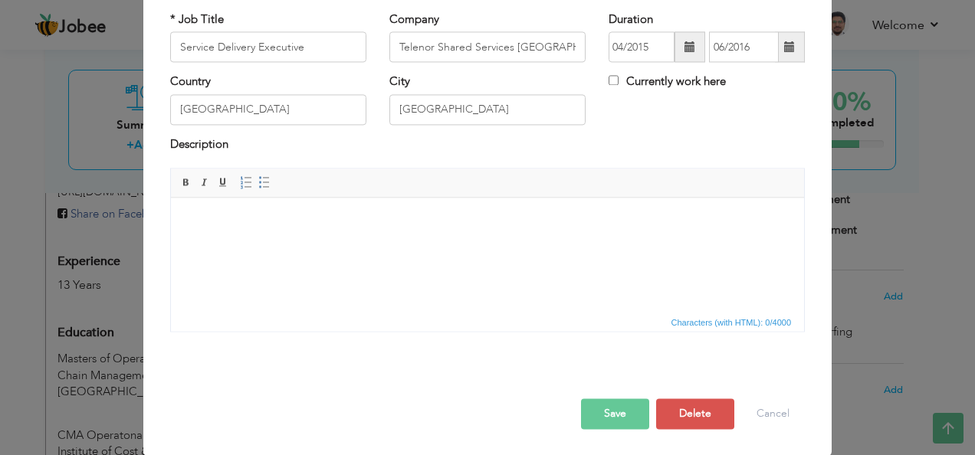
click at [616, 417] on button "Save" at bounding box center [615, 414] width 68 height 31
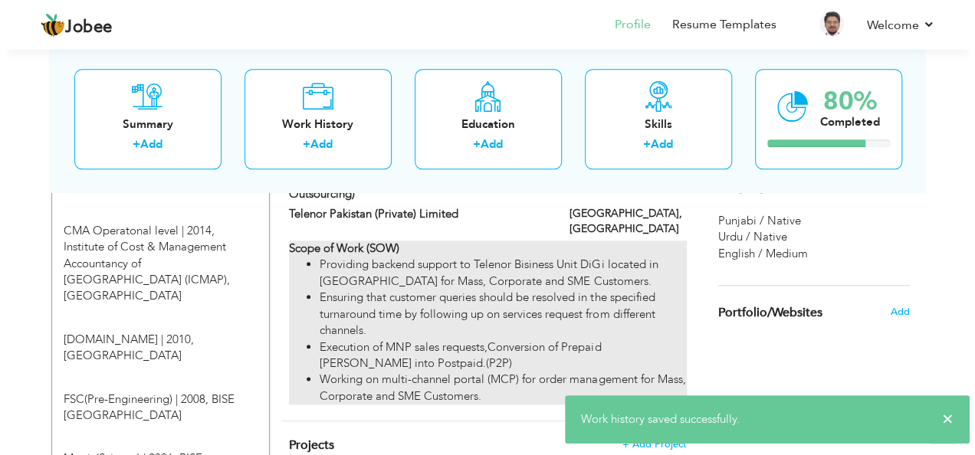
scroll to position [613, 0]
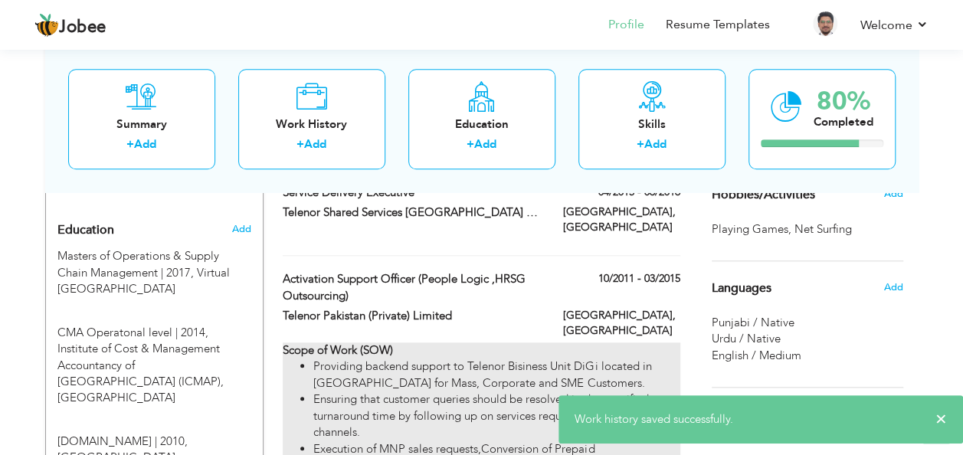
click at [503, 391] on li "Ensuring that customer queries should be resolved in the specified turnaround t…" at bounding box center [496, 415] width 366 height 49
type input "Activation Support Officer (People Logic ,HRSG Outsourcing)"
type input "Telenor Pakistan (Private) Limited"
type input "10/2011"
type input "03/2015"
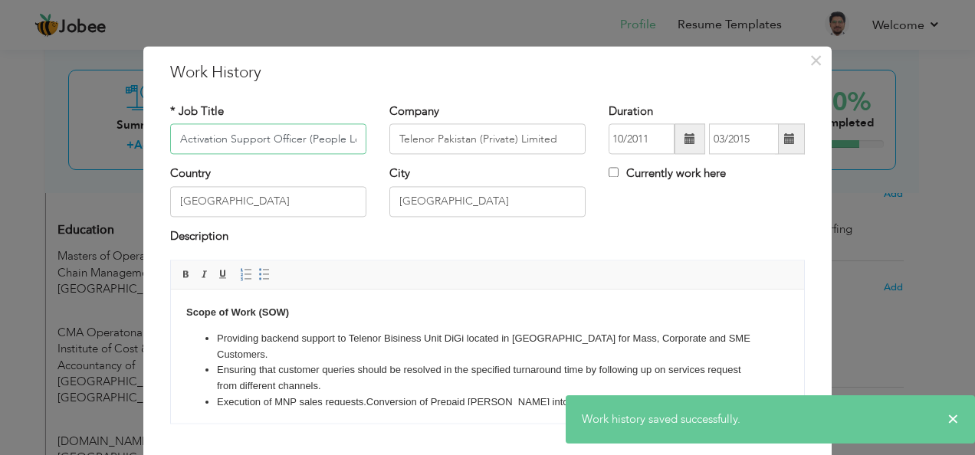
scroll to position [0, 113]
click at [500, 337] on li "Providing backend support to Telenor Bisiness Unit DiGi located in Malaysia for…" at bounding box center [487, 347] width 541 height 32
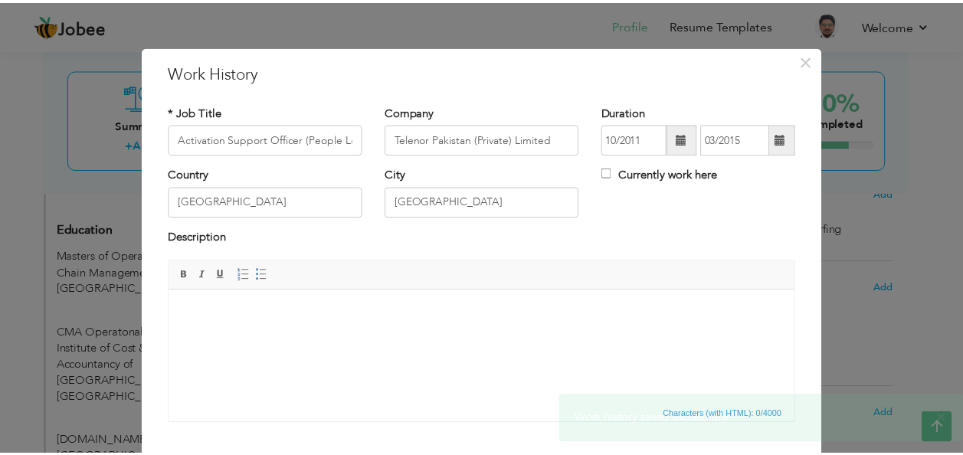
scroll to position [92, 0]
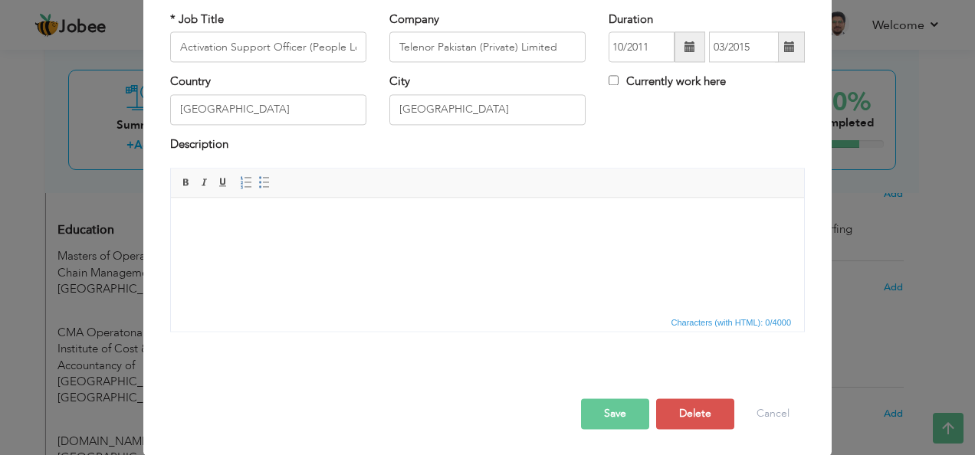
click at [605, 418] on button "Save" at bounding box center [615, 414] width 68 height 31
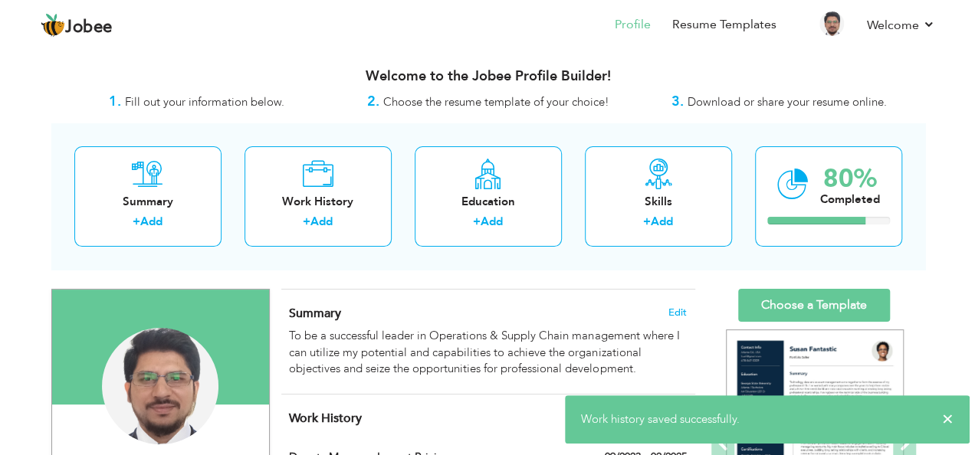
scroll to position [0, 0]
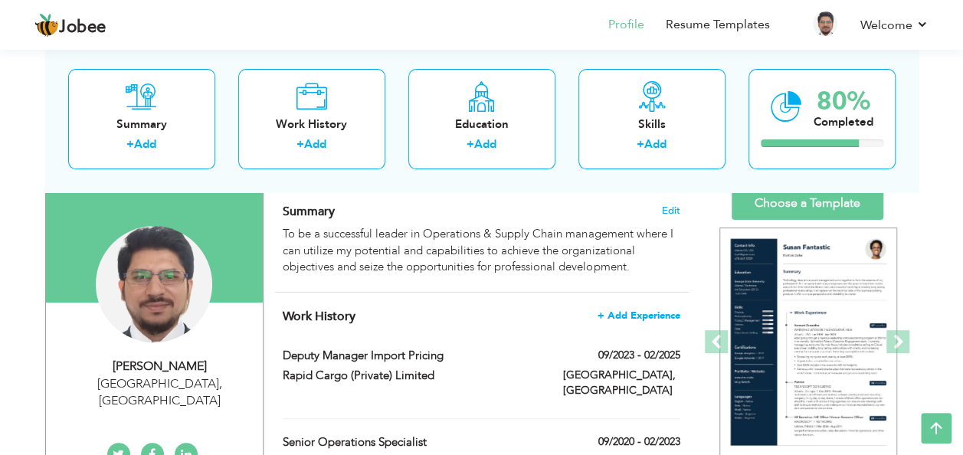
click at [624, 310] on span "+ Add Experience" at bounding box center [639, 315] width 83 height 11
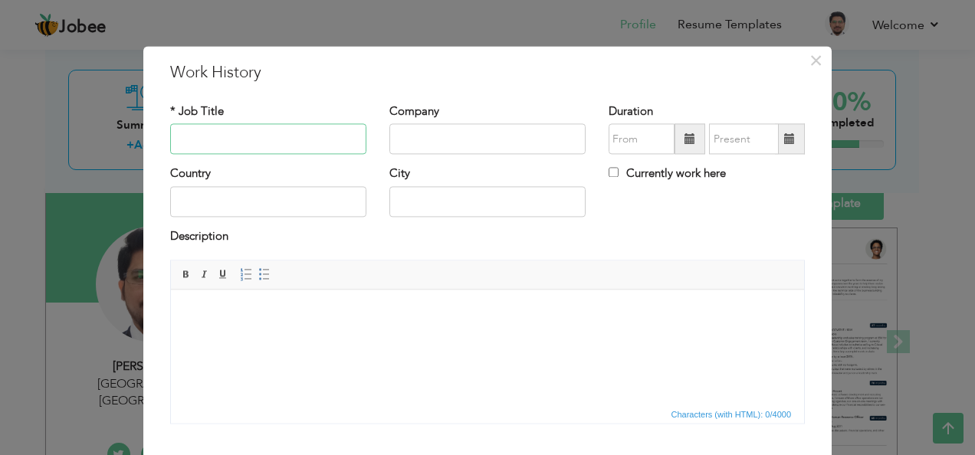
click at [231, 147] on input "text" at bounding box center [268, 139] width 196 height 31
type input "Asst. Manager Pricing"
click at [457, 135] on input "text" at bounding box center [487, 139] width 196 height 31
type input "CEI Supply Chain"
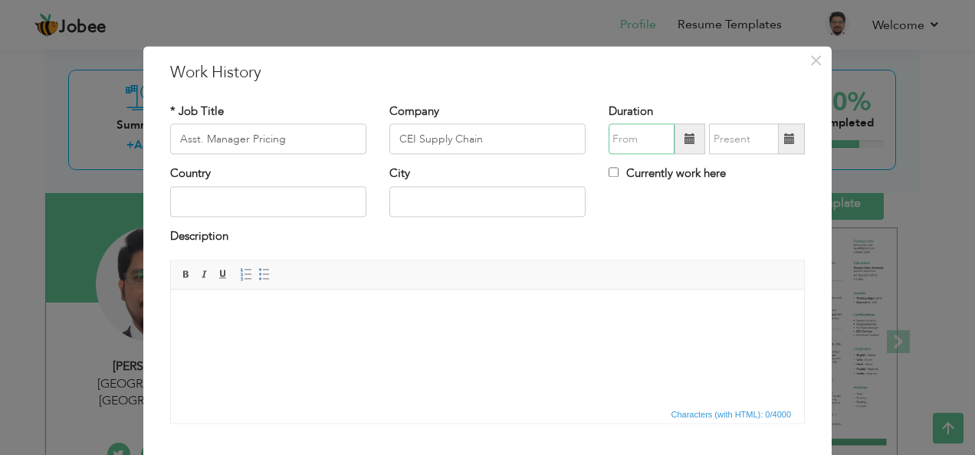
type input "09/2025"
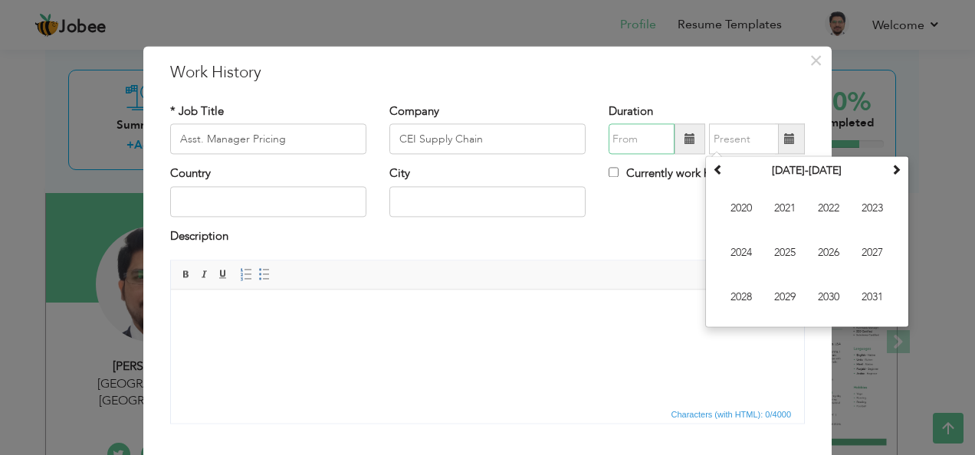
type input "09/2025"
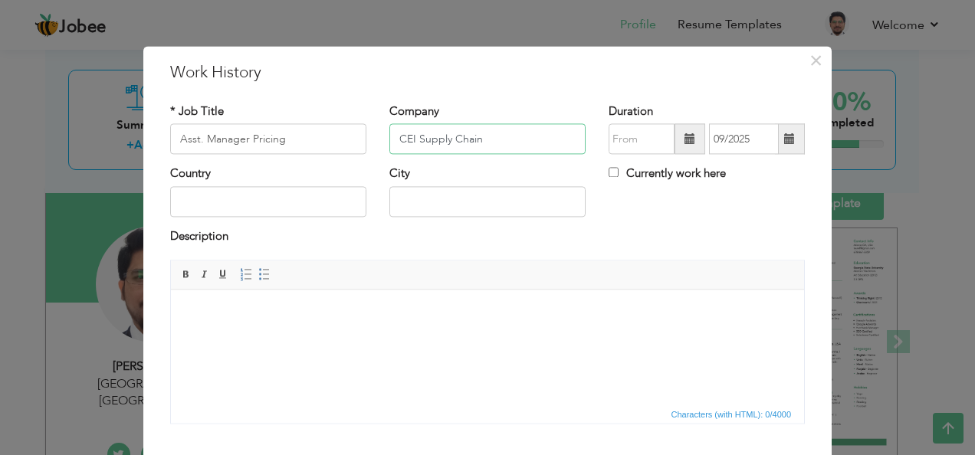
click at [513, 135] on input "CEI Supply Chain" at bounding box center [487, 139] width 196 height 31
type input "CEI Supply Chain Pvt LTd"
type input "09/2025"
type input "[GEOGRAPHIC_DATA]"
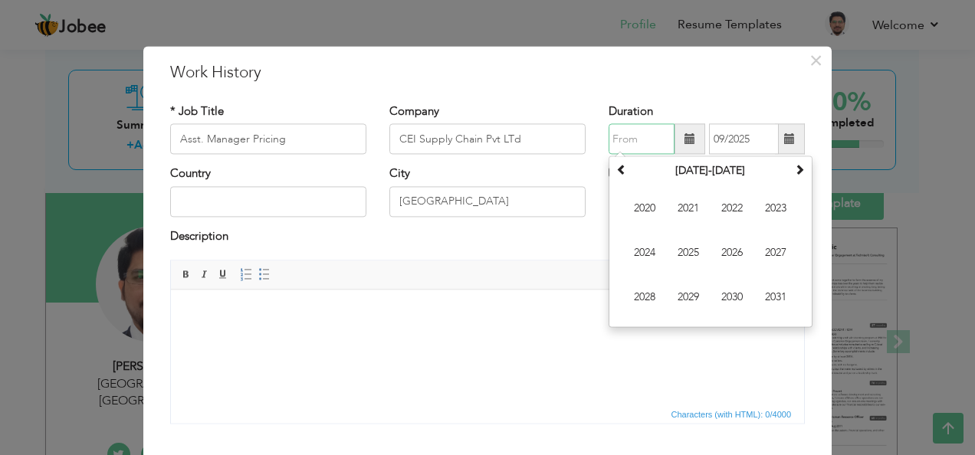
type input "09/2025"
click at [500, 135] on input "CEI Supply Chain Pvt LTd" at bounding box center [487, 139] width 196 height 31
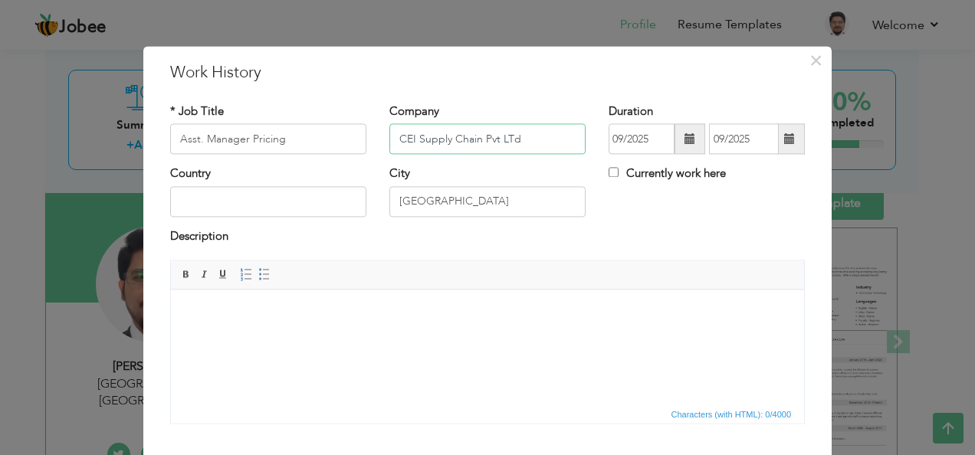
drag, startPoint x: 507, startPoint y: 141, endPoint x: 526, endPoint y: 139, distance: 19.3
type input "CEI Supply Chain Pvt Ltd"
click at [686, 139] on span at bounding box center [689, 138] width 11 height 11
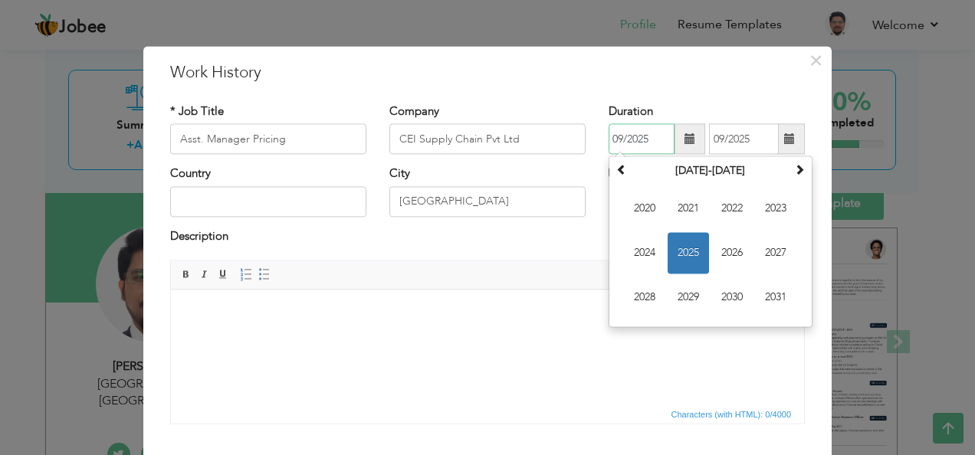
click at [682, 251] on span "2025" at bounding box center [687, 253] width 41 height 41
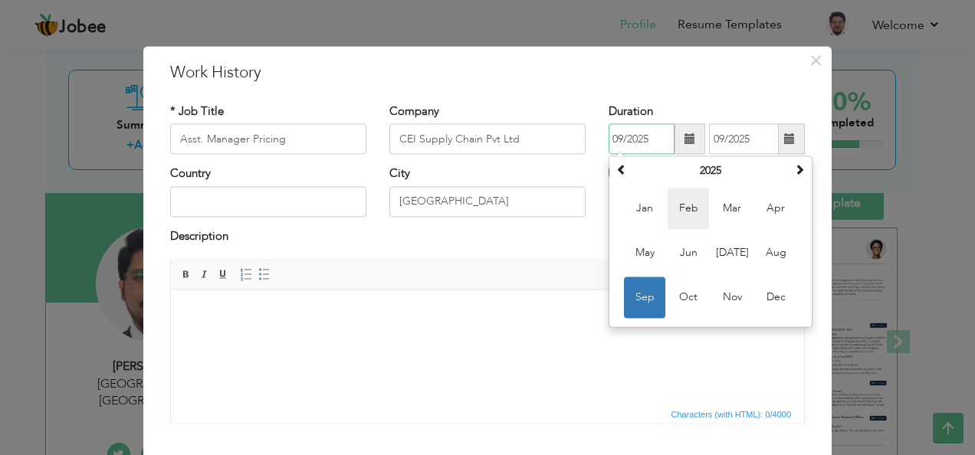
click at [686, 210] on span "Feb" at bounding box center [687, 208] width 41 height 41
type input "02/2025"
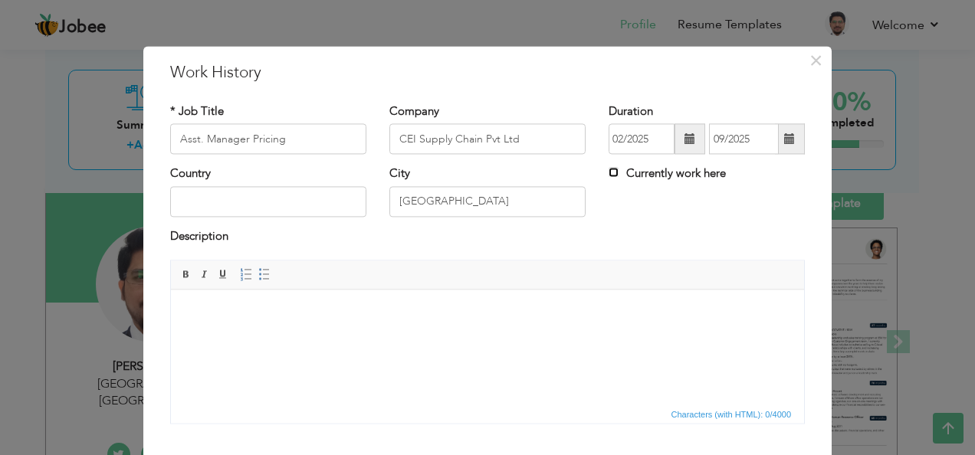
click at [610, 176] on input "Currently work here" at bounding box center [613, 173] width 10 height 10
checkbox input "true"
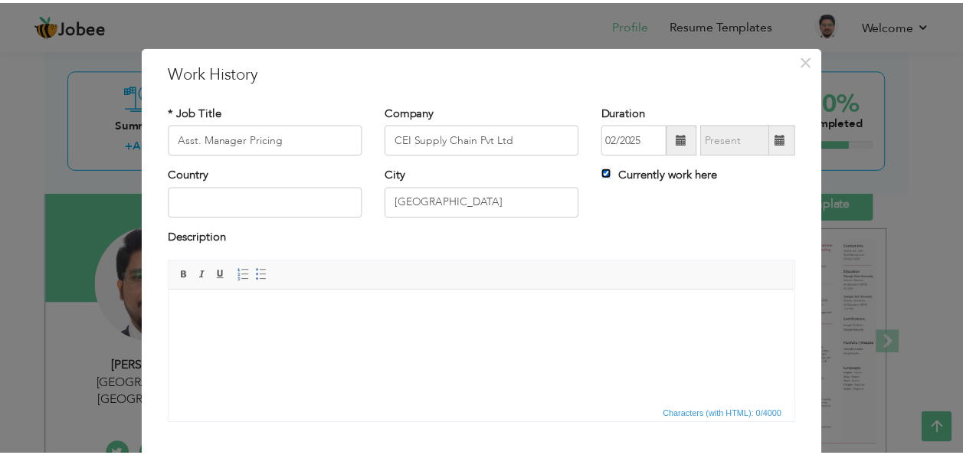
scroll to position [92, 0]
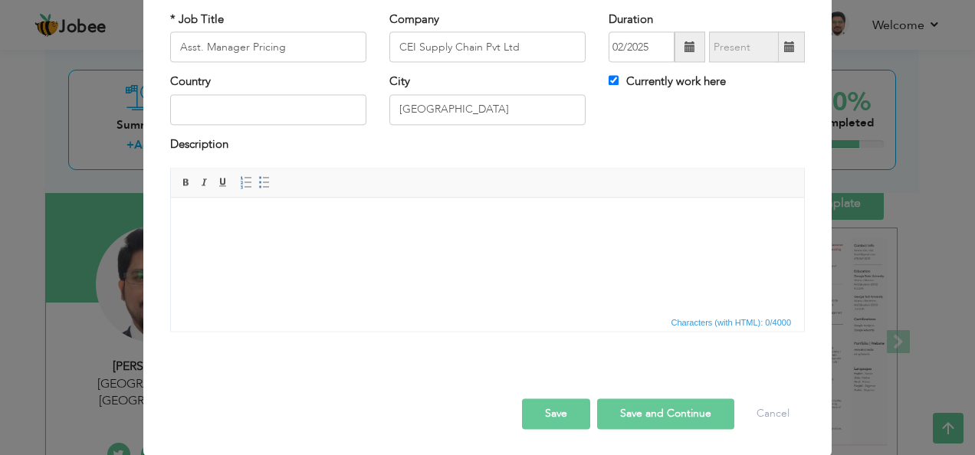
click at [555, 411] on button "Save" at bounding box center [556, 414] width 68 height 31
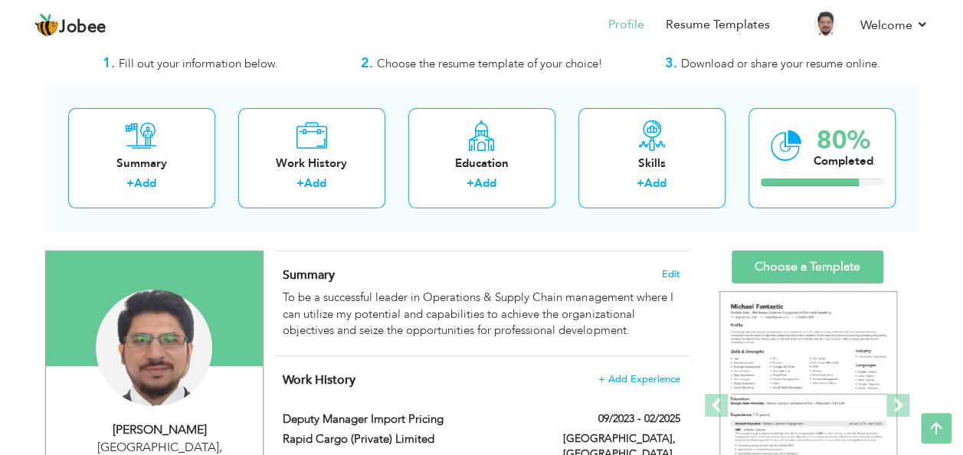
scroll to position [0, 0]
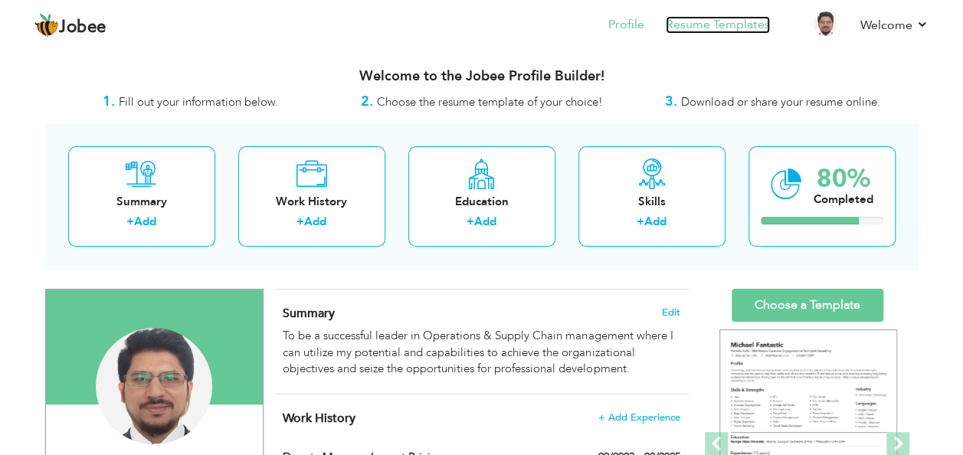
click at [748, 23] on link "Resume Templates" at bounding box center [718, 25] width 104 height 18
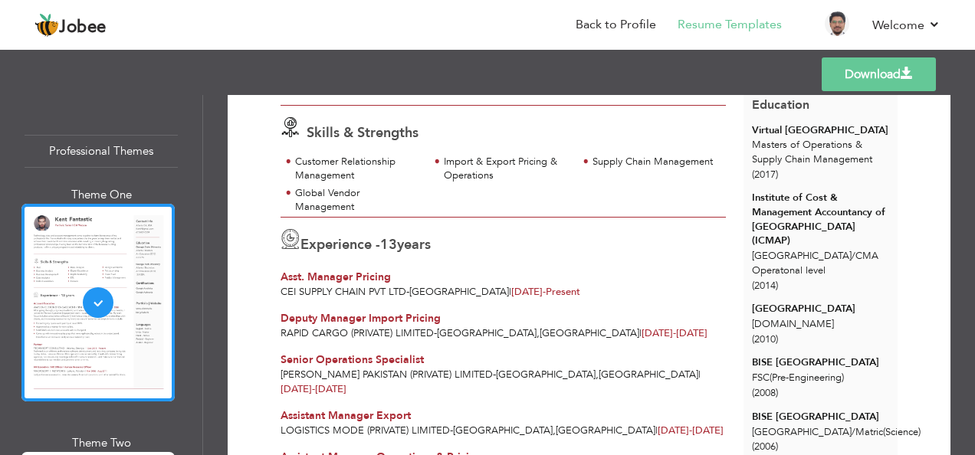
scroll to position [204, 0]
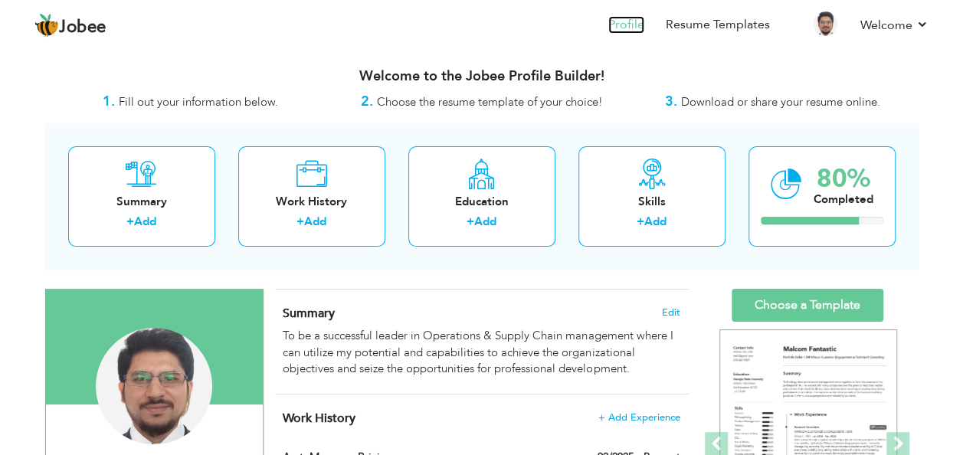
click at [634, 31] on link "Profile" at bounding box center [626, 25] width 36 height 18
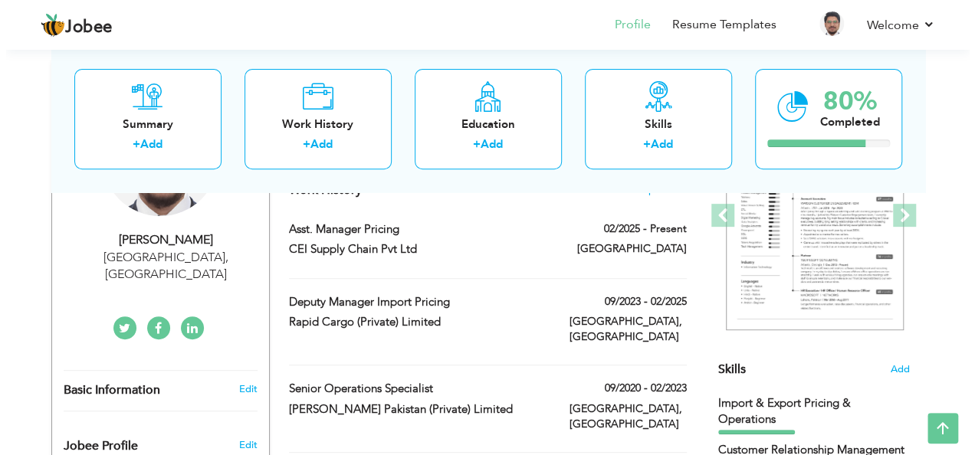
scroll to position [204, 0]
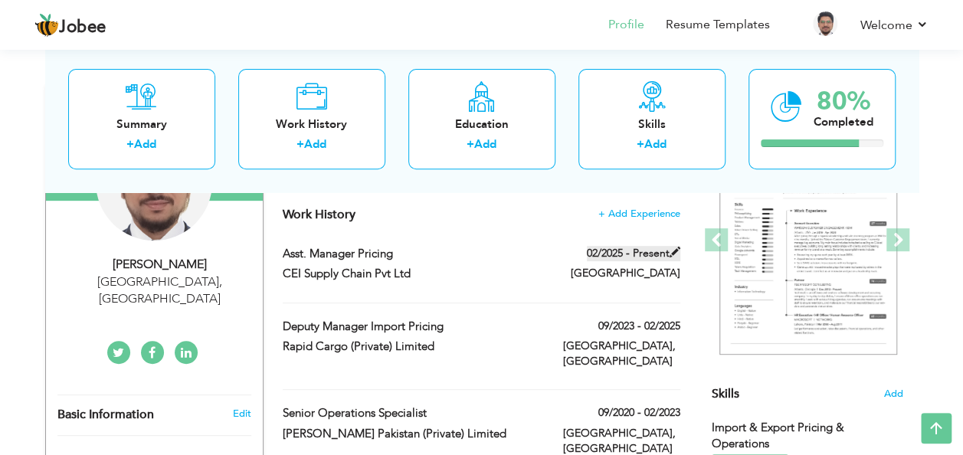
click at [634, 256] on label "02/2025 - Present" at bounding box center [633, 253] width 93 height 15
type input "Asst. Manager Pricing"
type input "CEI Supply Chain Pvt Ltd"
type input "02/2025"
type input "[GEOGRAPHIC_DATA]"
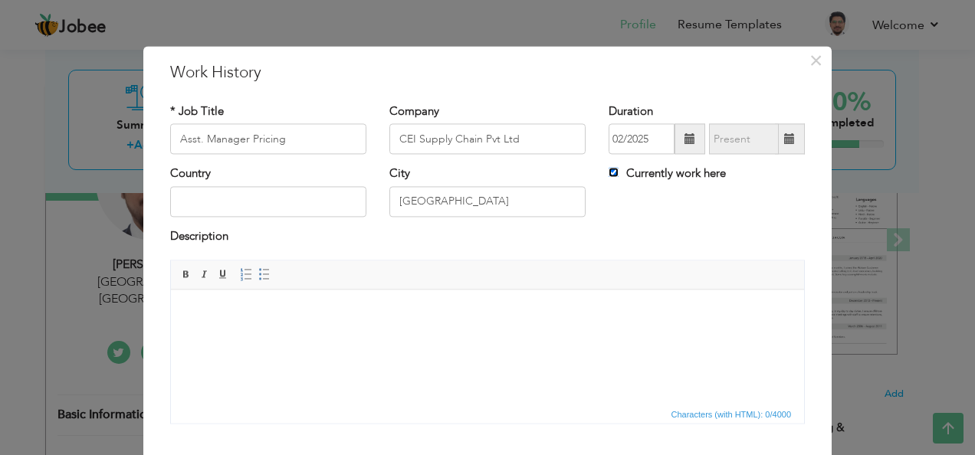
click at [608, 173] on input "Currently work here" at bounding box center [613, 173] width 10 height 10
checkbox input "false"
click at [790, 144] on span at bounding box center [790, 139] width 30 height 31
type input "09/2025"
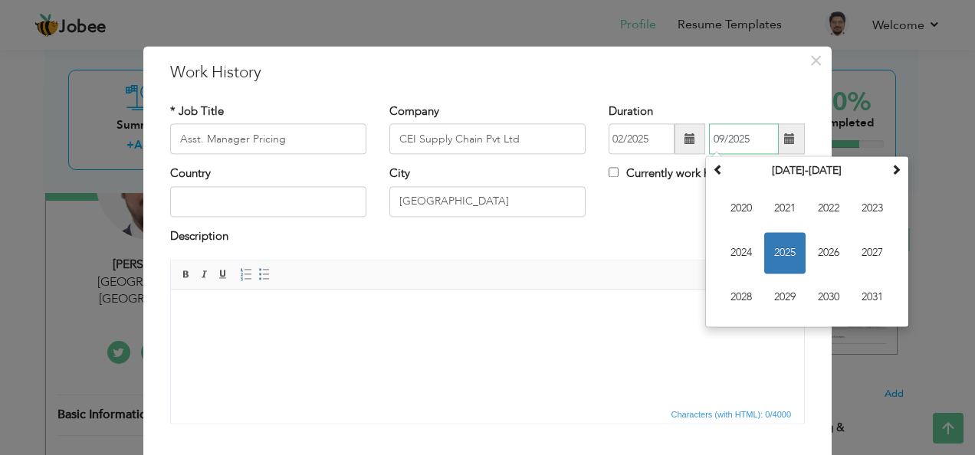
click at [784, 248] on span "2025" at bounding box center [784, 253] width 41 height 41
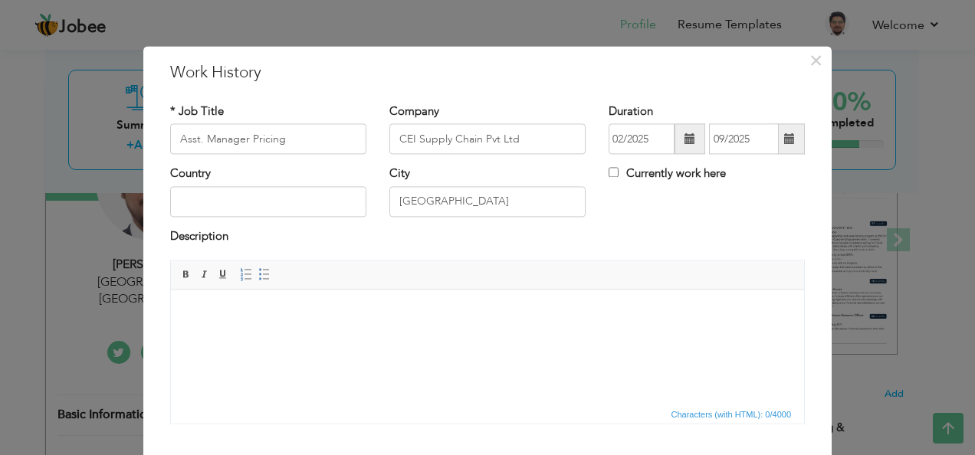
click at [648, 211] on div "Country City [GEOGRAPHIC_DATA] Currently work here" at bounding box center [487, 197] width 657 height 62
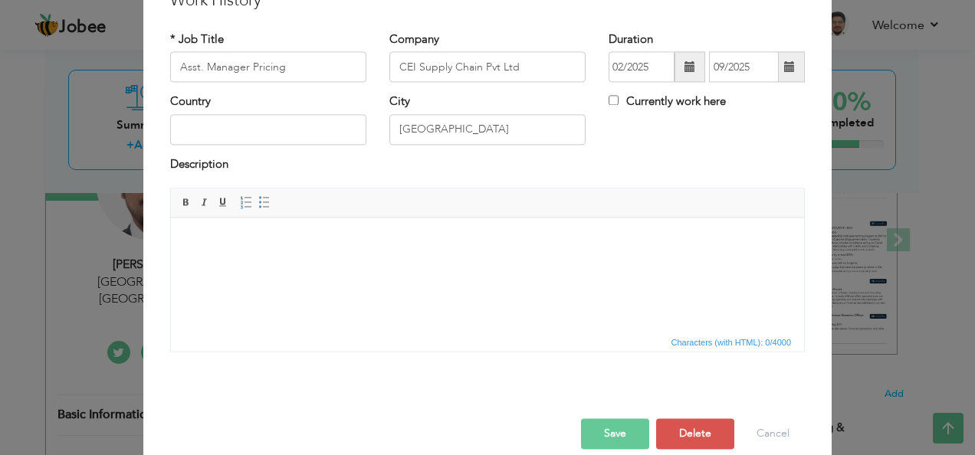
scroll to position [92, 0]
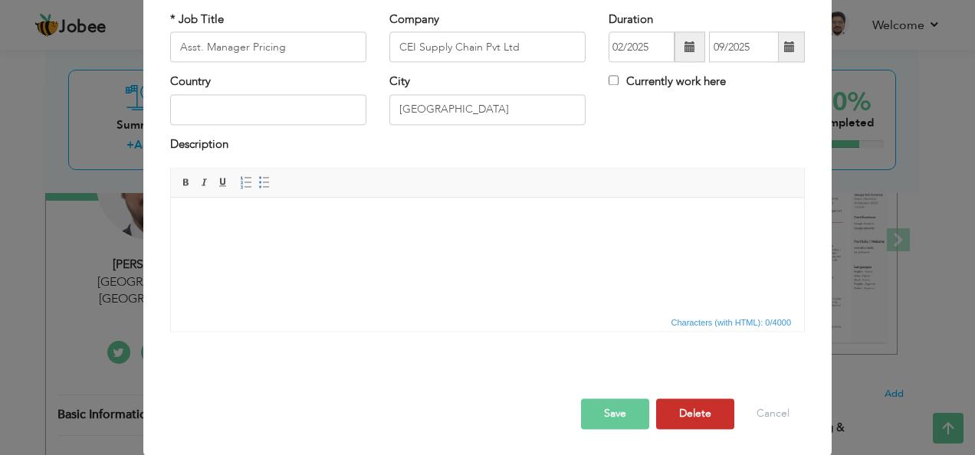
drag, startPoint x: 698, startPoint y: 412, endPoint x: 599, endPoint y: 352, distance: 115.9
click at [605, 391] on div "Save Save and Continue Delete Cancel" at bounding box center [487, 398] width 657 height 86
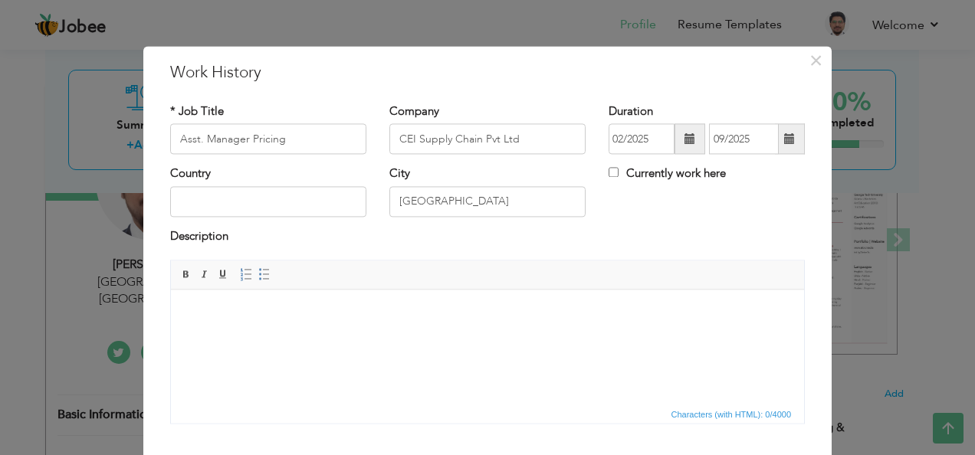
click at [608, 178] on label "Currently work here" at bounding box center [666, 174] width 117 height 16
click at [608, 178] on input "Currently work here" at bounding box center [613, 173] width 10 height 10
checkbox input "true"
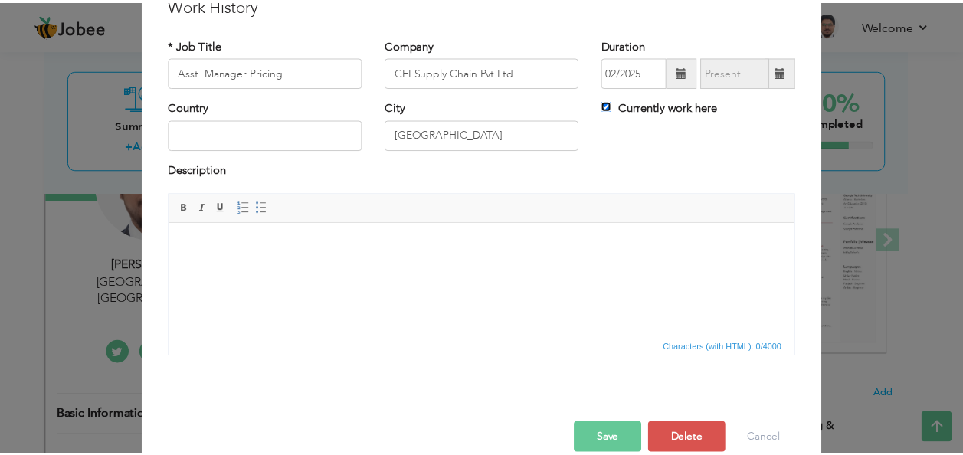
scroll to position [92, 0]
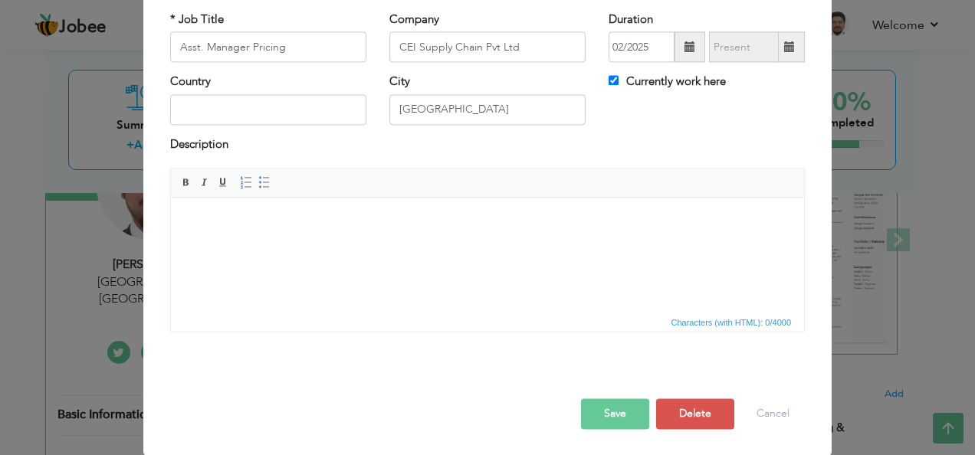
click at [626, 409] on button "Save" at bounding box center [615, 414] width 68 height 31
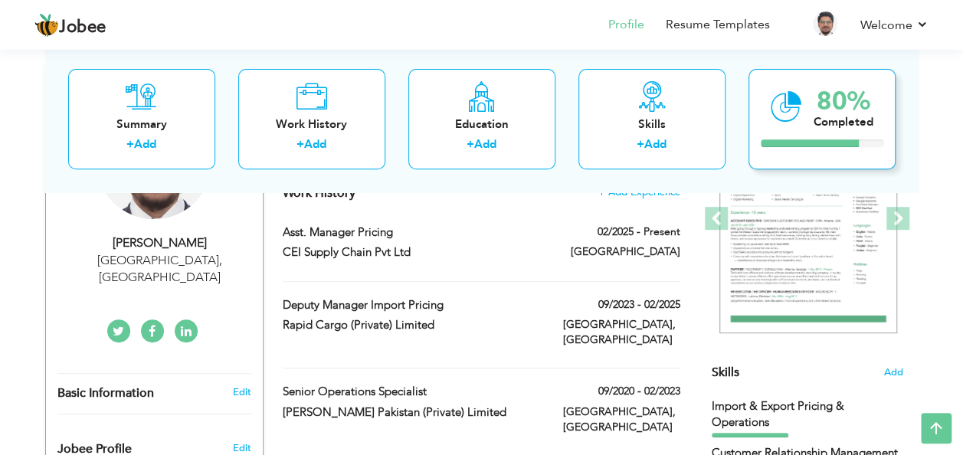
scroll to position [201, 0]
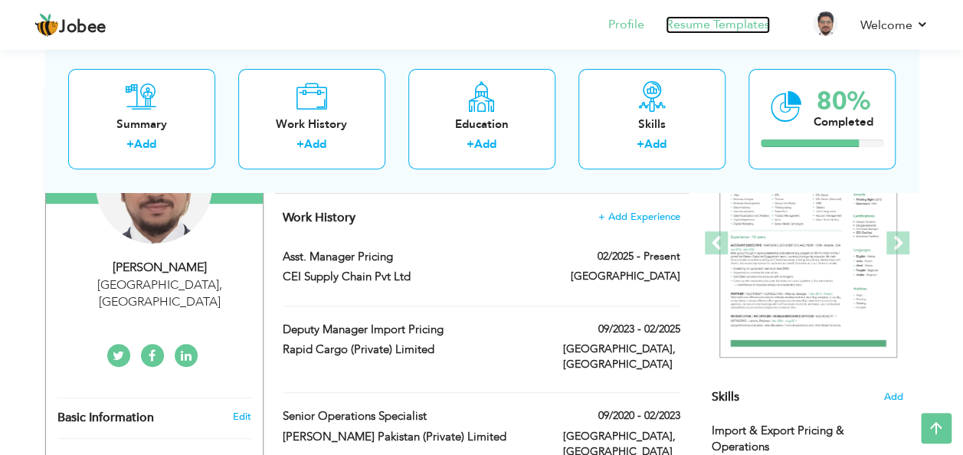
click at [752, 28] on link "Resume Templates" at bounding box center [718, 25] width 104 height 18
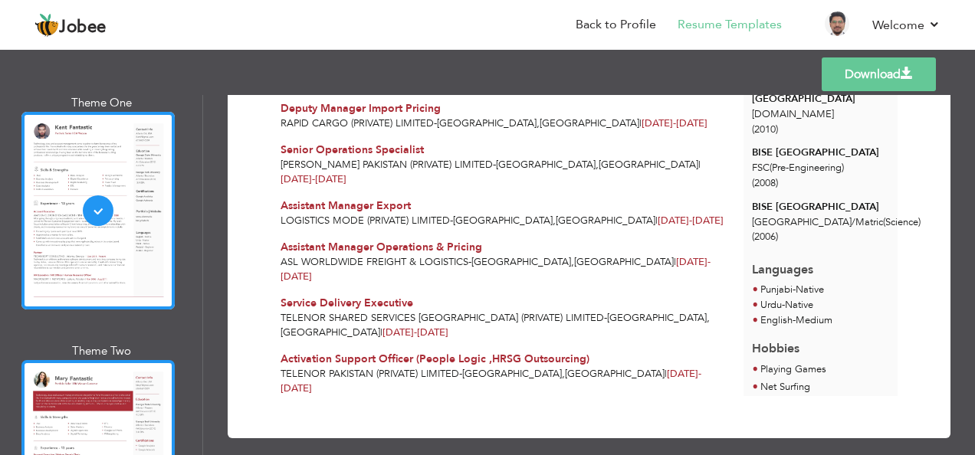
scroll to position [204, 0]
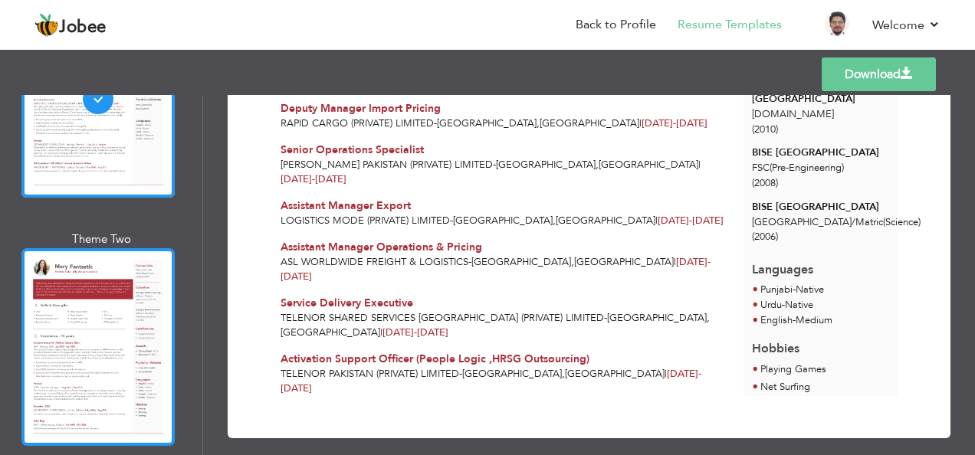
click at [53, 325] on div at bounding box center [97, 347] width 153 height 198
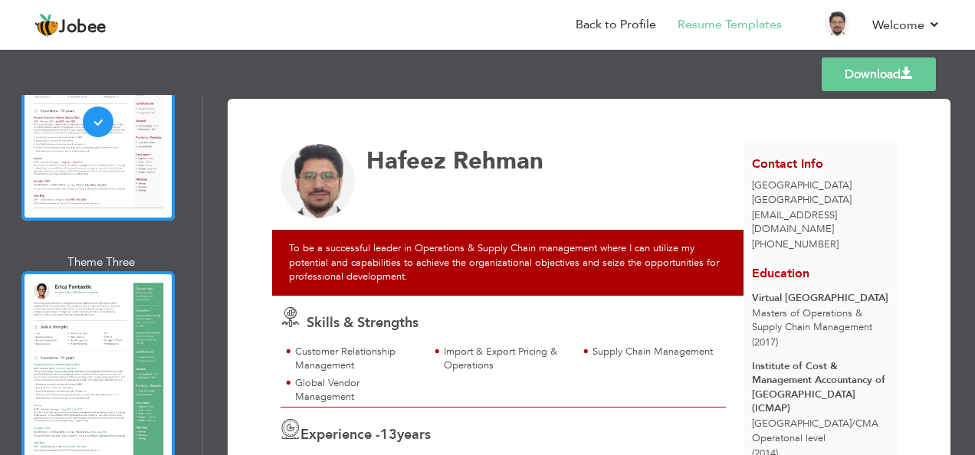
scroll to position [510, 0]
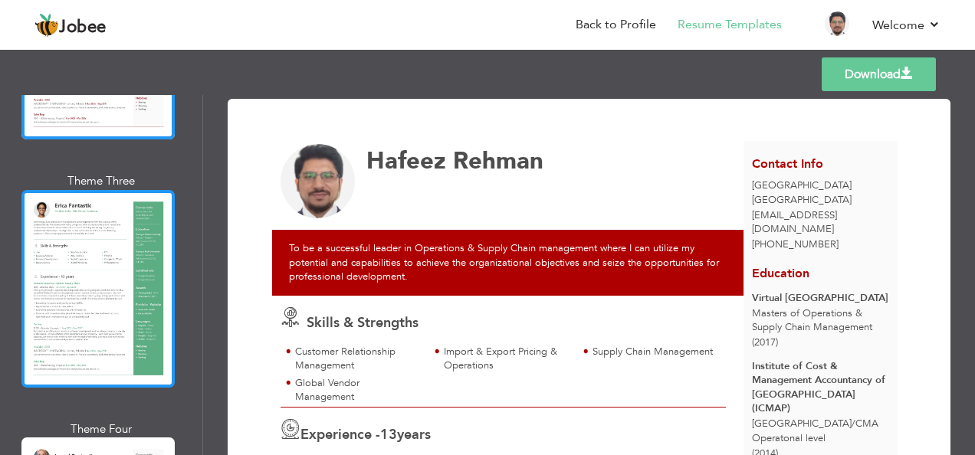
click at [81, 256] on div at bounding box center [97, 289] width 153 height 198
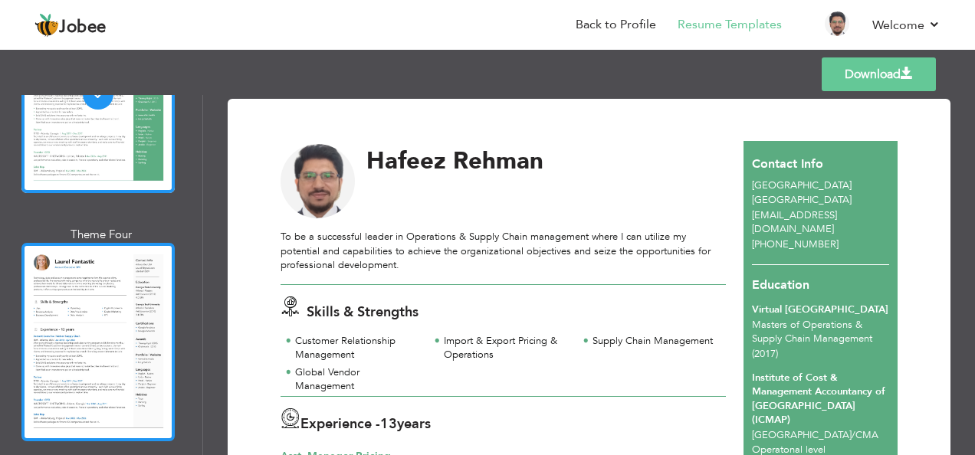
scroll to position [715, 0]
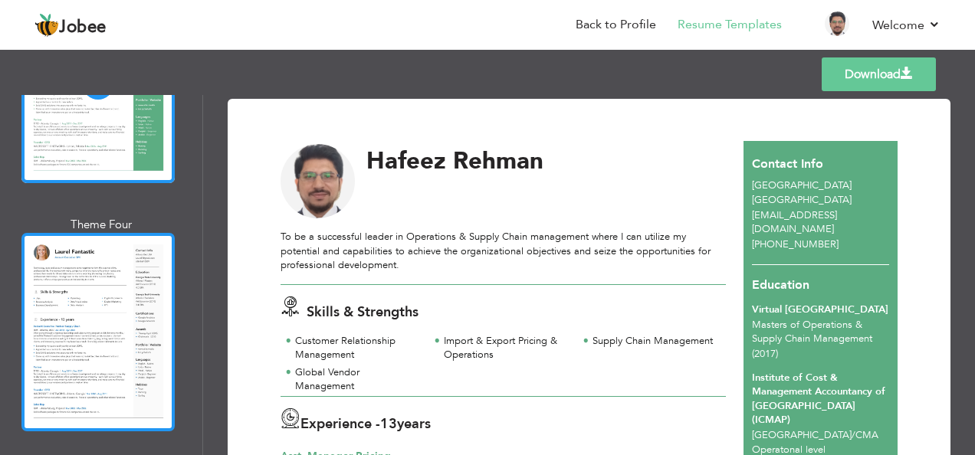
click at [93, 293] on div at bounding box center [97, 332] width 153 height 198
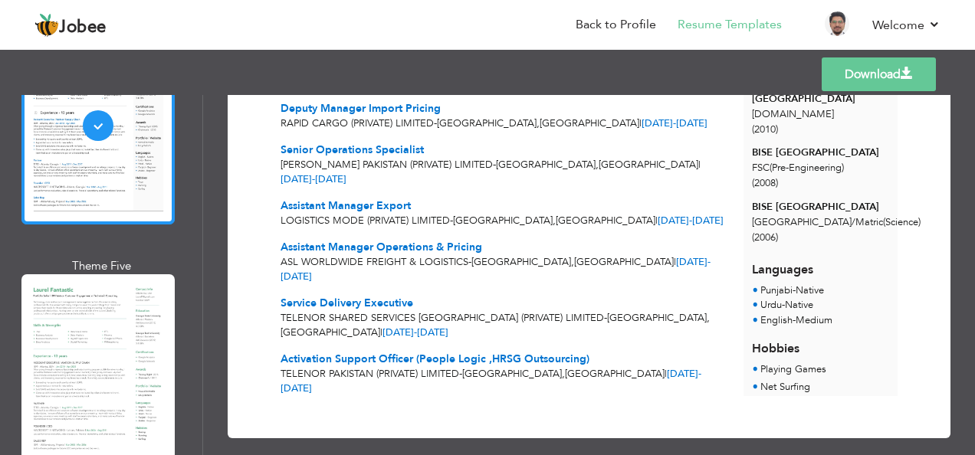
scroll to position [1021, 0]
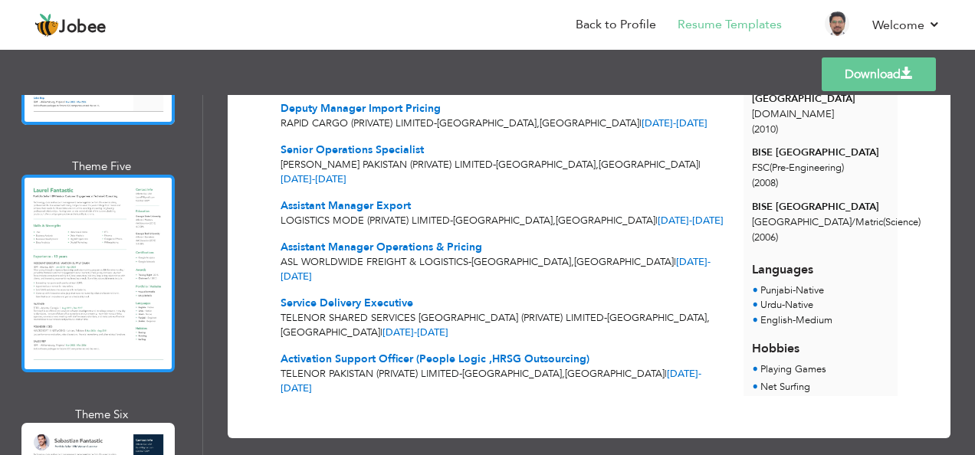
click at [80, 273] on div at bounding box center [97, 274] width 153 height 198
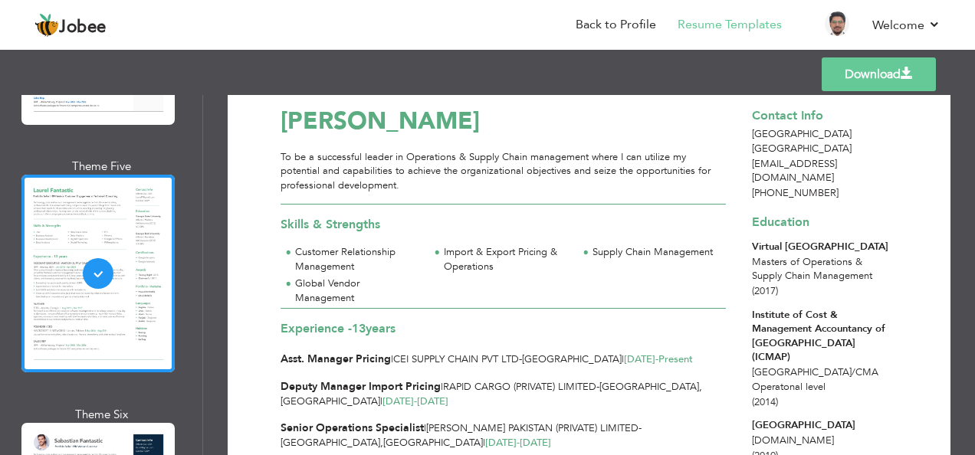
scroll to position [0, 0]
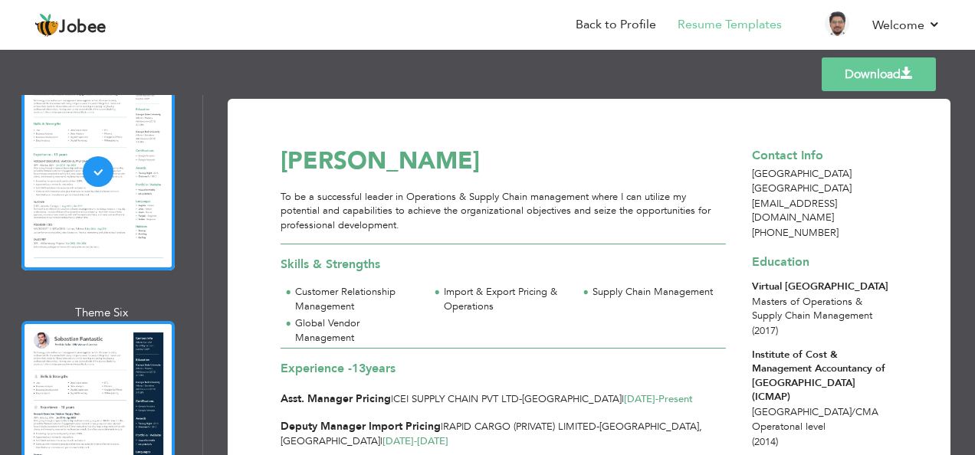
click at [100, 336] on div at bounding box center [97, 420] width 153 height 198
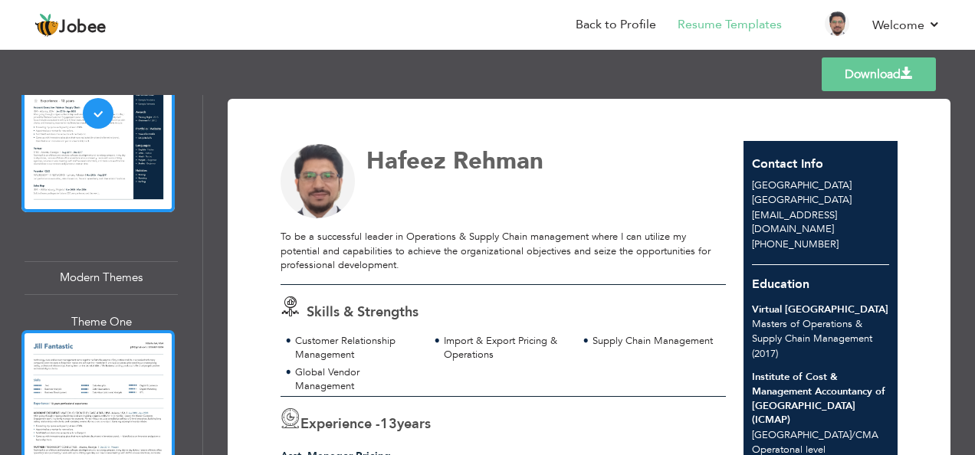
click at [77, 385] on div at bounding box center [97, 429] width 153 height 198
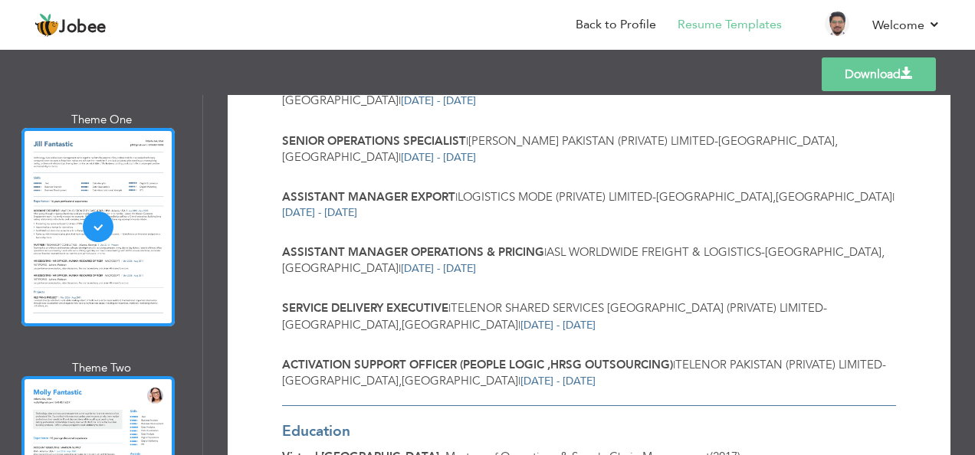
scroll to position [1634, 0]
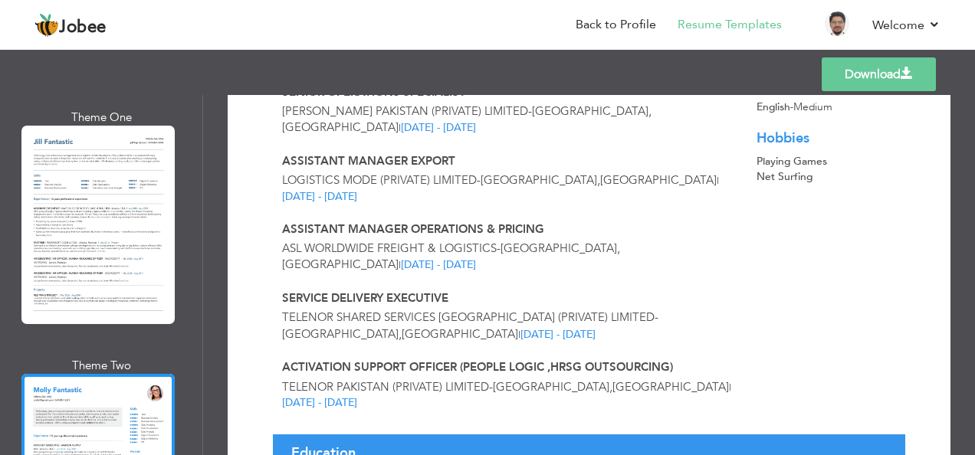
scroll to position [500, 0]
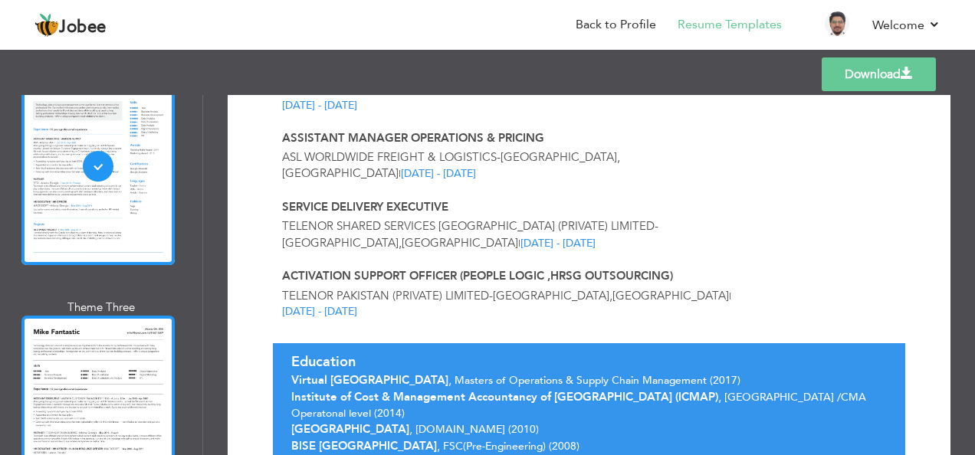
click at [126, 316] on div at bounding box center [97, 415] width 153 height 198
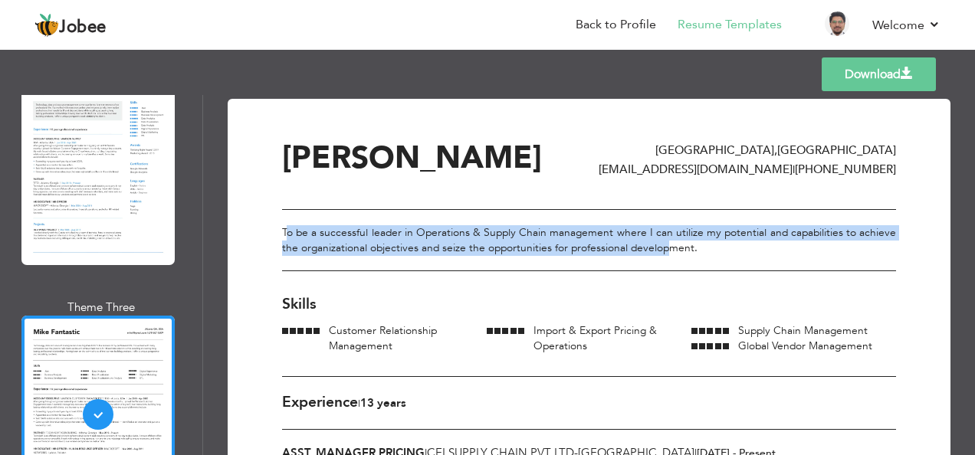
drag, startPoint x: 285, startPoint y: 227, endPoint x: 672, endPoint y: 241, distance: 387.1
click at [672, 241] on div "To be a successful leader in Operations & Supply Chain management where I can u…" at bounding box center [589, 240] width 614 height 63
drag, startPoint x: 672, startPoint y: 241, endPoint x: 708, endPoint y: 242, distance: 36.0
click at [710, 239] on div "To be a successful leader in Operations & Supply Chain management where I can u…" at bounding box center [589, 240] width 614 height 63
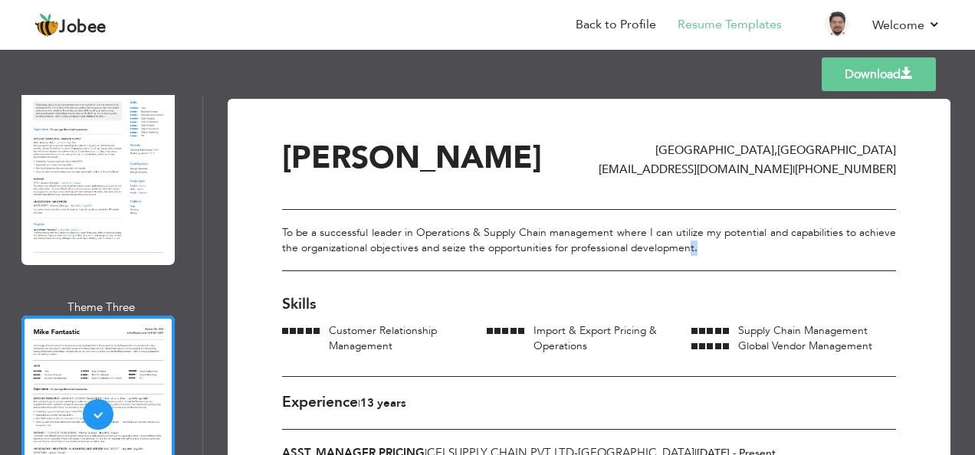
drag, startPoint x: 699, startPoint y: 248, endPoint x: 683, endPoint y: 244, distance: 16.0
click at [683, 244] on div "To be a successful leader in Operations & Supply Chain management where I can u…" at bounding box center [589, 240] width 614 height 63
drag, startPoint x: 683, startPoint y: 244, endPoint x: 628, endPoint y: 244, distance: 55.2
click at [689, 242] on div "To be a successful leader in Operations & Supply Chain management where I can u…" at bounding box center [589, 240] width 614 height 63
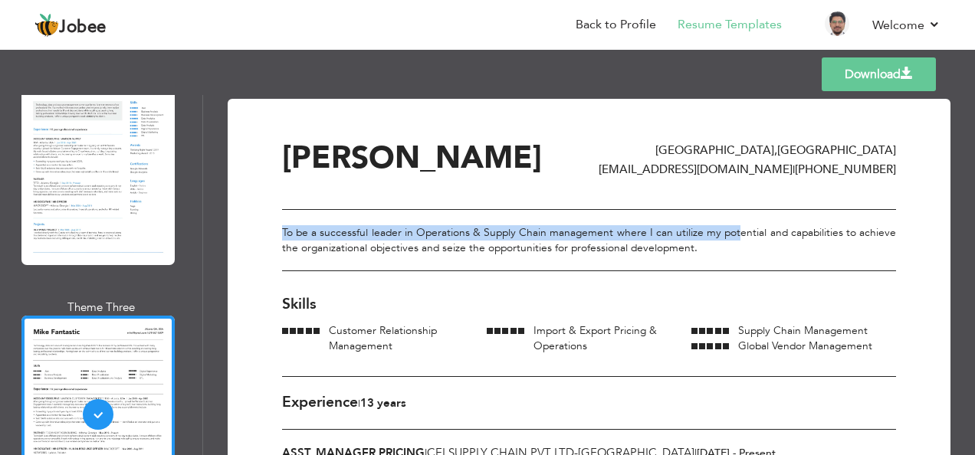
drag, startPoint x: 283, startPoint y: 228, endPoint x: 735, endPoint y: 239, distance: 451.4
click at [735, 239] on div "To be a successful leader in Operations & Supply Chain management where I can u…" at bounding box center [589, 240] width 614 height 63
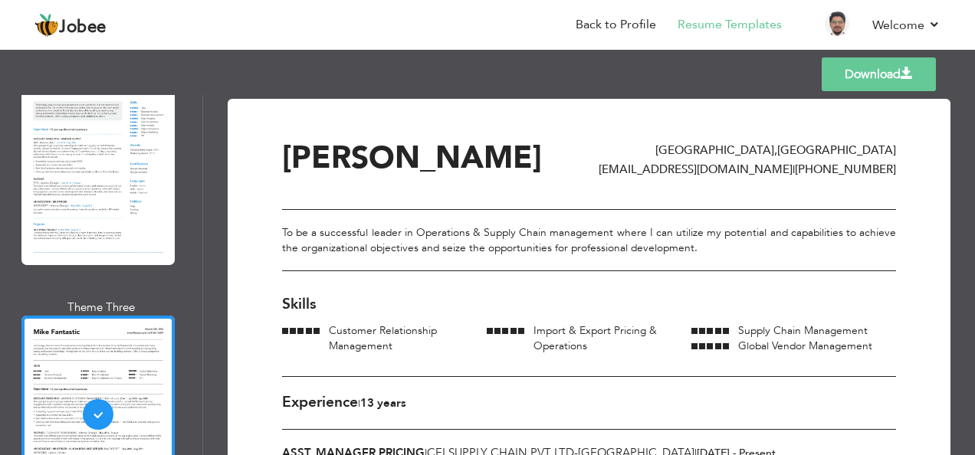
drag, startPoint x: 735, startPoint y: 239, endPoint x: 719, endPoint y: 260, distance: 26.2
click at [719, 260] on div "To be a successful leader in Operations & Supply Chain management where I can u…" at bounding box center [589, 240] width 614 height 63
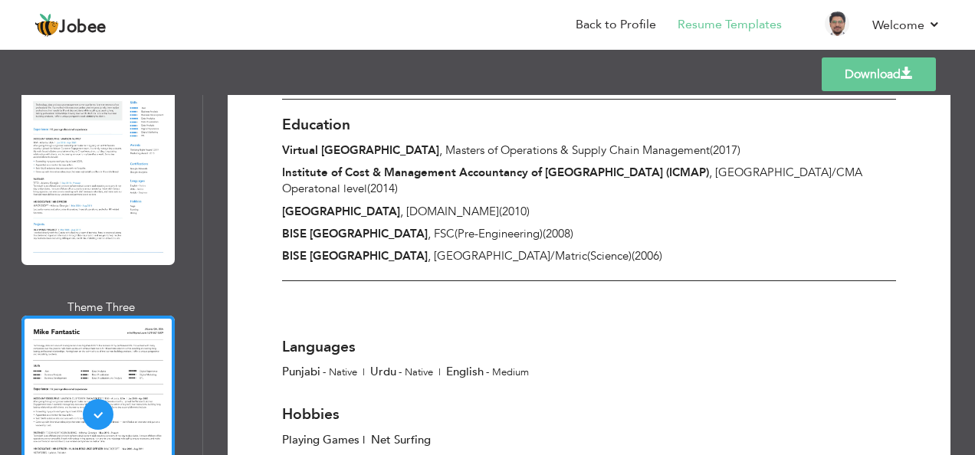
scroll to position [0, 0]
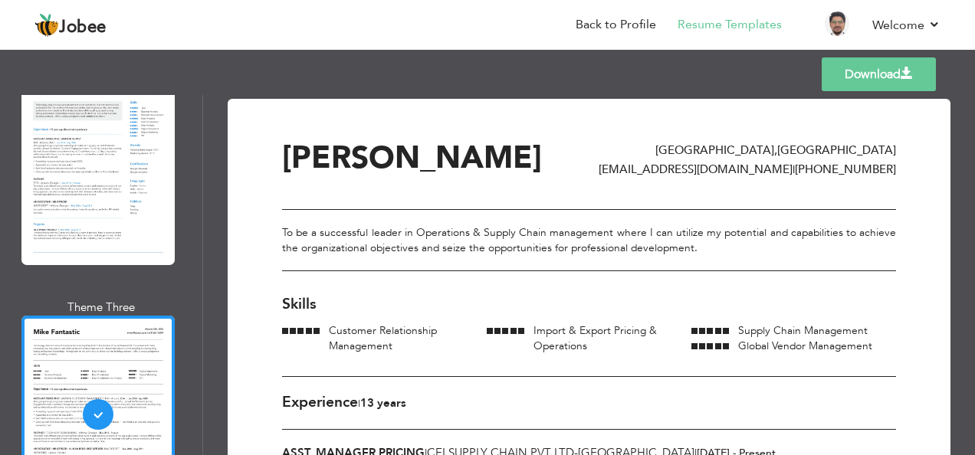
click at [877, 72] on link "Download" at bounding box center [878, 74] width 114 height 34
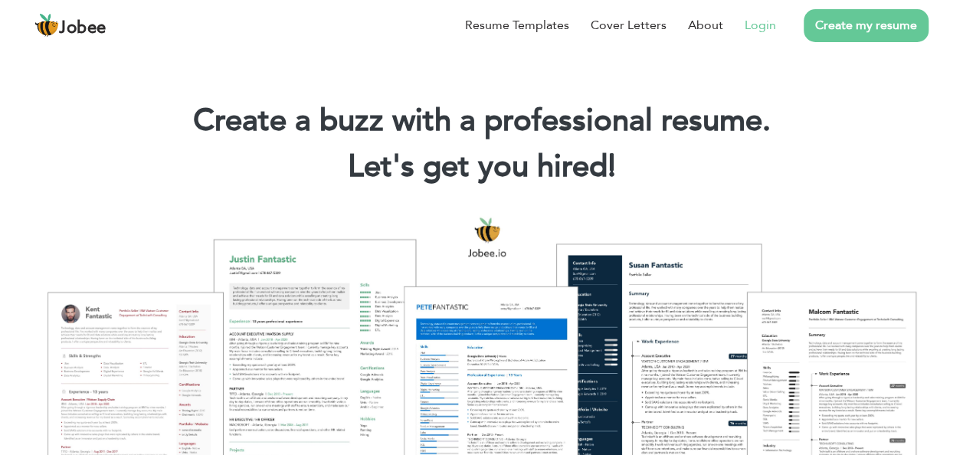
click at [771, 23] on link "Login" at bounding box center [760, 25] width 31 height 18
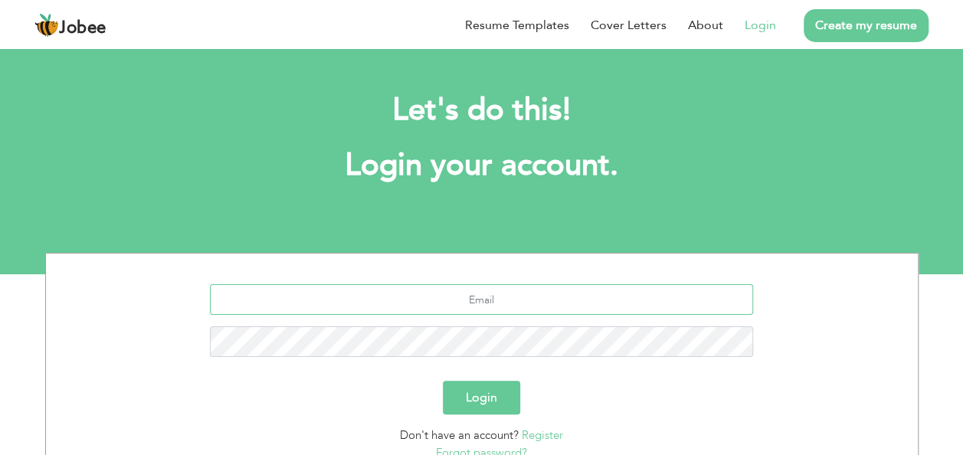
click at [469, 301] on input "text" at bounding box center [481, 299] width 543 height 31
type input "[EMAIL_ADDRESS][DOMAIN_NAME]"
click at [443, 381] on button "Login" at bounding box center [481, 398] width 77 height 34
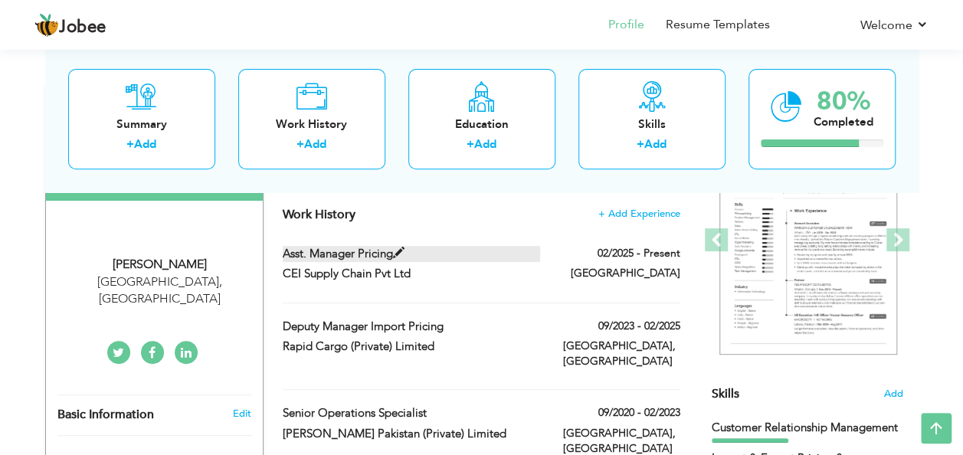
click at [397, 251] on span at bounding box center [398, 252] width 11 height 11
type input "Asst. Manager Pricing"
type input "CEI Supply Chain Pvt Ltd"
type input "02/2025"
type input "[GEOGRAPHIC_DATA]"
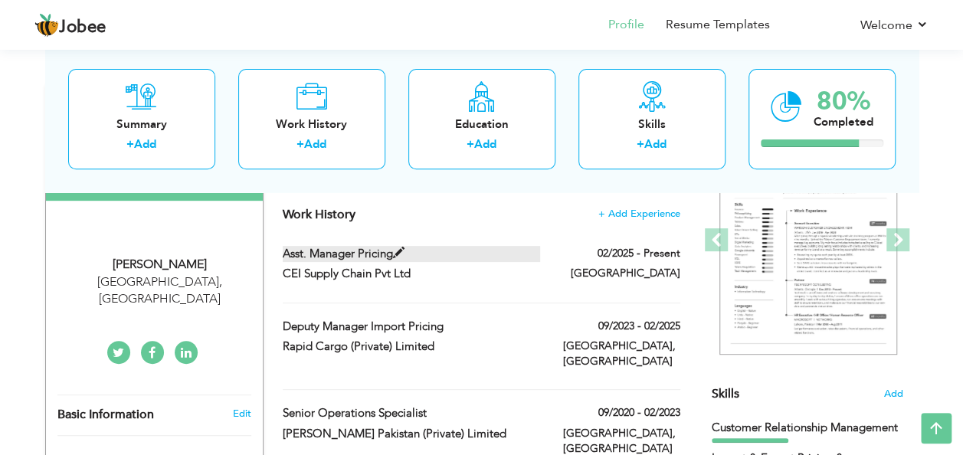
checkbox input "true"
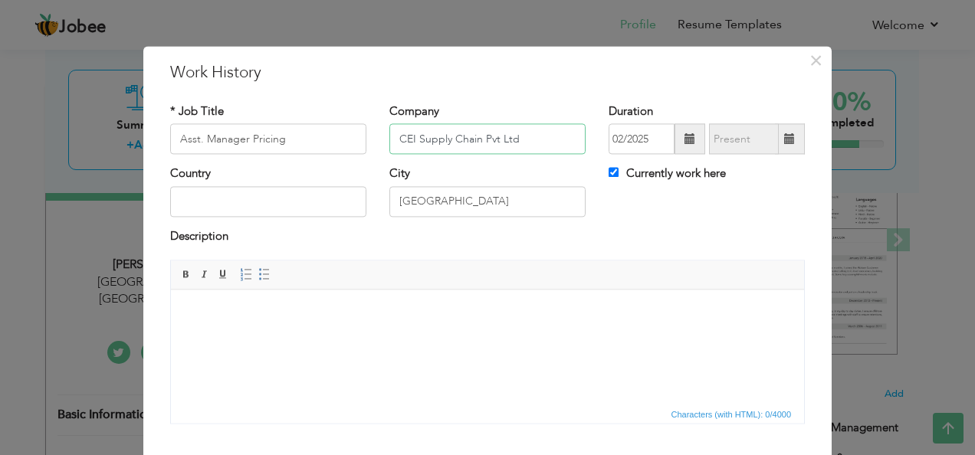
click at [541, 136] on input "CEI Supply Chain Pvt Ltd" at bounding box center [487, 139] width 196 height 31
click at [538, 137] on input "CEI Supply Chain Pvt Ltd Partner of DB" at bounding box center [487, 139] width 196 height 31
type input "CEI Supply Chain Pvt Ltd Partners of [PERSON_NAME] Network"
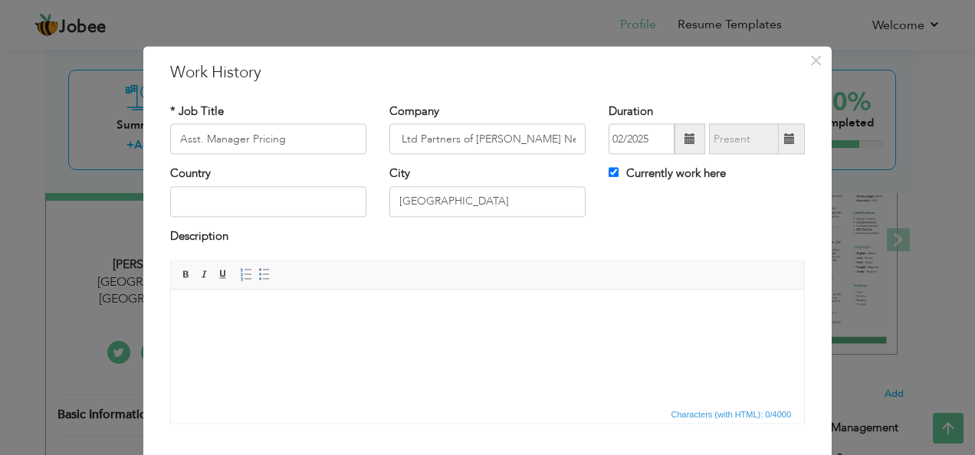
click at [392, 319] on body at bounding box center [487, 313] width 602 height 16
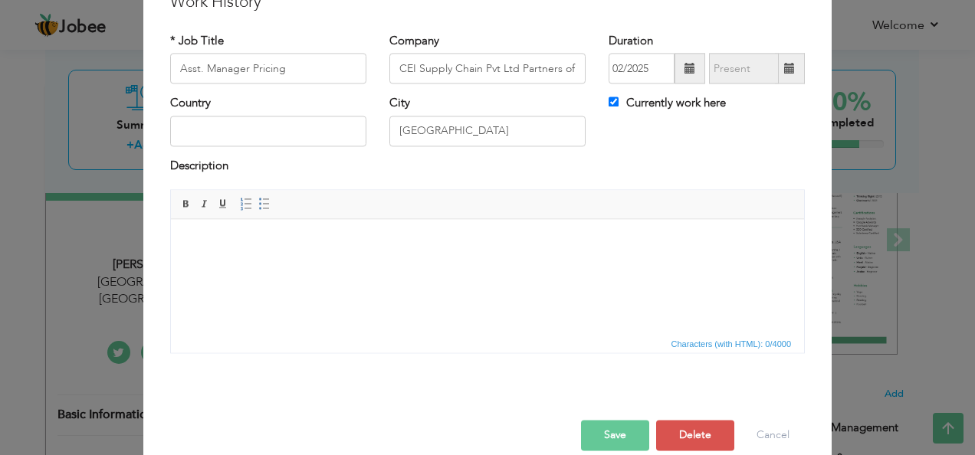
scroll to position [92, 0]
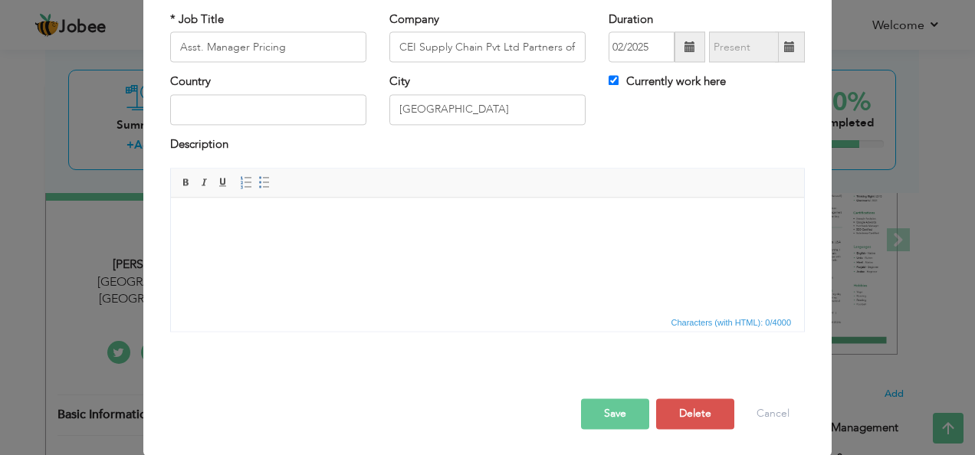
click at [622, 406] on button "Save" at bounding box center [615, 414] width 68 height 31
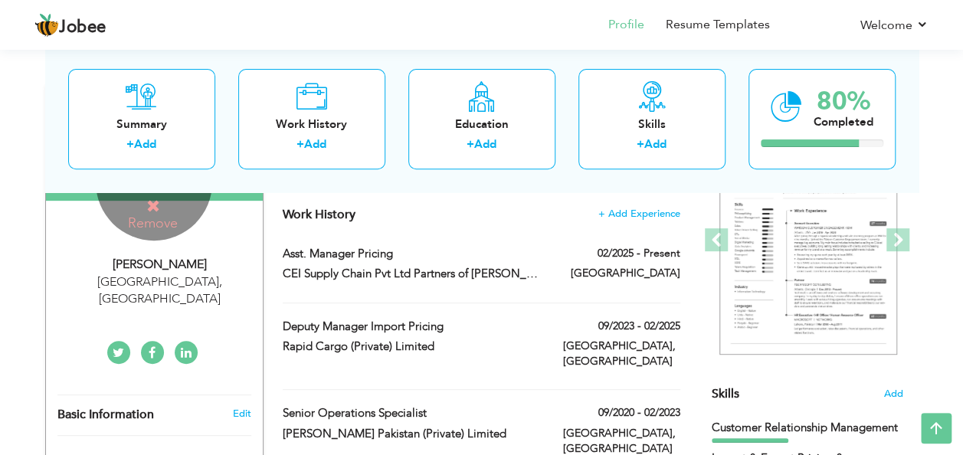
click at [162, 217] on h4 "Remove" at bounding box center [153, 214] width 110 height 33
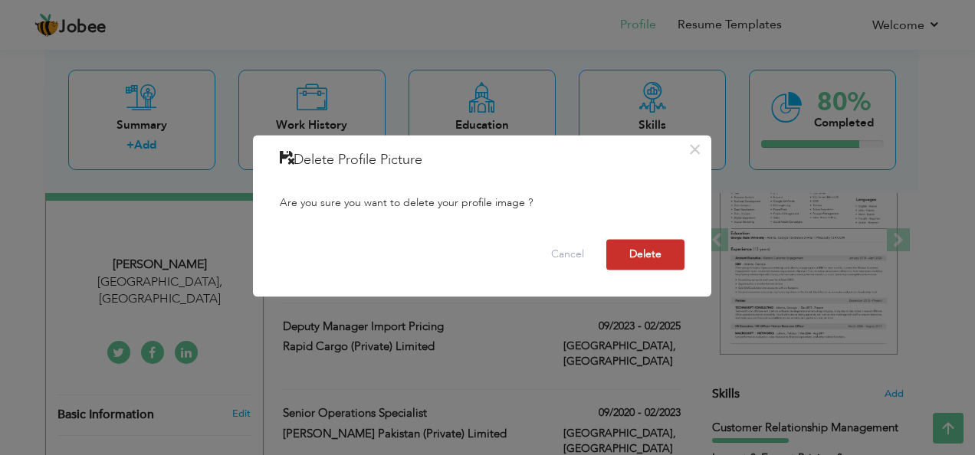
click at [636, 257] on button "Delete" at bounding box center [645, 255] width 78 height 31
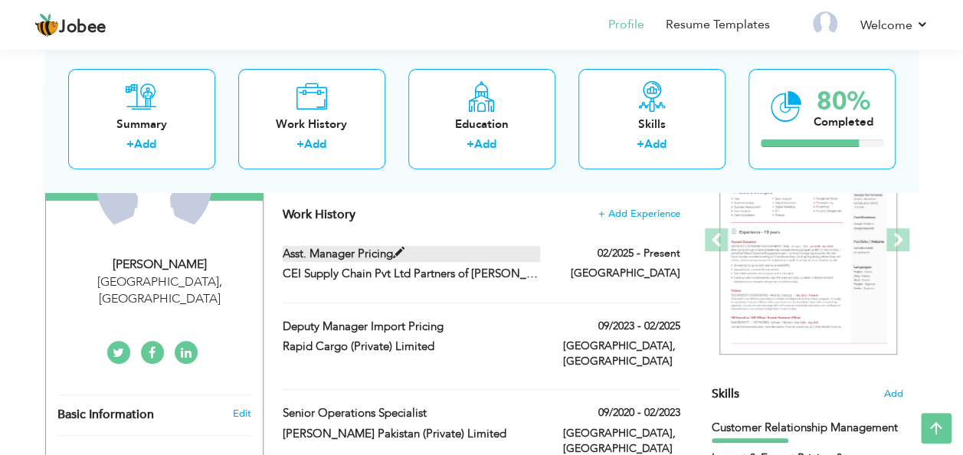
click at [396, 252] on span at bounding box center [398, 252] width 11 height 11
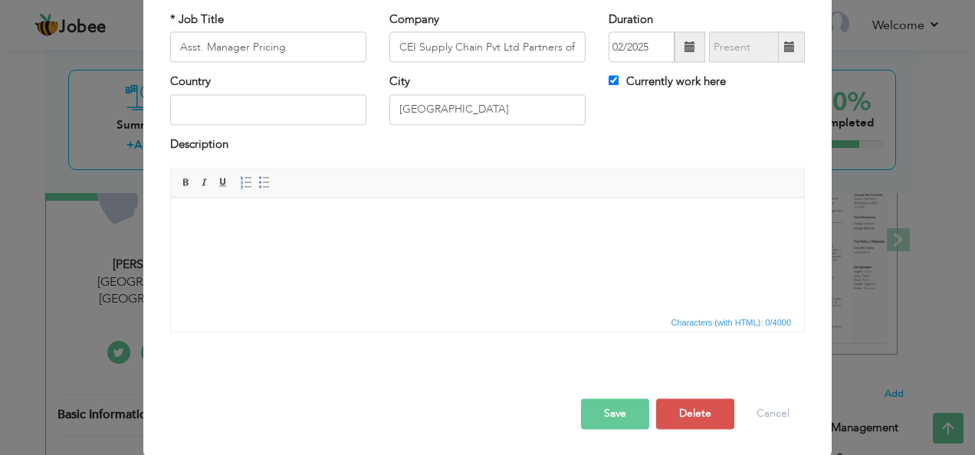
scroll to position [0, 0]
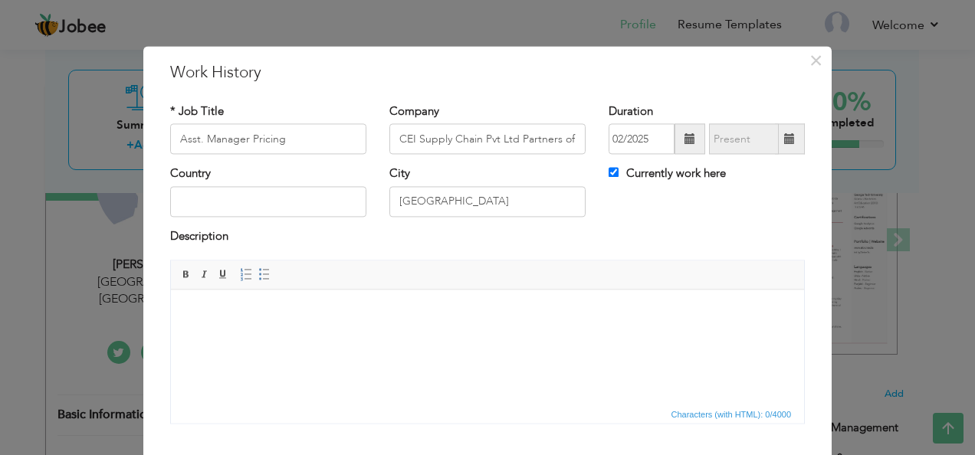
click at [391, 336] on html at bounding box center [487, 313] width 633 height 47
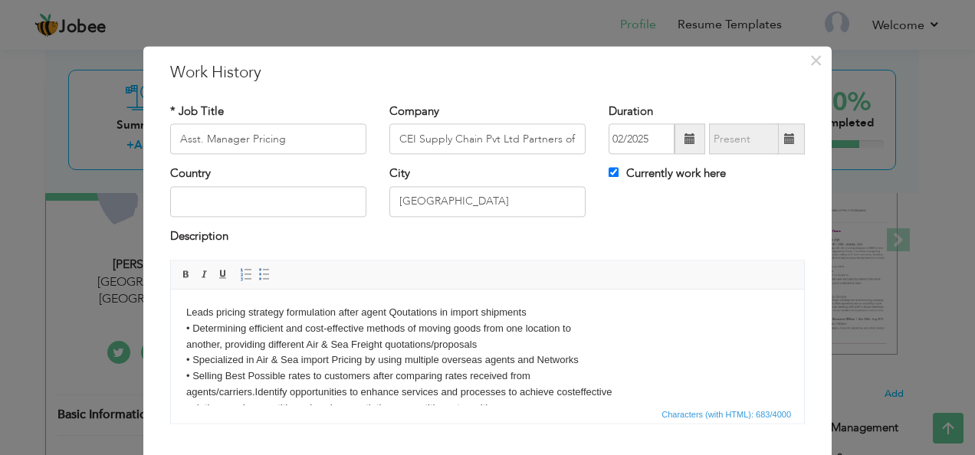
click at [183, 312] on html "Leads pricing strategy formulation after agent Qoutations in import shipments •…" at bounding box center [487, 369] width 633 height 158
click at [246, 272] on span "Insert/Remove Numbered List Insert/Remove Bulleted List" at bounding box center [255, 275] width 37 height 18
click at [258, 274] on span at bounding box center [264, 275] width 12 height 12
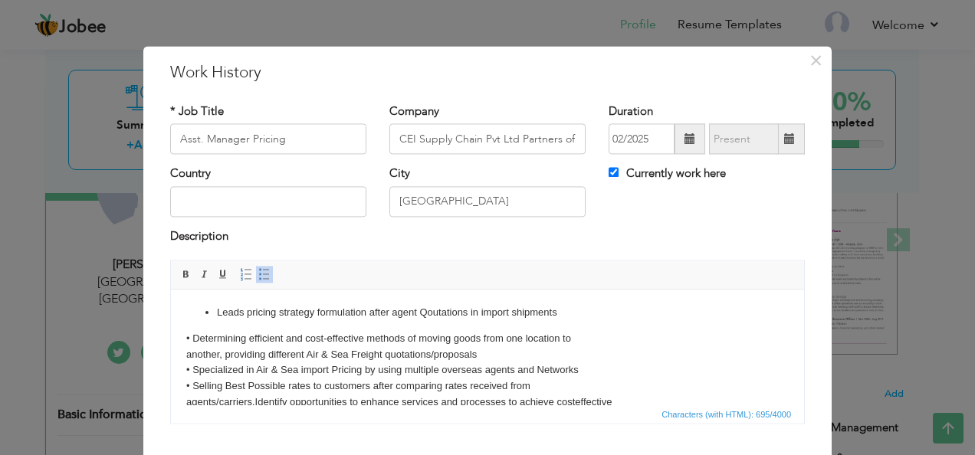
click at [188, 339] on body "Leads pricing strategy formulation after agent Qoutations in import shipments •…" at bounding box center [487, 373] width 602 height 137
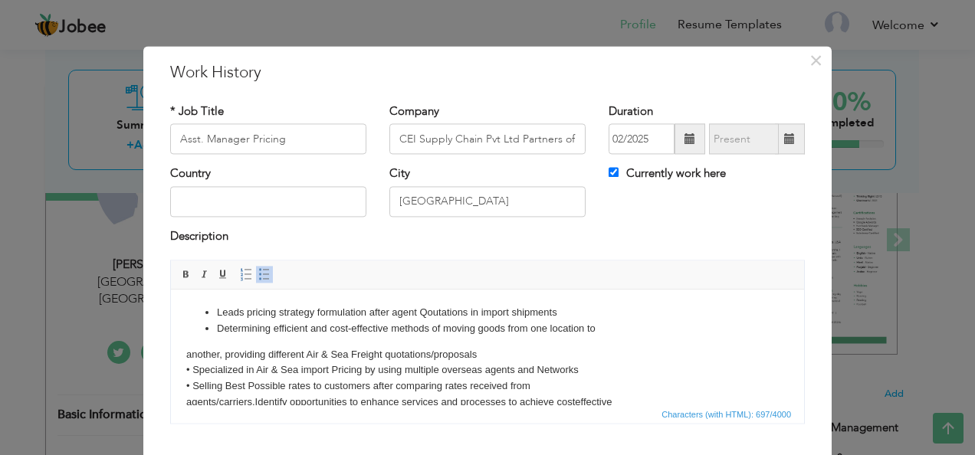
click at [185, 355] on html "Leads pricing strategy formulation after agent Qoutations in import shipments D…" at bounding box center [487, 374] width 633 height 168
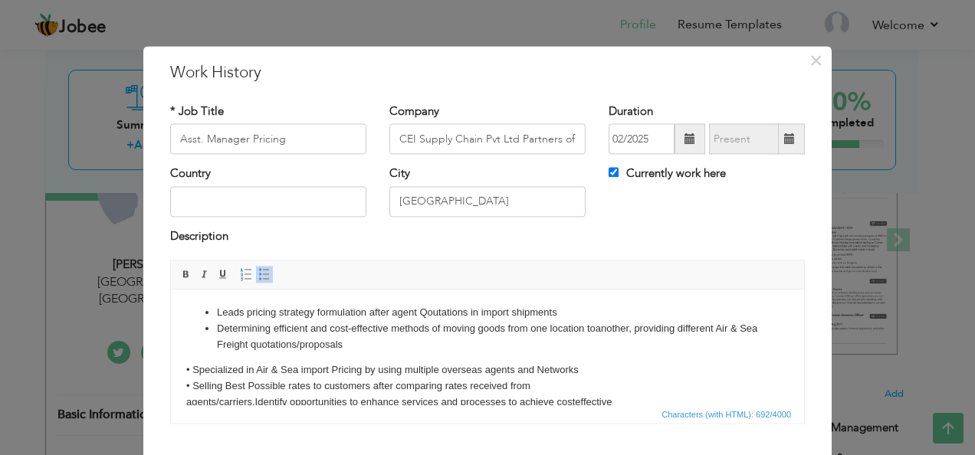
click at [193, 368] on body "Leads pricing strategy formulation after agent Qoutations in import shipments D…" at bounding box center [487, 373] width 602 height 137
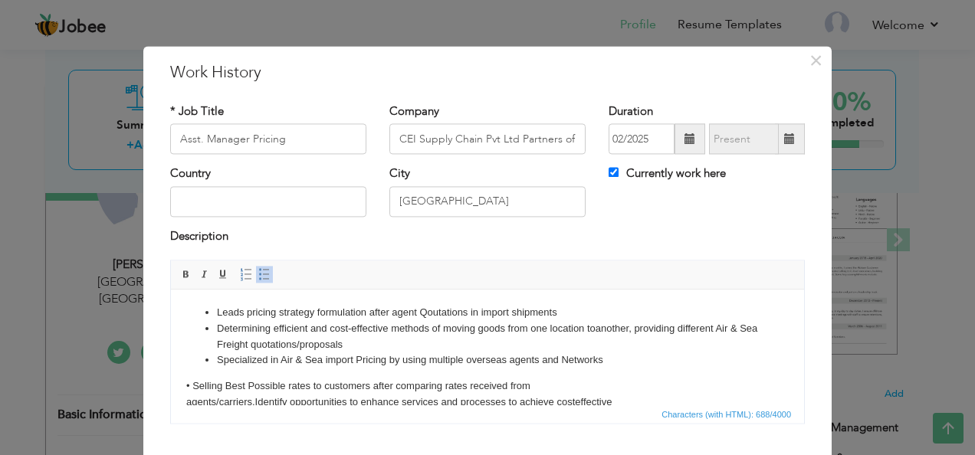
click at [195, 383] on body "Leads pricing strategy formulation after agent Qoutations in import shipments D…" at bounding box center [487, 373] width 602 height 137
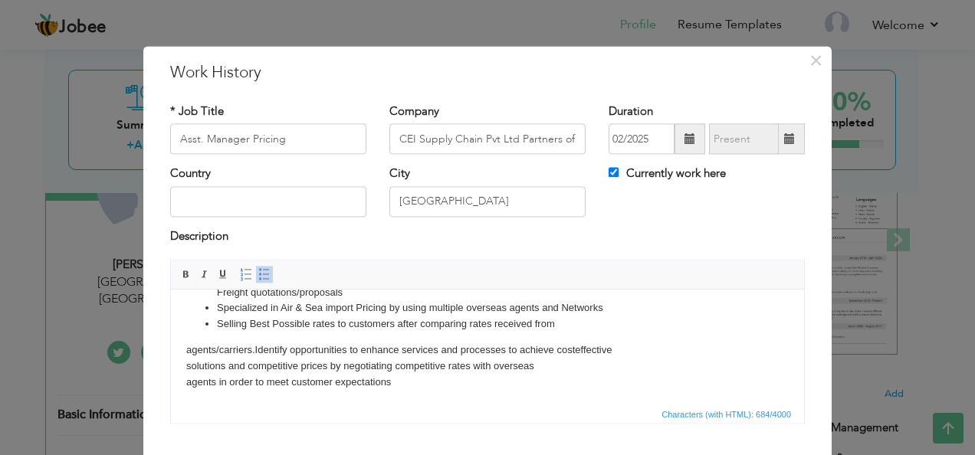
scroll to position [53, 0]
click at [185, 348] on html "Leads pricing strategy formulation after agent Qoutations in import shipments D…" at bounding box center [487, 321] width 633 height 168
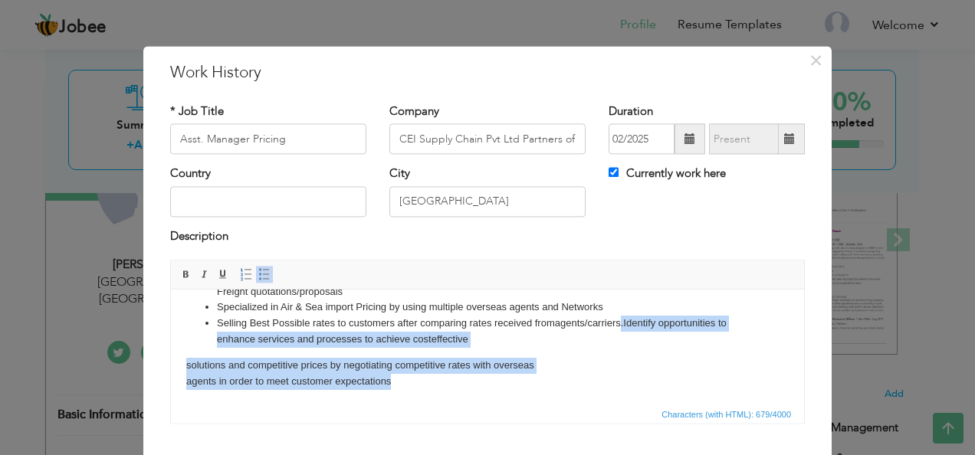
drag, startPoint x: 621, startPoint y: 317, endPoint x: 621, endPoint y: 387, distance: 69.7
click at [621, 387] on body "Leads pricing strategy formulation after agent Qoutations in import shipments D…" at bounding box center [487, 320] width 602 height 137
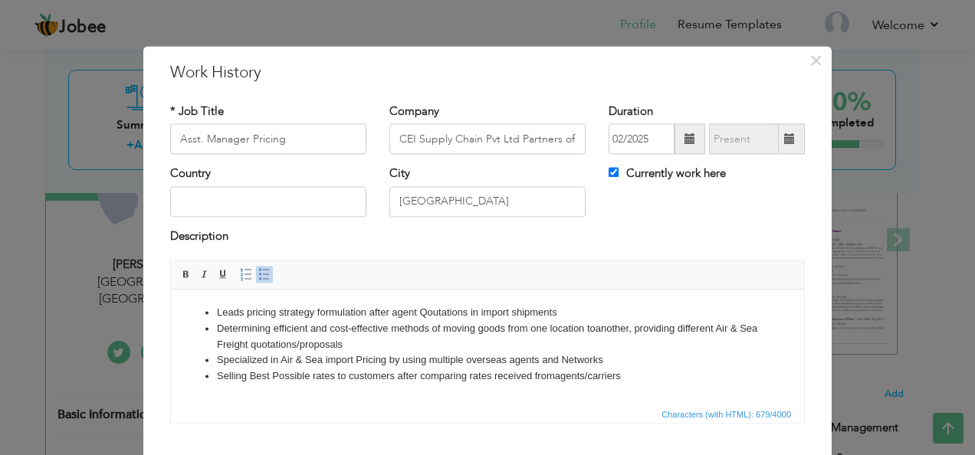
scroll to position [0, 0]
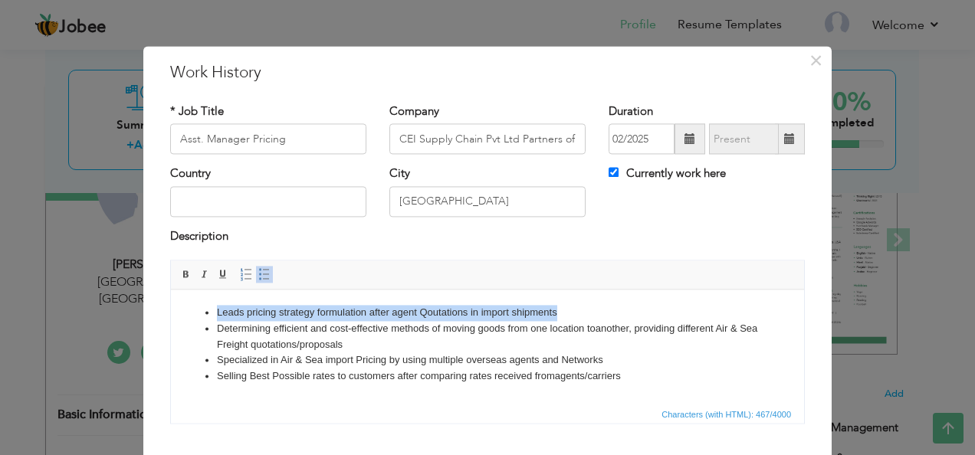
drag, startPoint x: 562, startPoint y: 315, endPoint x: 207, endPoint y: 316, distance: 354.7
click at [217, 316] on li "Leads pricing strategy formulation after agent Qoutations in import shipments" at bounding box center [487, 313] width 541 height 16
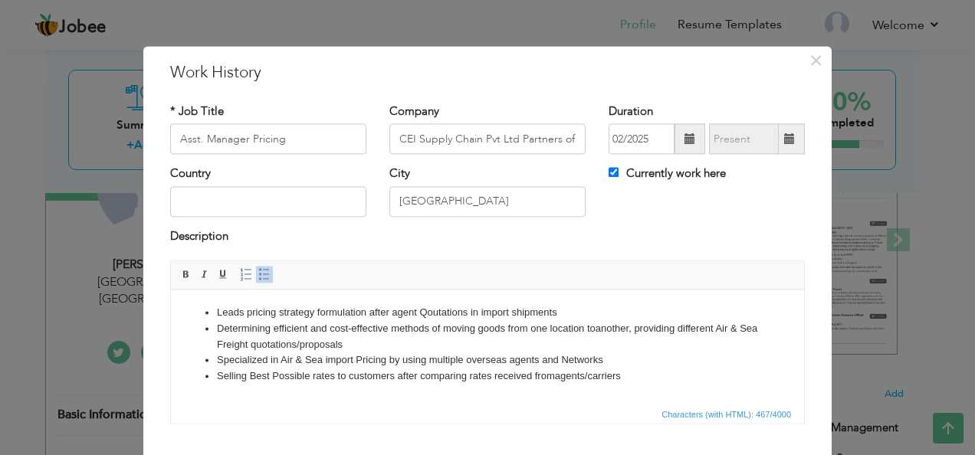
click at [654, 360] on li "Specialized in Air & Sea import Pricing by using multiple overseas agents and N…" at bounding box center [487, 360] width 541 height 16
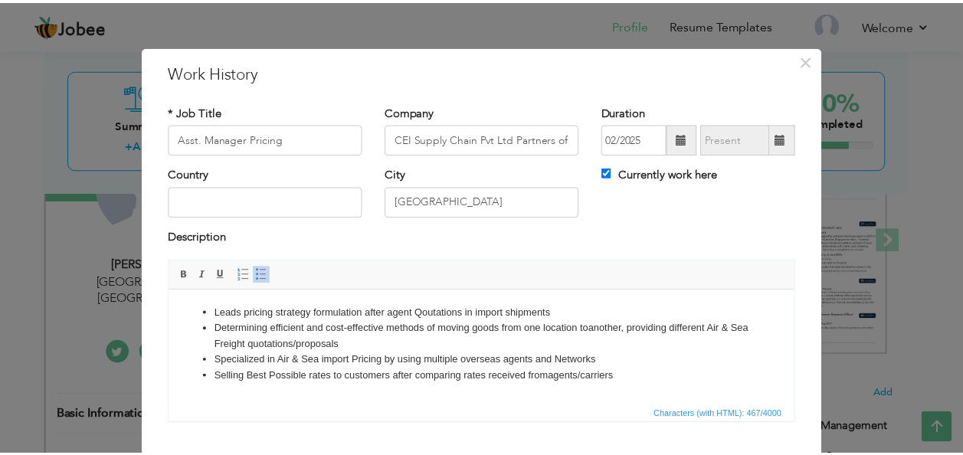
scroll to position [92, 0]
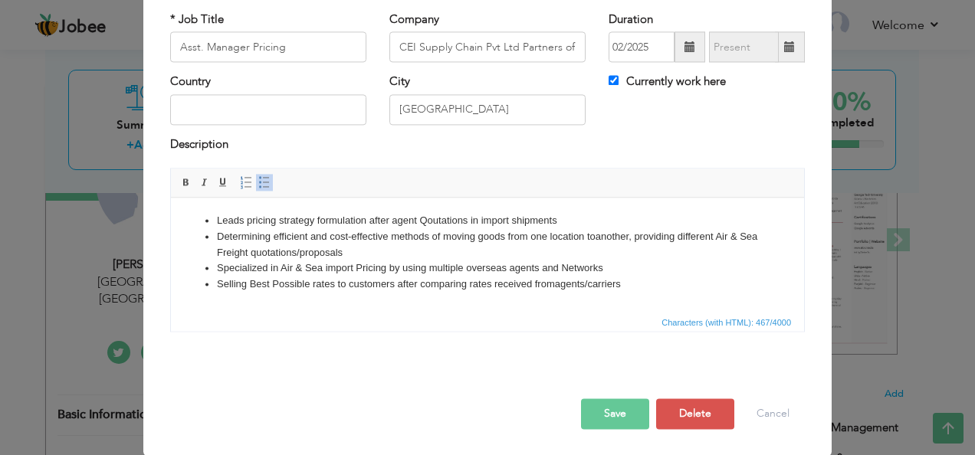
click at [599, 414] on button "Save" at bounding box center [615, 414] width 68 height 31
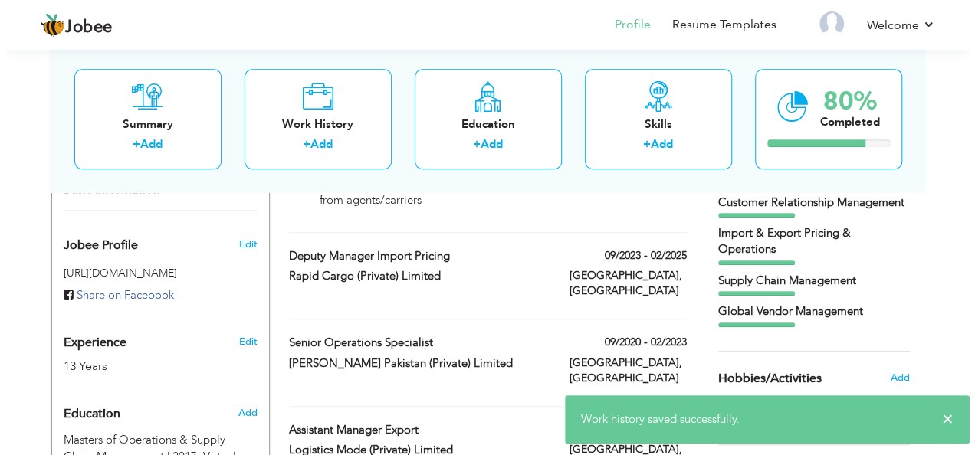
scroll to position [408, 0]
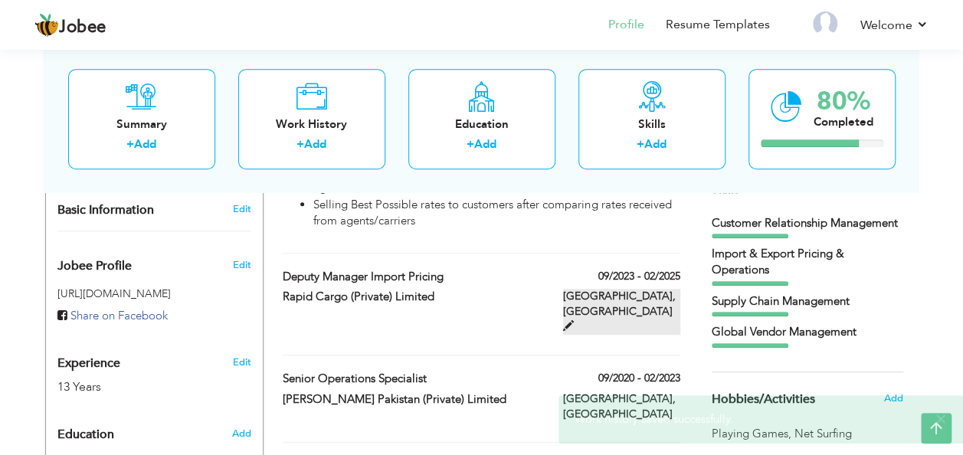
click at [574, 320] on span at bounding box center [568, 325] width 11 height 11
type input "Deputy Manager Import Pricing"
type input "Rapid Cargo (Private) Limited"
type input "09/2023"
type input "02/2025"
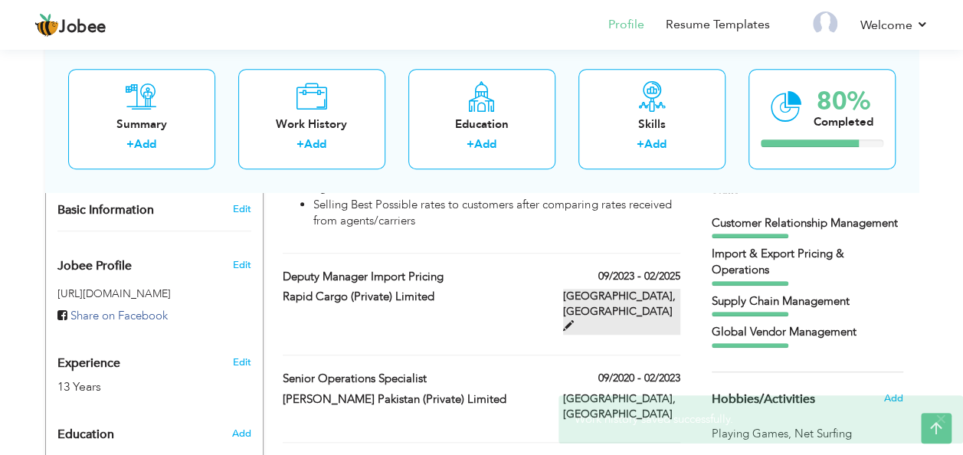
type input "[GEOGRAPHIC_DATA]"
checkbox input "false"
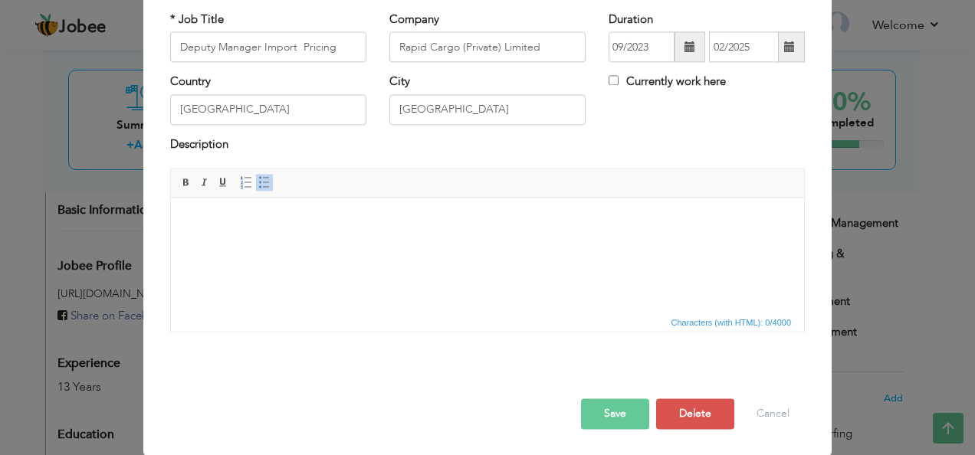
scroll to position [0, 0]
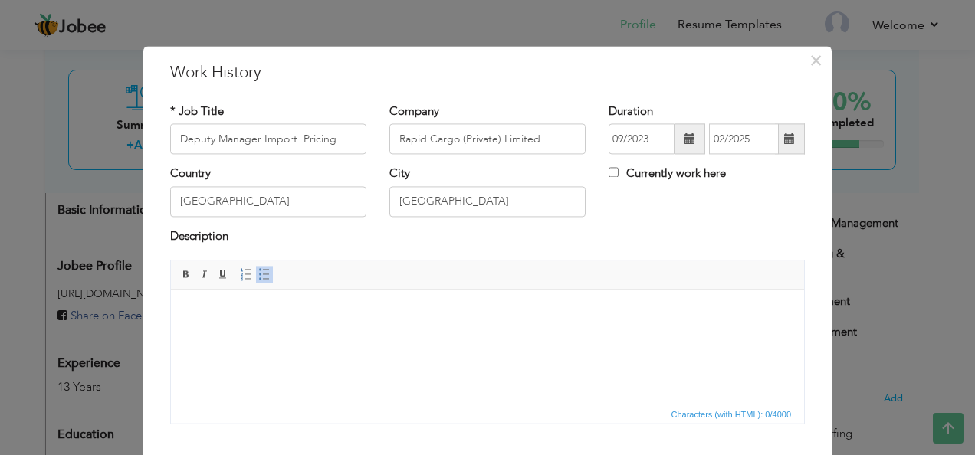
click at [317, 307] on body at bounding box center [487, 313] width 602 height 16
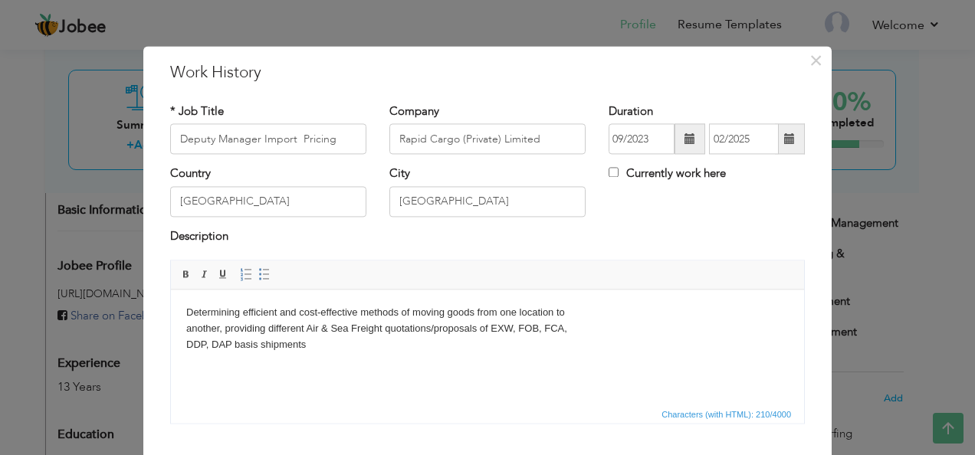
click at [192, 311] on body "Determining efficient and cost-effective methods of moving goods from one locat…" at bounding box center [487, 328] width 602 height 47
click at [258, 276] on span at bounding box center [264, 275] width 12 height 12
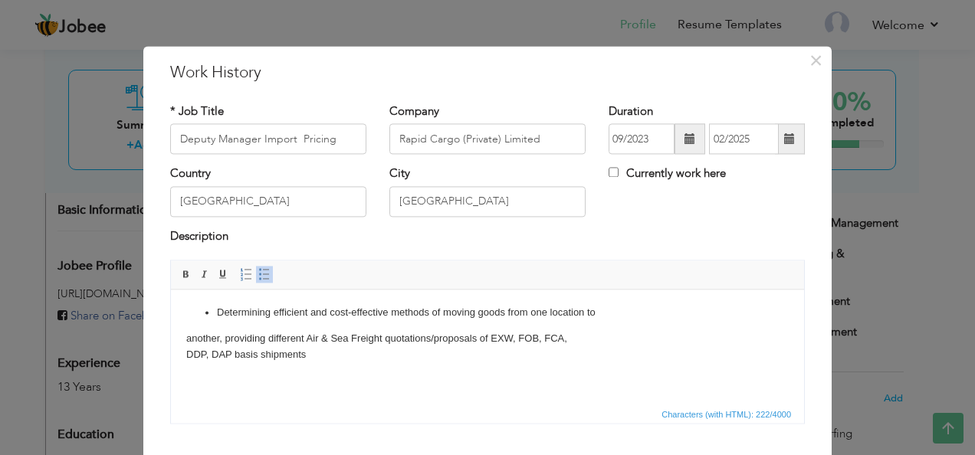
click at [184, 339] on html "Determining efficient and cost-effective methods of moving goods from one locat…" at bounding box center [487, 334] width 633 height 88
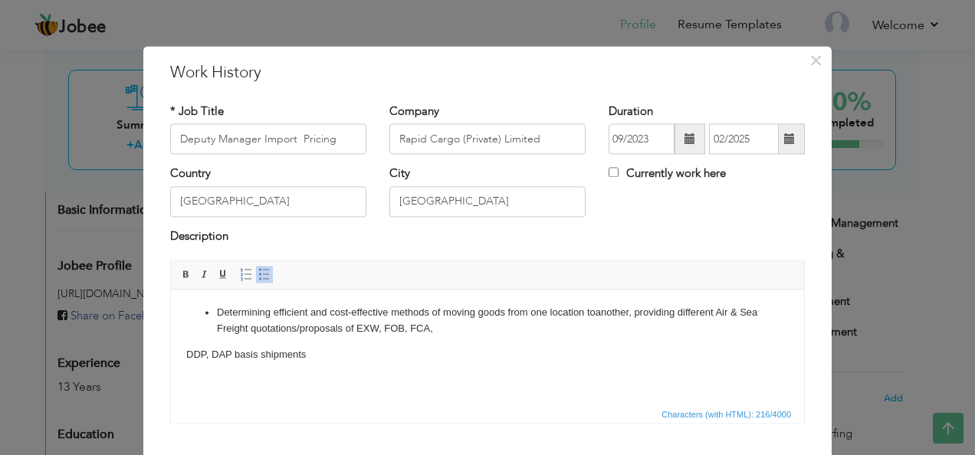
drag, startPoint x: 189, startPoint y: 353, endPoint x: 214, endPoint y: 353, distance: 24.5
click at [187, 353] on body "Determining efficient and cost-effective methods of moving goods from one locat…" at bounding box center [487, 333] width 602 height 57
drag, startPoint x: 604, startPoint y: 319, endPoint x: 621, endPoint y: 325, distance: 18.7
click at [608, 320] on li "Determining efficient and cost-effective methods of moving goods from one locat…" at bounding box center [487, 321] width 541 height 32
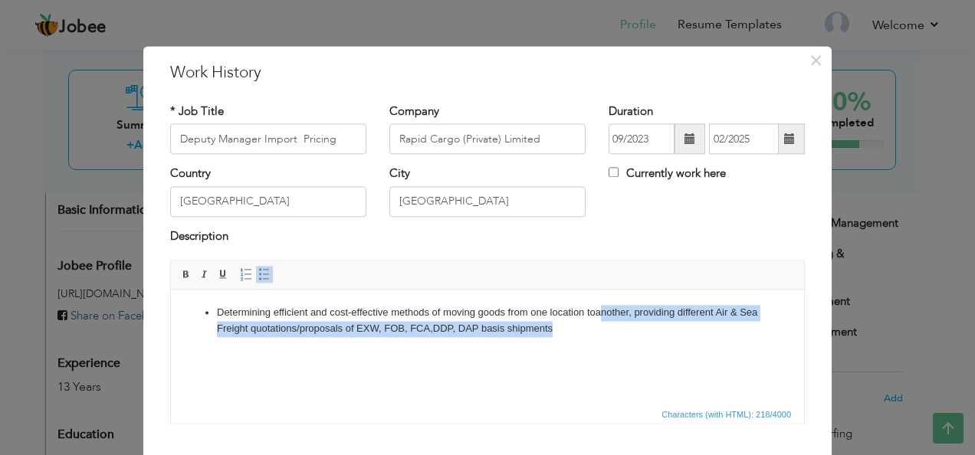
click at [607, 331] on li "Determining efficient and cost-effective methods of moving goods from one locat…" at bounding box center [487, 321] width 541 height 32
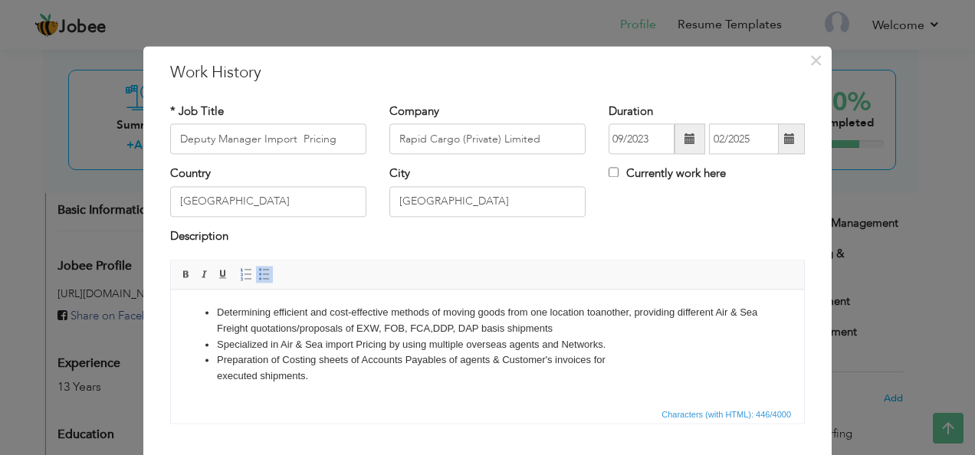
click at [618, 347] on li "Specialized in Air & Sea import Pricing by using multiple overseas agents and N…" at bounding box center [487, 345] width 541 height 16
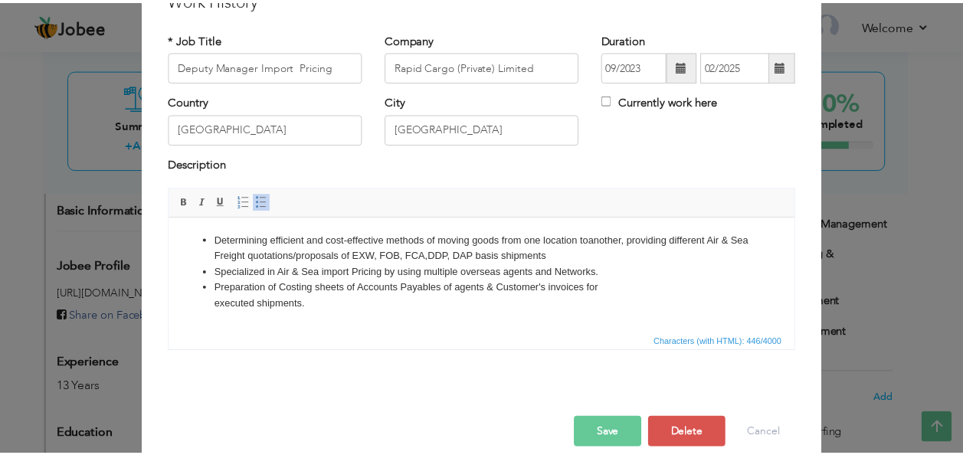
scroll to position [92, 0]
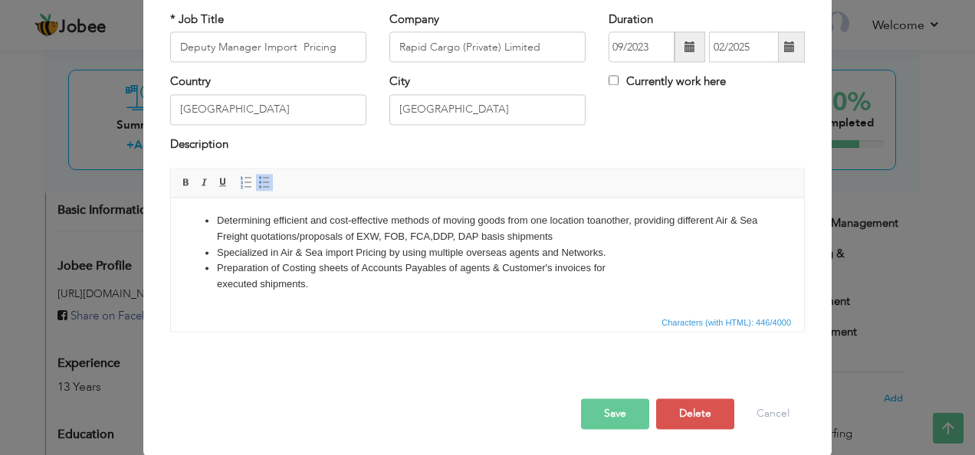
click at [627, 403] on button "Save" at bounding box center [615, 414] width 68 height 31
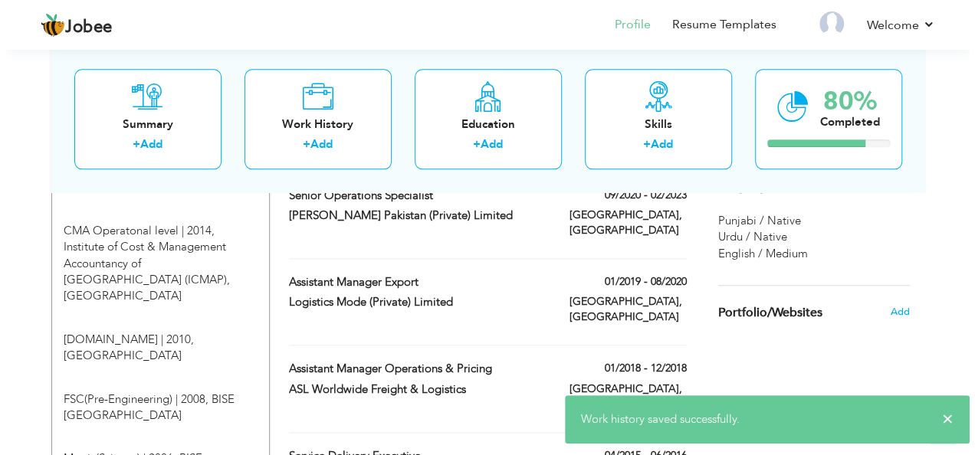
scroll to position [613, 0]
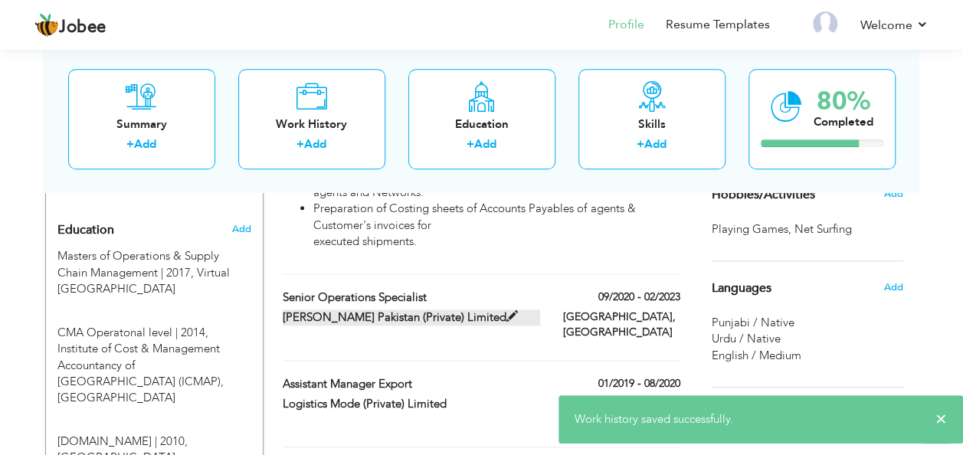
click at [506, 311] on span at bounding box center [511, 316] width 11 height 11
type input "Senior Operations Specialist"
type input "[PERSON_NAME] Pakistan (Private) Limited"
type input "09/2020"
type input "02/2023"
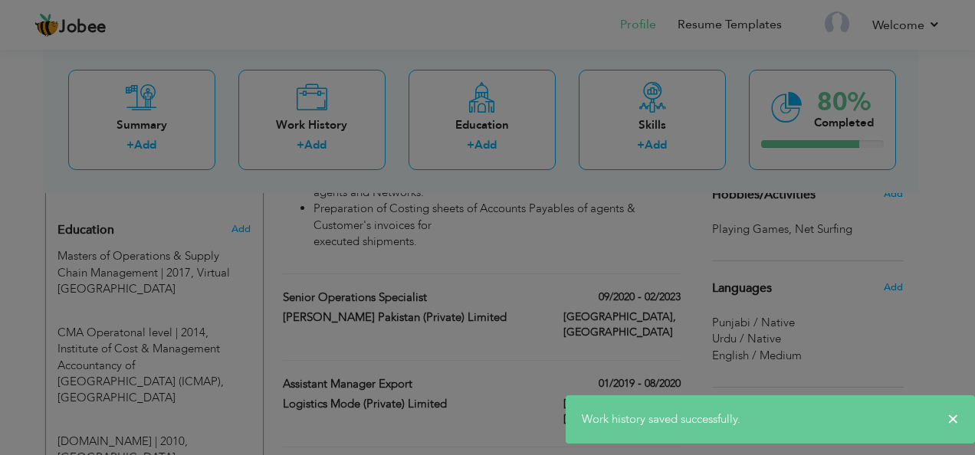
scroll to position [0, 0]
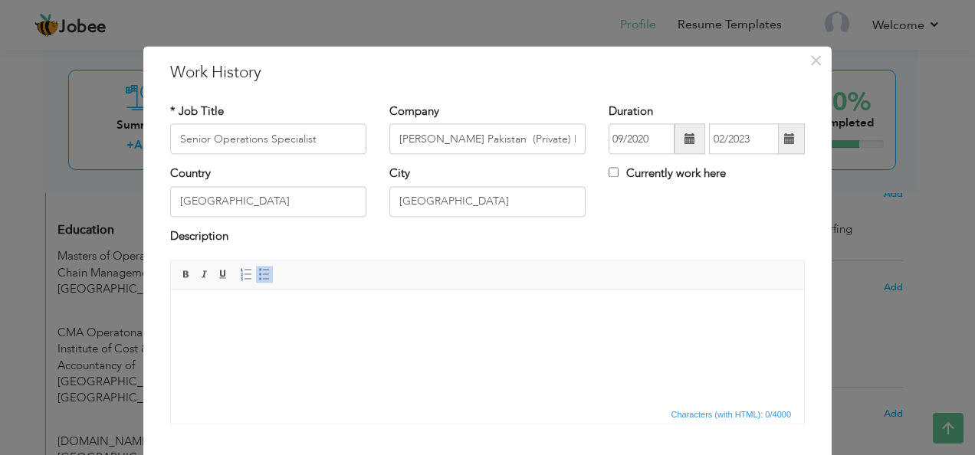
click at [263, 317] on body at bounding box center [487, 313] width 602 height 16
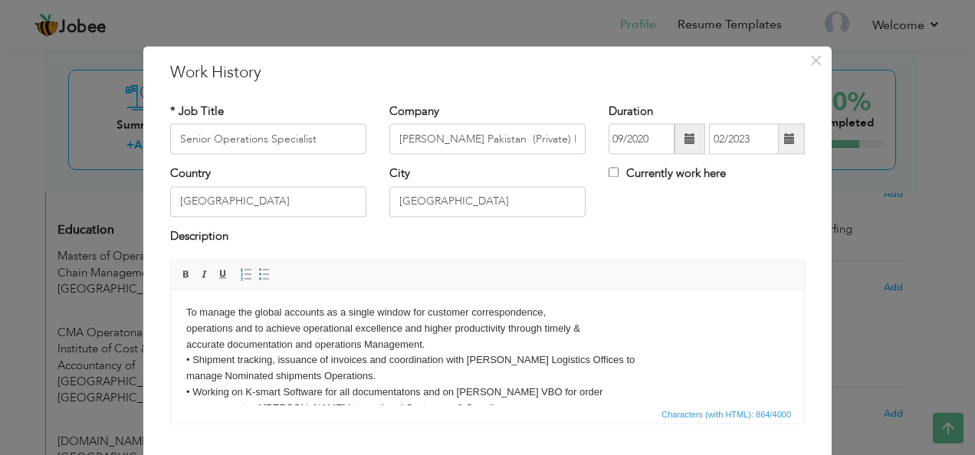
click at [188, 308] on body "To manage the global accounts as a single window for customer correspondence, o…" at bounding box center [487, 392] width 602 height 175
click at [258, 272] on span at bounding box center [264, 275] width 12 height 12
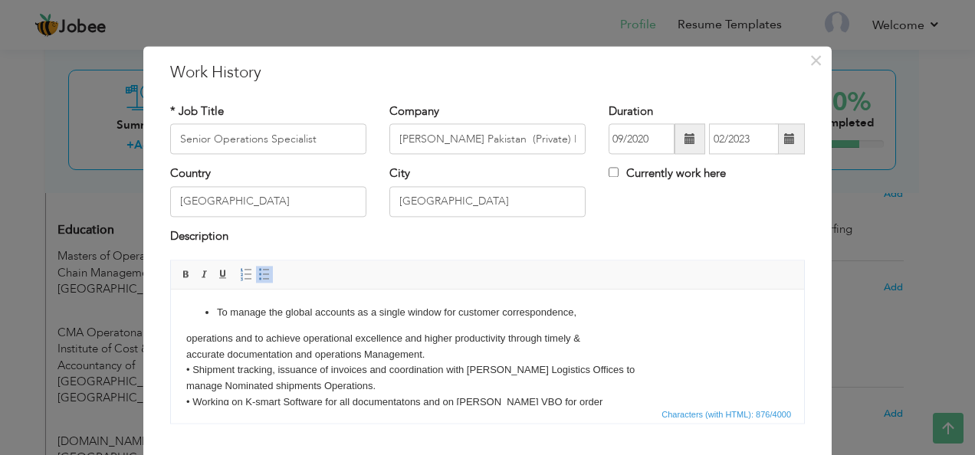
drag, startPoint x: 188, startPoint y: 338, endPoint x: 221, endPoint y: 342, distance: 33.2
click at [188, 337] on body "To manage the global accounts as a single window for customer correspondence, o…" at bounding box center [487, 397] width 602 height 185
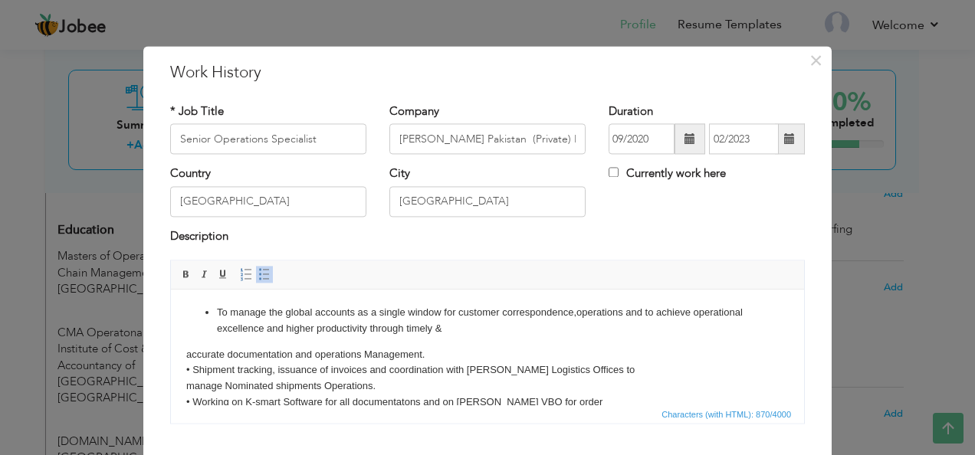
drag, startPoint x: 182, startPoint y: 354, endPoint x: 265, endPoint y: 346, distance: 83.9
click at [190, 351] on html "To manage the global accounts as a single window for customer correspondence, o…" at bounding box center [487, 398] width 633 height 216
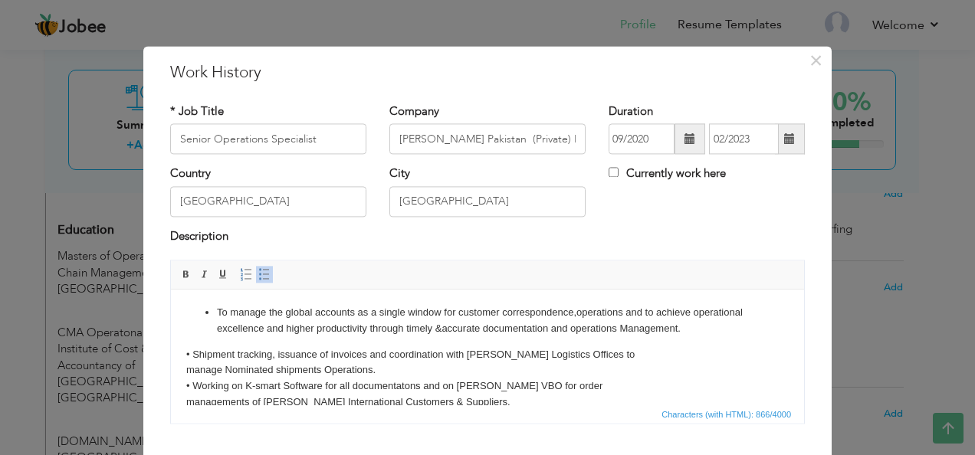
drag, startPoint x: 192, startPoint y: 352, endPoint x: 257, endPoint y: 379, distance: 70.0
click at [192, 351] on body "To manage the global accounts as a single window for customer correspondence, o…" at bounding box center [487, 389] width 602 height 169
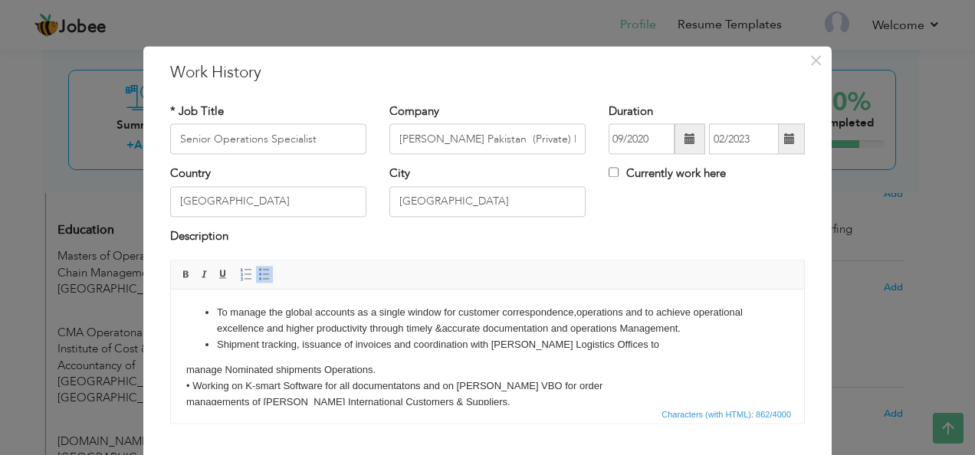
click at [185, 371] on html "To manage the global accounts as a single window for customer correspondence, o…" at bounding box center [487, 390] width 633 height 200
drag, startPoint x: 188, startPoint y: 383, endPoint x: 238, endPoint y: 383, distance: 50.6
click at [189, 383] on body "To manage the global accounts as a single window for customer correspondence, o…" at bounding box center [487, 389] width 602 height 169
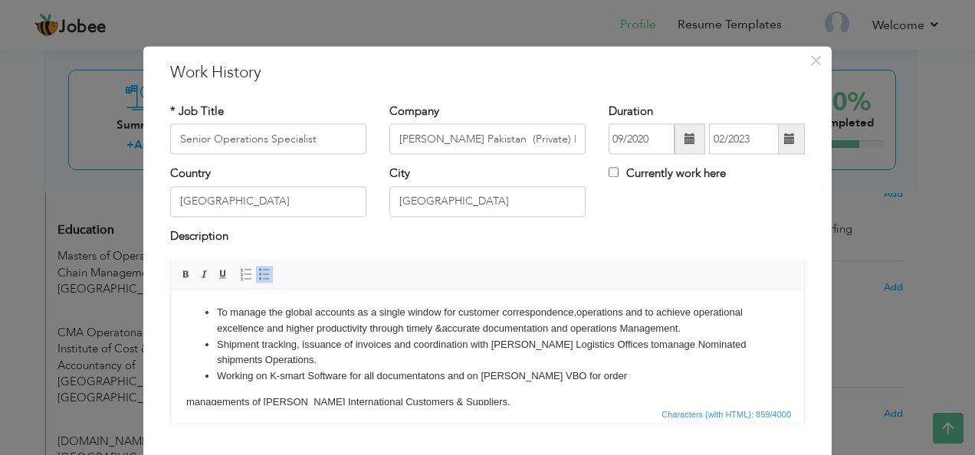
scroll to position [84, 0]
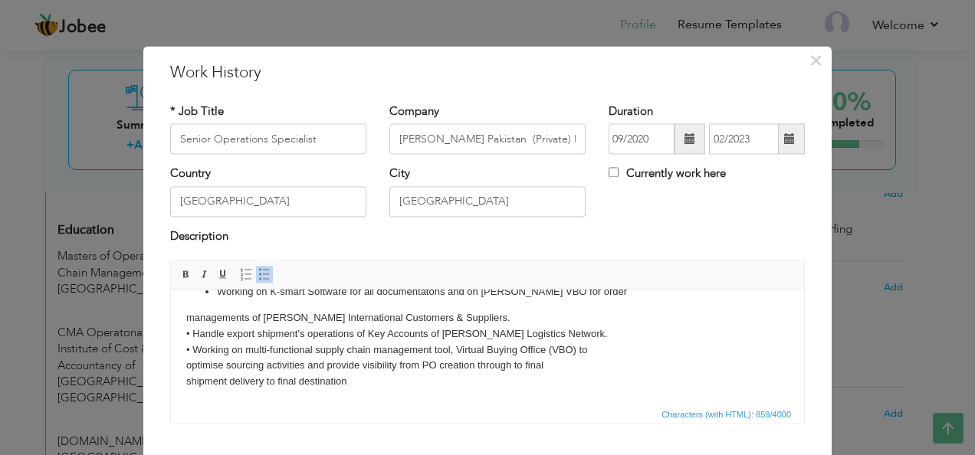
click at [188, 320] on body "To manage the global accounts as a single window for customer correspondence, o…" at bounding box center [487, 305] width 602 height 169
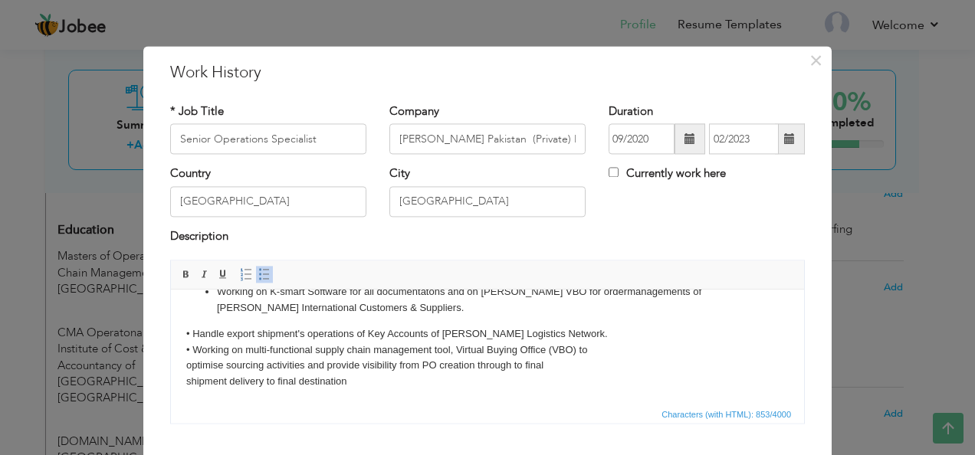
scroll to position [80, 0]
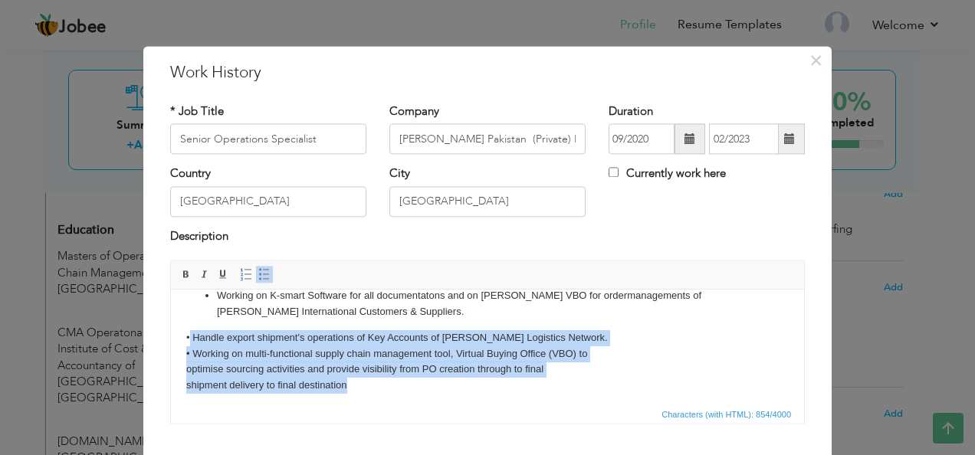
drag, startPoint x: 190, startPoint y: 337, endPoint x: 434, endPoint y: 392, distance: 249.8
click at [434, 392] on body "To manage the global accounts as a single window for customer correspondence, o…" at bounding box center [487, 308] width 602 height 169
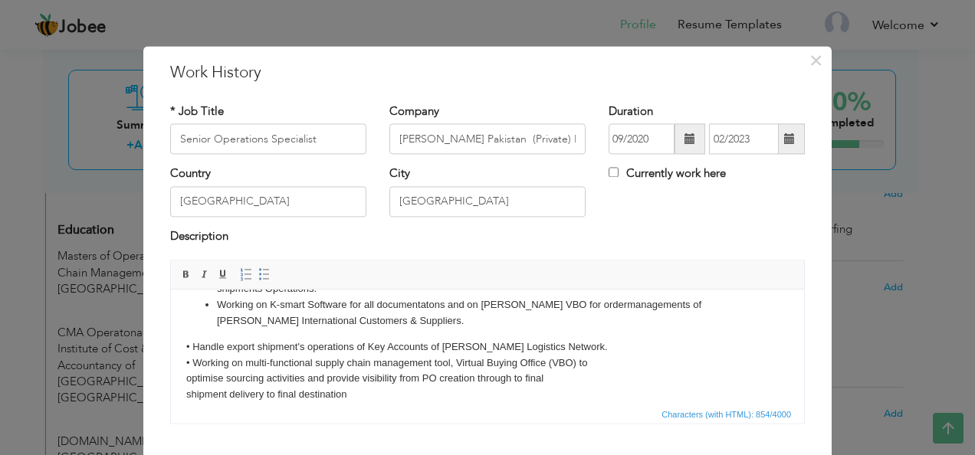
scroll to position [84, 0]
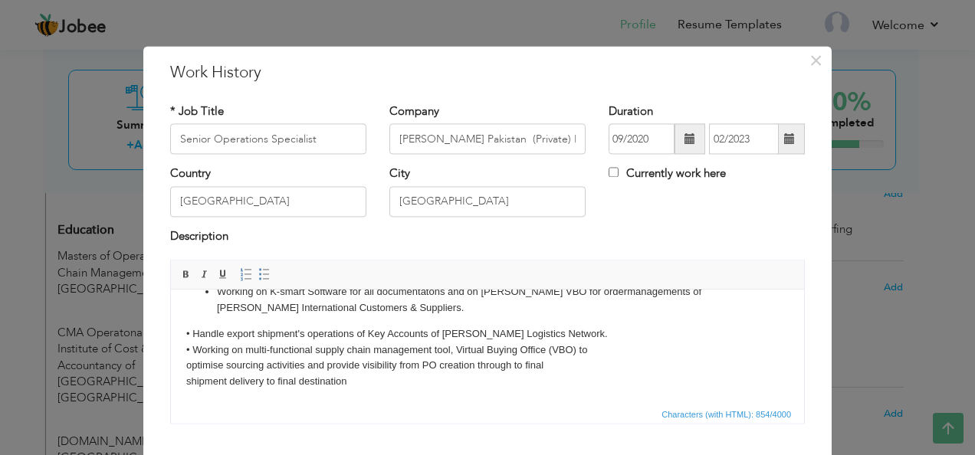
click at [189, 328] on body "To manage the global accounts as a single window for customer correspondence, o…" at bounding box center [487, 305] width 602 height 169
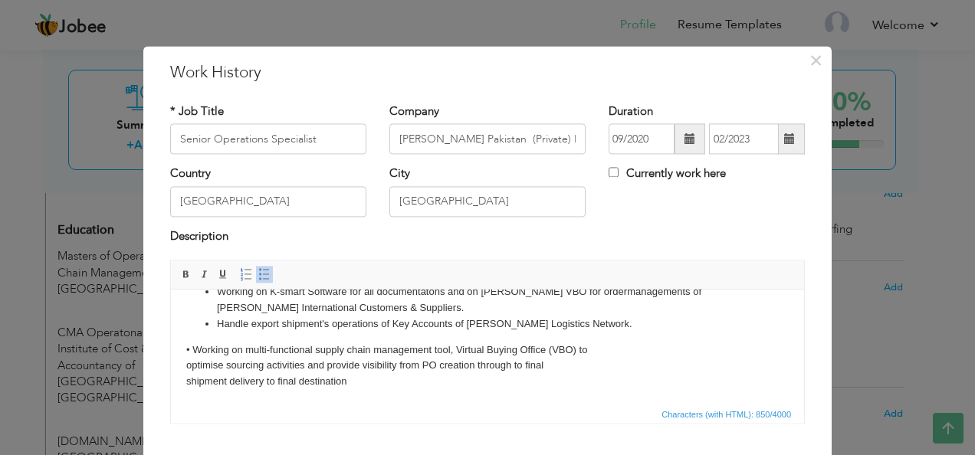
click at [195, 348] on body "To manage the global accounts as a single window for customer correspondence, o…" at bounding box center [487, 305] width 602 height 169
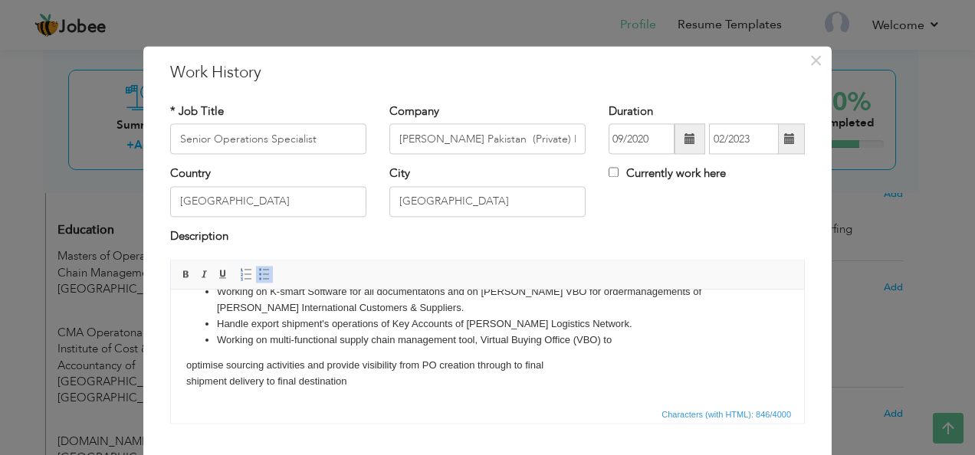
click at [186, 359] on body "To manage the global accounts as a single window for customer correspondence, o…" at bounding box center [487, 305] width 602 height 169
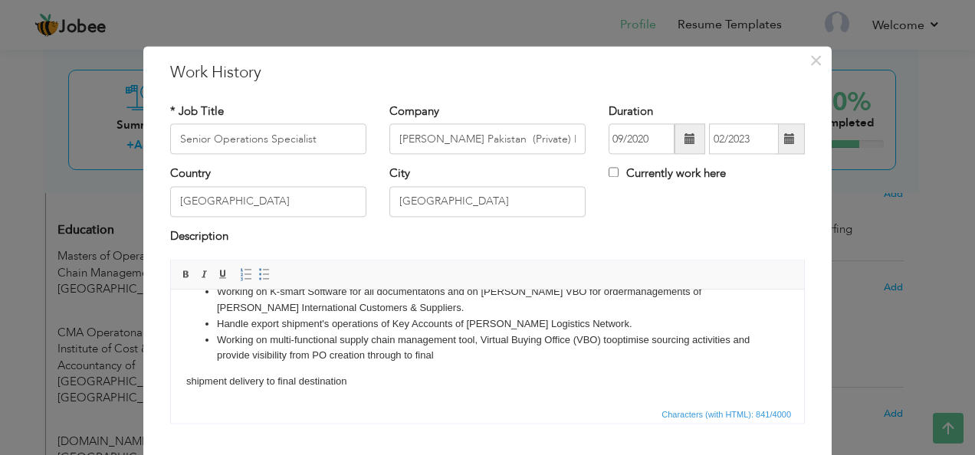
drag, startPoint x: 183, startPoint y: 378, endPoint x: 246, endPoint y: 385, distance: 63.1
click at [188, 378] on html "To manage the global accounts as a single window for customer correspondence, o…" at bounding box center [487, 305] width 633 height 200
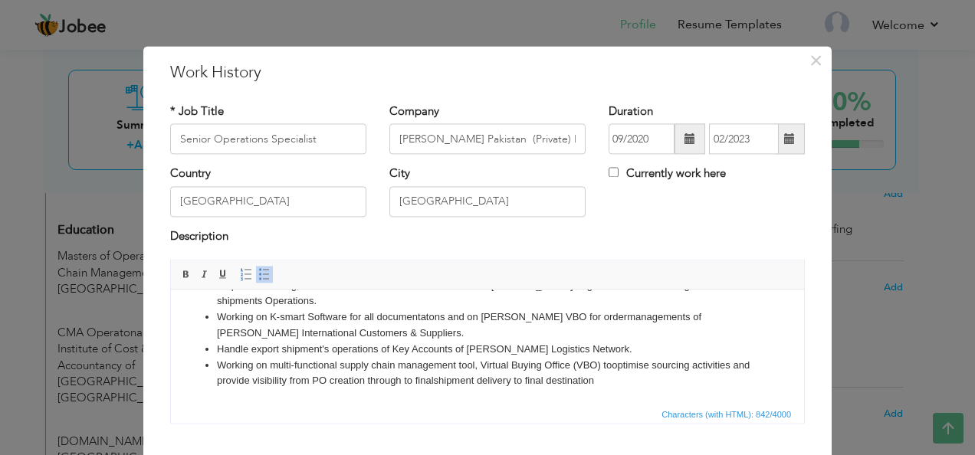
scroll to position [92, 0]
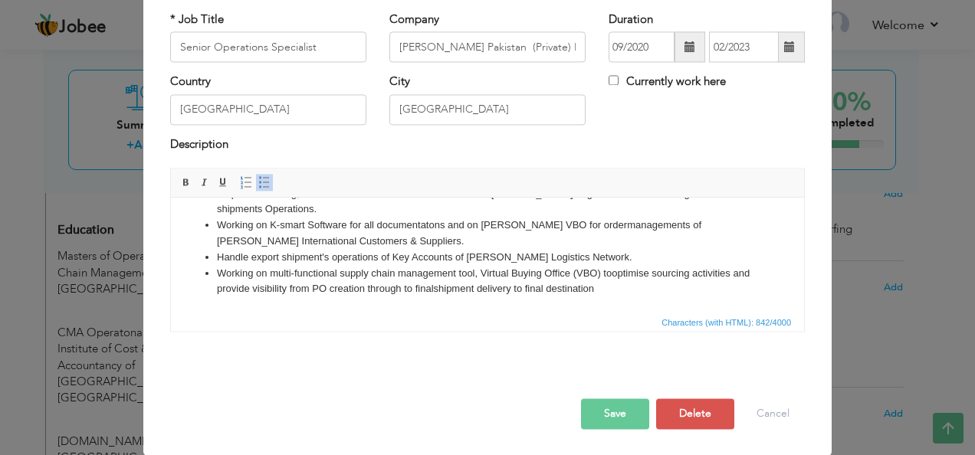
click at [620, 426] on button "Save" at bounding box center [615, 414] width 68 height 31
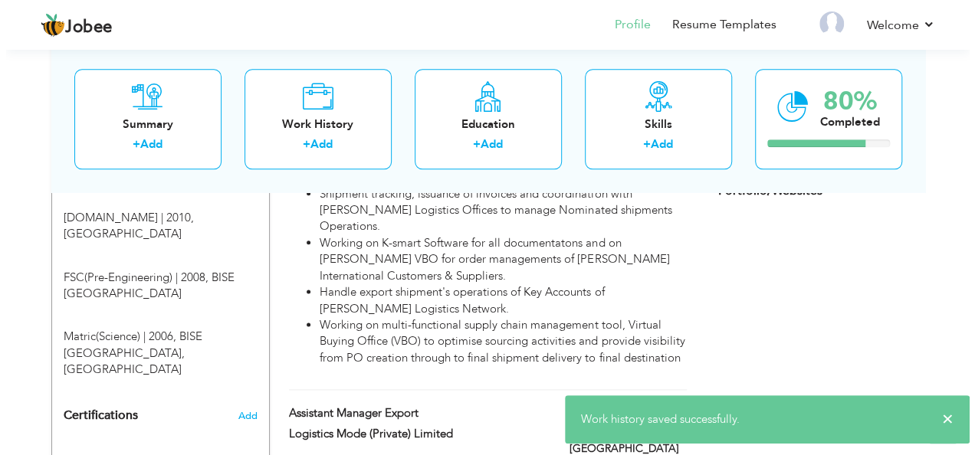
scroll to position [817, 0]
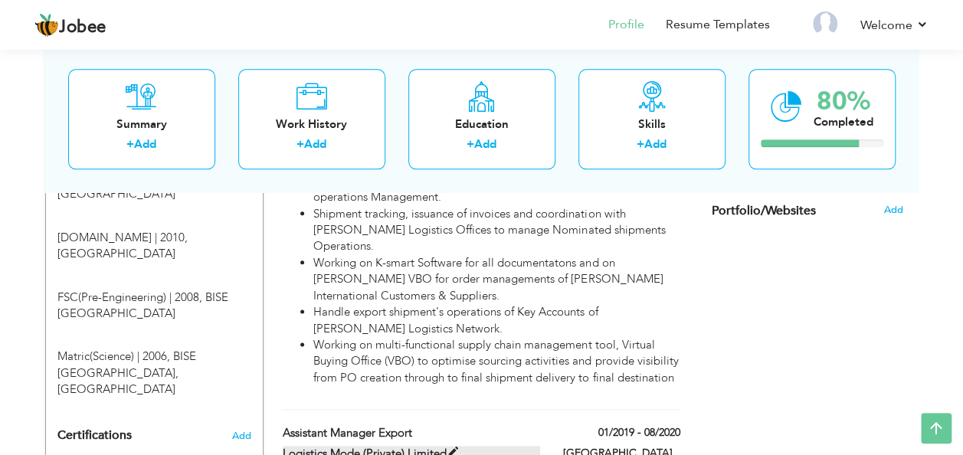
click at [453, 447] on span at bounding box center [452, 452] width 11 height 11
type input "Assistant Manager Export"
type input "Logistics Mode (Private) Limited"
type input "01/2019"
type input "08/2020"
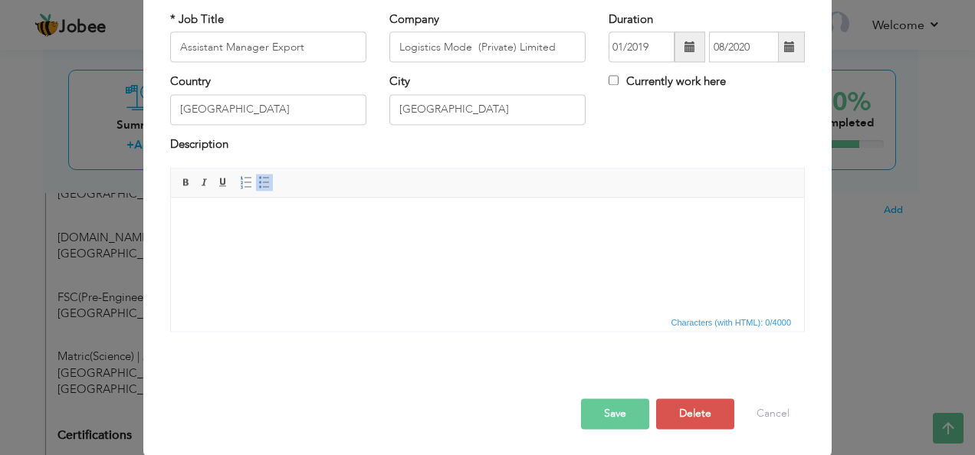
scroll to position [0, 0]
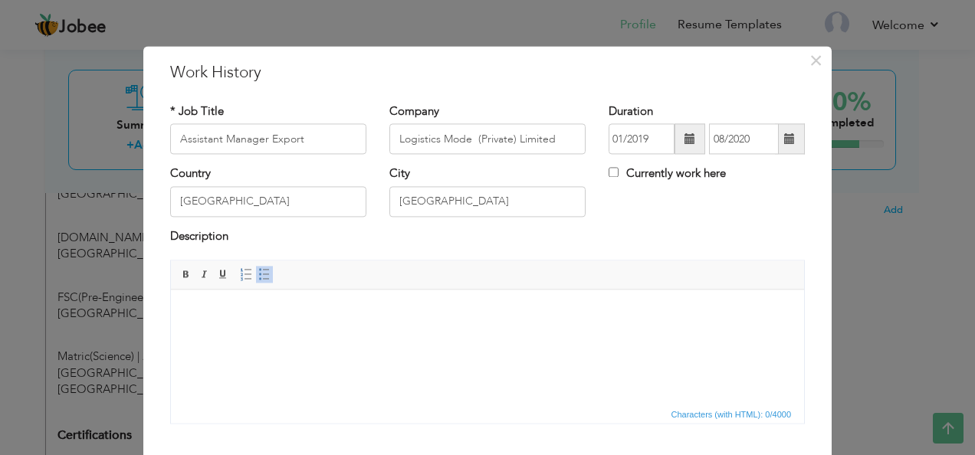
click at [302, 310] on body at bounding box center [487, 313] width 602 height 16
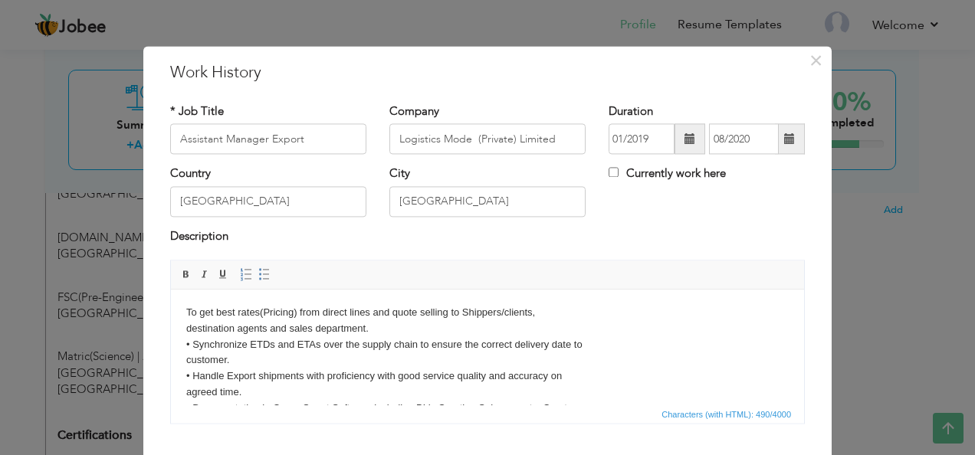
click at [186, 310] on body "To get best rates(Pricing) from direct lines and quote selling to Shippers/clie…" at bounding box center [487, 368] width 602 height 127
drag, startPoint x: 255, startPoint y: 270, endPoint x: 286, endPoint y: 281, distance: 32.5
click at [258, 270] on span at bounding box center [264, 275] width 12 height 12
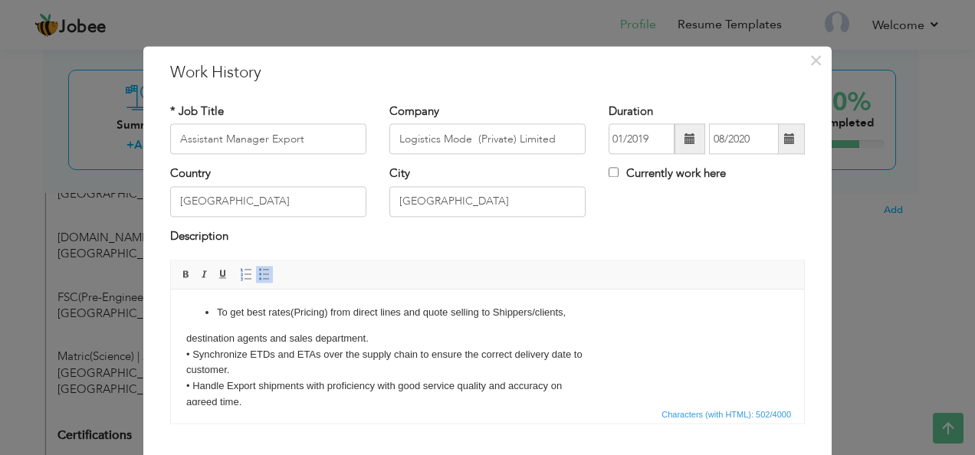
click at [194, 349] on body "To get best rates(Pricing) from direct lines and quote selling to Shippers/clie…" at bounding box center [487, 373] width 602 height 137
click at [253, 285] on span "Paragraph Insert/Remove Numbered List Insert/Remove Bulleted List" at bounding box center [257, 277] width 41 height 22
click at [258, 274] on span at bounding box center [264, 275] width 12 height 12
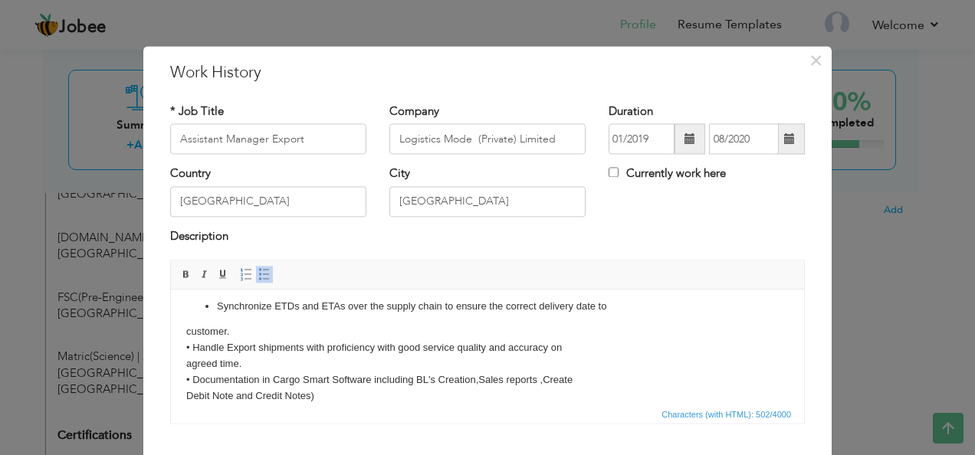
scroll to position [73, 0]
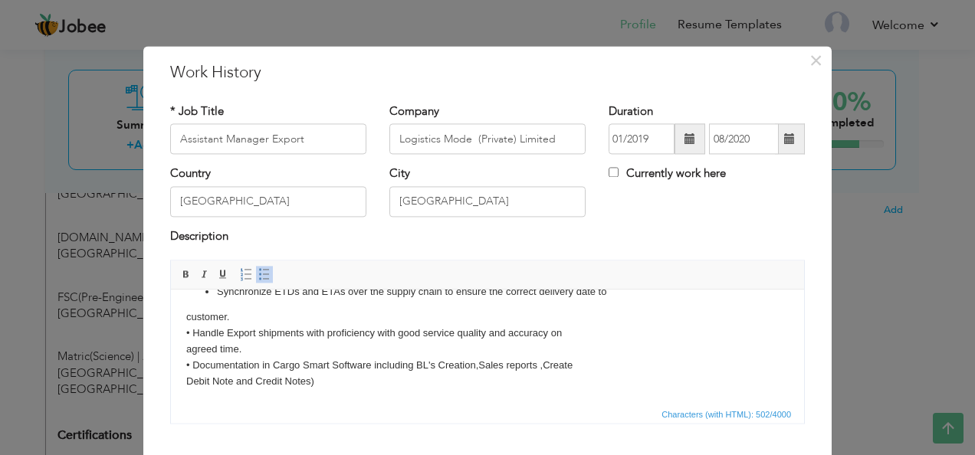
click at [192, 332] on body "To get best rates(Pricing) from direct lines and quote selling to Shippers/clie…" at bounding box center [487, 310] width 602 height 157
click at [258, 276] on span at bounding box center [264, 275] width 12 height 12
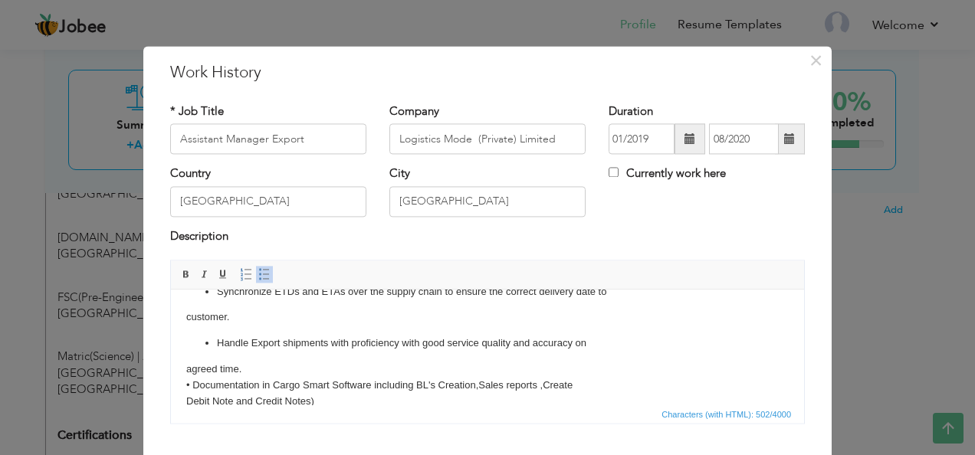
click at [186, 386] on body "To get best rates(Pricing) from direct lines and quote selling to Shippers/clie…" at bounding box center [487, 320] width 602 height 177
click at [195, 385] on body "To get best rates(Pricing) from direct lines and quote selling to Shippers/clie…" at bounding box center [487, 320] width 602 height 177
click at [258, 277] on span at bounding box center [264, 275] width 12 height 12
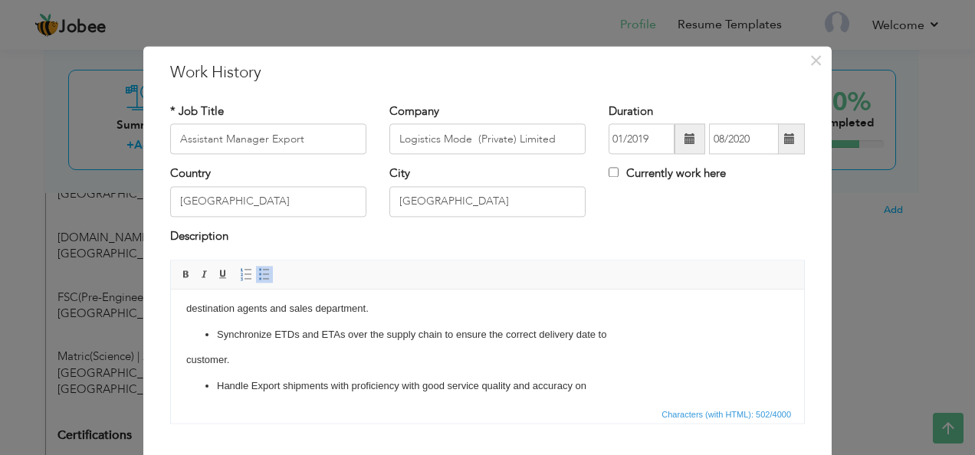
scroll to position [0, 0]
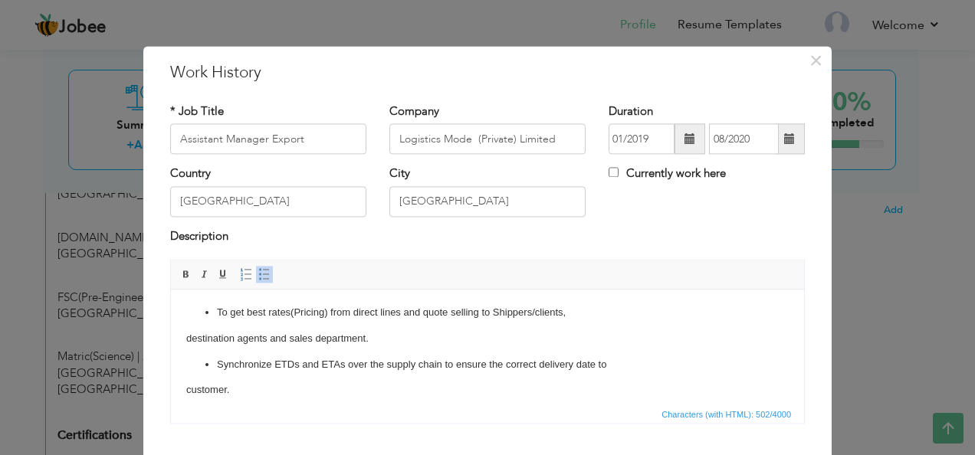
click at [192, 337] on body "To get best rates(Pricing) from direct lines and quote selling to Shippers/clie…" at bounding box center [487, 403] width 602 height 197
click at [179, 342] on html "To get best rates(Pricing) from direct lines and quote selling to Shippers/clie…" at bounding box center [487, 404] width 633 height 228
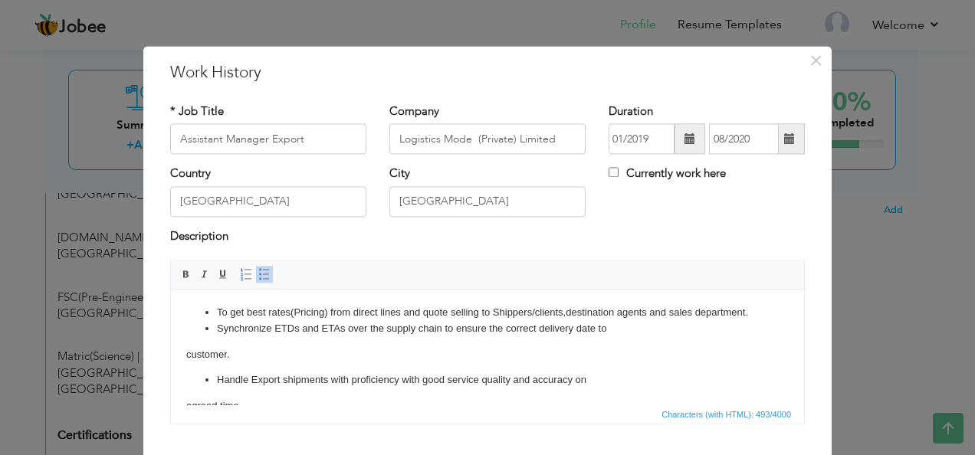
click at [186, 366] on body "To get best rates(Pricing) from direct lines and quote selling to Shippers/clie…" at bounding box center [487, 386] width 602 height 162
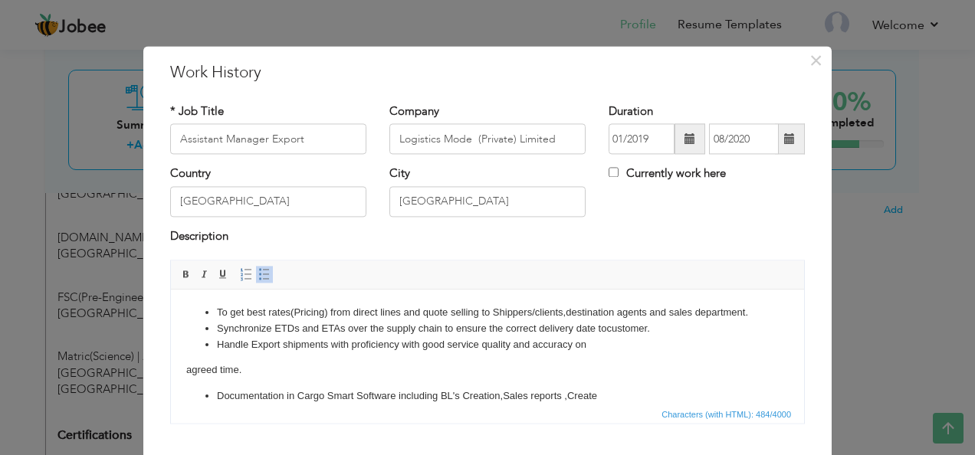
click at [189, 382] on body "To get best rates(Pricing) from direct lines and quote selling to Shippers/clie…" at bounding box center [487, 368] width 602 height 126
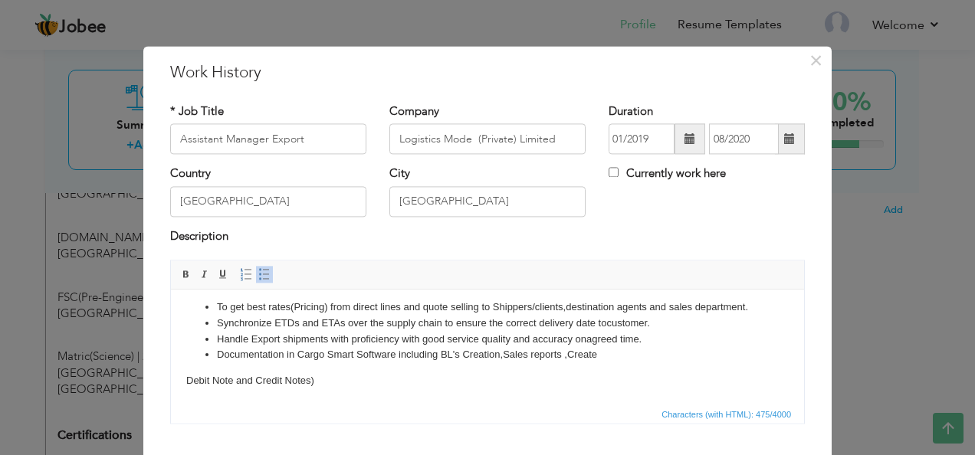
scroll to position [21, 0]
click at [189, 376] on body "To get best rates(Pricing) from direct lines and quote selling to Shippers/clie…" at bounding box center [487, 345] width 602 height 90
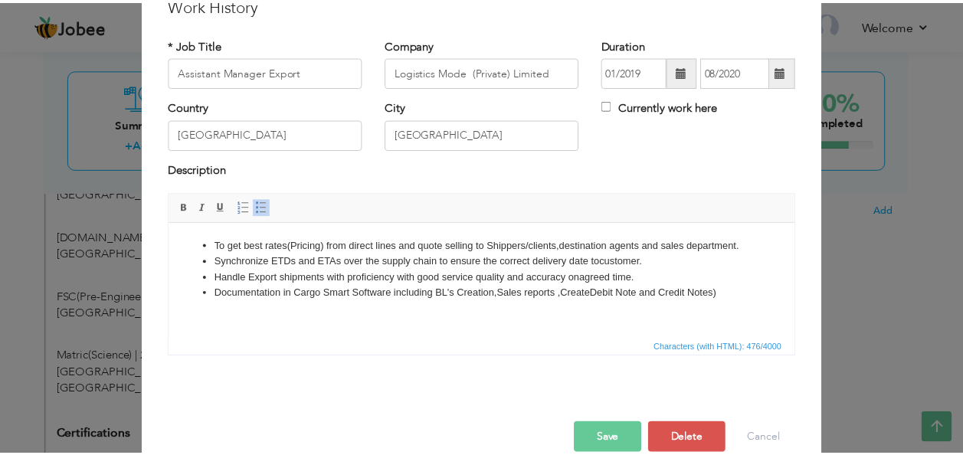
scroll to position [92, 0]
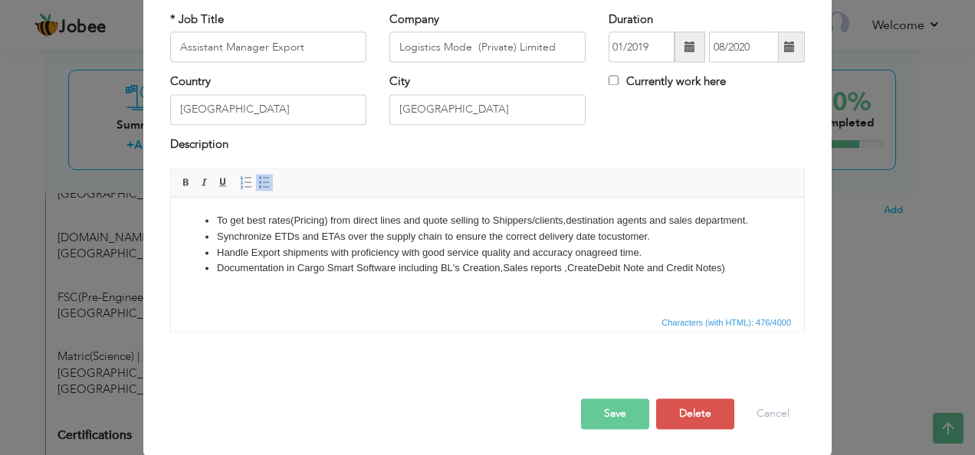
click at [616, 420] on button "Save" at bounding box center [615, 414] width 68 height 31
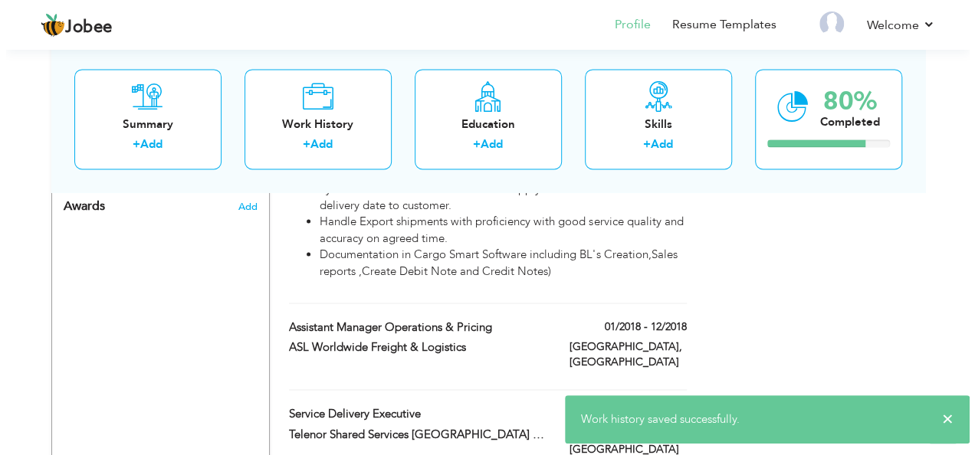
scroll to position [1123, 0]
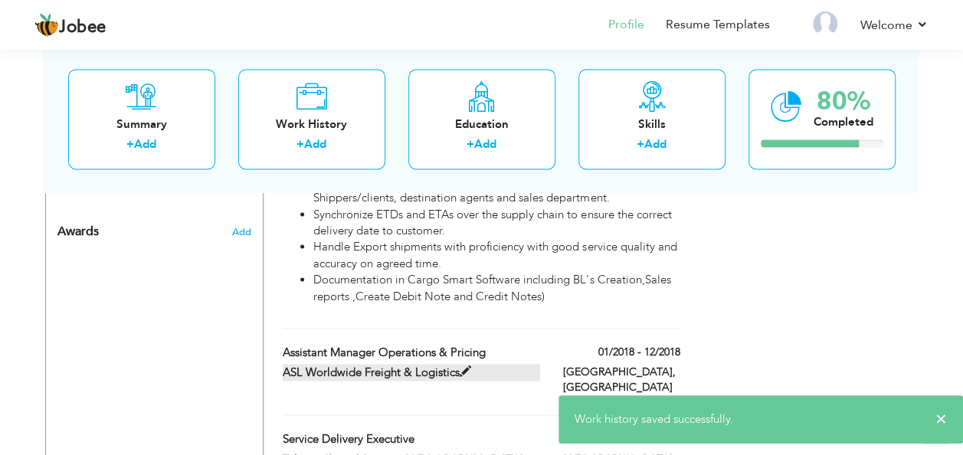
click at [469, 365] on span at bounding box center [465, 370] width 11 height 11
type input "Assistant Manager Operations & Pricing"
type input "ASL Worldwide Freight & Logistics"
type input "01/2018"
type input "12/2018"
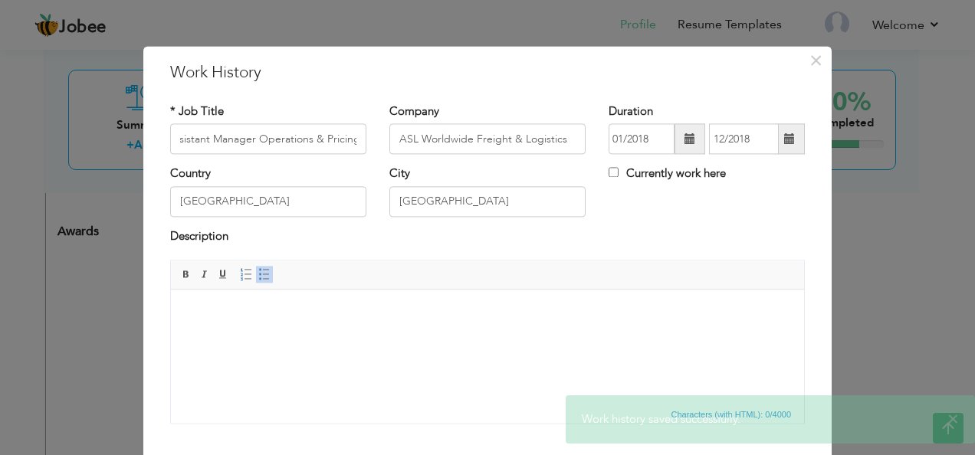
scroll to position [0, 0]
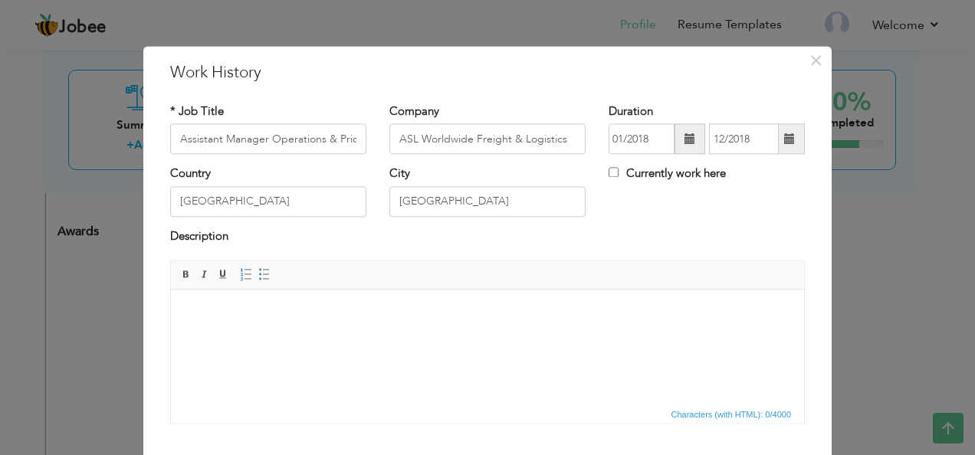
click at [264, 323] on html at bounding box center [487, 313] width 633 height 47
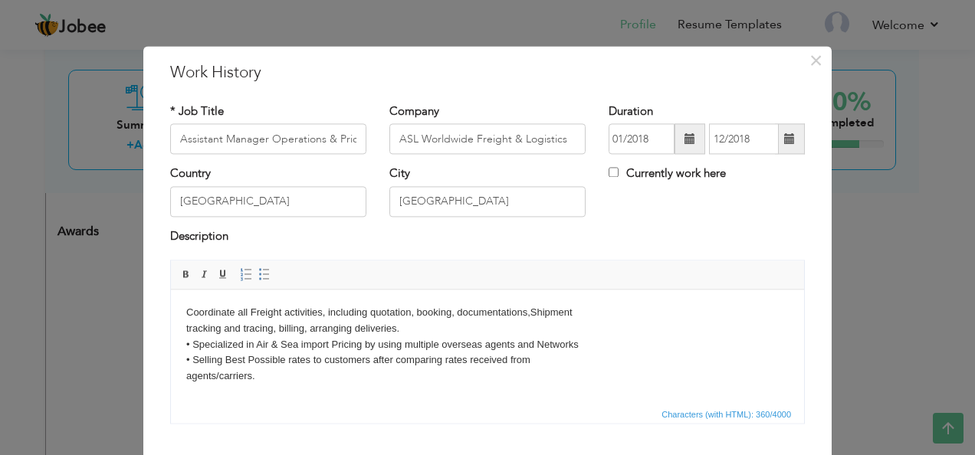
click at [182, 310] on html "Coordinate all Freight activities, including quotation, booking, documentations…" at bounding box center [487, 345] width 633 height 110
click at [263, 272] on link "Insert/Remove Bulleted List" at bounding box center [264, 275] width 17 height 17
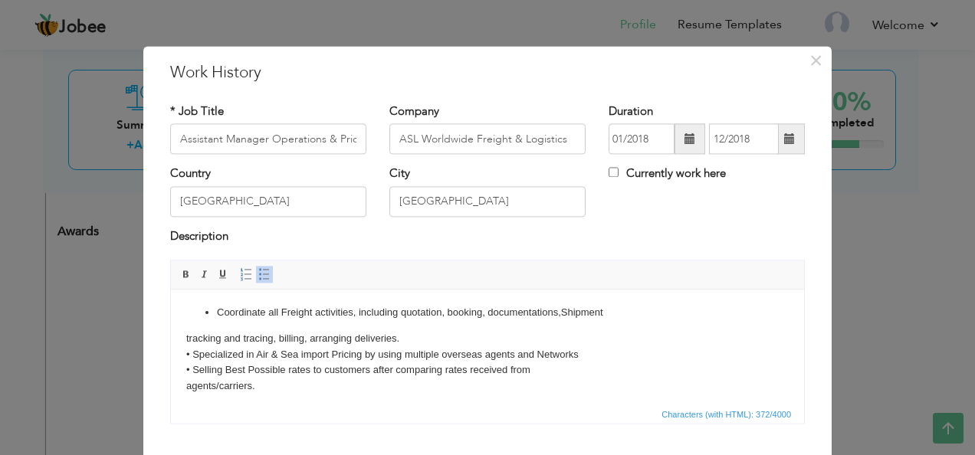
click at [188, 351] on body "Coordinate all Freight activities, including quotation, booking, documentations…" at bounding box center [487, 350] width 602 height 90
click at [256, 280] on link "Insert/Remove Bulleted List" at bounding box center [264, 275] width 17 height 17
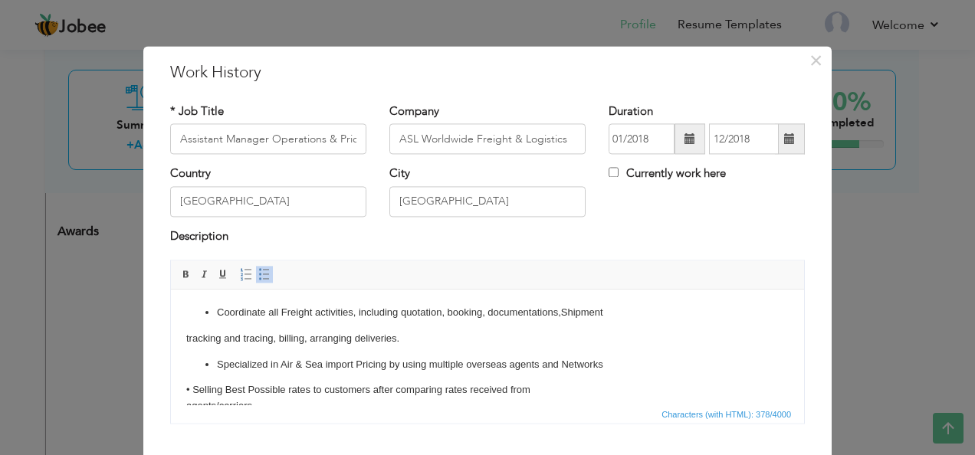
click at [192, 389] on body "Coordinate all Freight activities, including quotation, booking, documentations…" at bounding box center [487, 360] width 602 height 110
click at [264, 283] on span "Paragraph Insert/Remove Numbered List Insert/Remove Bulleted List" at bounding box center [257, 277] width 41 height 22
click at [258, 277] on span at bounding box center [264, 275] width 12 height 12
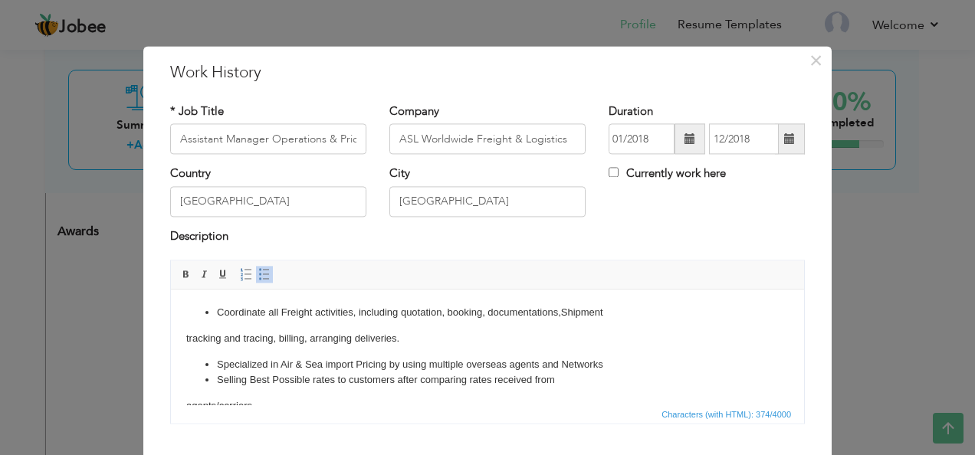
click at [182, 340] on html "Coordinate all Freight activities, including quotation, booking, documentations…" at bounding box center [487, 360] width 633 height 140
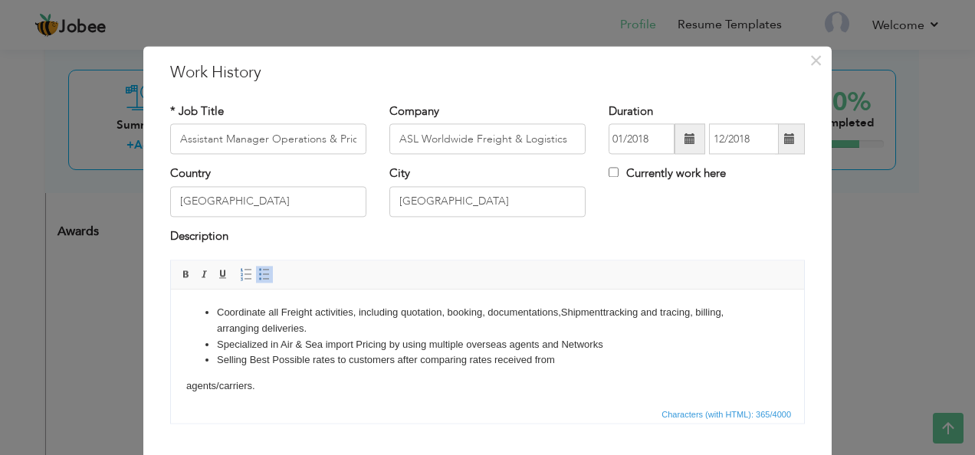
drag, startPoint x: 191, startPoint y: 382, endPoint x: 453, endPoint y: 699, distance: 412.0
click at [190, 382] on body "Coordinate all Freight activities, including quotation, booking, documentations…" at bounding box center [487, 350] width 602 height 90
click at [649, 356] on li "Selling Best Possible rates to customers after comparing rates received from ag…" at bounding box center [487, 360] width 541 height 16
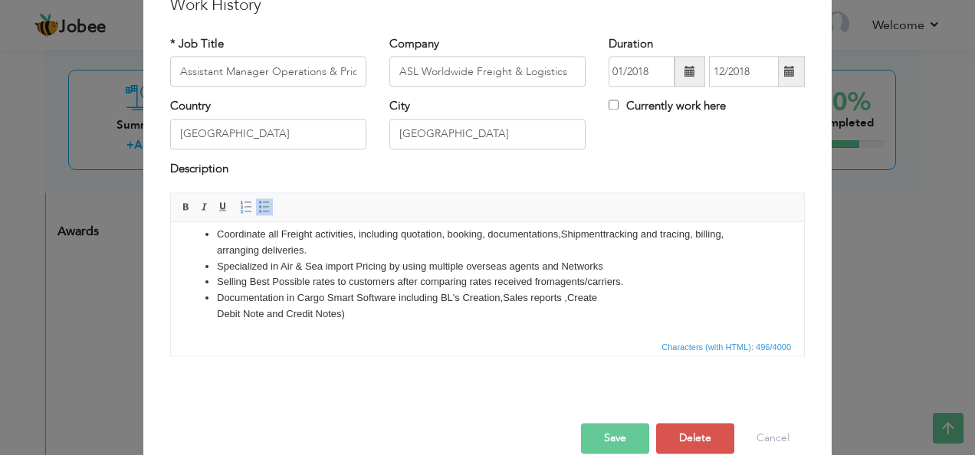
scroll to position [92, 0]
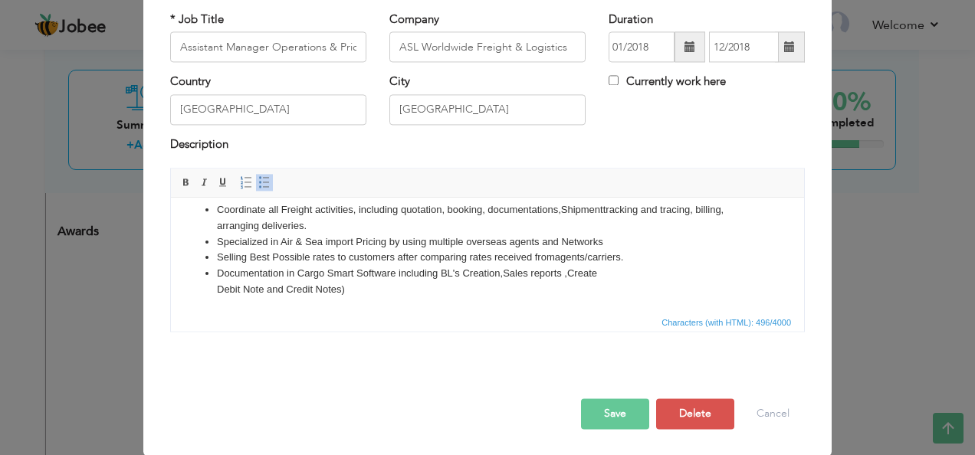
click at [632, 411] on button "Save" at bounding box center [615, 414] width 68 height 31
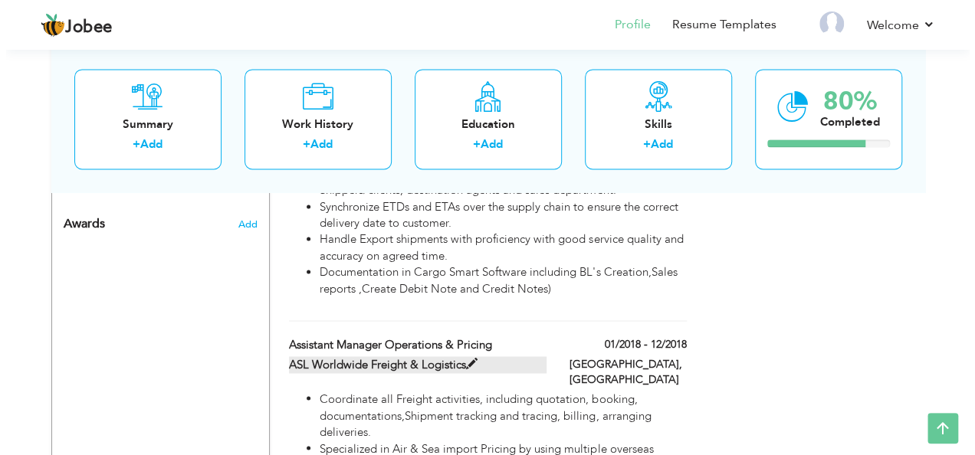
scroll to position [1226, 0]
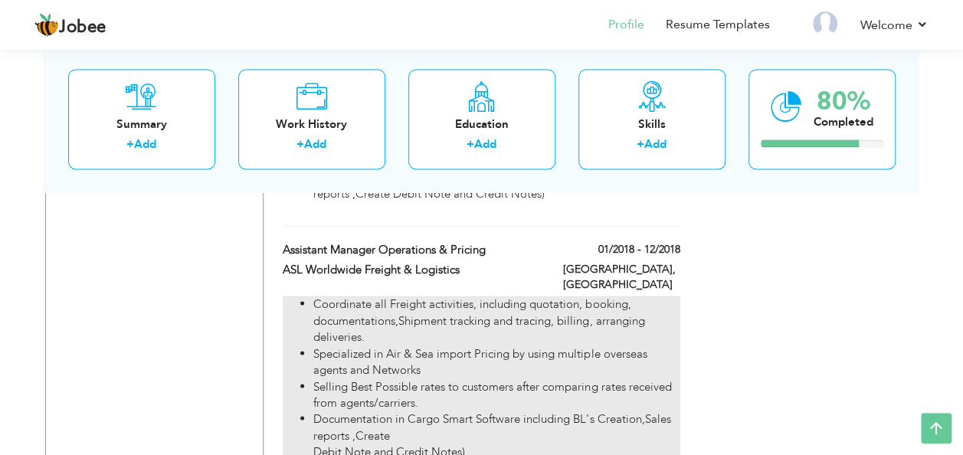
click at [464, 411] on li "Documentation in Cargo Smart Software including BL's Creation,Sales reports ,Cr…" at bounding box center [496, 435] width 366 height 49
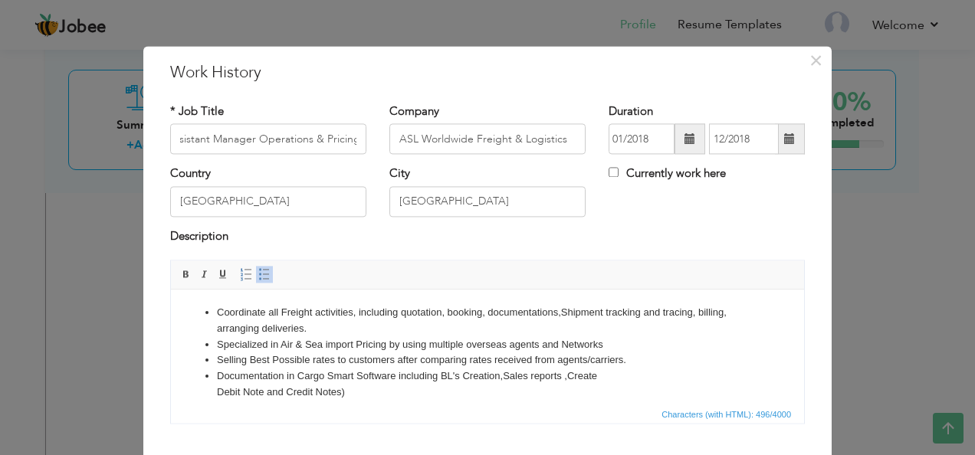
scroll to position [0, 0]
drag, startPoint x: 218, startPoint y: 392, endPoint x: 234, endPoint y: 395, distance: 15.6
click at [224, 392] on li "Documentation in Cargo Smart Software including BL's Creation,Sales reports ,Cr…" at bounding box center [487, 385] width 541 height 32
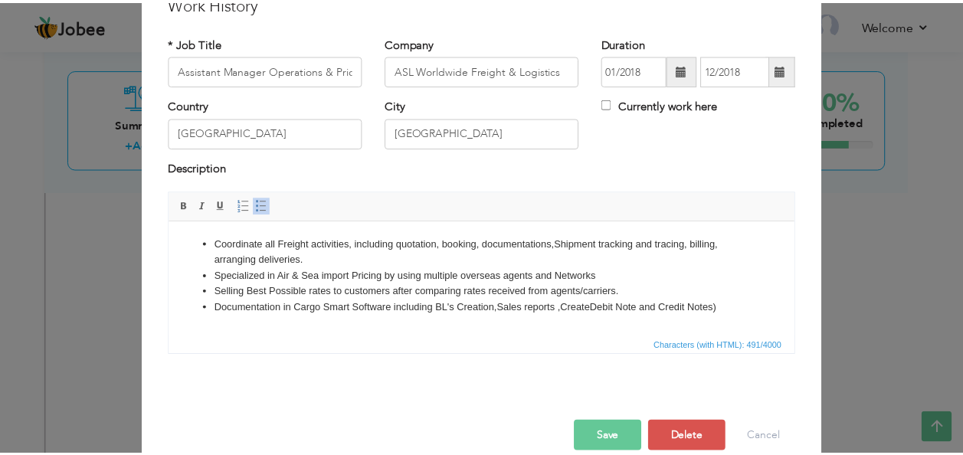
scroll to position [92, 0]
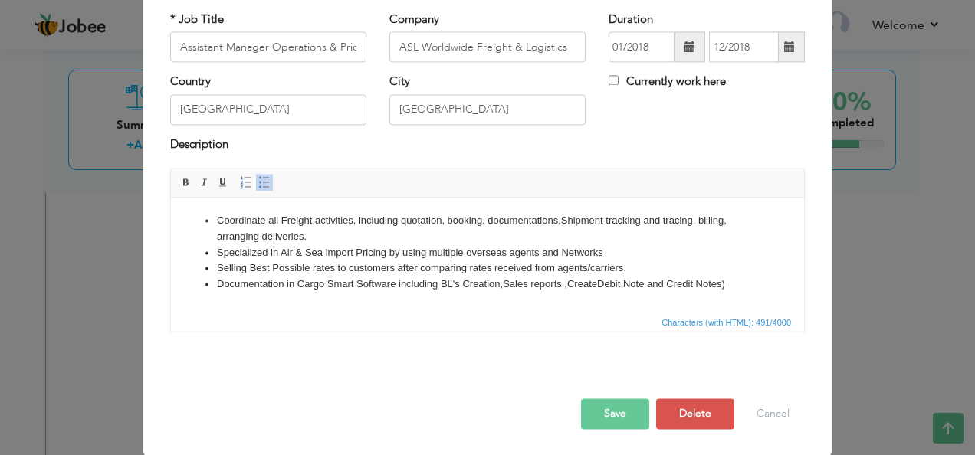
click at [617, 412] on button "Save" at bounding box center [615, 414] width 68 height 31
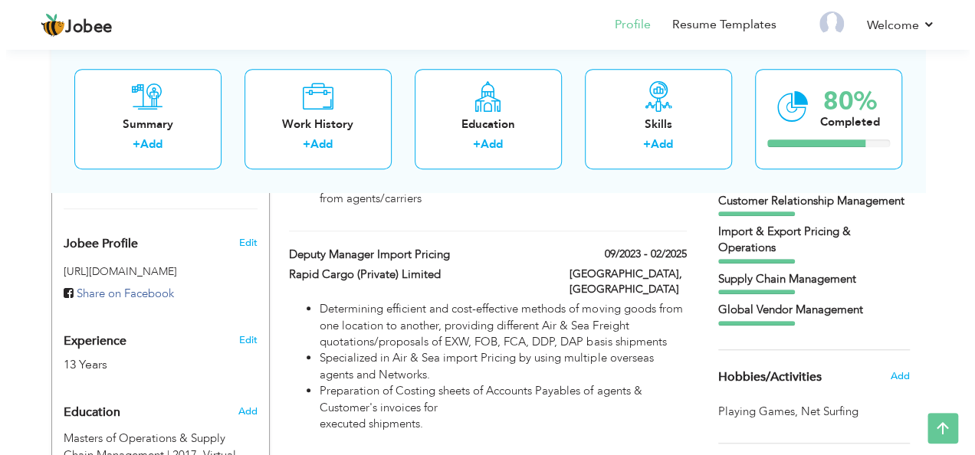
scroll to position [408, 0]
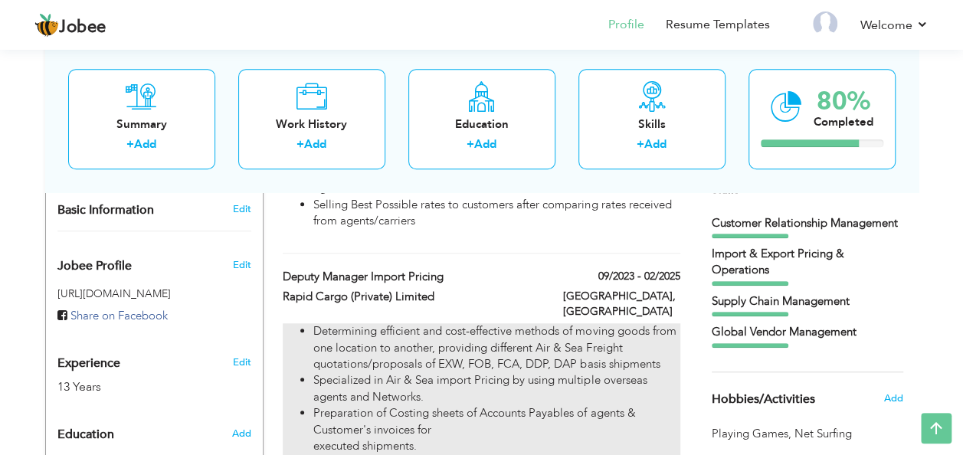
click at [486, 326] on li "Determining efficient and cost-effective methods of moving goods from one locat…" at bounding box center [496, 347] width 366 height 49
type input "Deputy Manager Import Pricing"
type input "Rapid Cargo (Private) Limited"
type input "09/2023"
type input "02/2025"
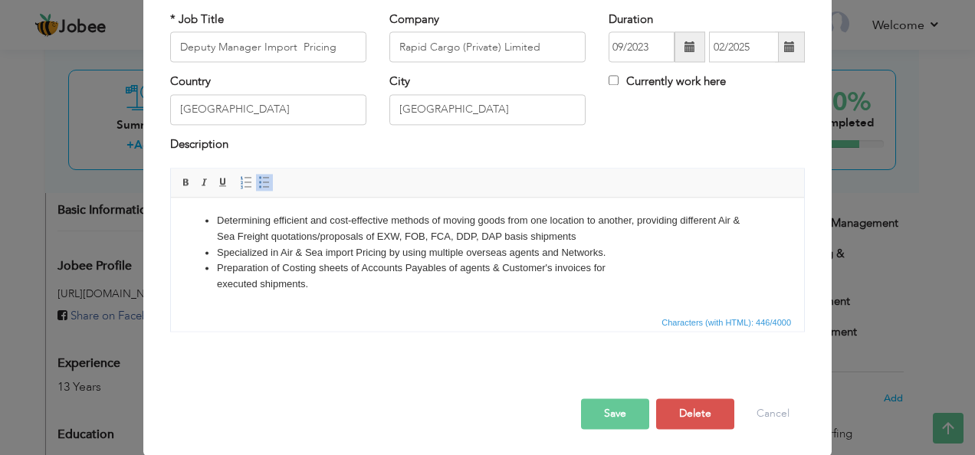
scroll to position [0, 0]
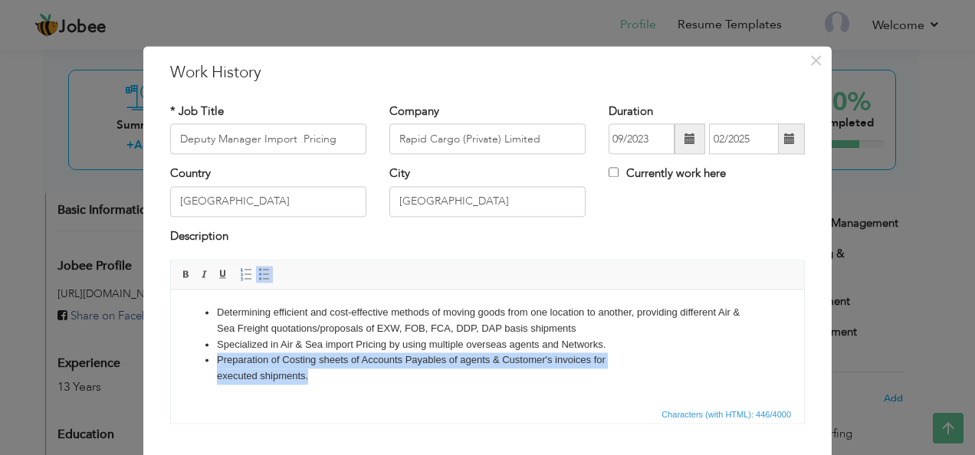
drag, startPoint x: 215, startPoint y: 359, endPoint x: 327, endPoint y: 380, distance: 114.5
click at [327, 380] on ul "Determining efficient and cost-effective methods of moving goods from one locat…" at bounding box center [487, 345] width 602 height 80
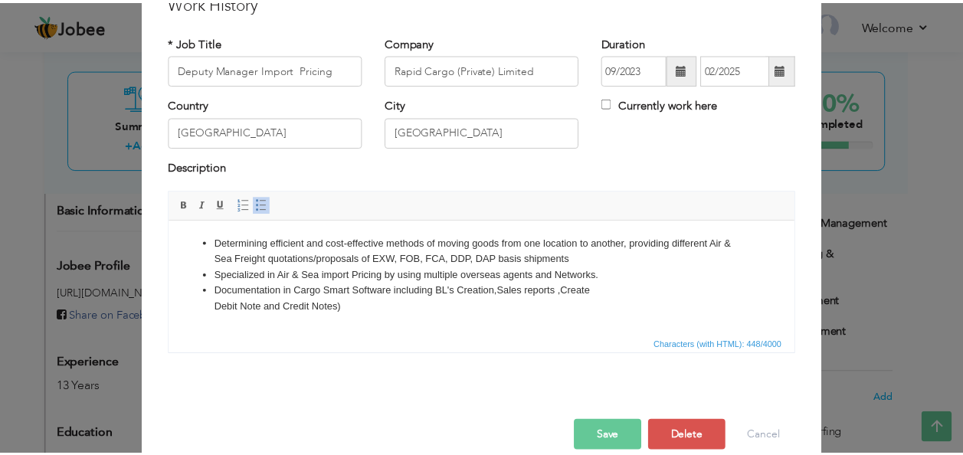
scroll to position [92, 0]
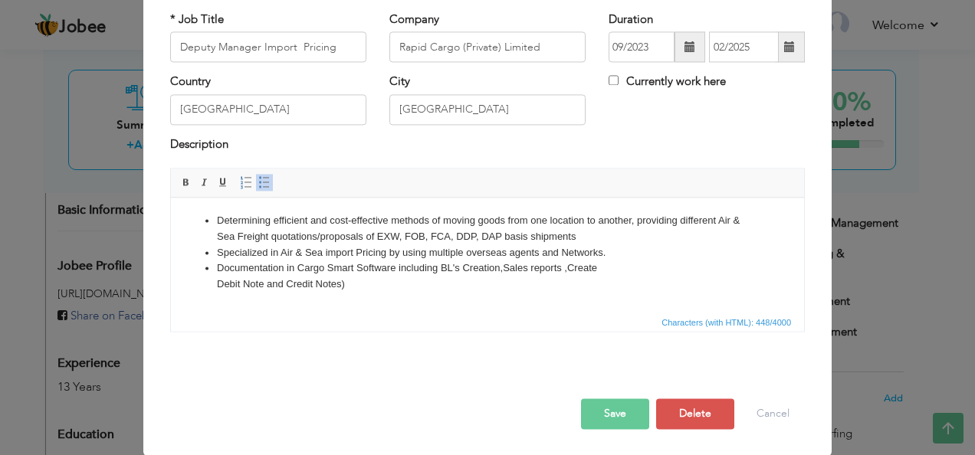
click at [608, 408] on button "Save" at bounding box center [615, 414] width 68 height 31
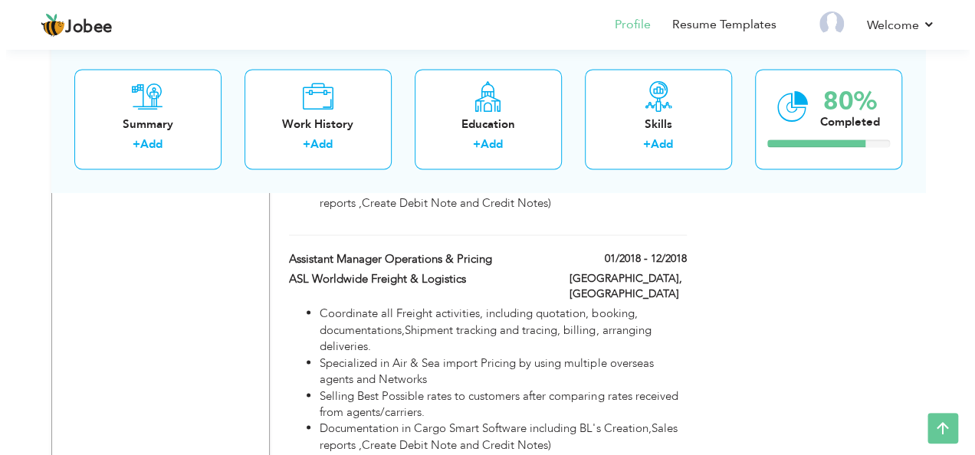
scroll to position [1328, 0]
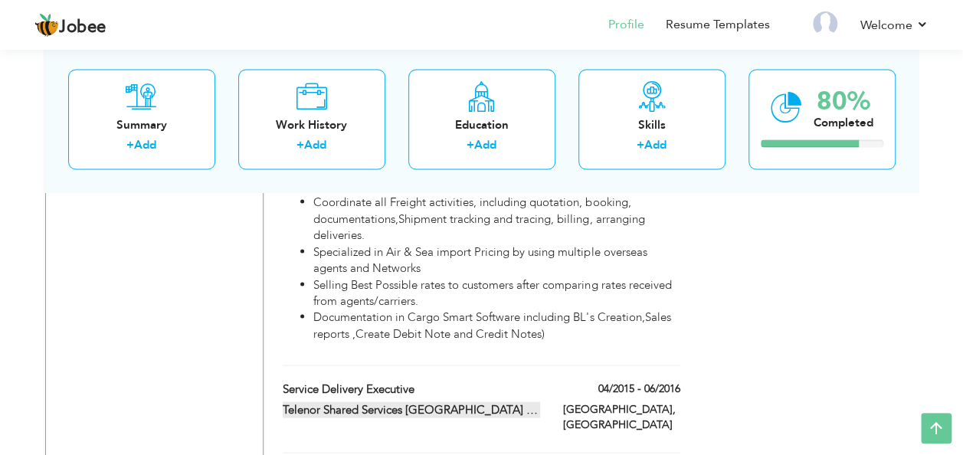
click at [532, 401] on label "Telenor Shared Services [GEOGRAPHIC_DATA] (Private) Limited" at bounding box center [411, 409] width 257 height 16
type input "Service Delivery Executive"
type input "Telenor Shared Services [GEOGRAPHIC_DATA] (Private) Limited"
type input "04/2015"
type input "06/2016"
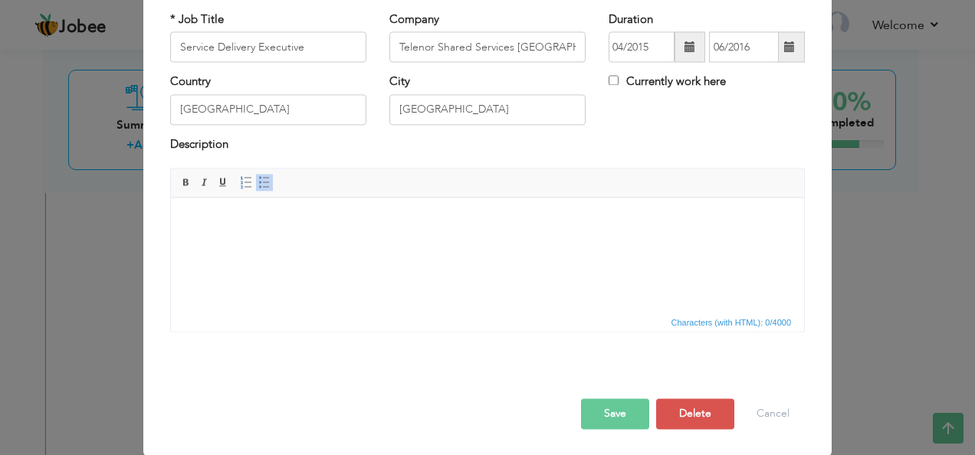
scroll to position [0, 0]
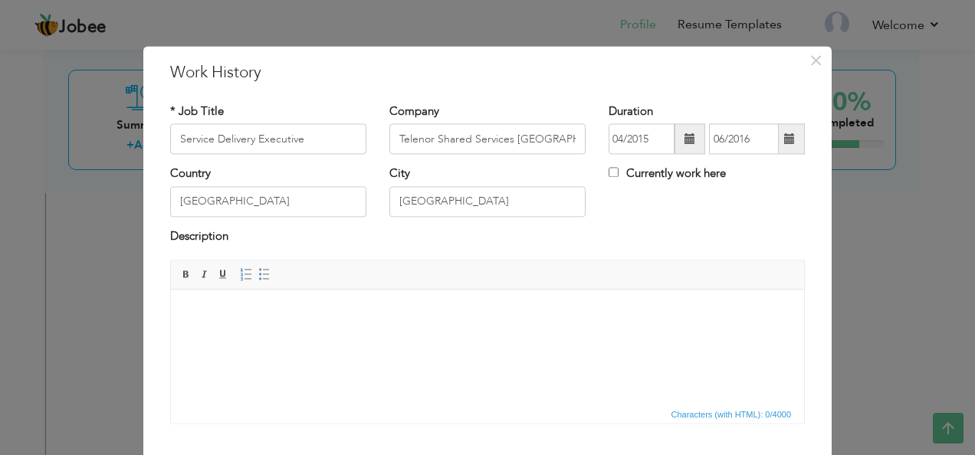
click at [303, 315] on body at bounding box center [487, 313] width 602 height 16
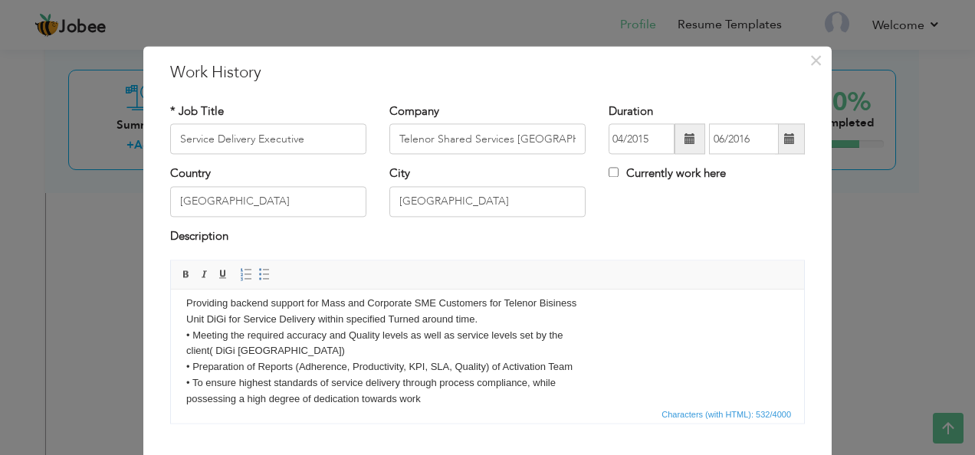
click at [183, 303] on html "Providing backend support for Mass and Corporate SME Customers for Telenor Bisi…" at bounding box center [487, 351] width 633 height 142
click at [254, 283] on span "Insert/Remove Numbered List Insert/Remove Bulleted List" at bounding box center [255, 275] width 37 height 18
click at [258, 276] on span at bounding box center [264, 275] width 12 height 12
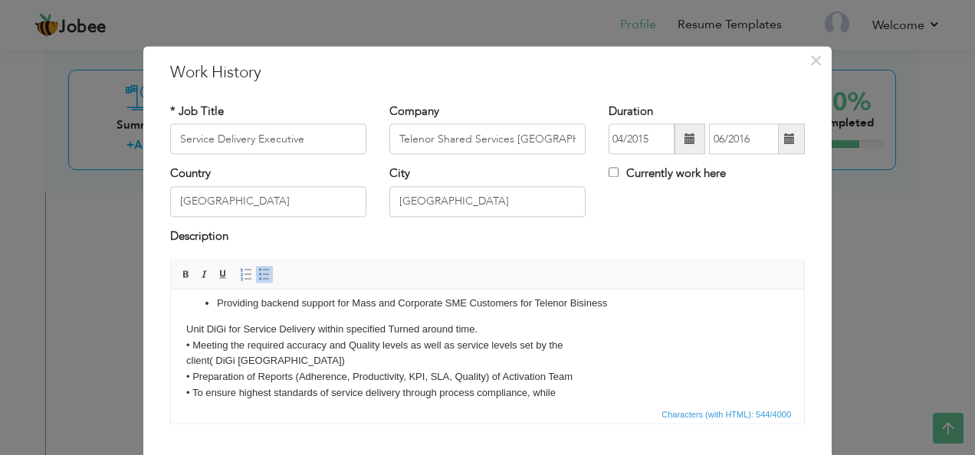
drag, startPoint x: 188, startPoint y: 327, endPoint x: 279, endPoint y: 348, distance: 93.5
click at [188, 327] on body "Providing backend support for Mass and Corporate SME Customers for Telenor Bisi…" at bounding box center [487, 357] width 602 height 122
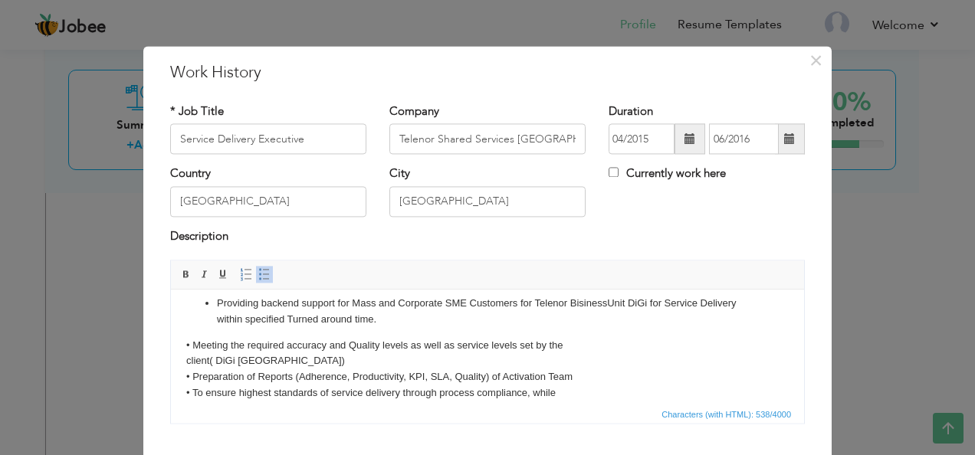
click at [189, 341] on body "Providing backend support for Mass and Corporate SME Customers for Telenor Bisi…" at bounding box center [487, 357] width 602 height 122
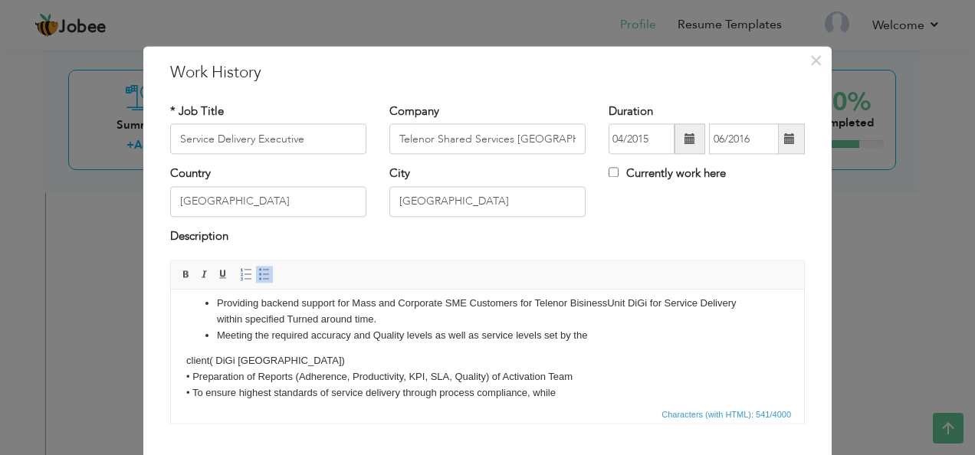
click at [189, 359] on body "Providing backend support for Mass and Corporate SME Customers for Telenor Bisi…" at bounding box center [487, 357] width 602 height 122
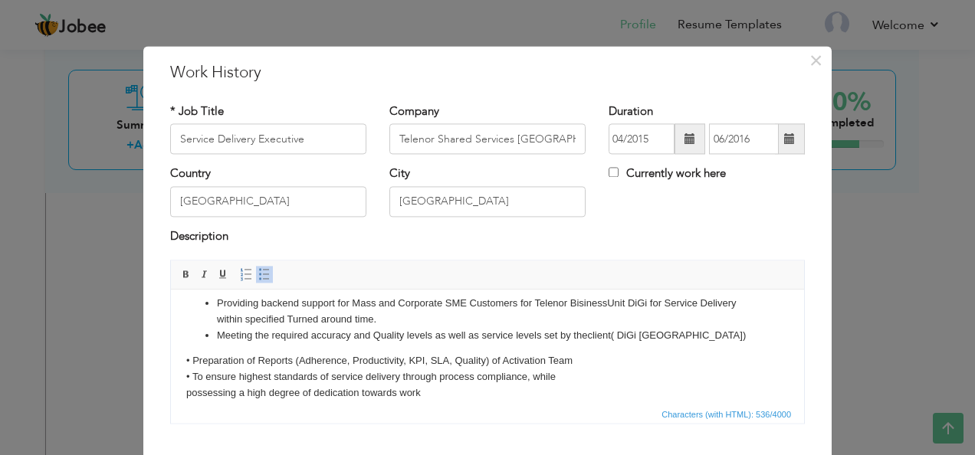
click at [194, 357] on body "Providing backend support for Mass and Corporate SME Customers for Telenor Bisi…" at bounding box center [487, 349] width 602 height 106
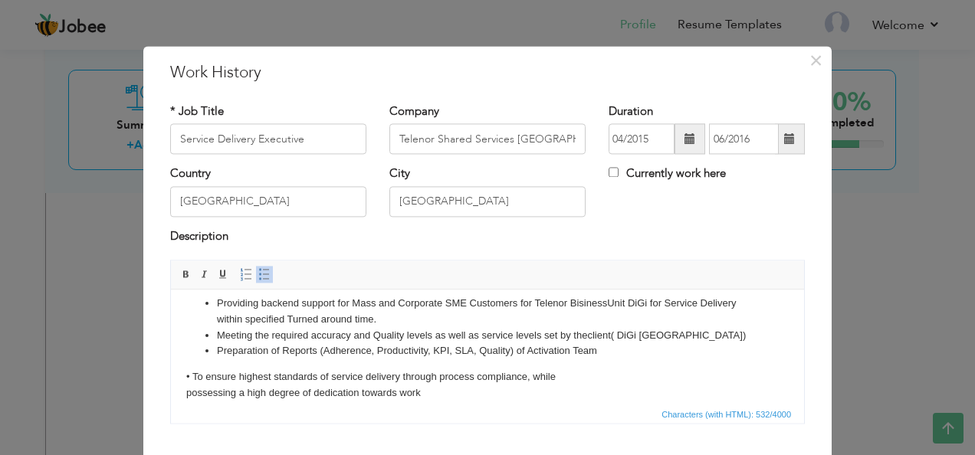
click at [195, 375] on body "Providing backend support for Mass and Corporate SME Customers for Telenor Bisi…" at bounding box center [487, 349] width 602 height 106
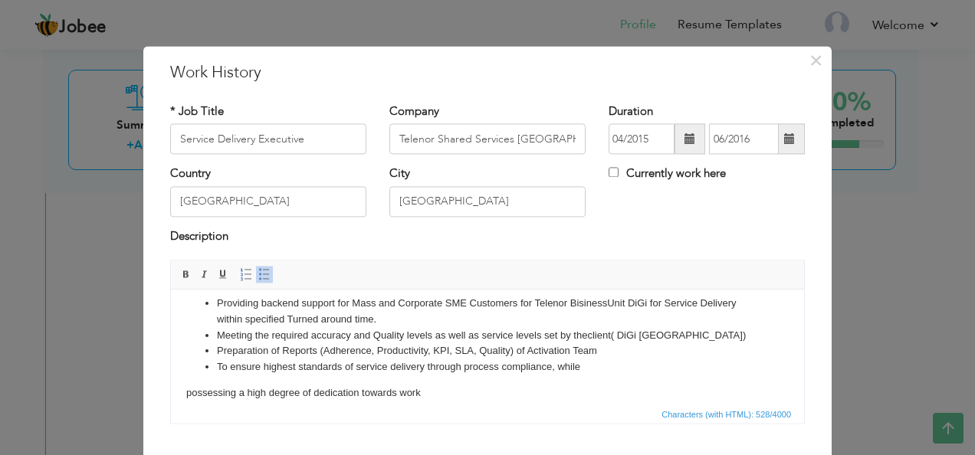
click at [188, 394] on body "Providing backend support for Mass and Corporate SME Customers for Telenor Bisi…" at bounding box center [487, 349] width 602 height 106
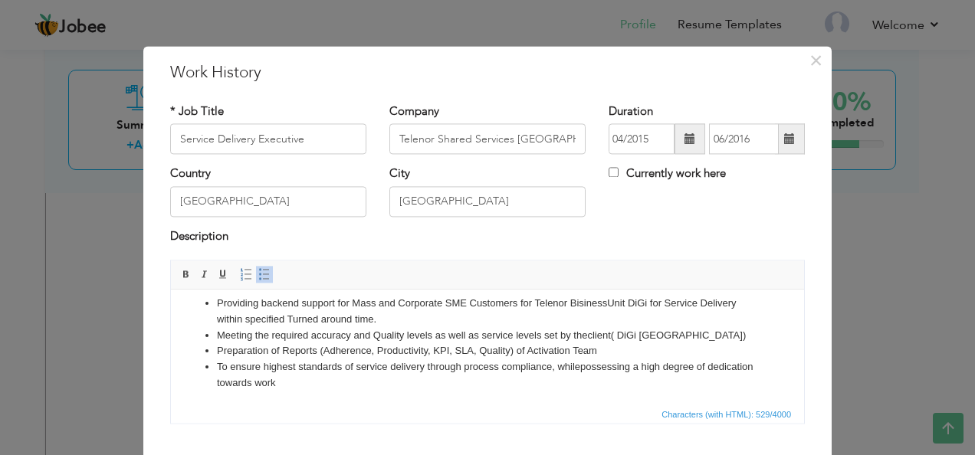
scroll to position [11, 0]
click at [381, 388] on li "To ensure highest standards of service delivery through process compliance, whi…" at bounding box center [487, 374] width 541 height 32
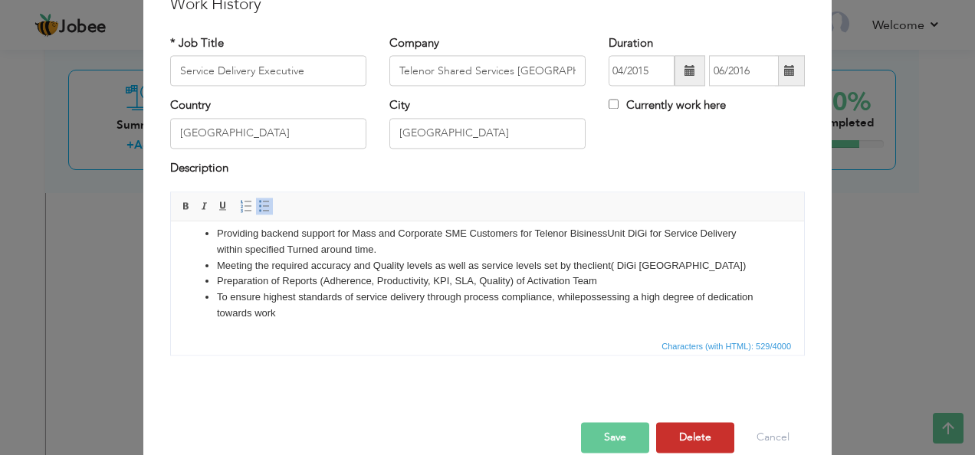
scroll to position [92, 0]
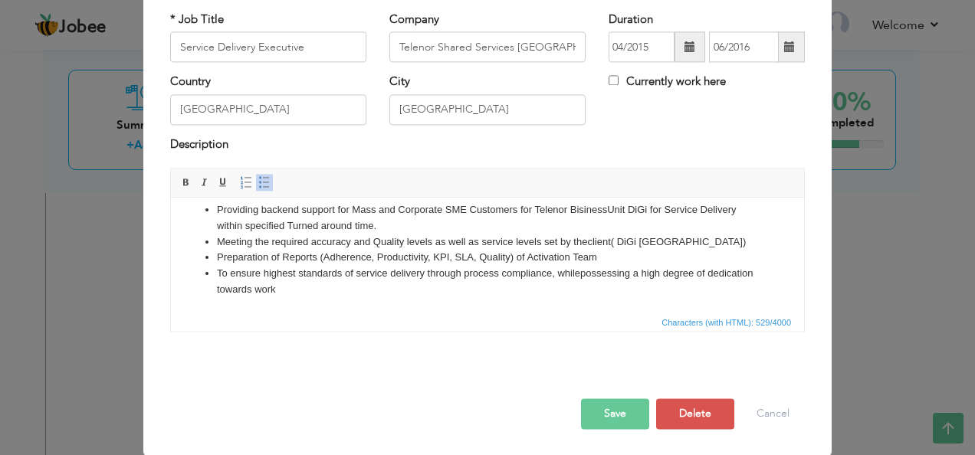
click at [614, 402] on button "Save" at bounding box center [615, 414] width 68 height 31
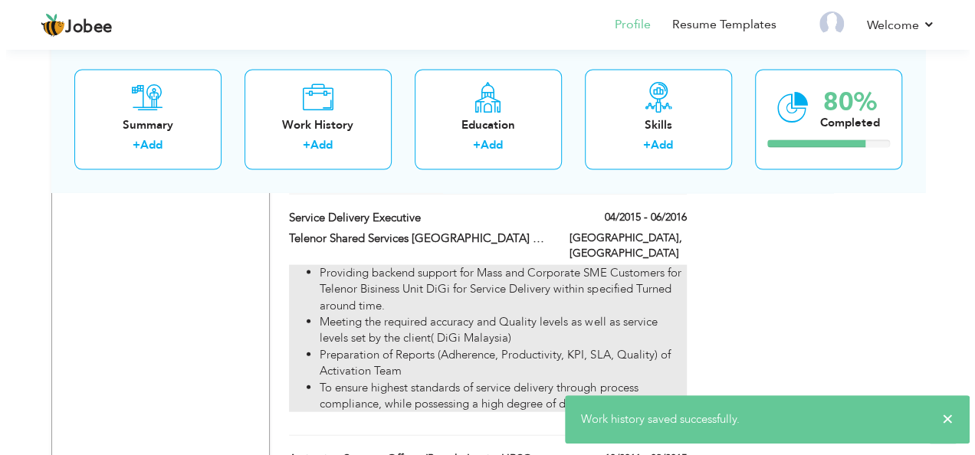
scroll to position [1577, 0]
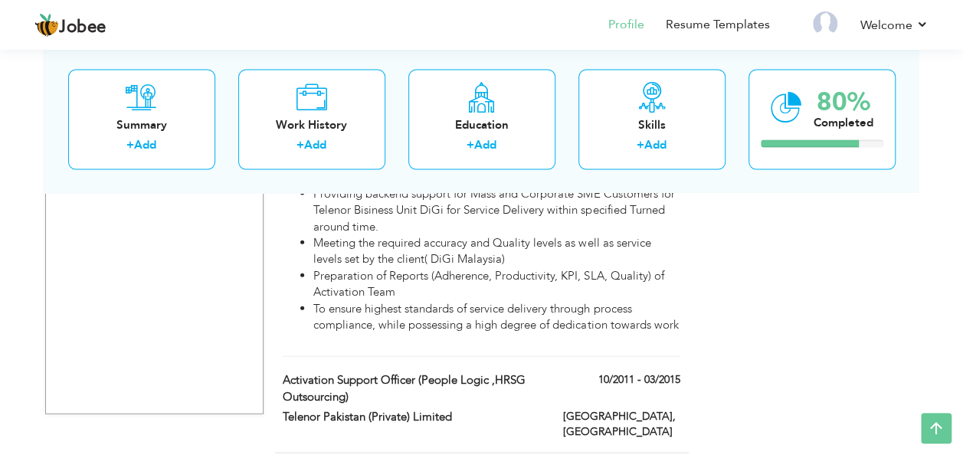
click at [619, 372] on div "Activation Support Officer (People Logic ,HRSG Outsourcing) 10/2011 - 03/2015" at bounding box center [481, 390] width 420 height 37
type input "Activation Support Officer (People Logic ,HRSG Outsourcing)"
type input "Telenor Pakistan (Private) Limited"
type input "10/2011"
type input "03/2015"
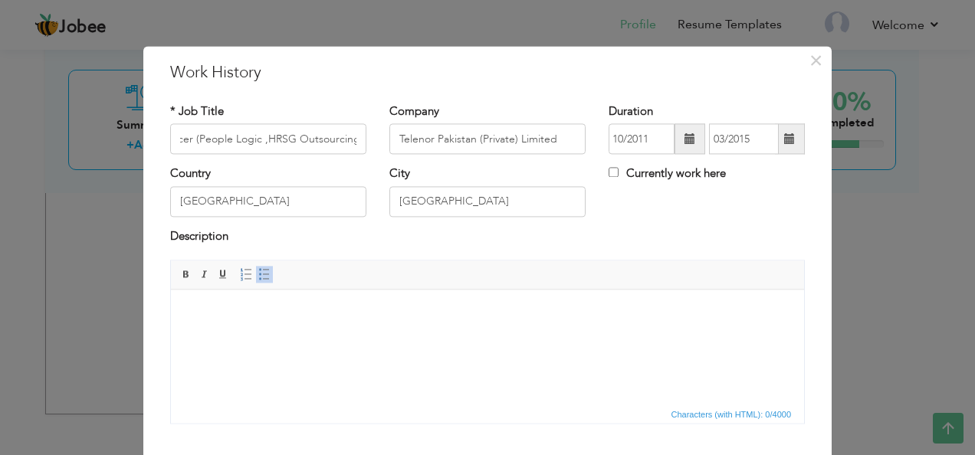
scroll to position [0, 0]
click at [362, 308] on body at bounding box center [487, 313] width 602 height 16
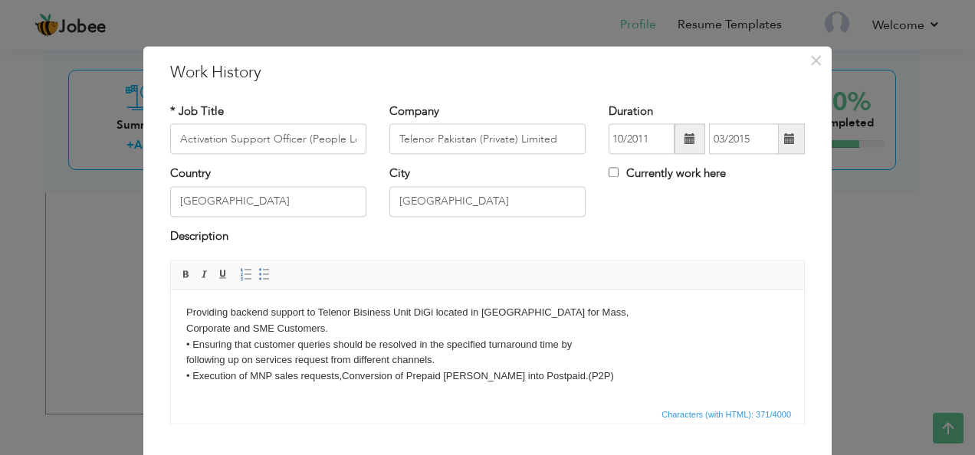
click at [190, 311] on body "Providing backend support to Telenor Bisiness Unit DiGi located in Malaysia for…" at bounding box center [487, 345] width 602 height 80
drag, startPoint x: 186, startPoint y: 311, endPoint x: 240, endPoint y: 319, distance: 54.2
click at [187, 310] on html "Providing backend support to Telenor Bisiness Unit DiGi located in Malaysia for…" at bounding box center [487, 345] width 633 height 110
click at [258, 276] on span at bounding box center [264, 275] width 12 height 12
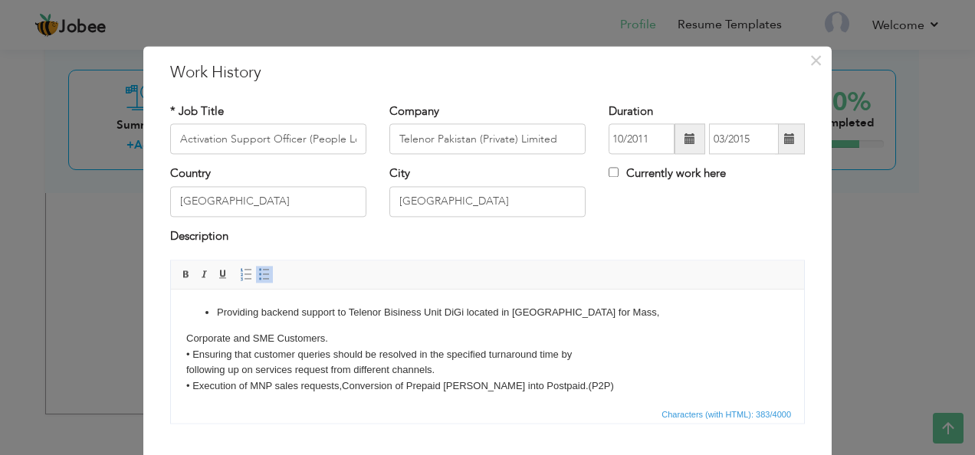
click at [185, 339] on html "Providing backend support to Telenor Bisiness Unit DiGi located in Malaysia for…" at bounding box center [487, 350] width 633 height 120
click at [194, 336] on body "Providing backend support to Telenor Bisiness Unit DiGi located in Malaysia for…" at bounding box center [487, 350] width 602 height 90
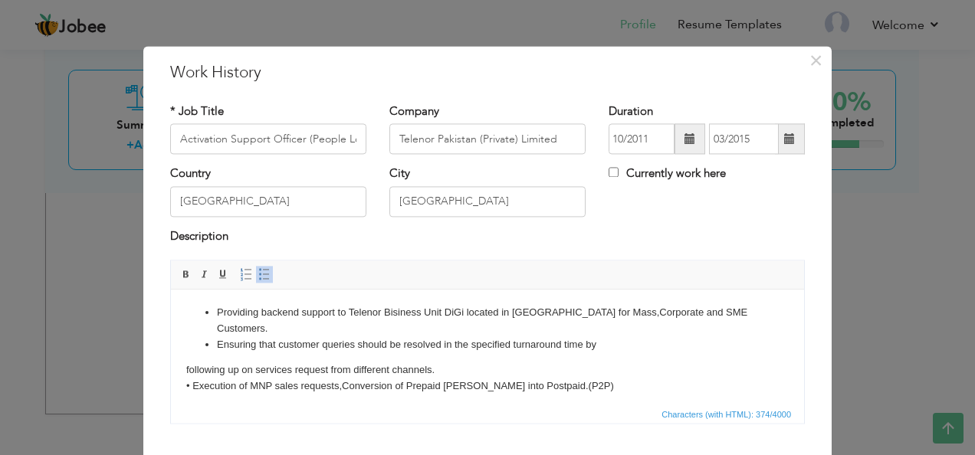
click at [191, 354] on body "Providing backend support to Telenor Bisiness Unit DiGi located in Malaysia for…" at bounding box center [487, 350] width 602 height 90
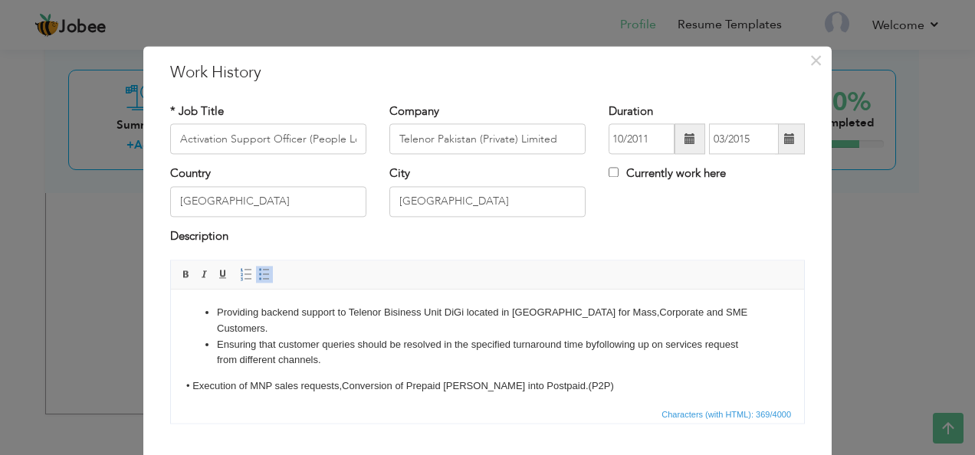
drag, startPoint x: 194, startPoint y: 368, endPoint x: 246, endPoint y: 386, distance: 55.2
click at [197, 368] on body "Providing backend support to Telenor Bisiness Unit DiGi located in Malaysia for…" at bounding box center [487, 350] width 602 height 90
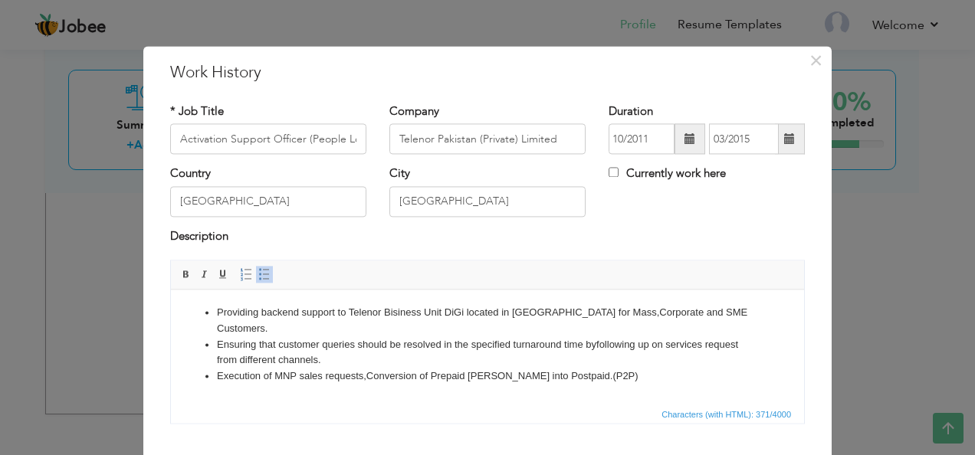
click at [428, 396] on html "Providing backend support to Telenor Bisiness Unit DiGi located in Malaysia for…" at bounding box center [487, 345] width 633 height 110
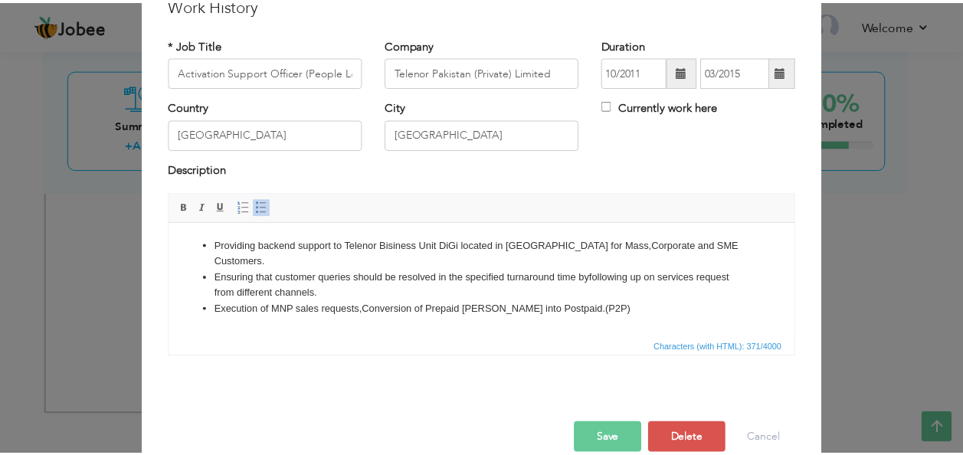
scroll to position [92, 0]
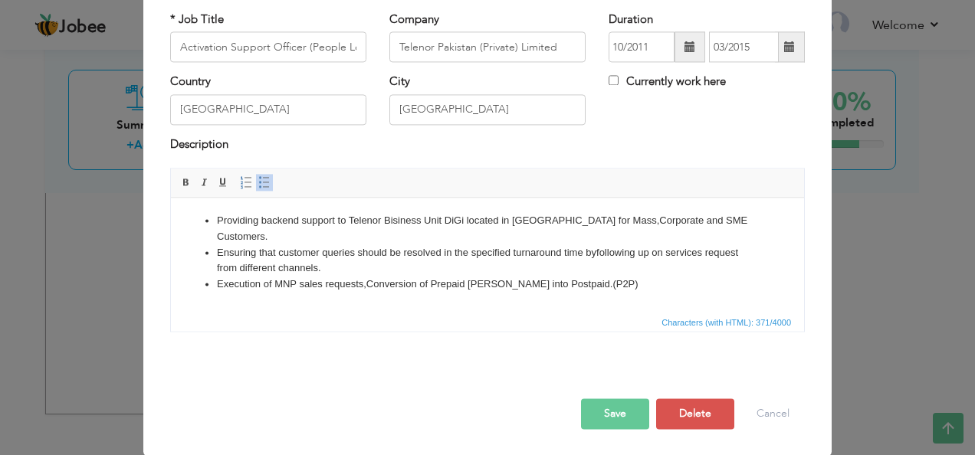
click at [622, 404] on button "Save" at bounding box center [615, 414] width 68 height 31
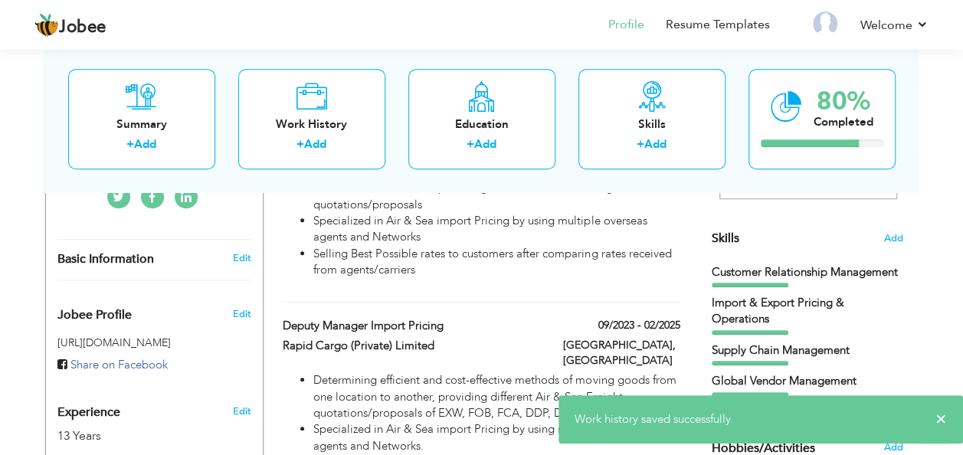
scroll to position [147, 0]
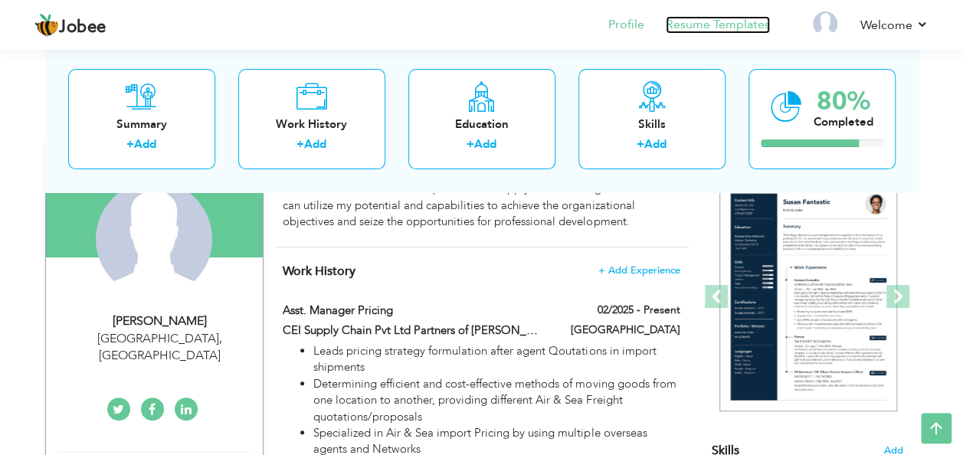
click at [717, 26] on link "Resume Templates" at bounding box center [718, 25] width 104 height 18
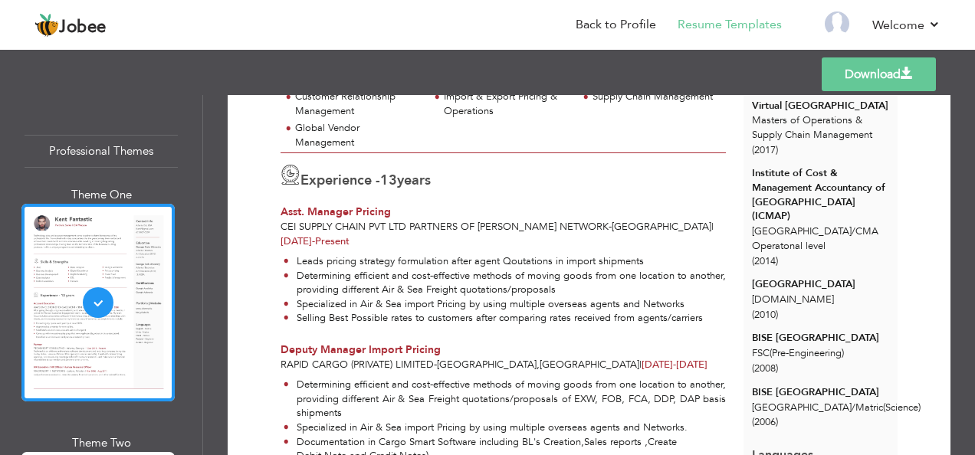
scroll to position [306, 0]
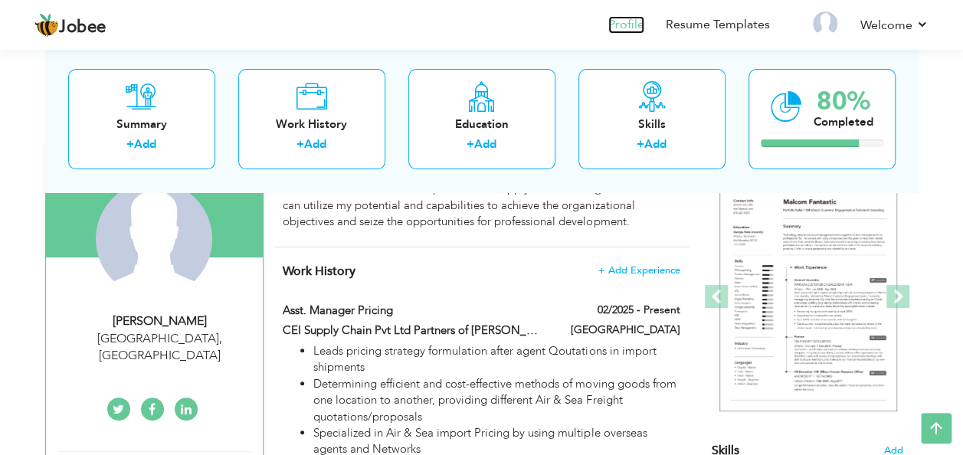
click at [634, 21] on link "Profile" at bounding box center [626, 25] width 36 height 18
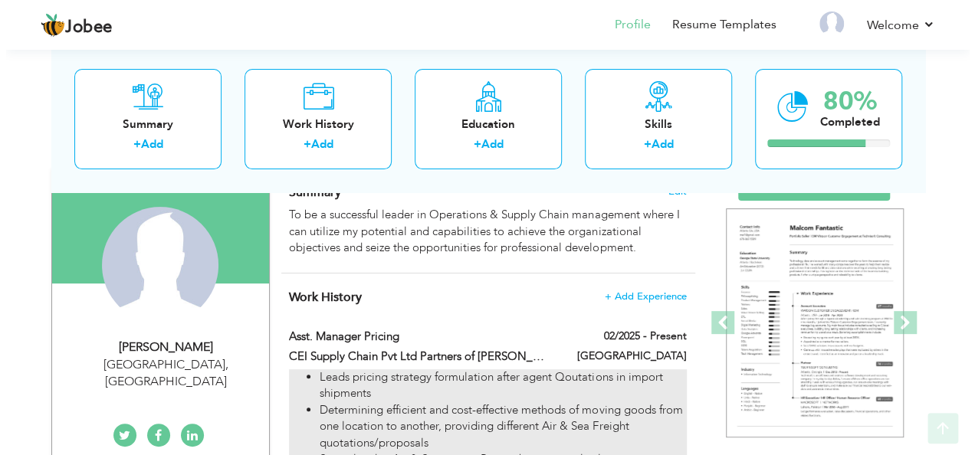
scroll to position [204, 0]
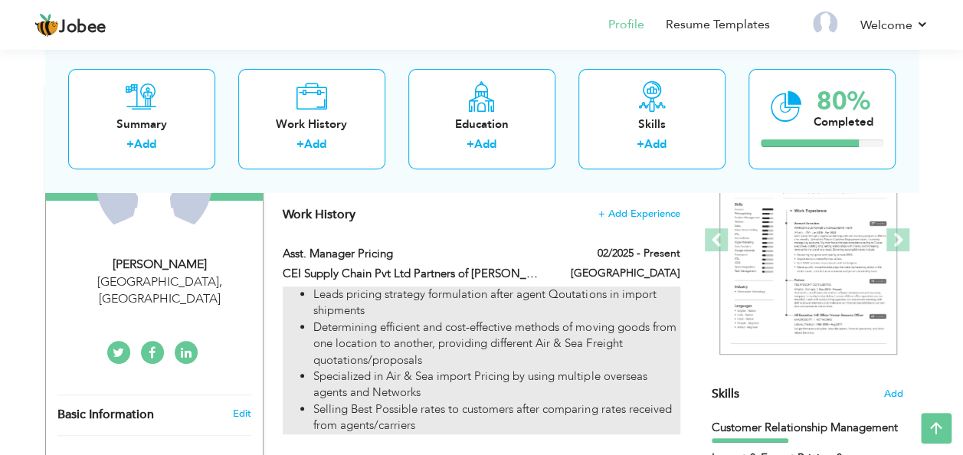
click at [506, 319] on li "Determining efficient and cost-effective methods of moving goods from one locat…" at bounding box center [496, 343] width 366 height 49
type input "Asst. Manager Pricing"
type input "CEI Supply Chain Pvt Ltd Partners of [PERSON_NAME] Network"
type input "02/2025"
type input "[GEOGRAPHIC_DATA]"
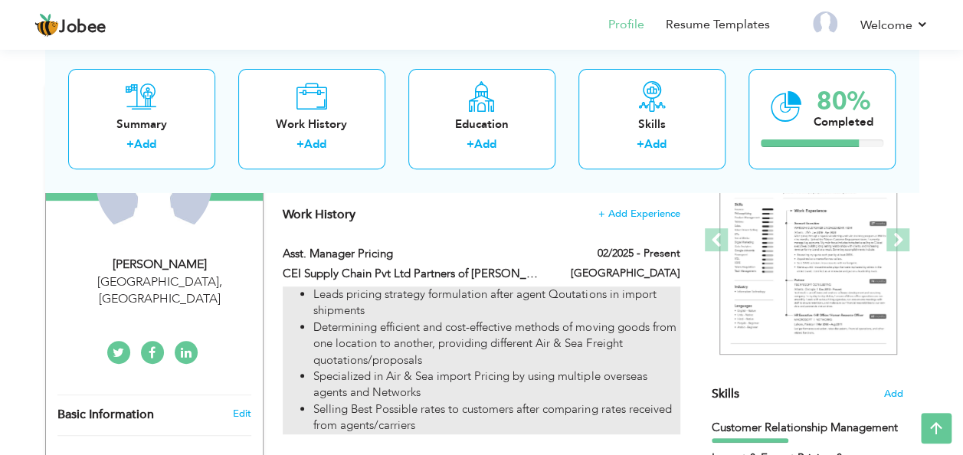
checkbox input "true"
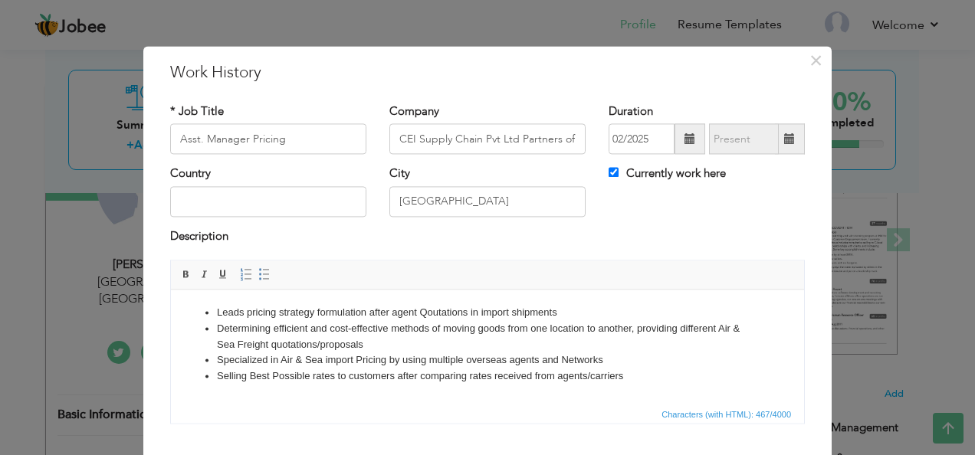
click at [224, 323] on li "Determining efficient and cost-effective methods of moving goods from one locat…" at bounding box center [487, 337] width 541 height 32
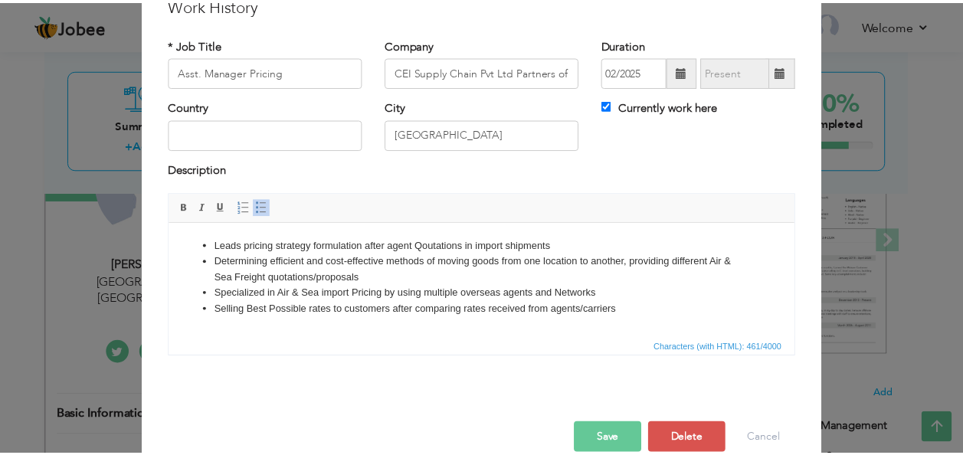
scroll to position [92, 0]
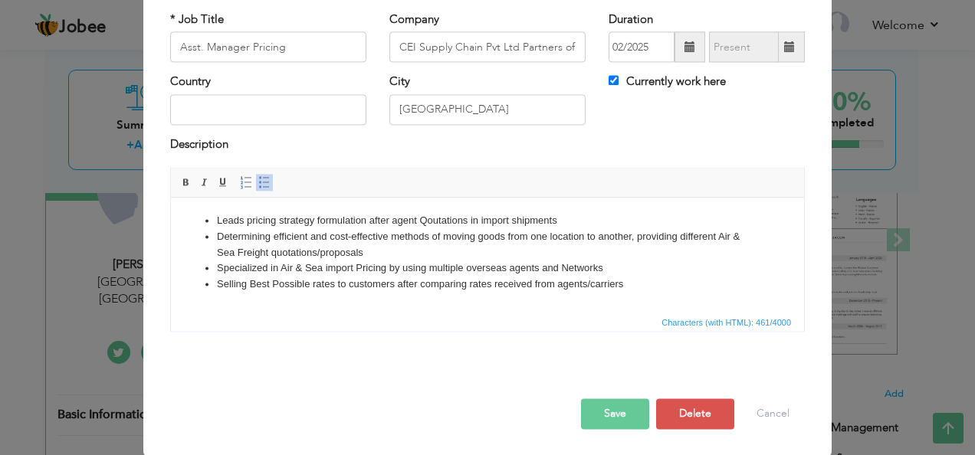
click at [619, 409] on button "Save" at bounding box center [615, 414] width 68 height 31
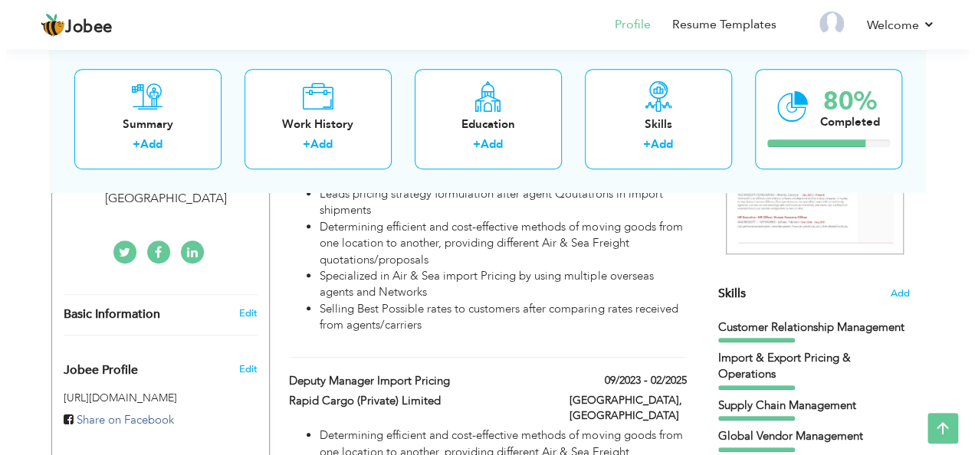
scroll to position [102, 0]
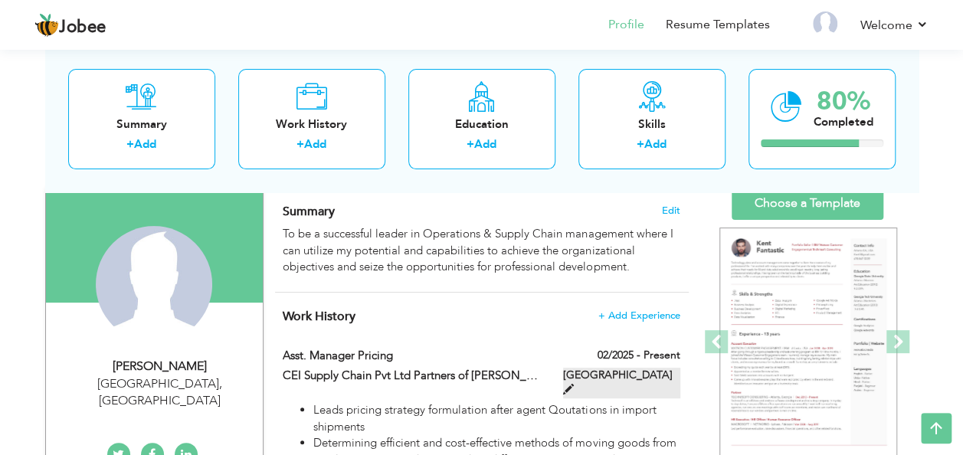
click at [667, 369] on label "[GEOGRAPHIC_DATA]" at bounding box center [621, 383] width 117 height 31
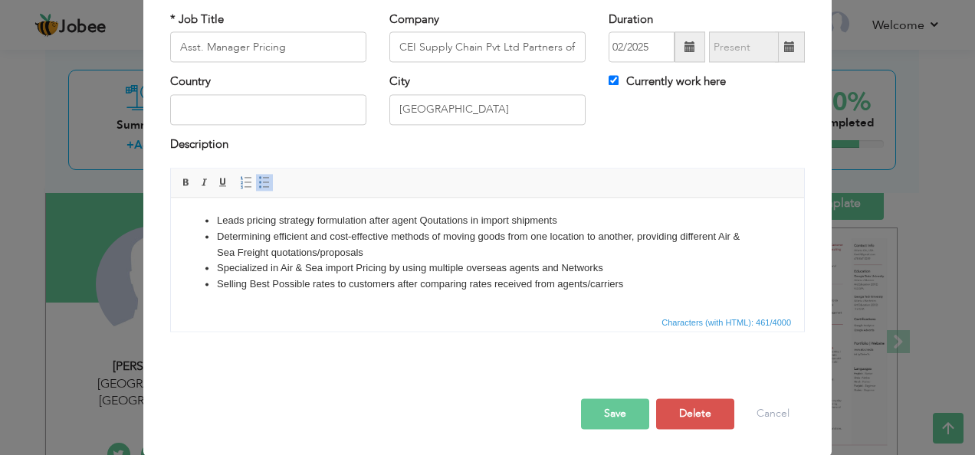
scroll to position [0, 0]
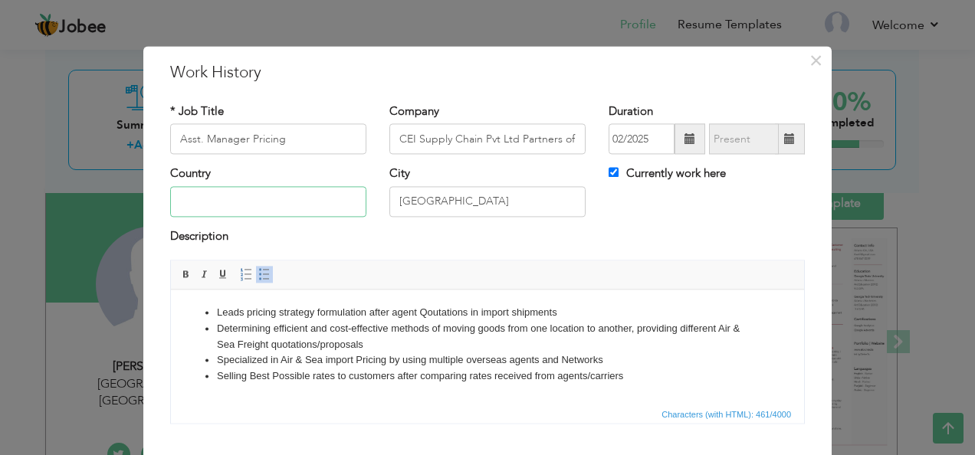
click at [233, 197] on input "text" at bounding box center [268, 201] width 196 height 31
type input "[GEOGRAPHIC_DATA]"
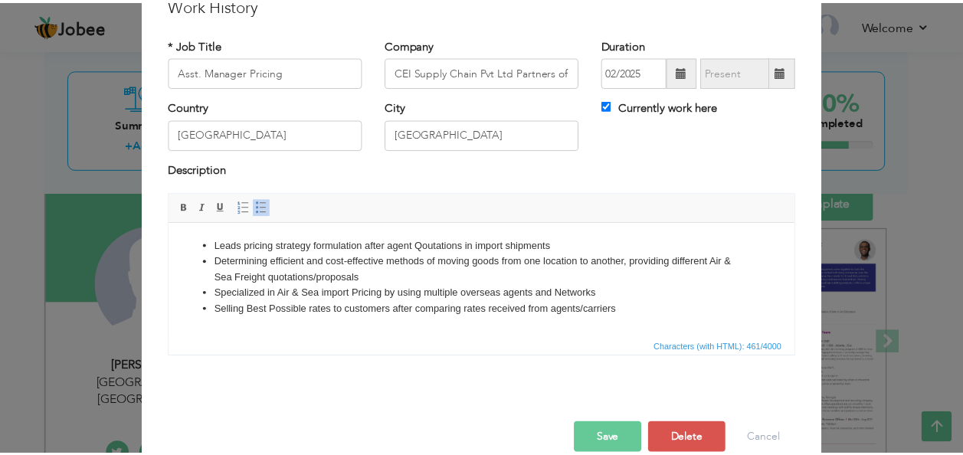
scroll to position [92, 0]
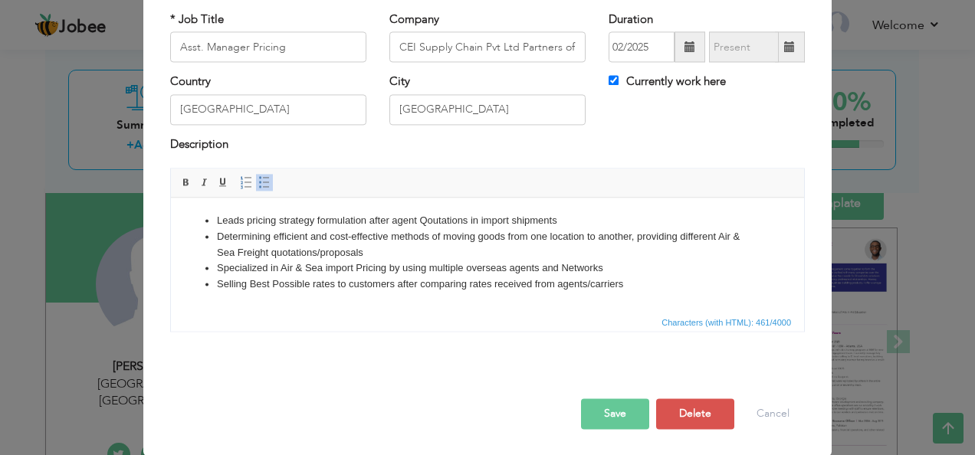
click at [611, 420] on button "Save" at bounding box center [615, 414] width 68 height 31
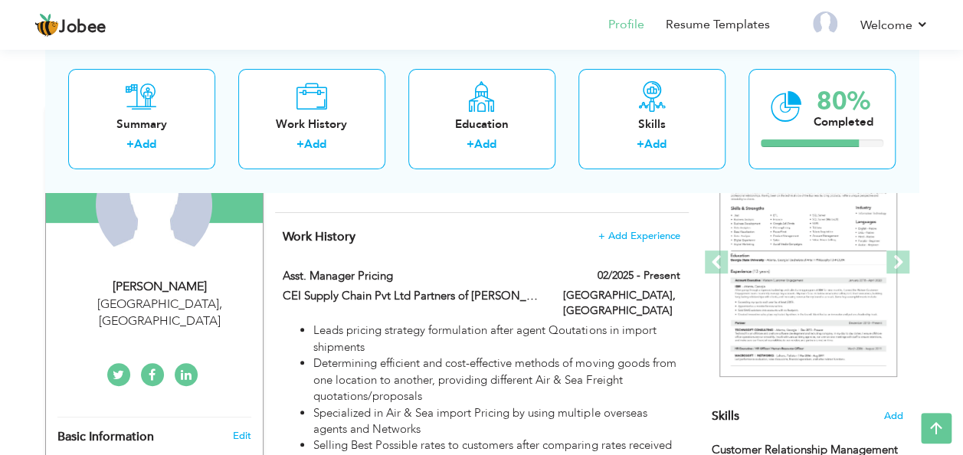
scroll to position [204, 0]
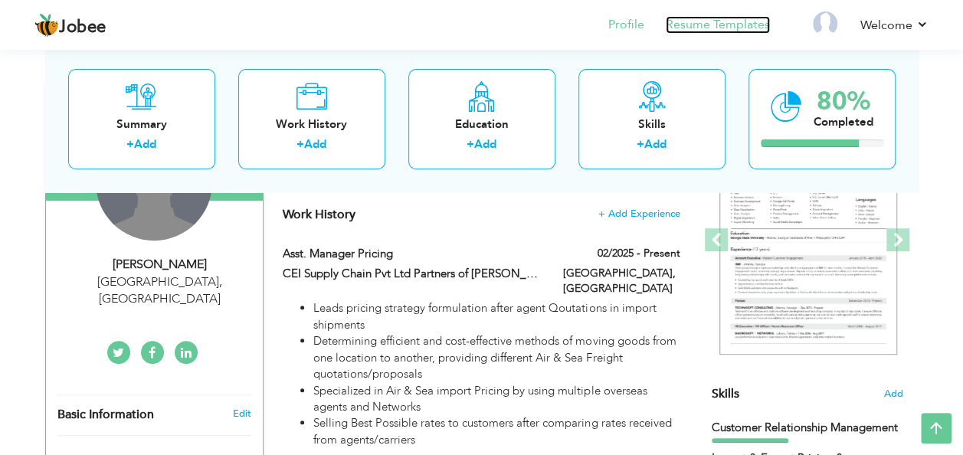
click at [737, 25] on link "Resume Templates" at bounding box center [718, 25] width 104 height 18
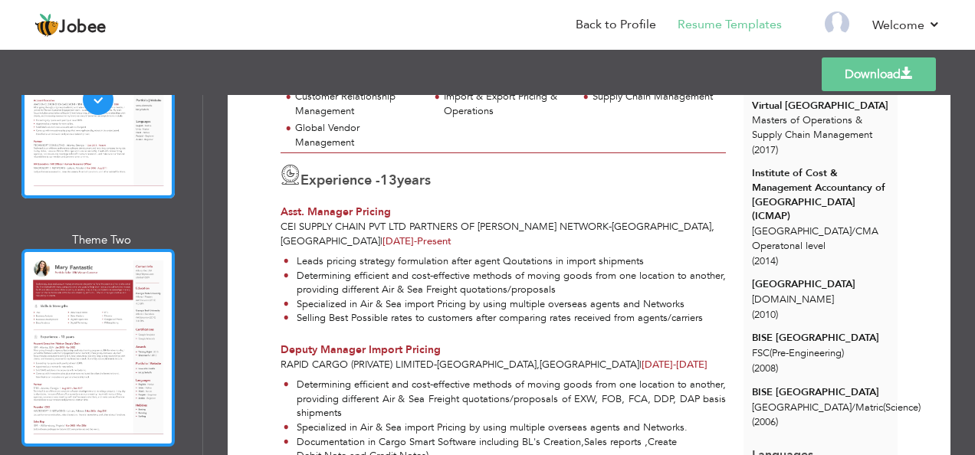
scroll to position [204, 0]
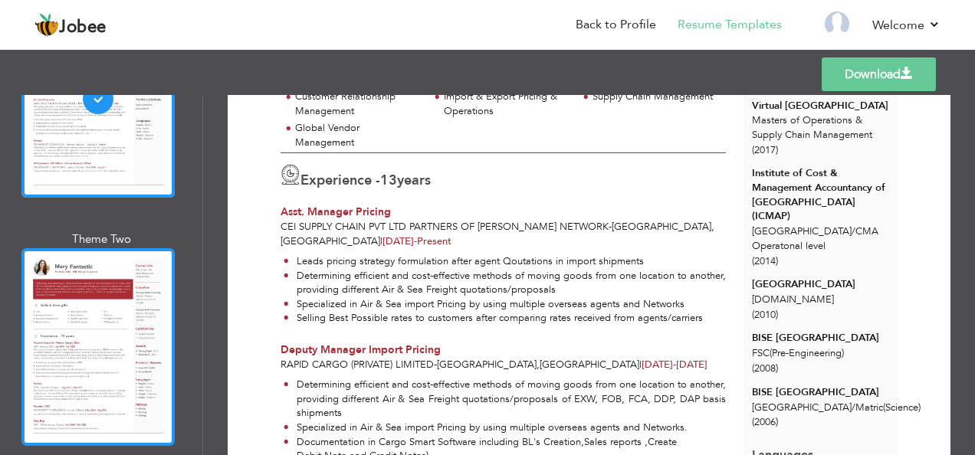
click at [101, 320] on div at bounding box center [97, 347] width 153 height 198
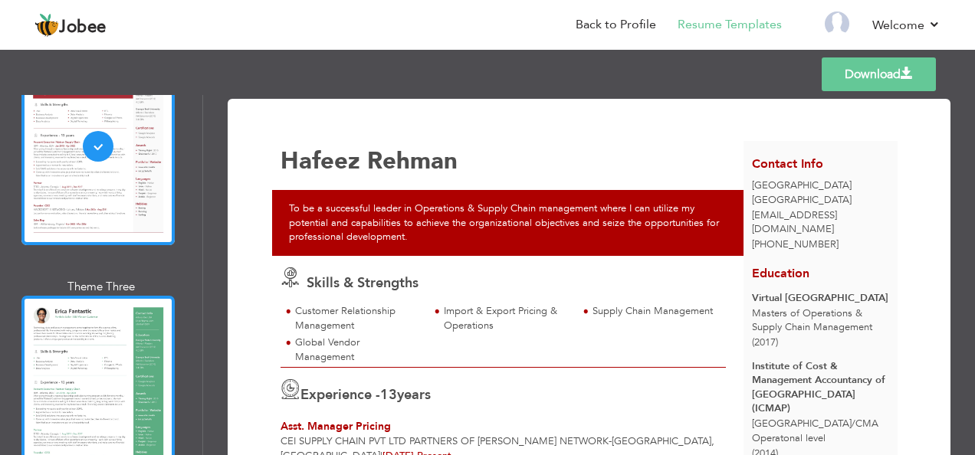
scroll to position [408, 0]
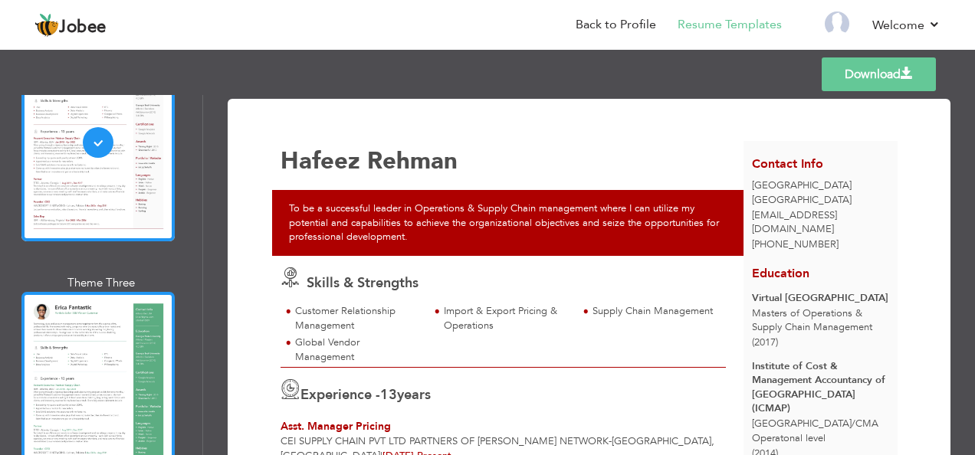
click at [91, 341] on div at bounding box center [97, 391] width 153 height 198
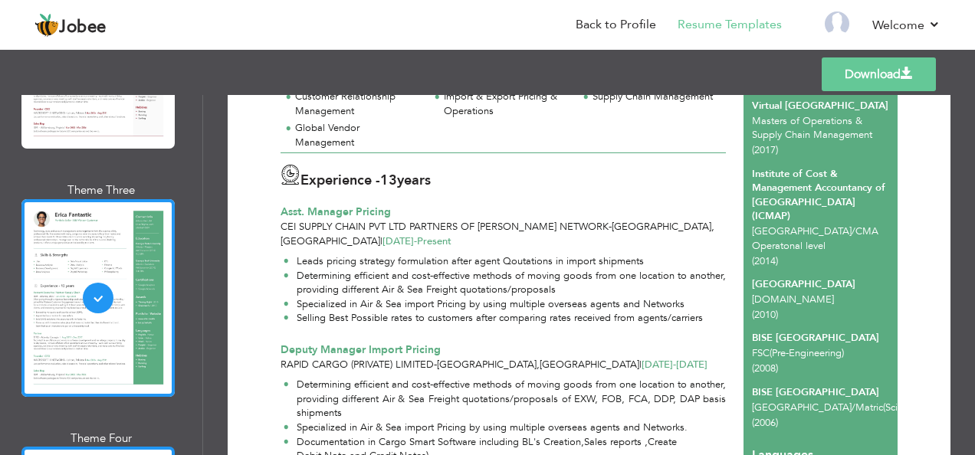
scroll to position [613, 0]
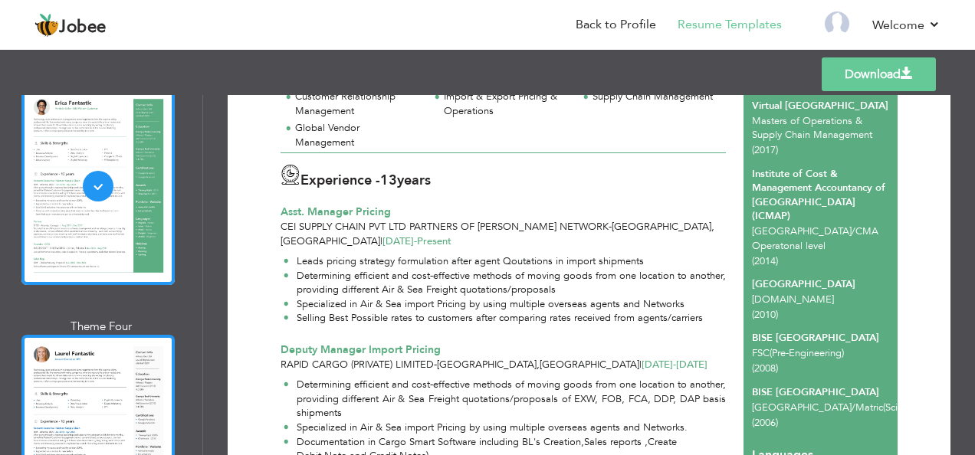
click at [101, 351] on div at bounding box center [97, 434] width 153 height 198
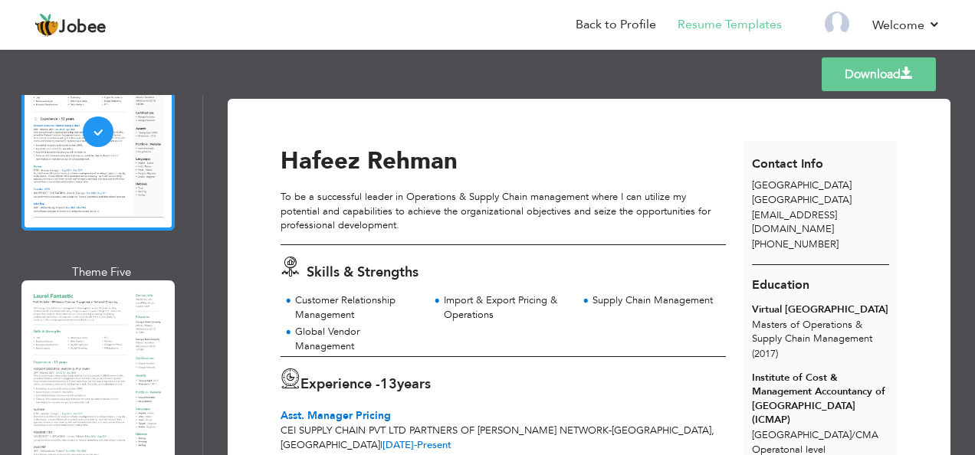
scroll to position [919, 0]
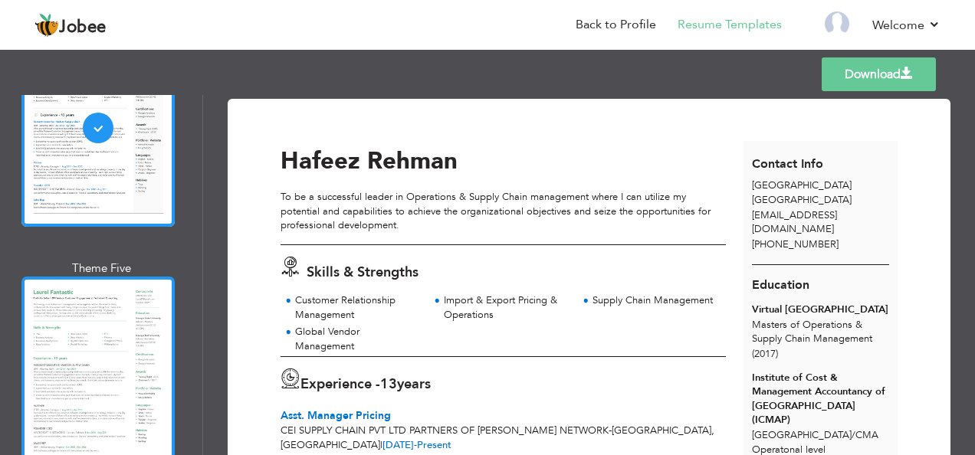
click at [116, 322] on div at bounding box center [97, 376] width 153 height 198
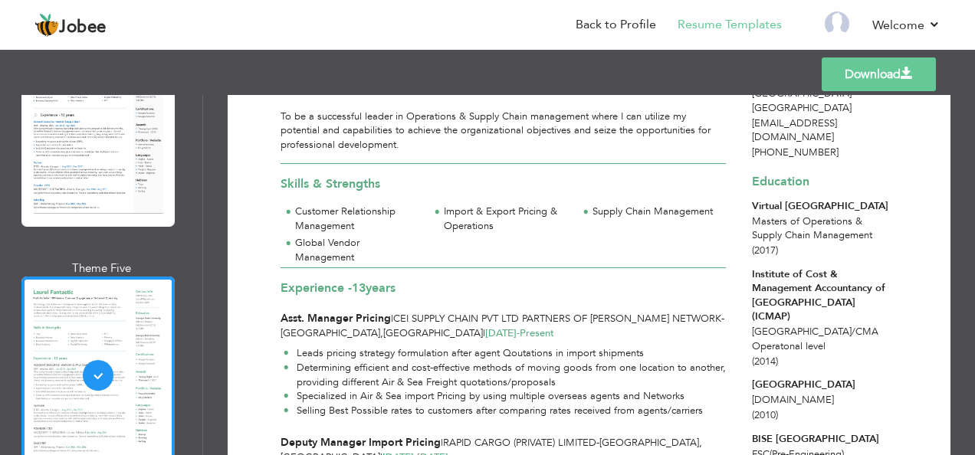
scroll to position [102, 0]
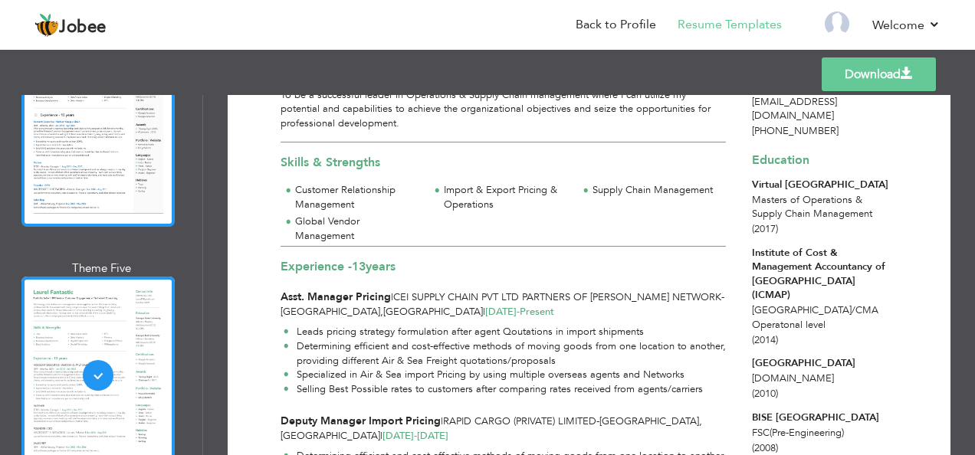
click at [132, 169] on div at bounding box center [97, 127] width 153 height 198
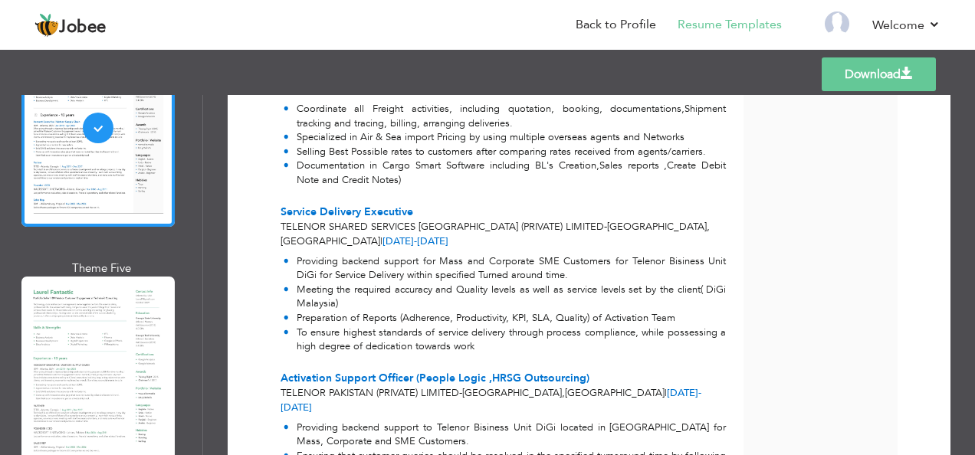
scroll to position [1094, 0]
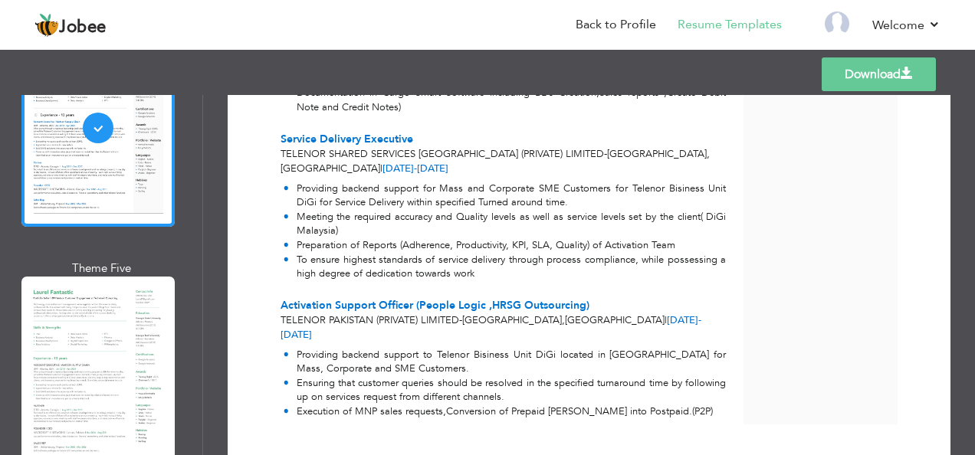
click at [867, 87] on link "Download" at bounding box center [878, 74] width 114 height 34
